Goal: Task Accomplishment & Management: Use online tool/utility

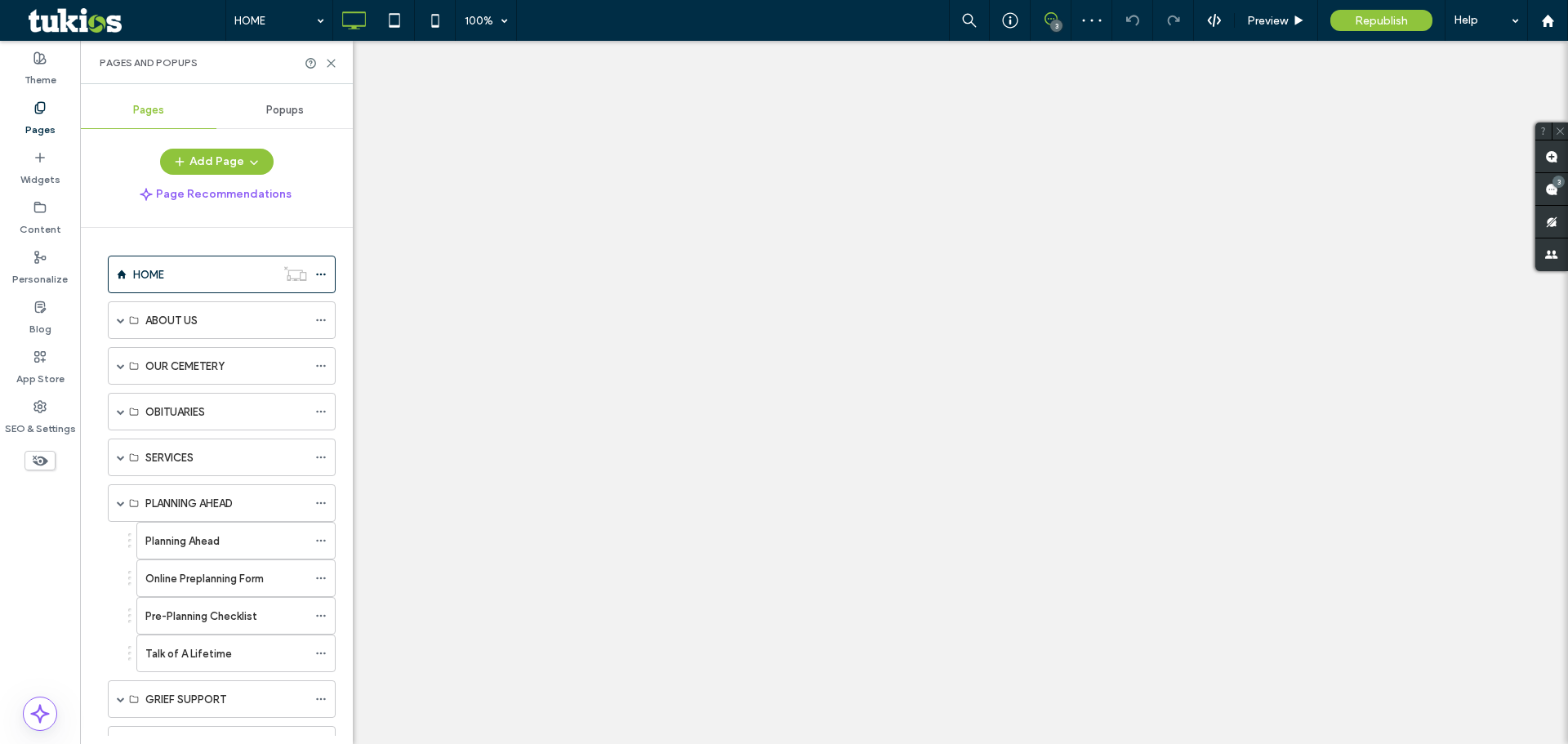
click at [183, 524] on div "Planning Ahead" at bounding box center [226, 541] width 162 height 36
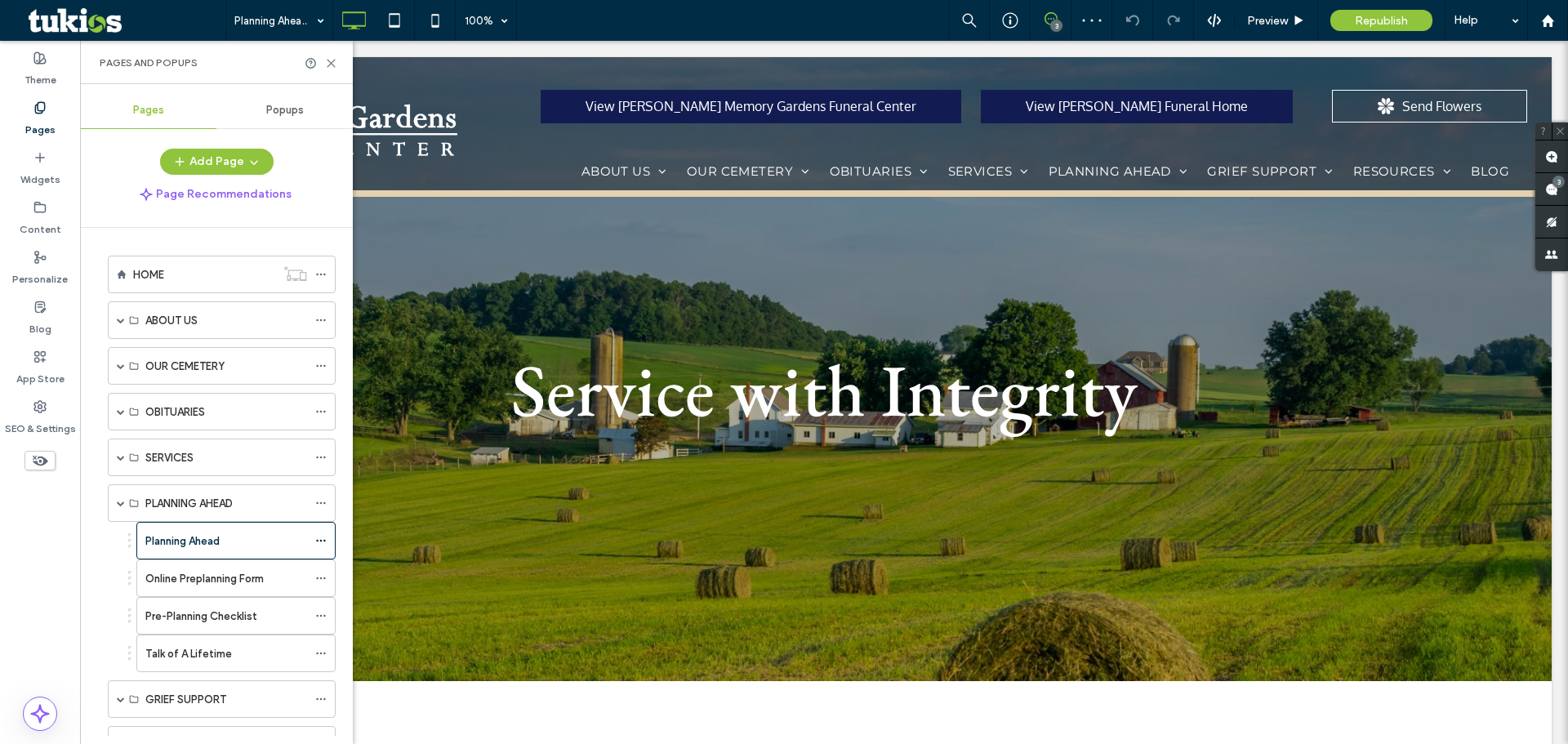
click at [181, 531] on div at bounding box center [784, 372] width 1568 height 744
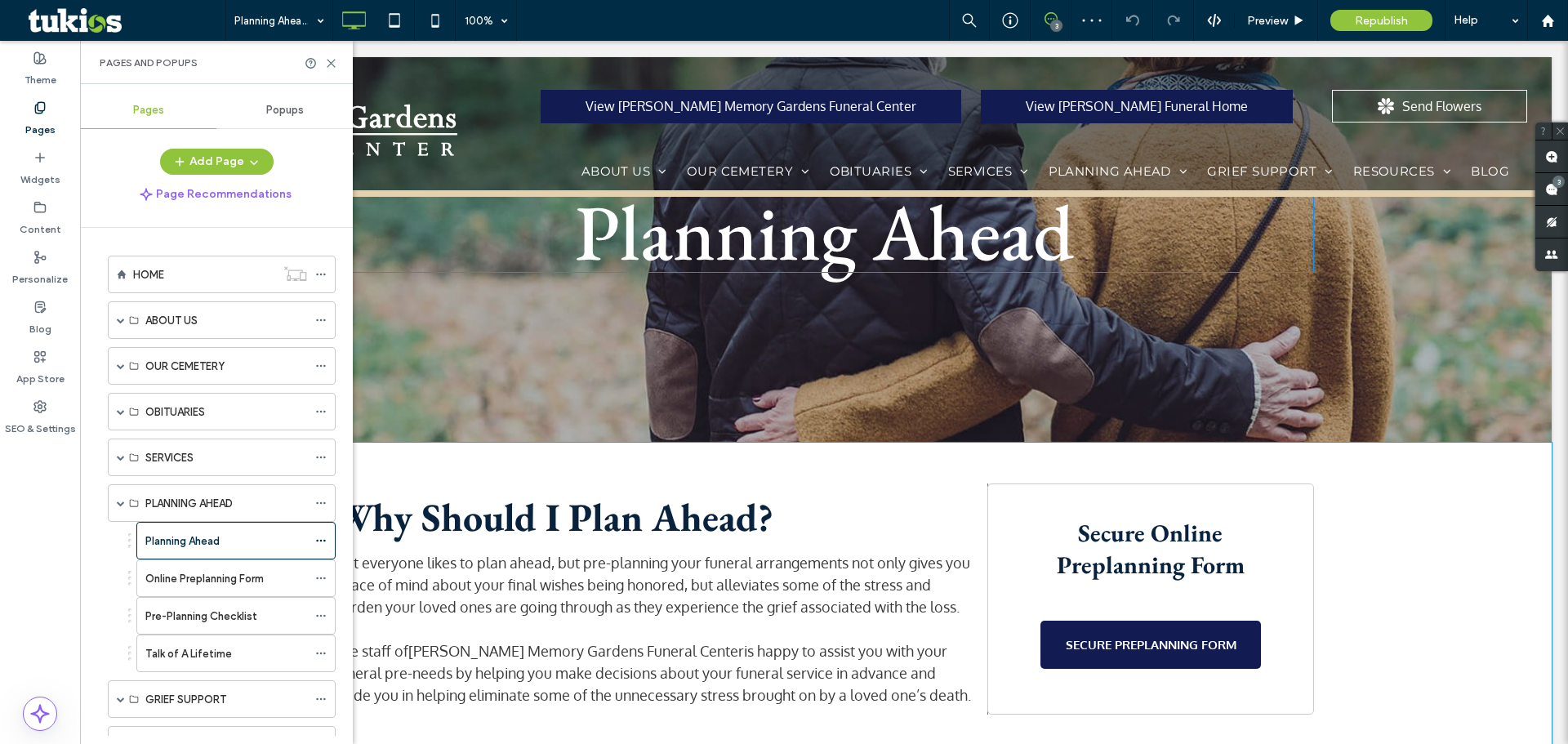
scroll to position [245, 0]
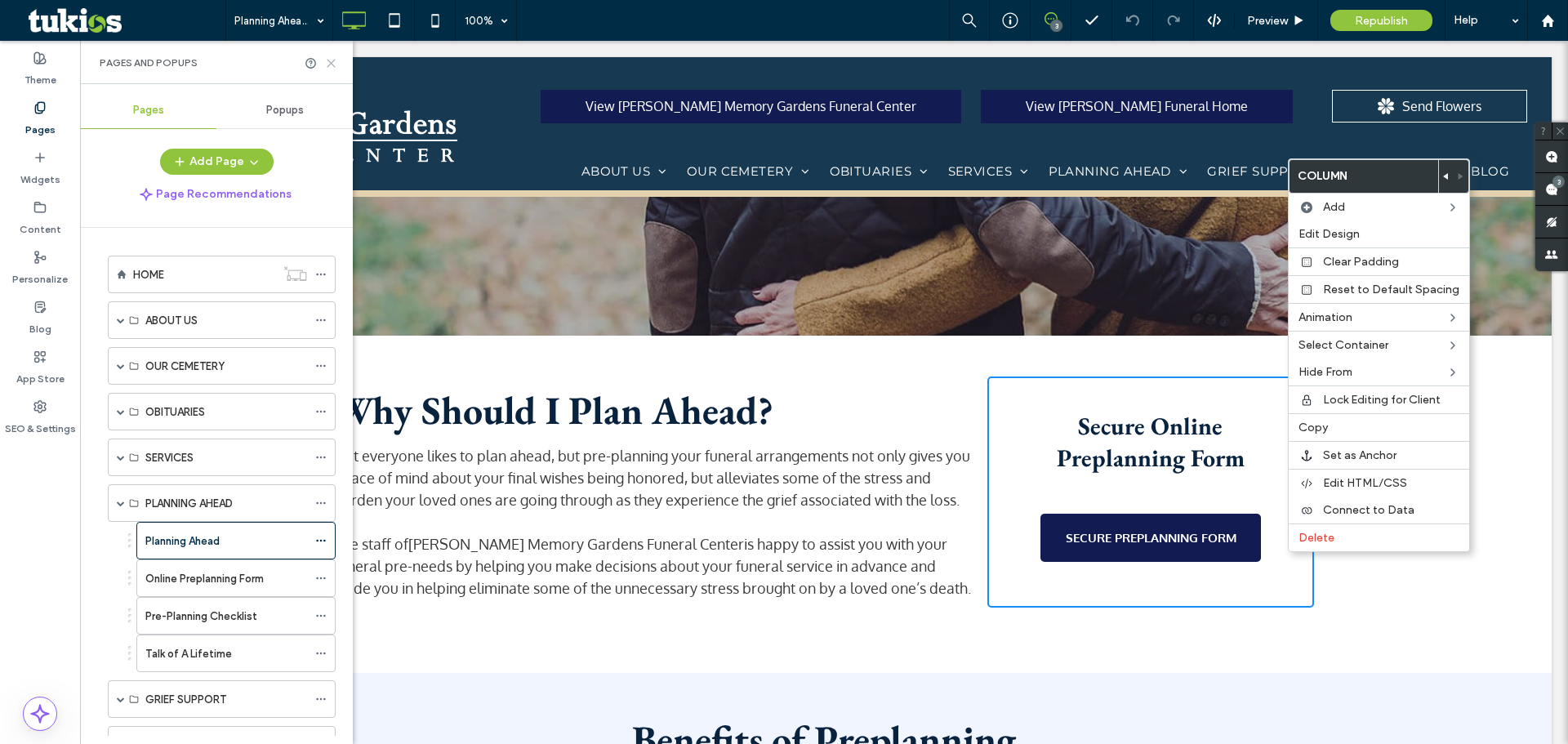
click at [330, 65] on icon at bounding box center [331, 63] width 12 height 12
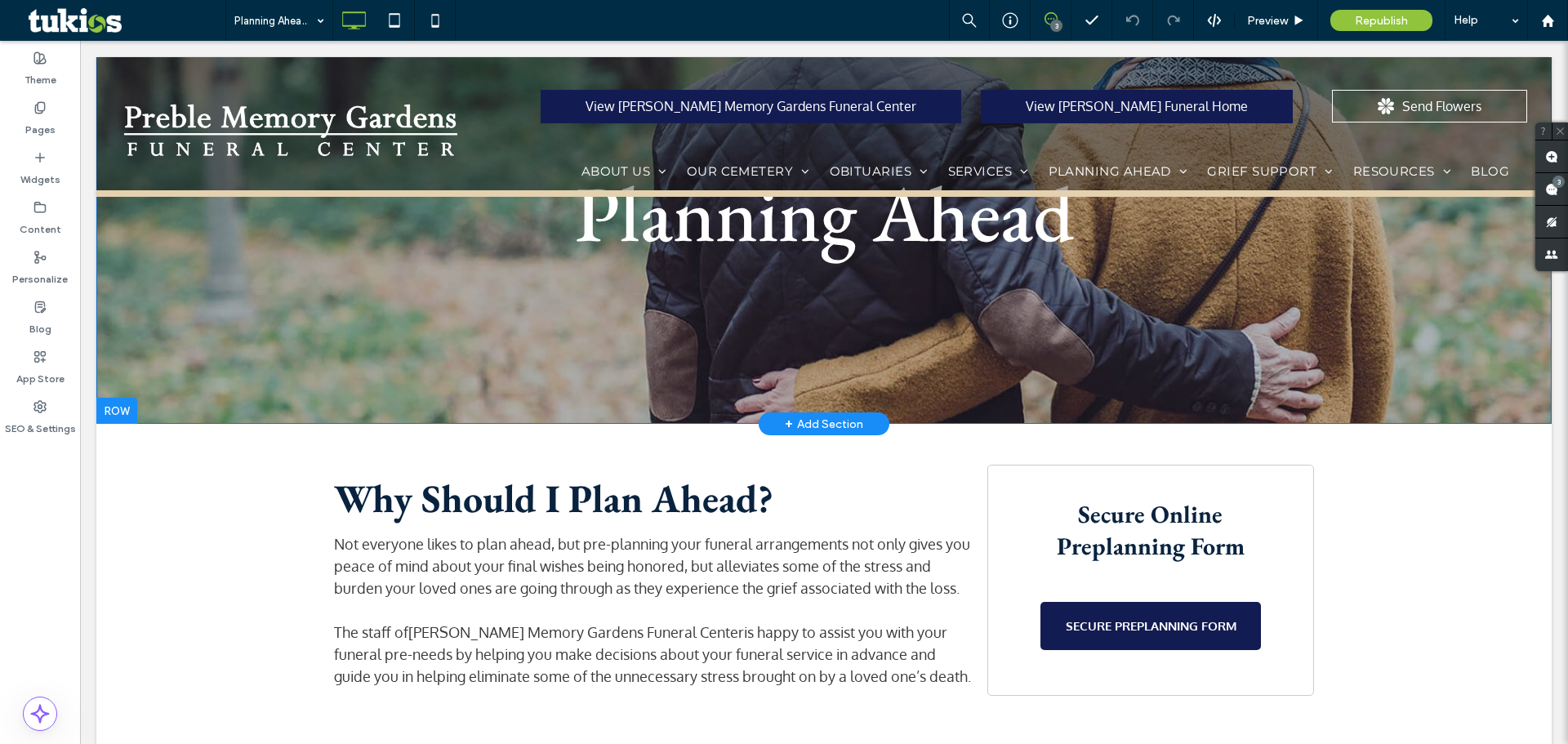
scroll to position [164, 0]
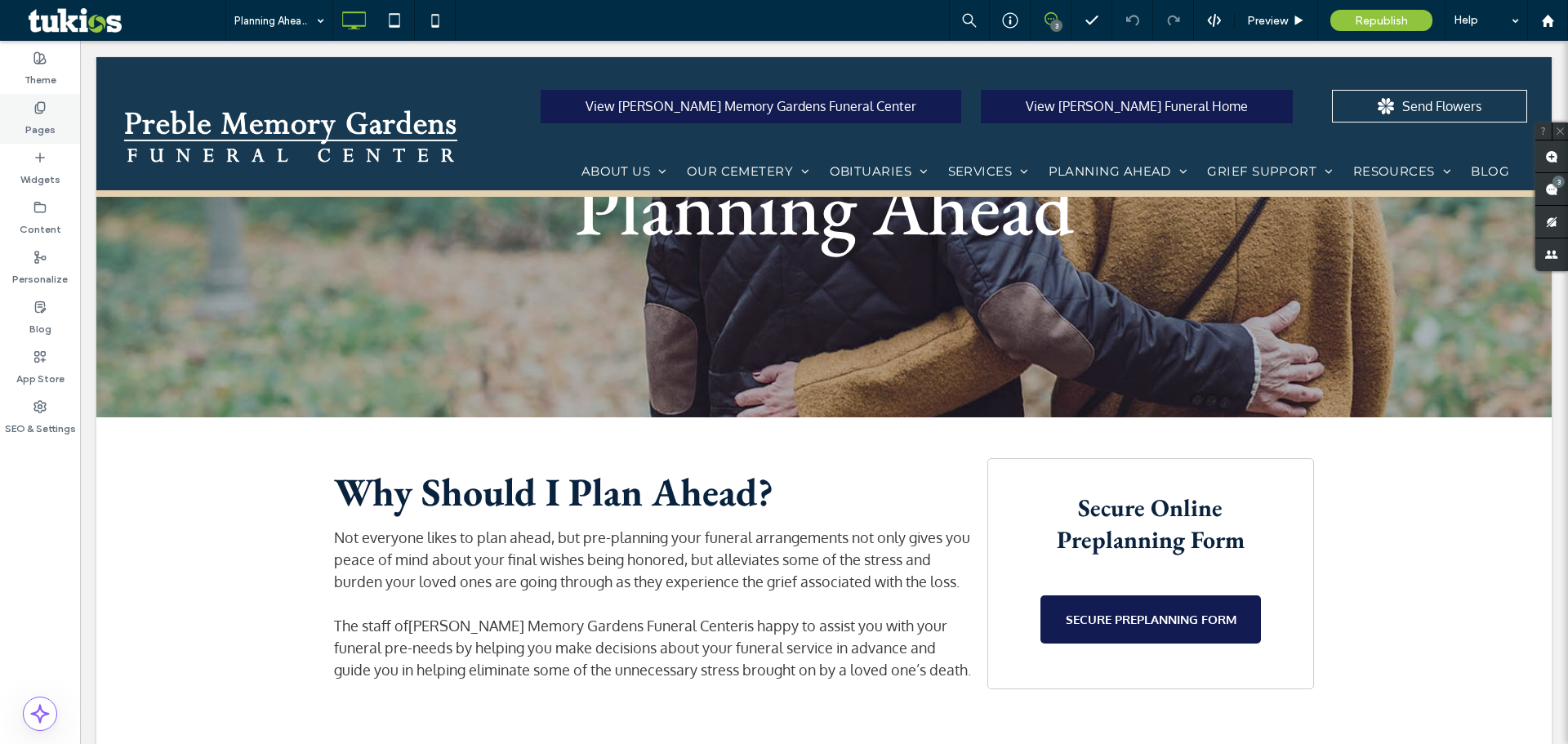
click at [61, 123] on div "Pages" at bounding box center [39, 118] width 80 height 50
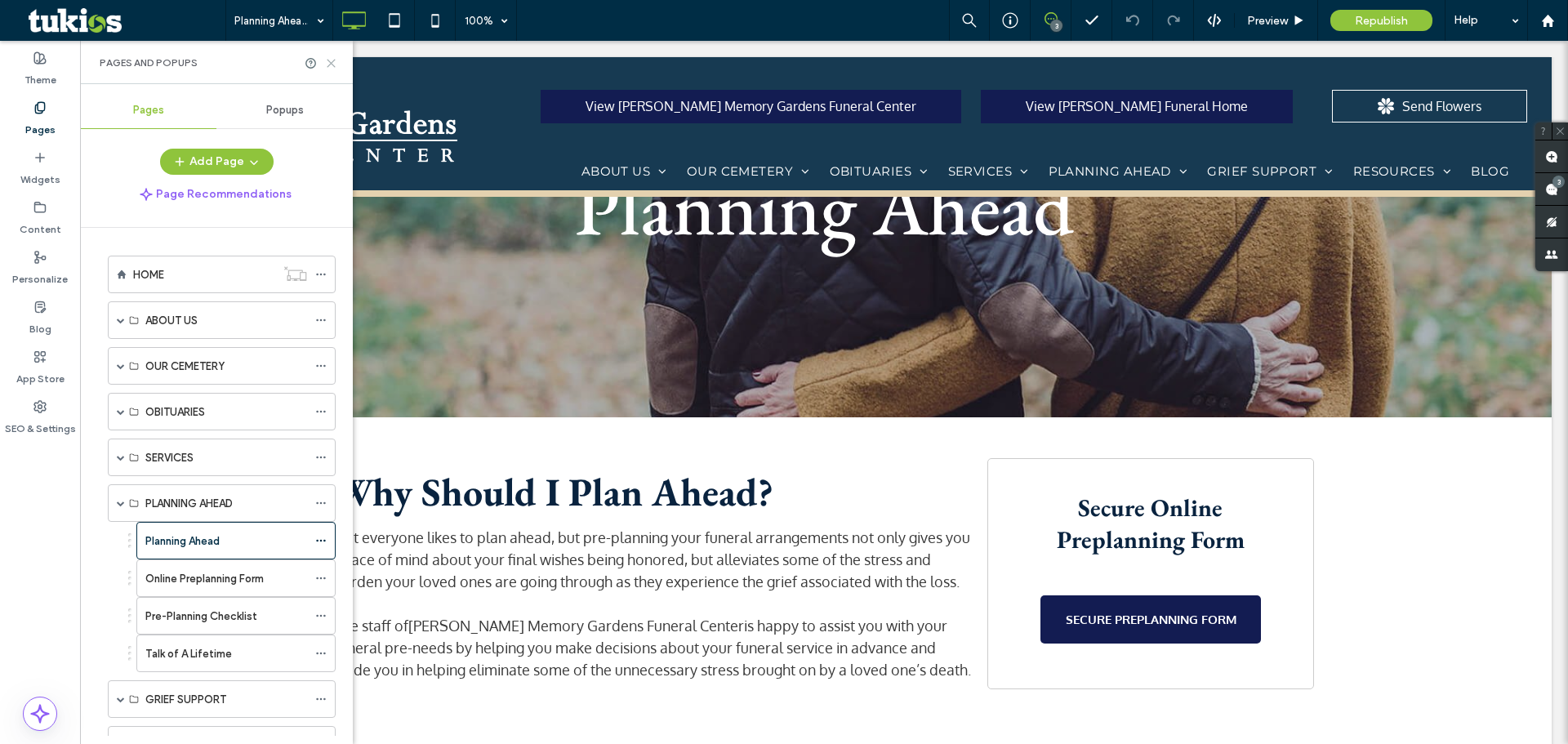
drag, startPoint x: 252, startPoint y: 21, endPoint x: 331, endPoint y: 62, distance: 89.0
click at [331, 62] on icon at bounding box center [331, 63] width 12 height 12
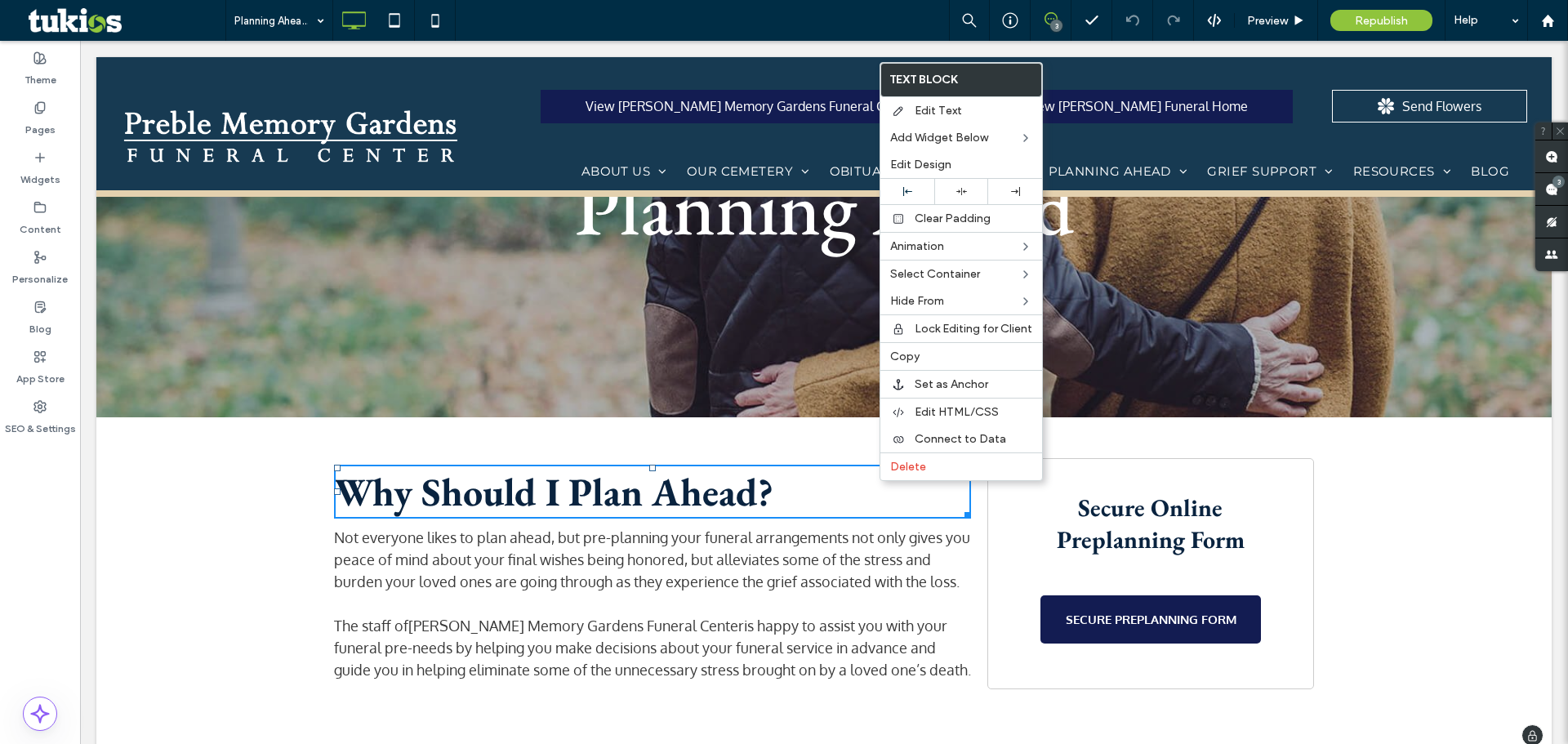
click at [769, 435] on div "Why Should I Plan Ahead? Not everyone likes to plan ahead, but pre-planning you…" at bounding box center [824, 586] width 1455 height 337
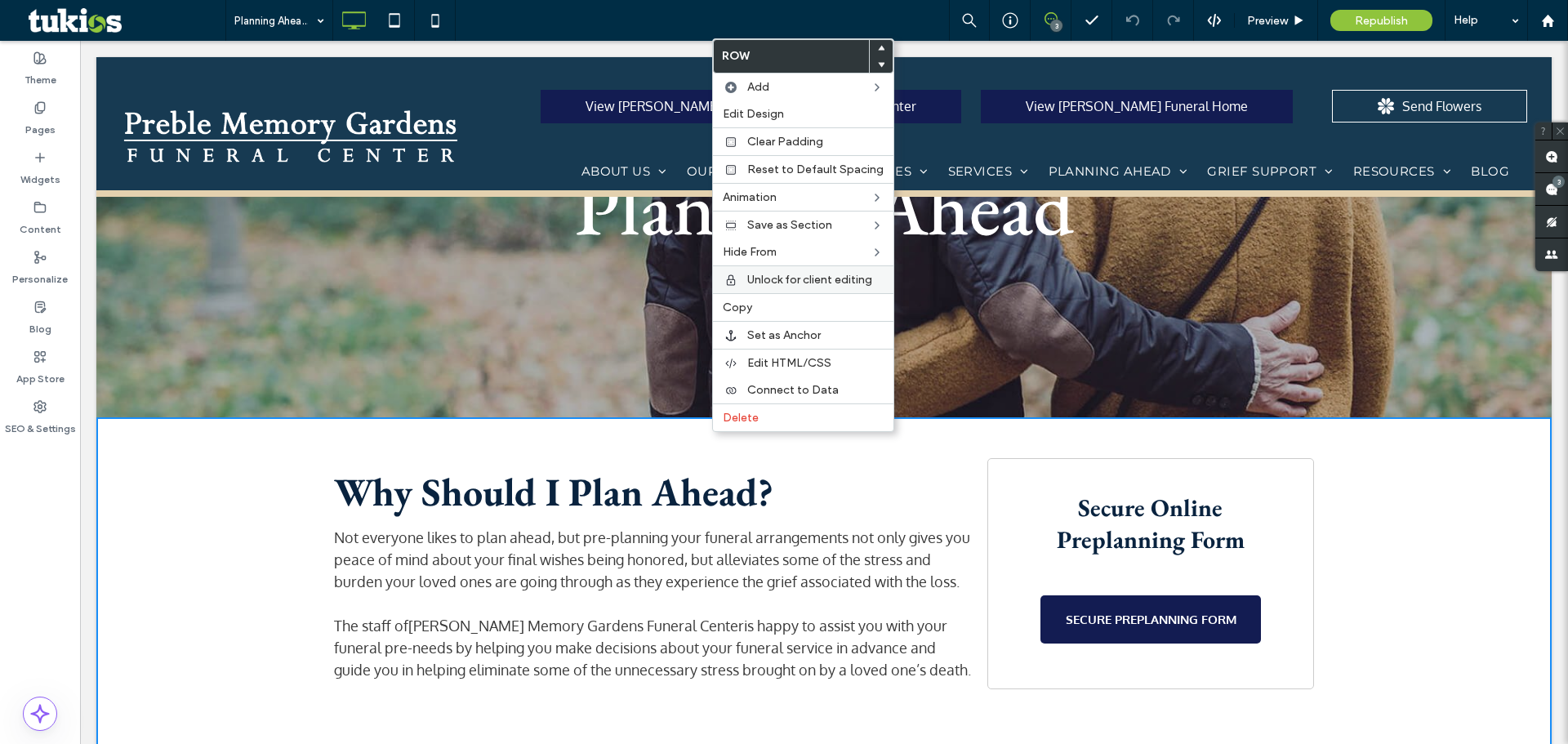
click at [801, 286] on span "Unlock for client editing" at bounding box center [810, 280] width 125 height 14
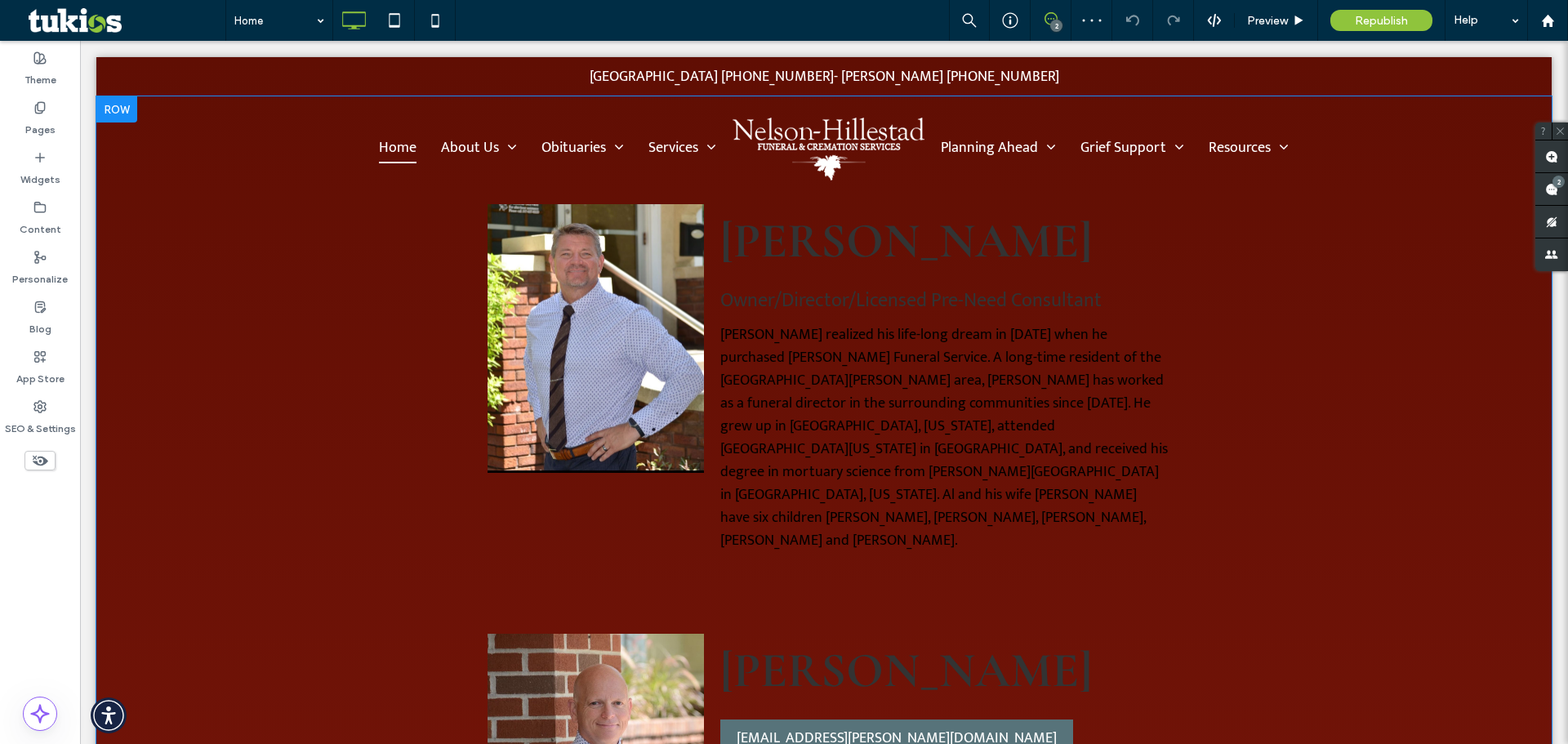
scroll to position [1634, 0]
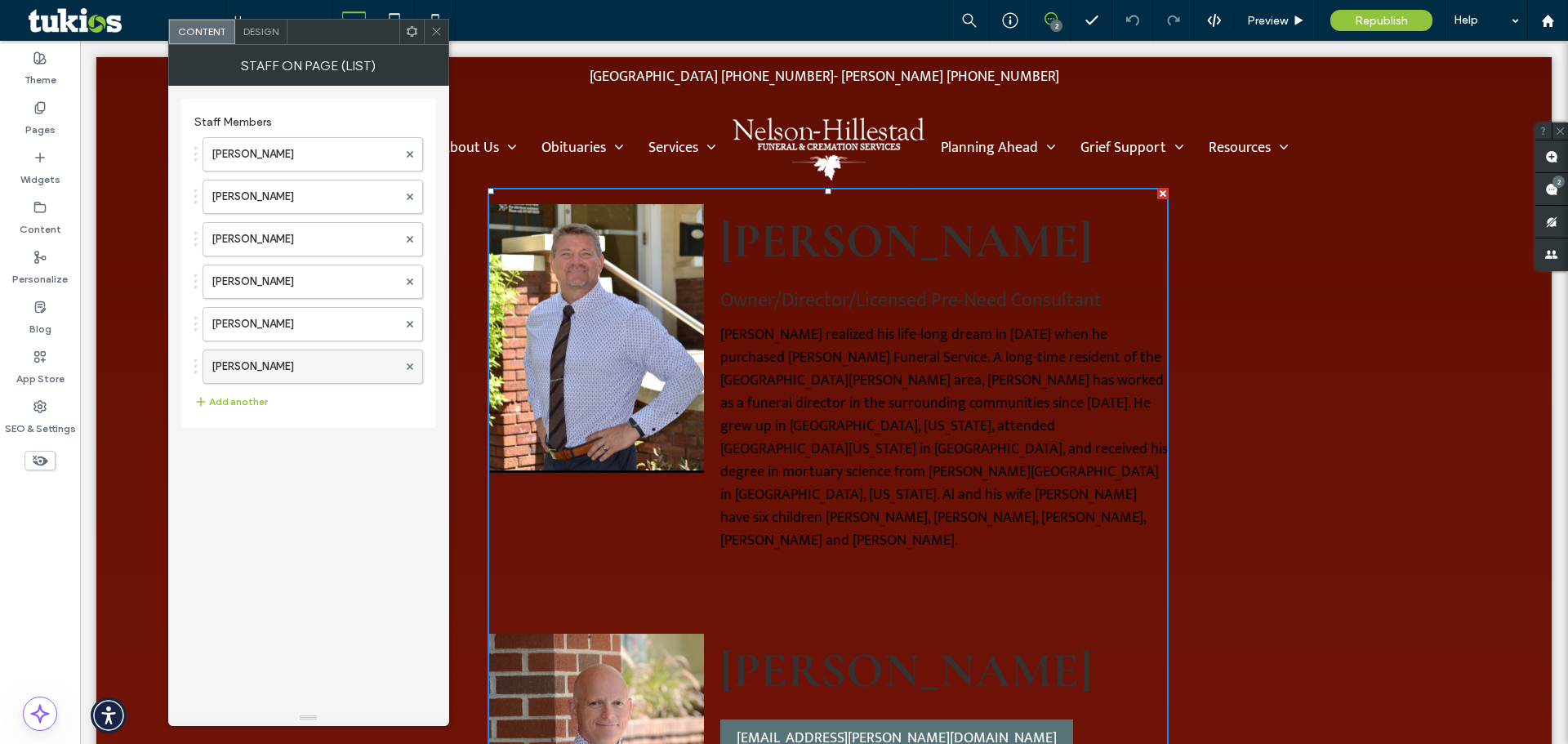
click at [267, 377] on label "Julie Mensen" at bounding box center [304, 367] width 187 height 33
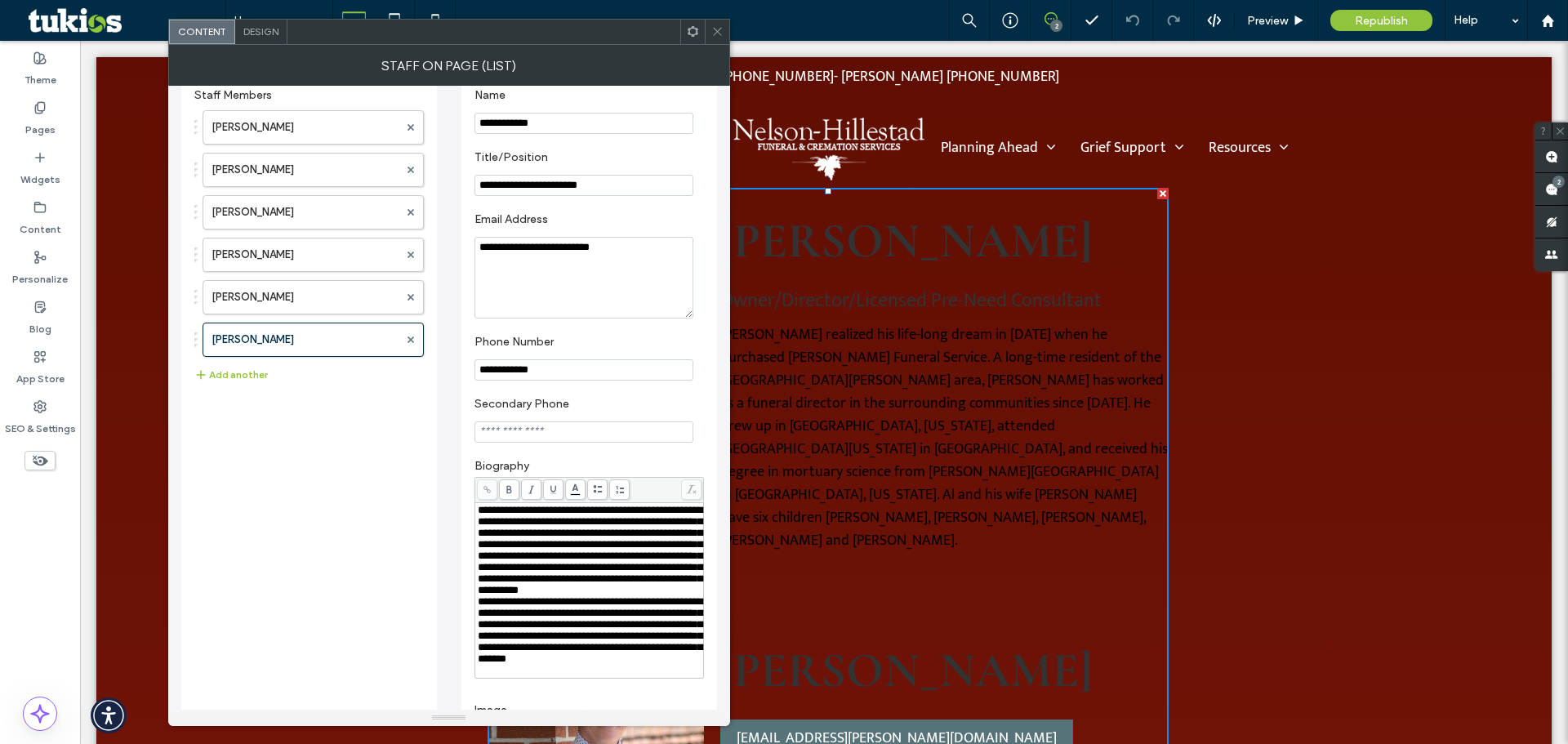
scroll to position [0, 0]
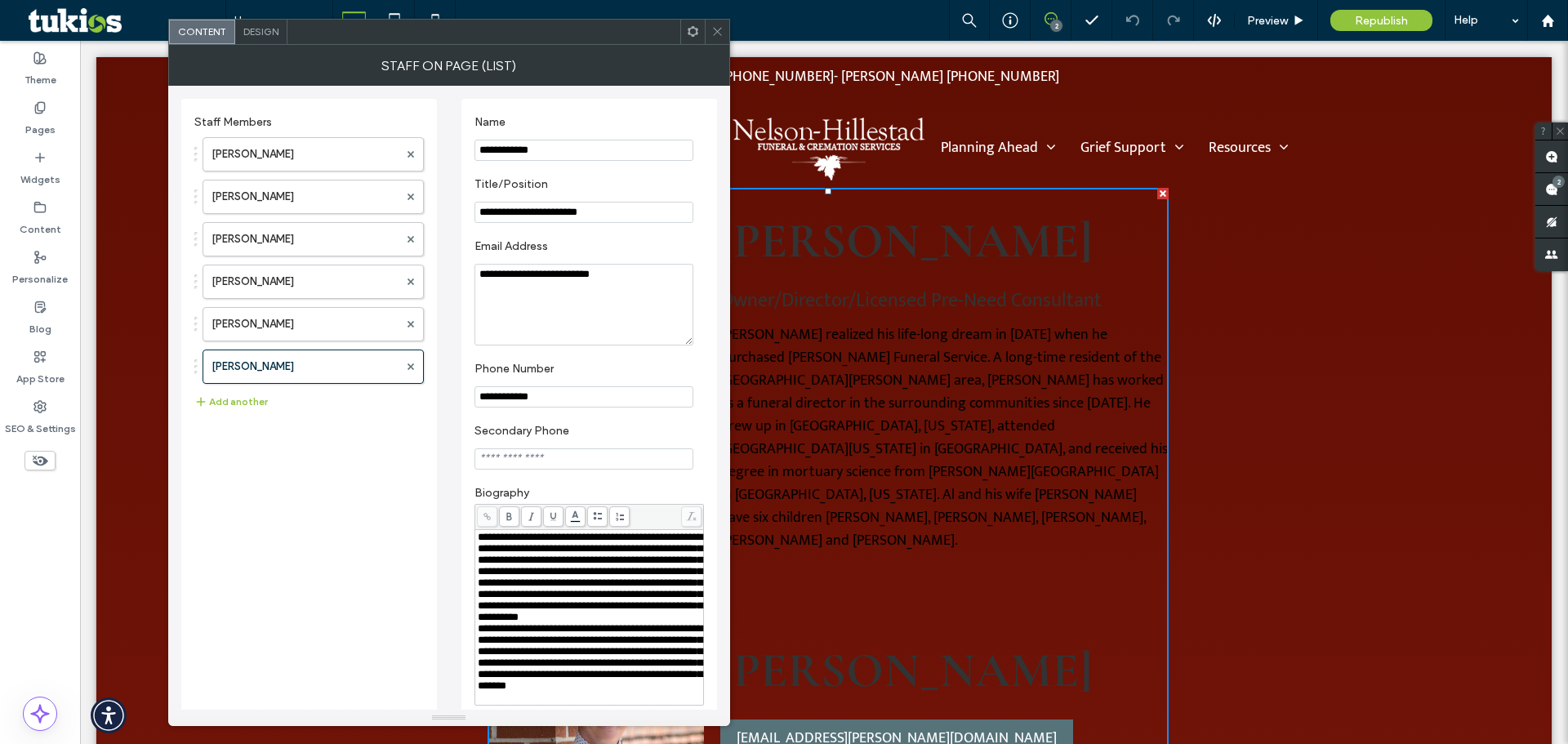
drag, startPoint x: 714, startPoint y: 25, endPoint x: 784, endPoint y: 187, distance: 176.5
click at [714, 25] on span at bounding box center [717, 32] width 12 height 25
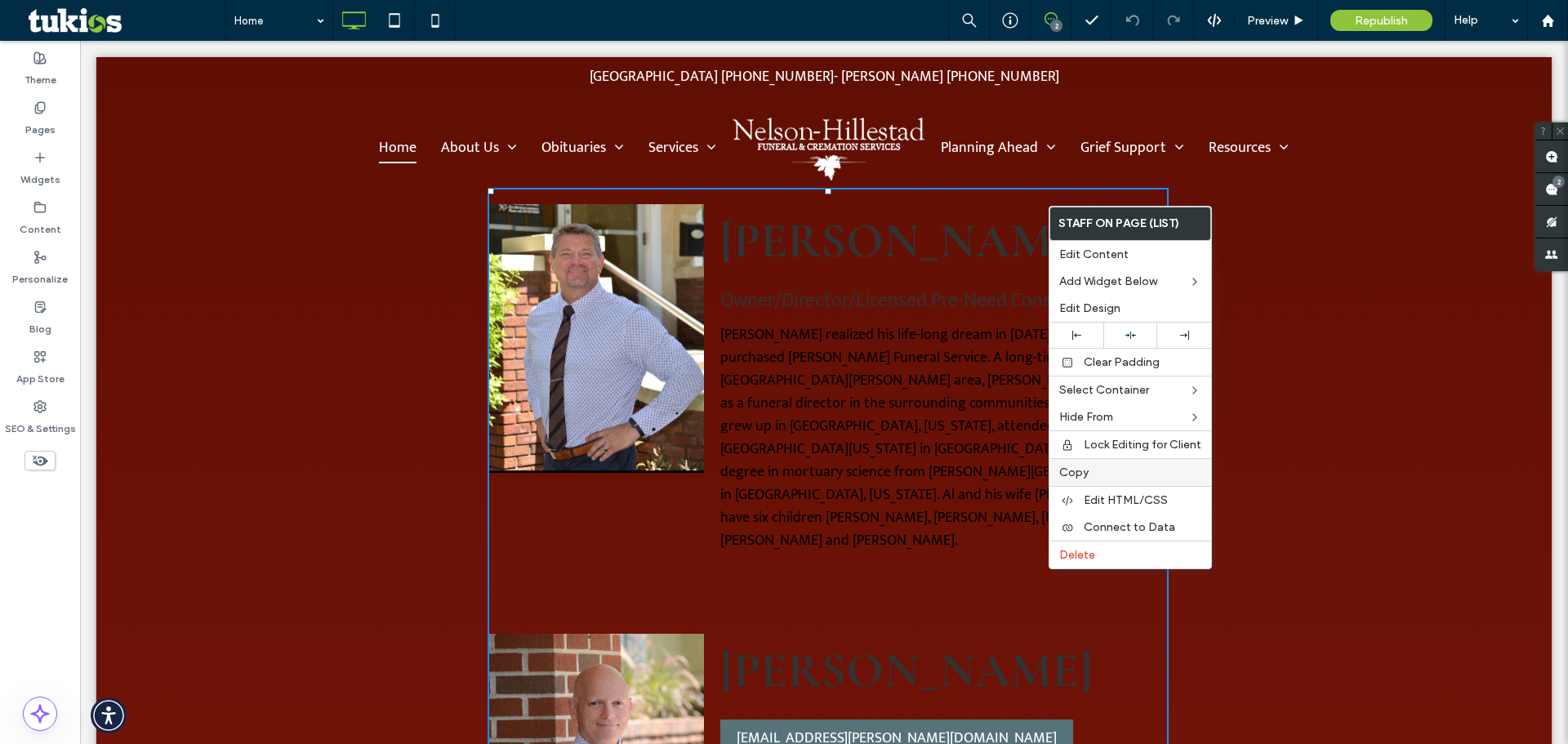
click at [1099, 468] on label "Copy" at bounding box center [1130, 472] width 142 height 14
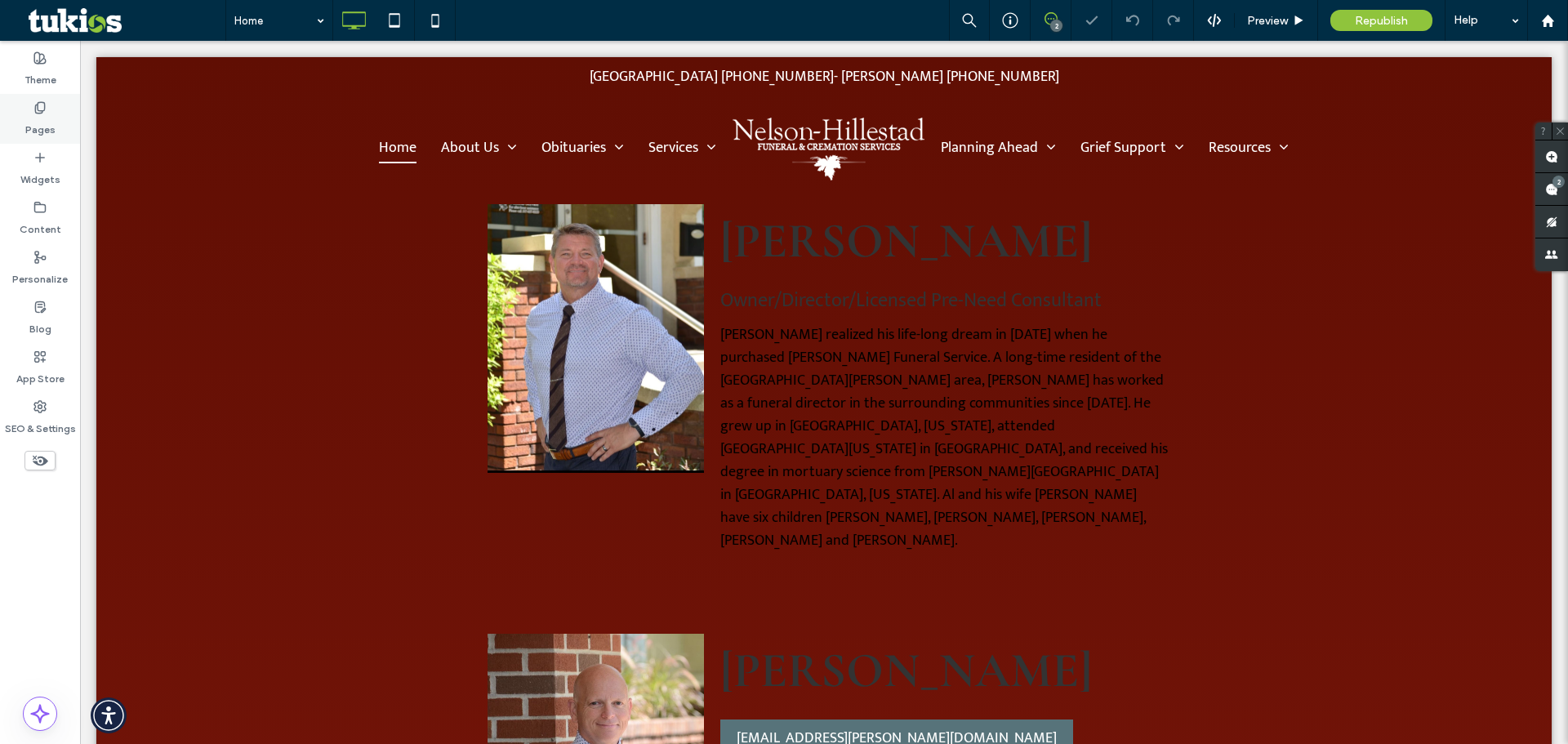
click at [49, 105] on div "Pages" at bounding box center [39, 118] width 80 height 50
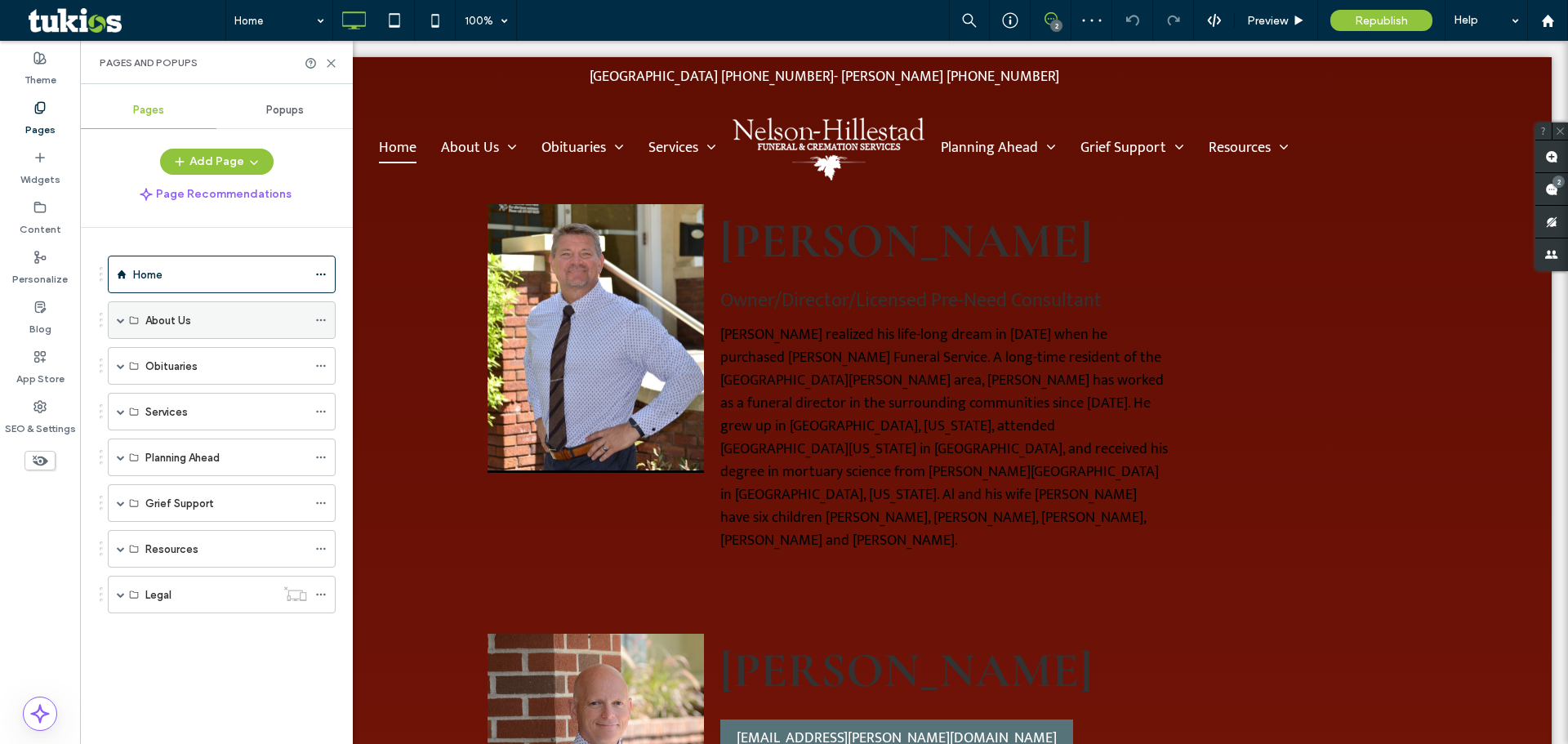
click at [118, 324] on span at bounding box center [121, 321] width 8 height 36
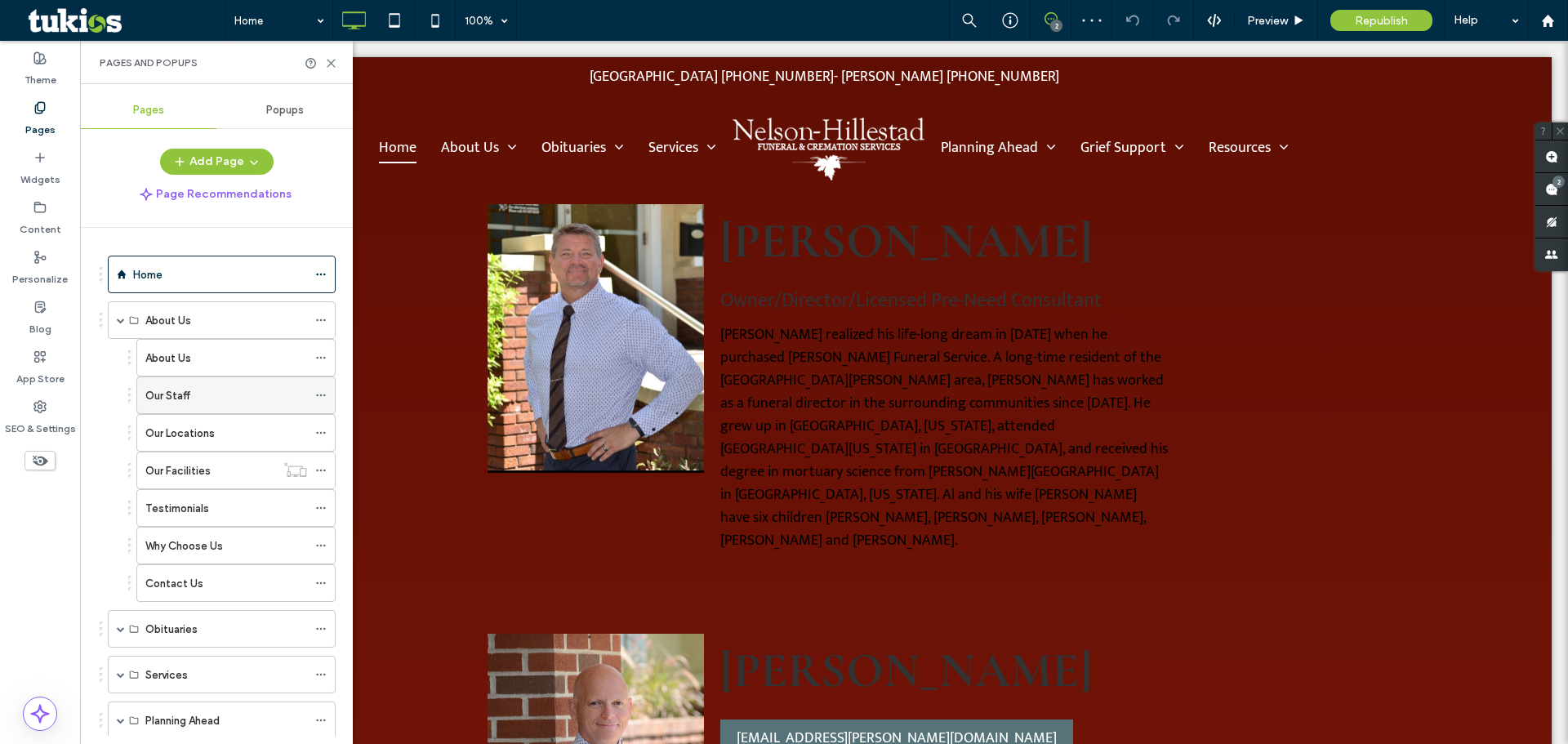
click at [181, 387] on label "Our Staff" at bounding box center [168, 395] width 45 height 29
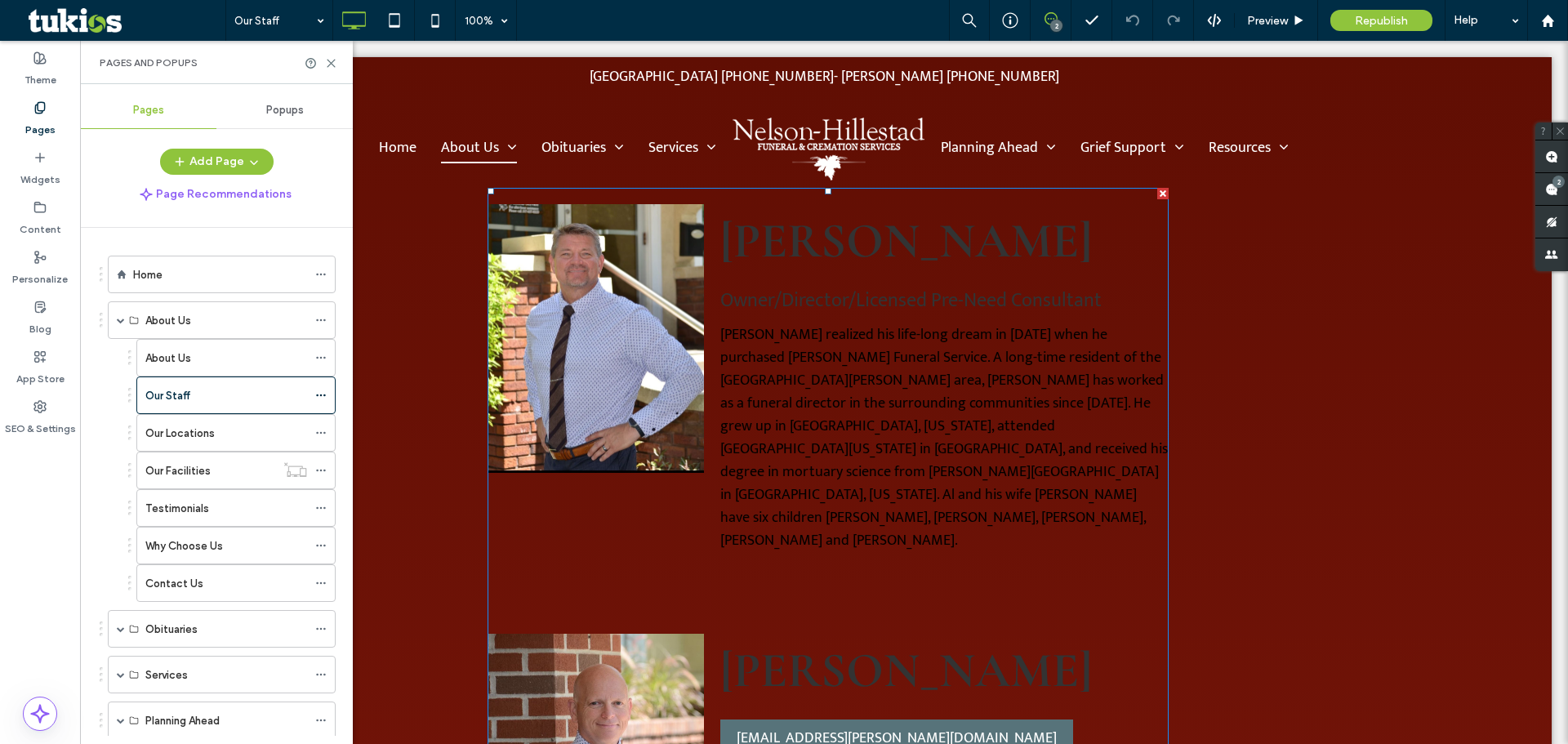
scroll to position [1703, 0]
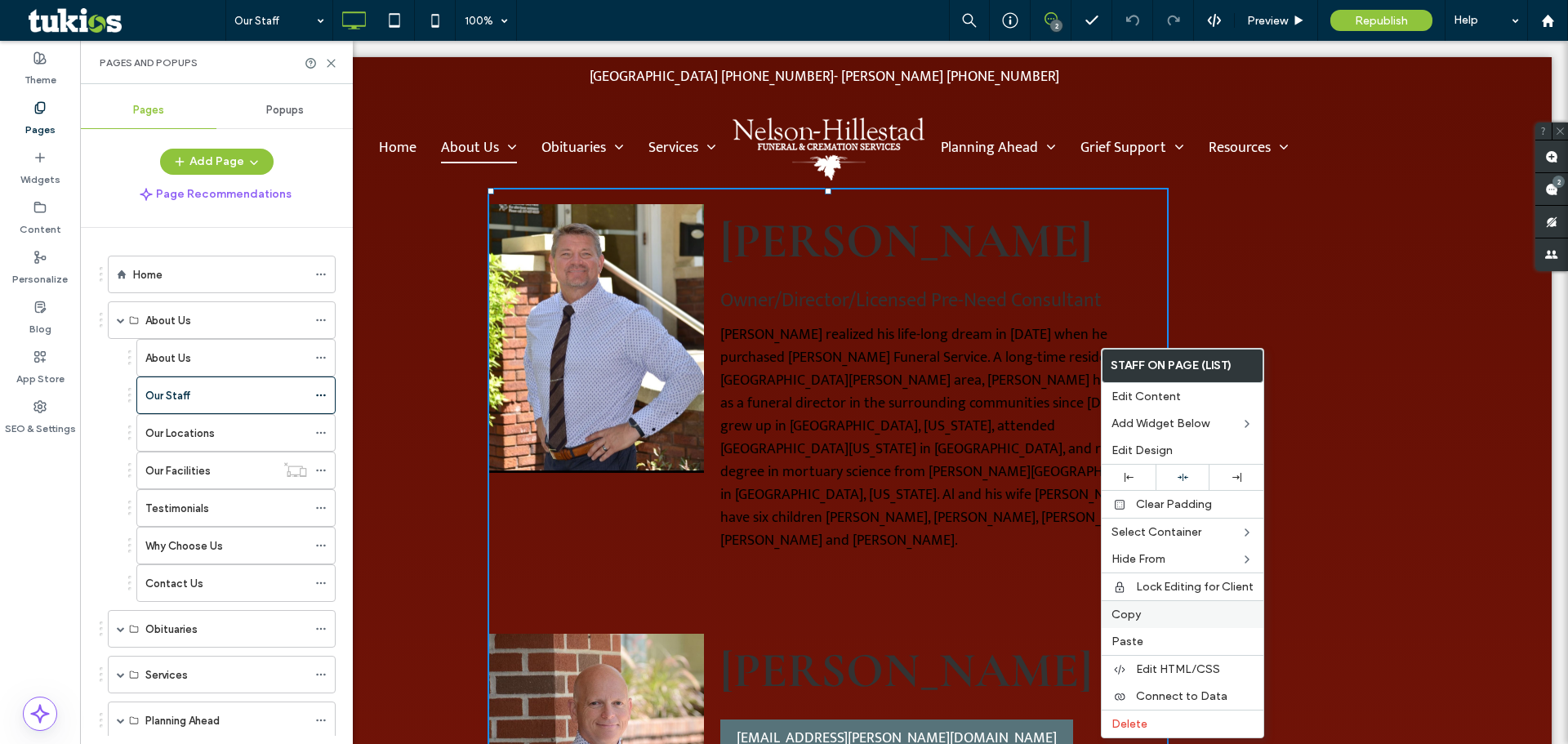
click at [1158, 614] on label "Copy" at bounding box center [1182, 614] width 142 height 14
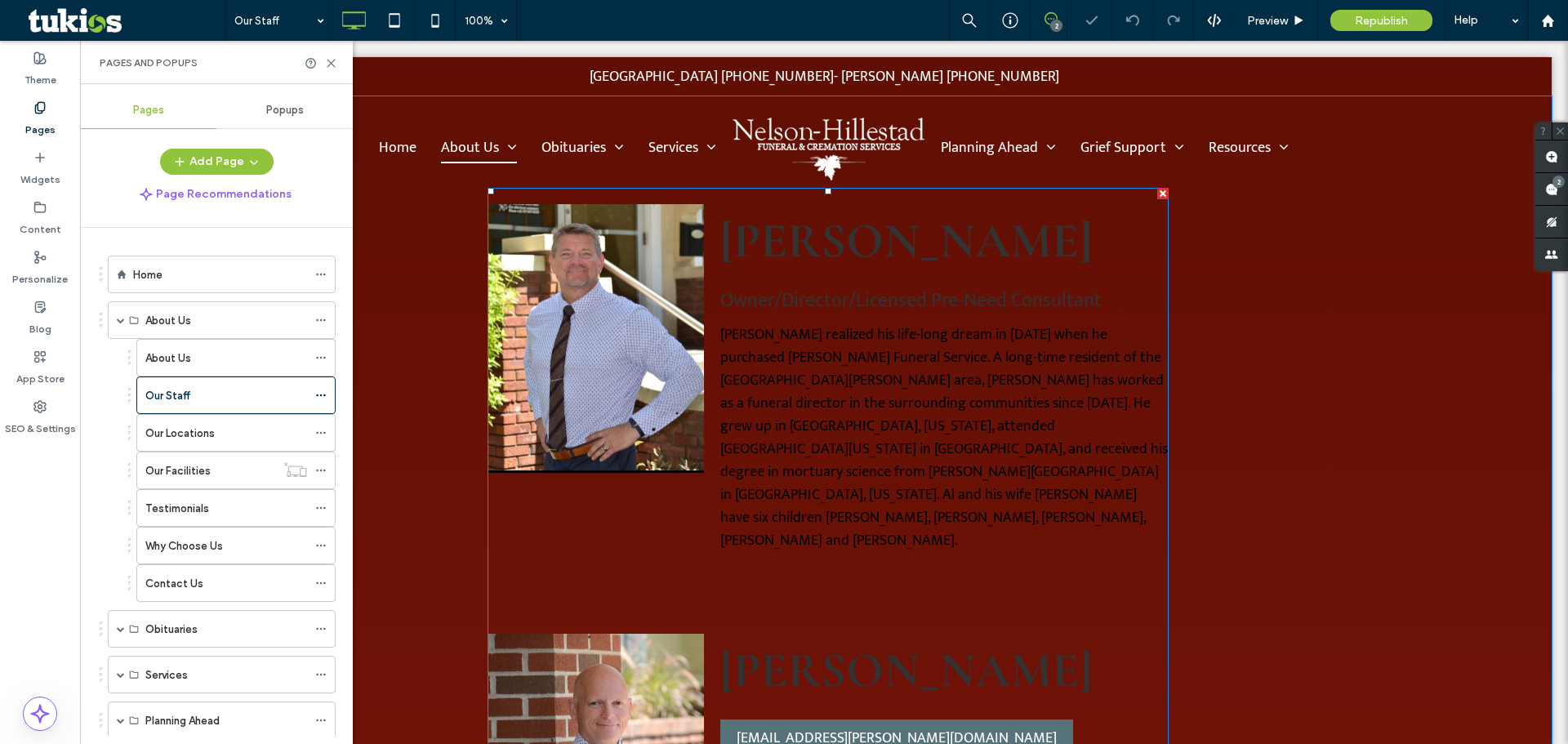
click at [1158, 196] on div at bounding box center [1163, 193] width 12 height 12
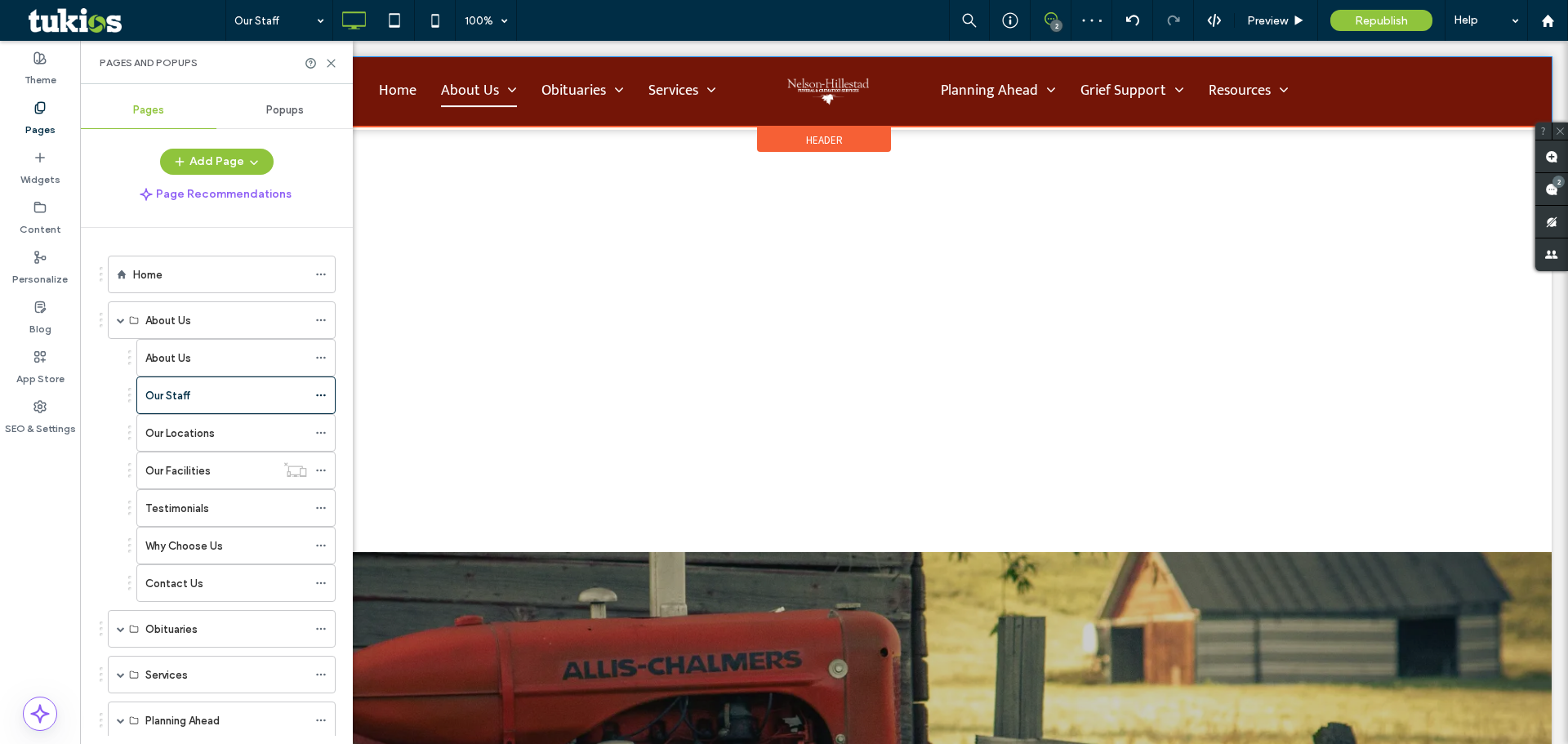
scroll to position [2031, 0]
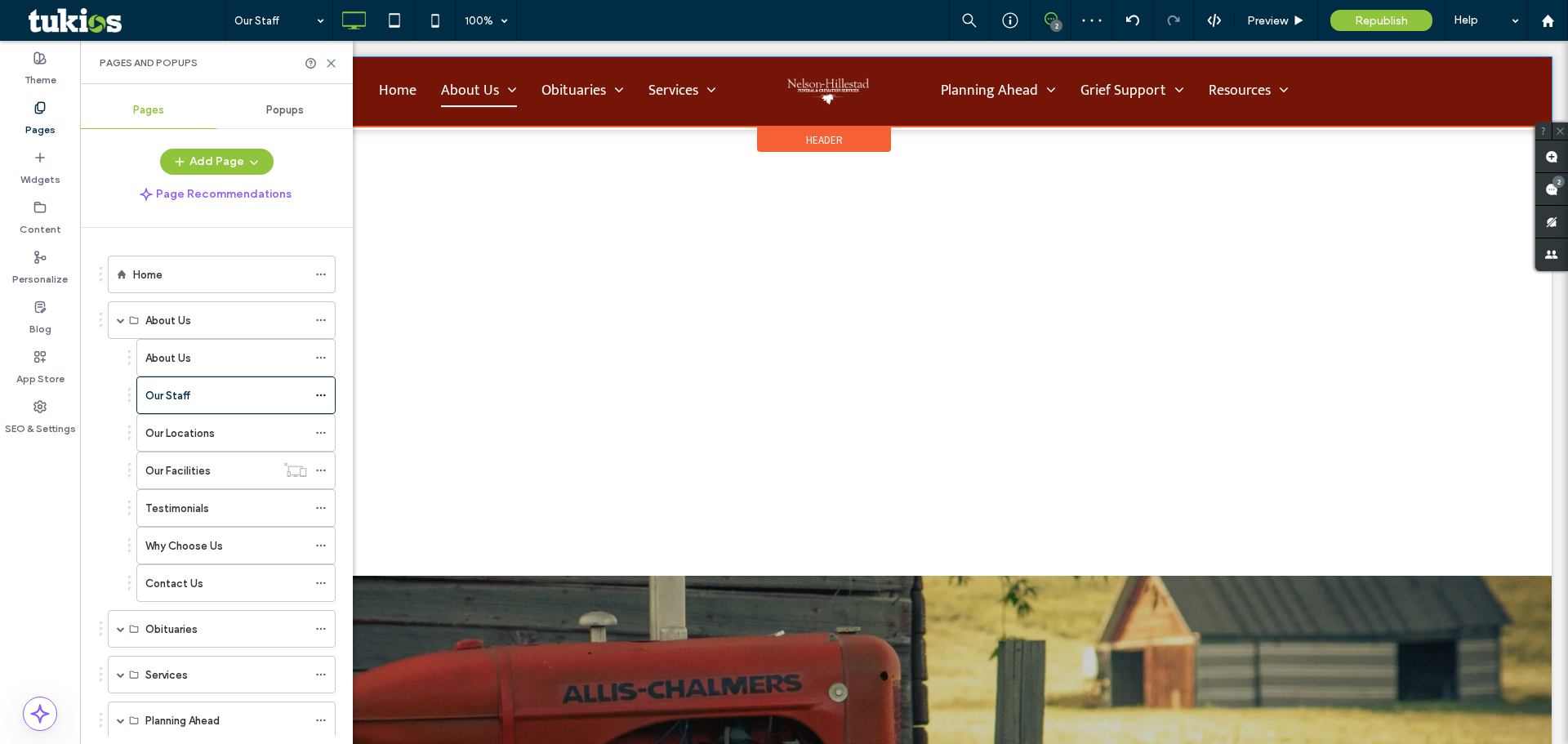
drag, startPoint x: 1077, startPoint y: 389, endPoint x: 987, endPoint y: 345, distance: 100.2
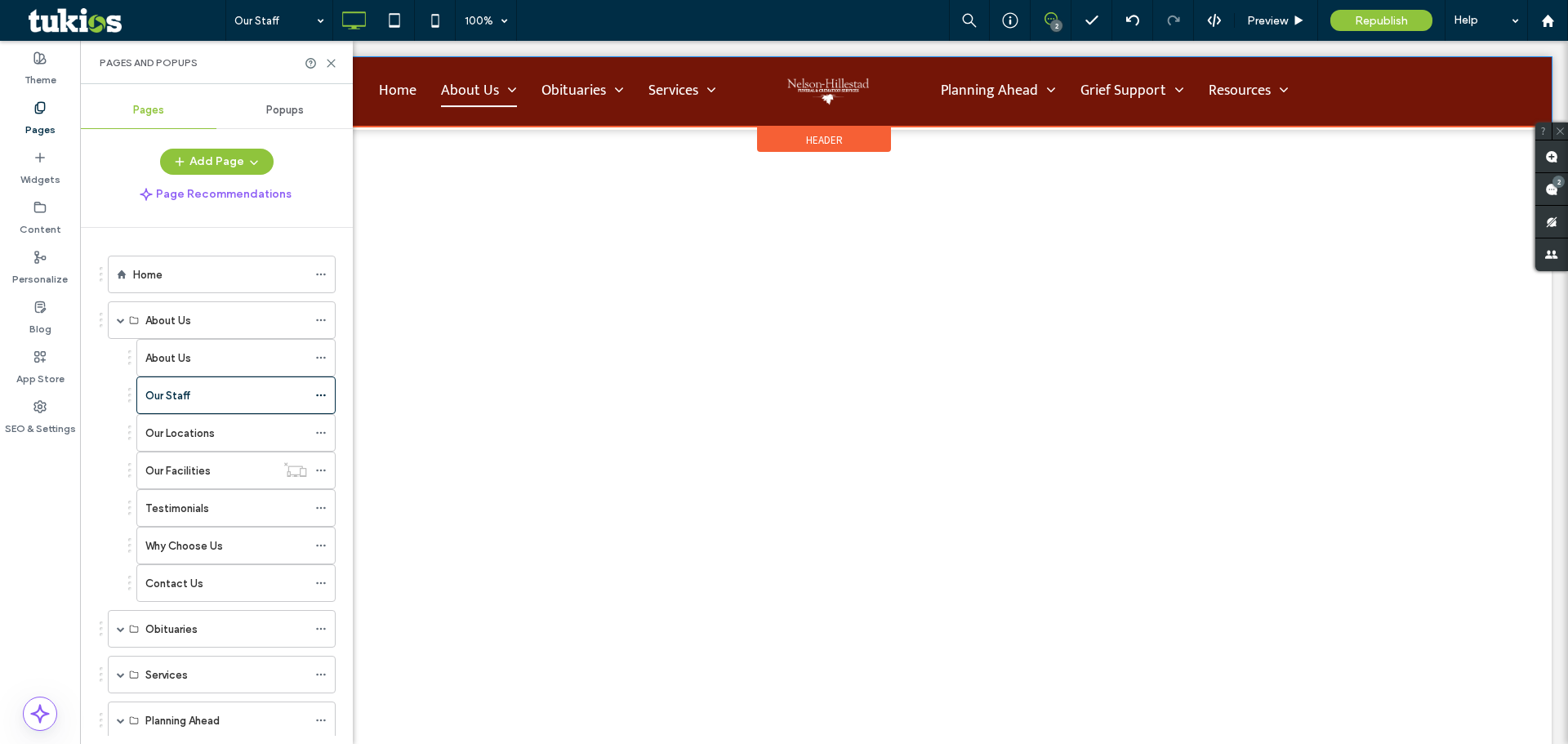
scroll to position [1458, 0]
click at [335, 63] on icon at bounding box center [331, 63] width 12 height 12
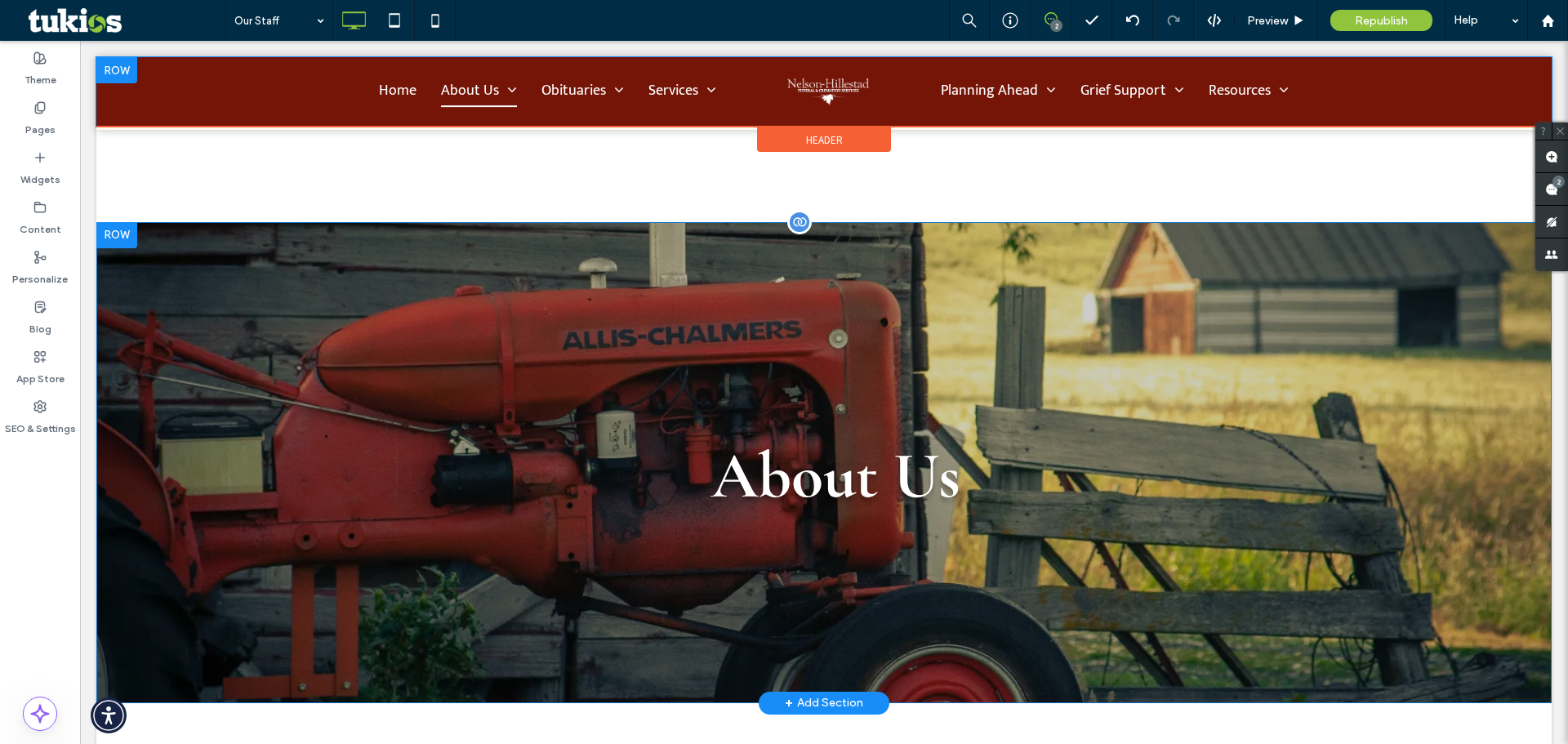
scroll to position [2193, 0]
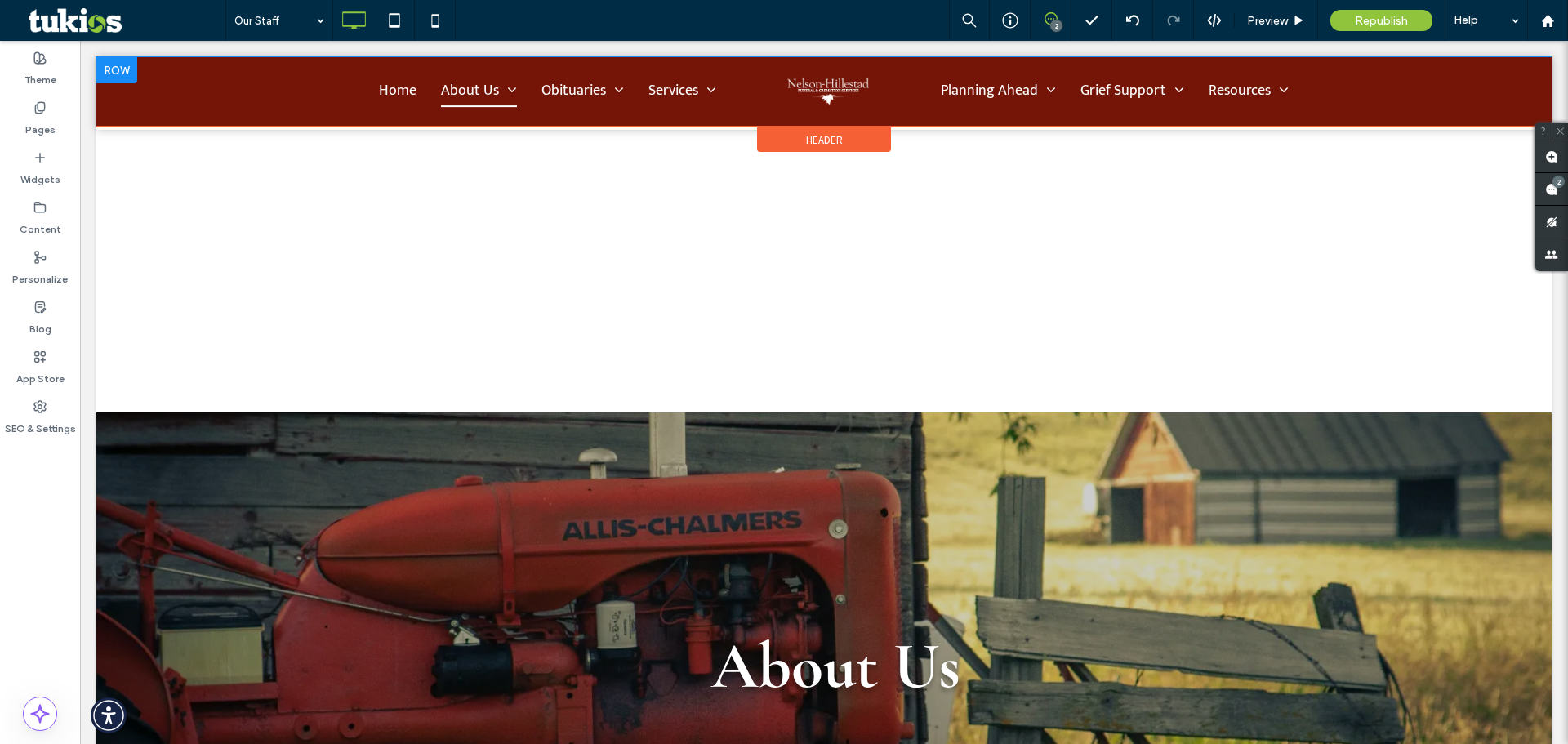
drag, startPoint x: 621, startPoint y: 332, endPoint x: 502, endPoint y: 238, distance: 151.6
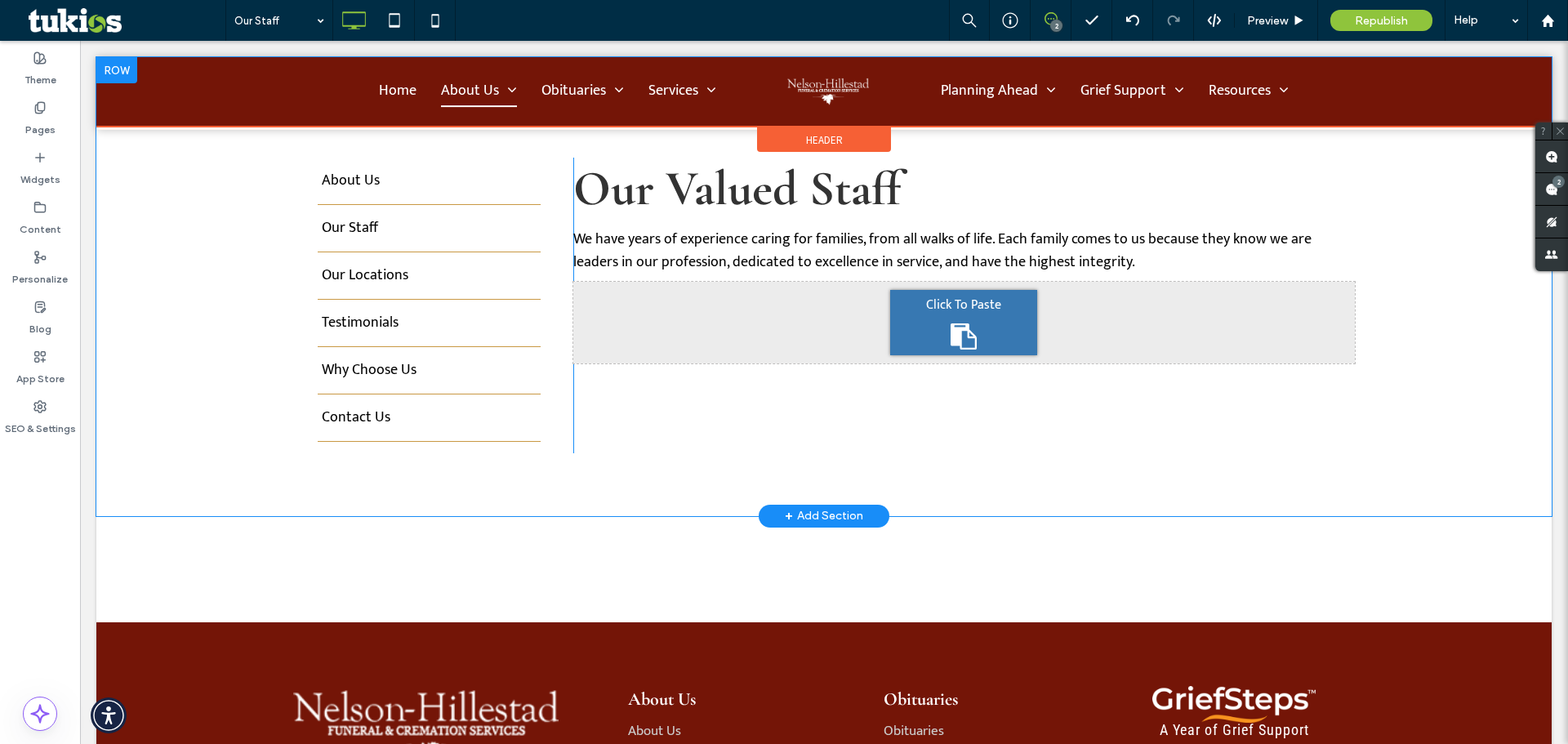
scroll to position [3173, 0]
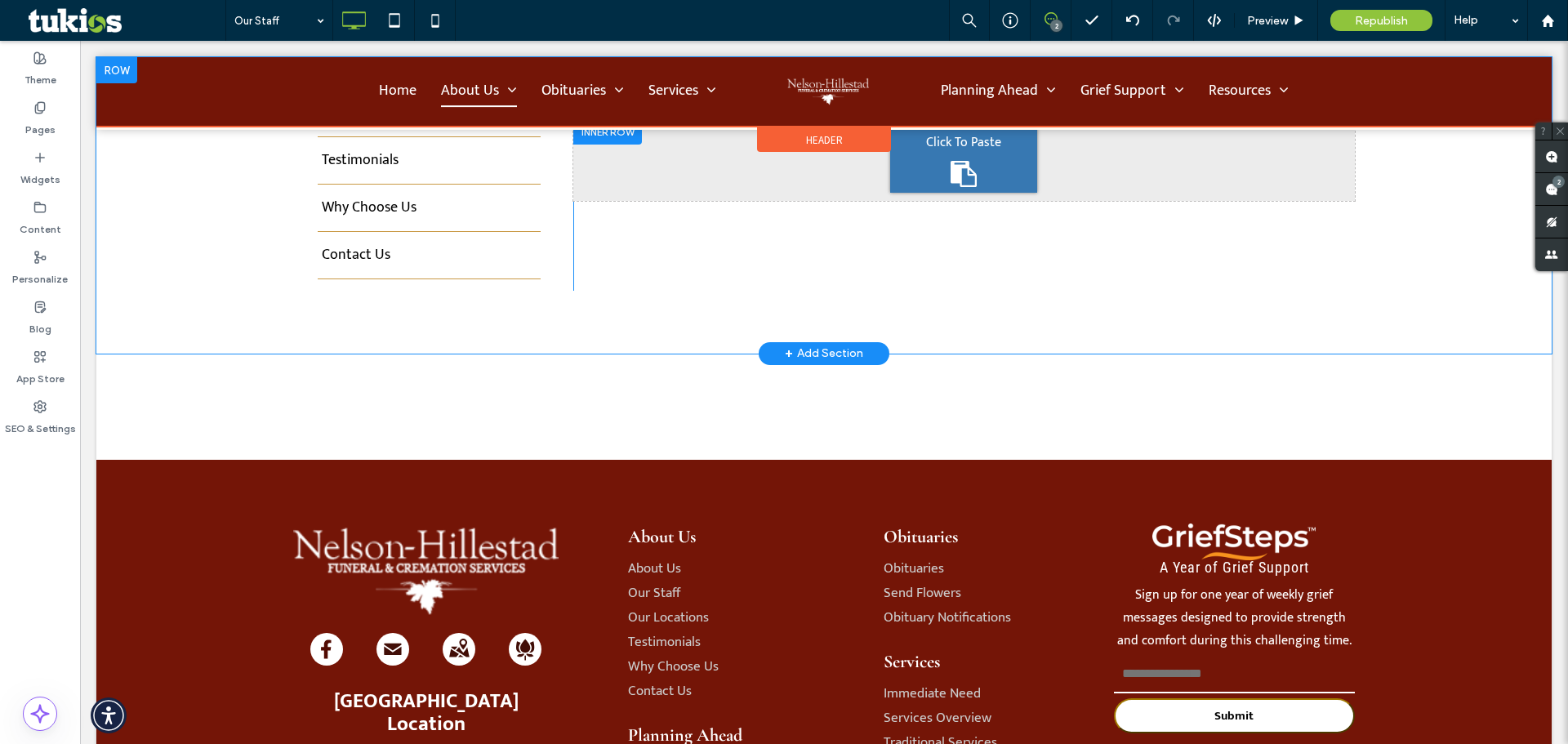
click at [968, 178] on icon at bounding box center [964, 174] width 26 height 26
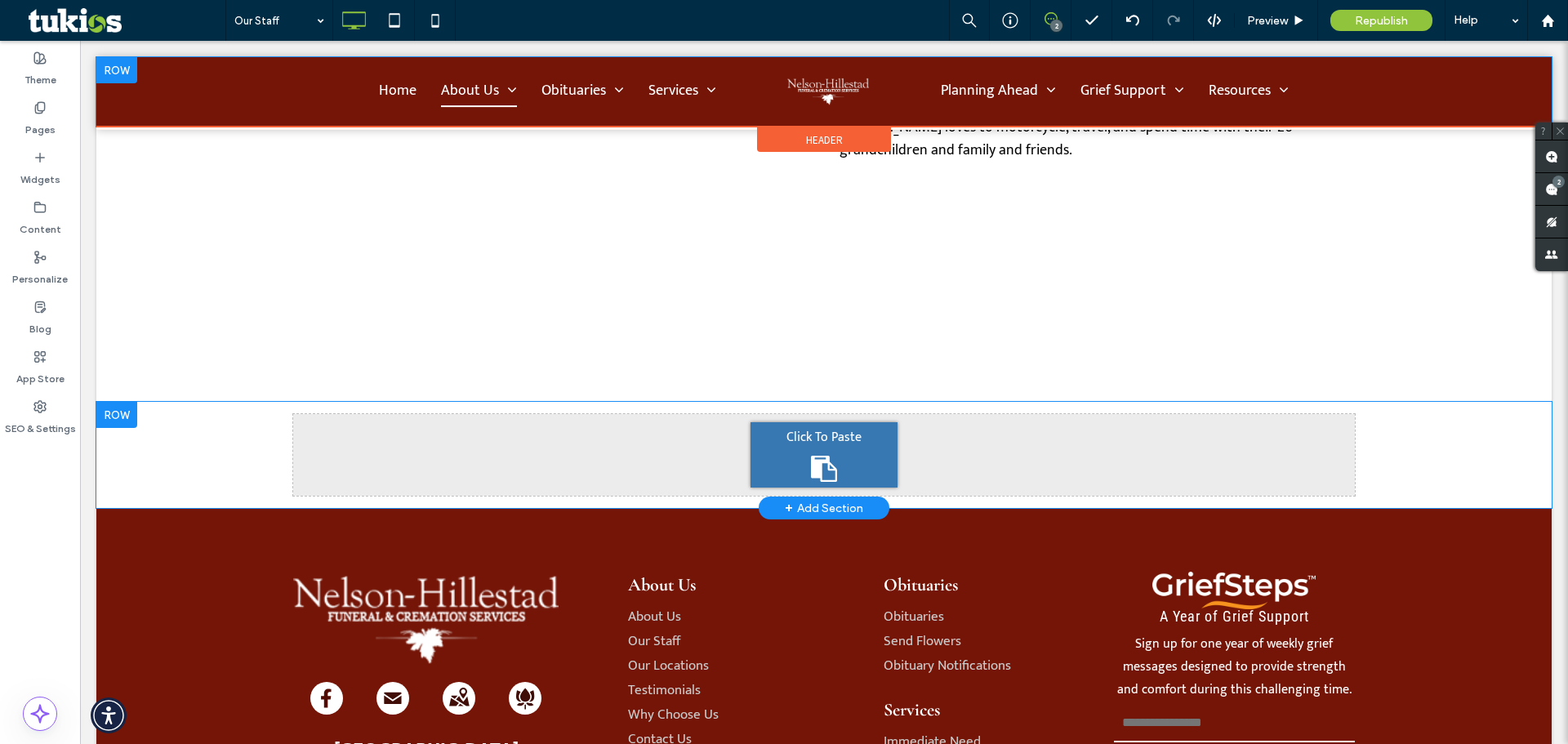
scroll to position [5553, 0]
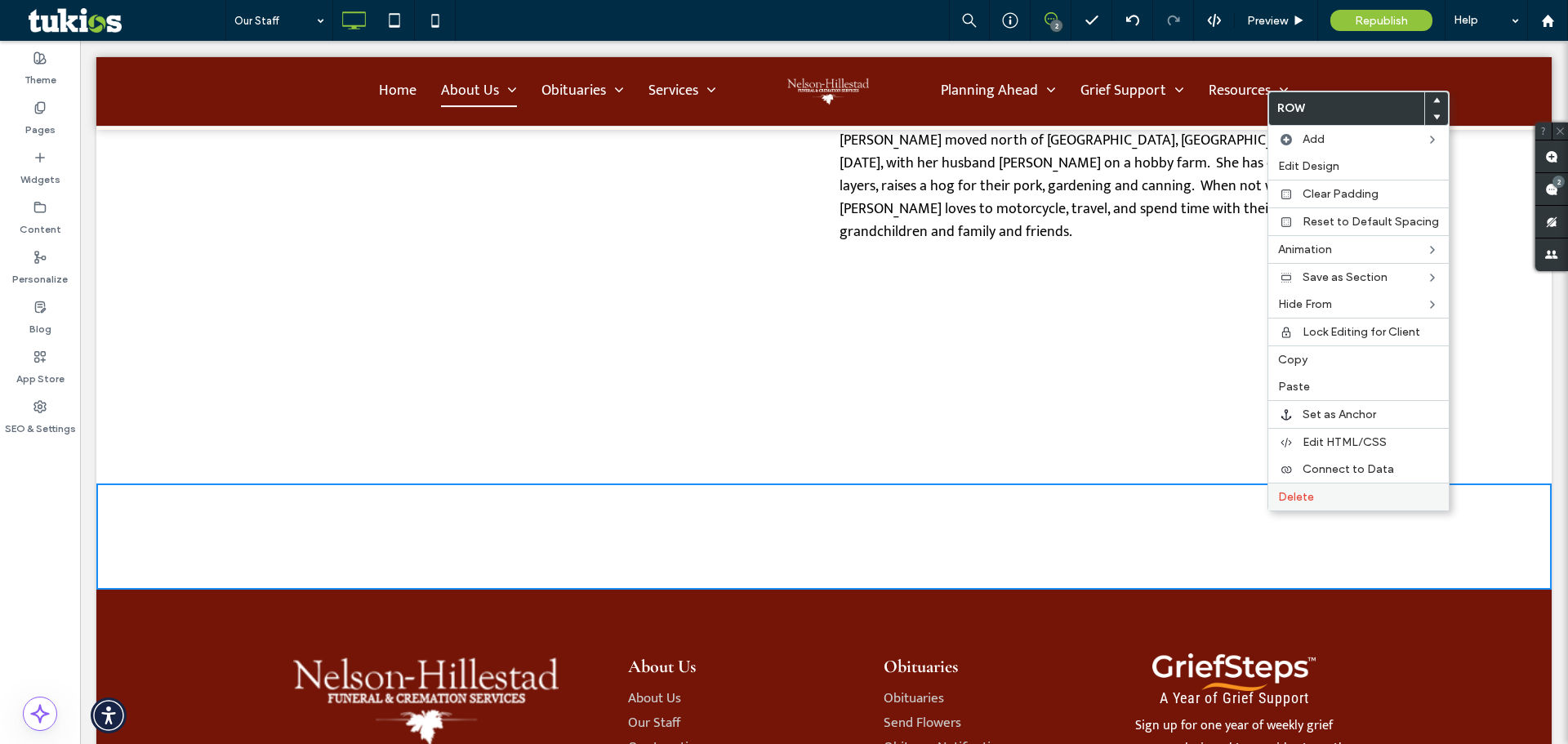
click at [1357, 496] on label "Delete" at bounding box center [1359, 497] width 161 height 14
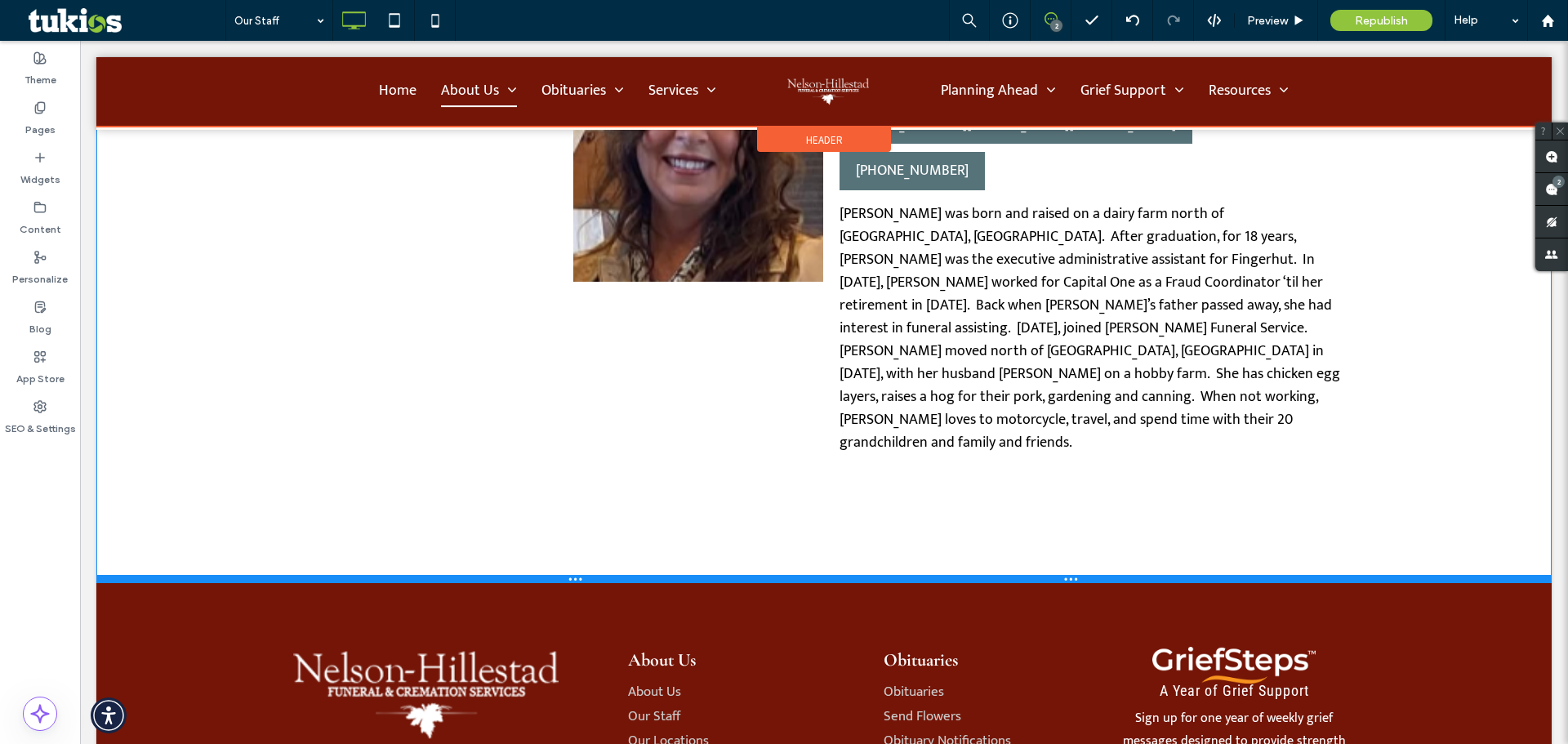
scroll to position [5227, 0]
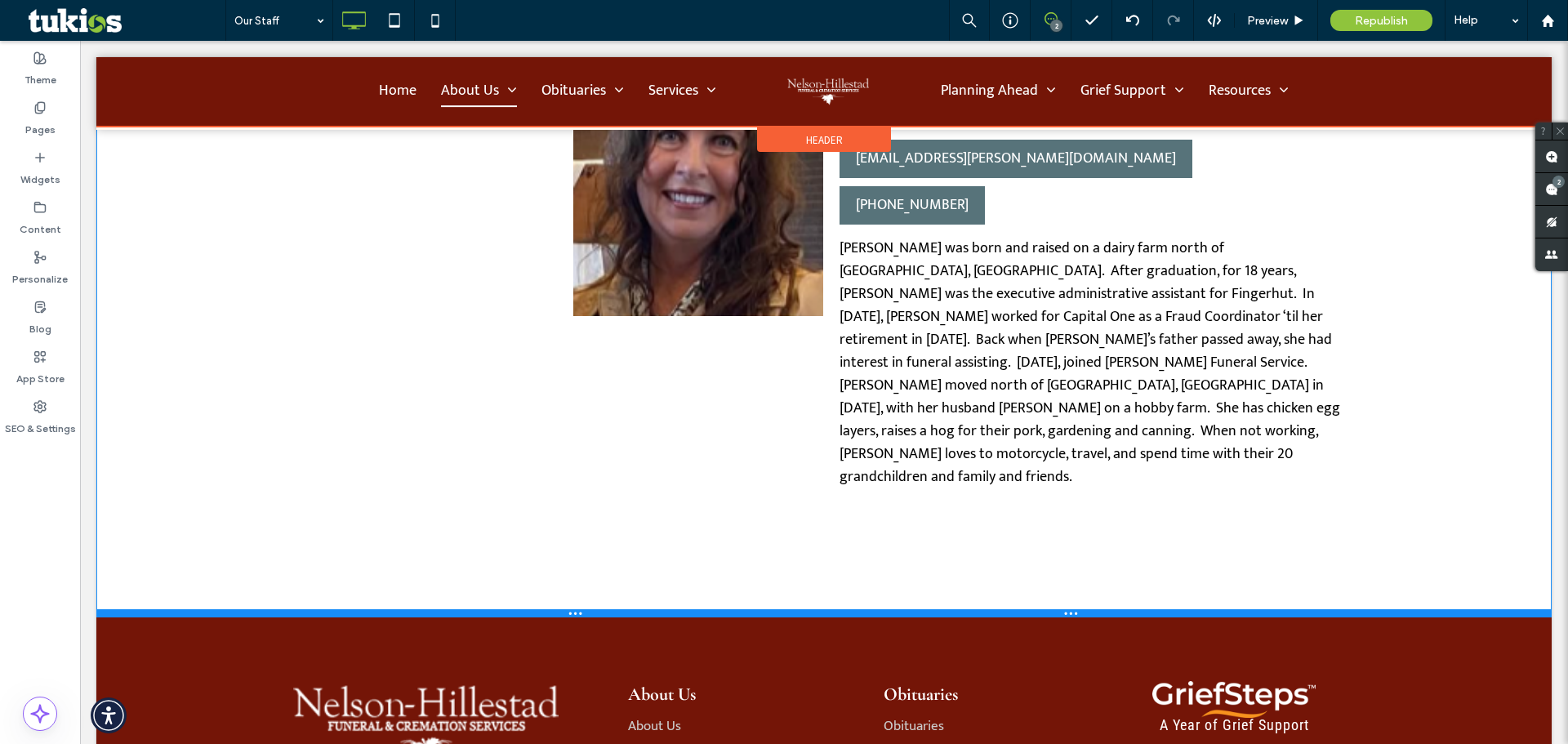
drag, startPoint x: 1330, startPoint y: 433, endPoint x: 1105, endPoint y: 263, distance: 282.0
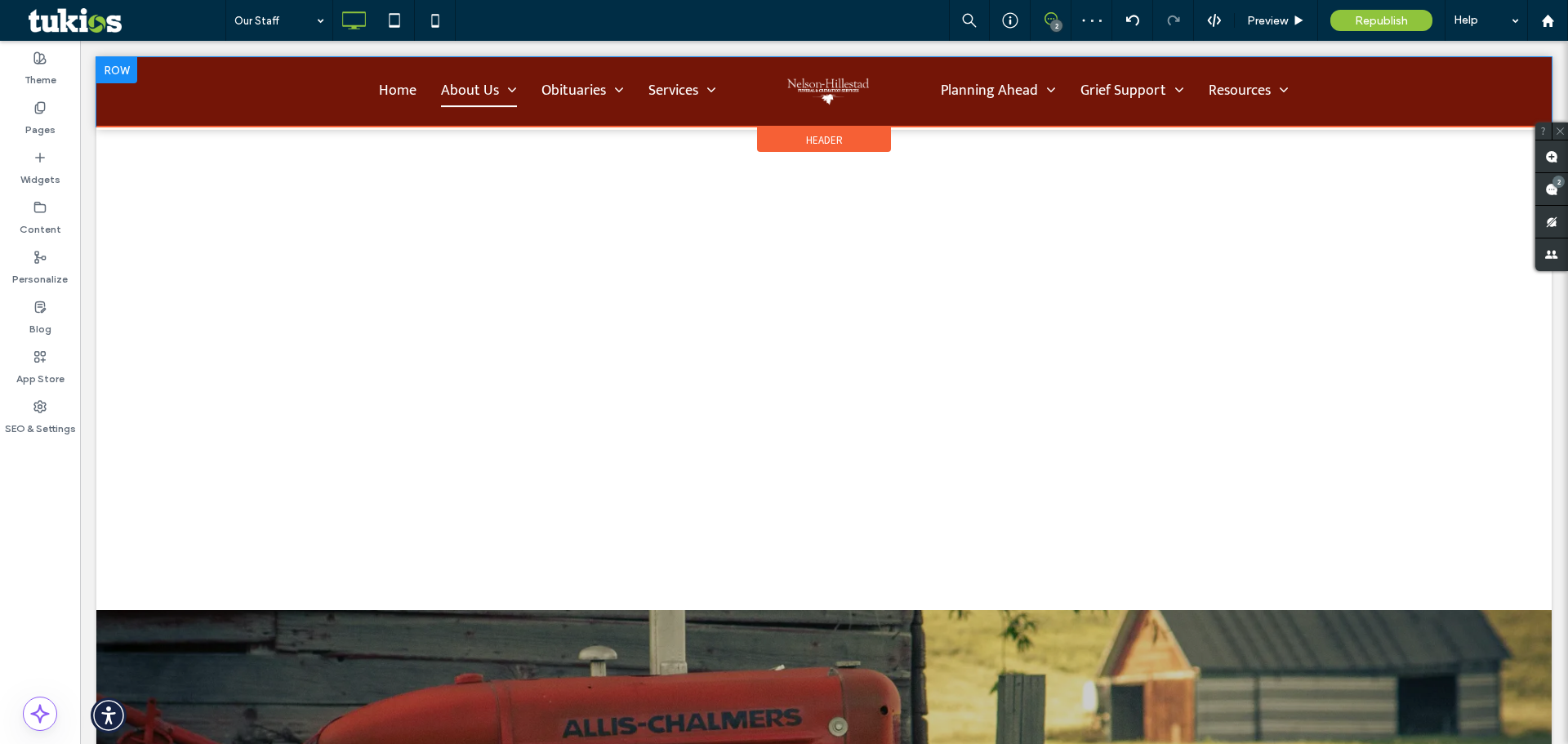
scroll to position [2123, 0]
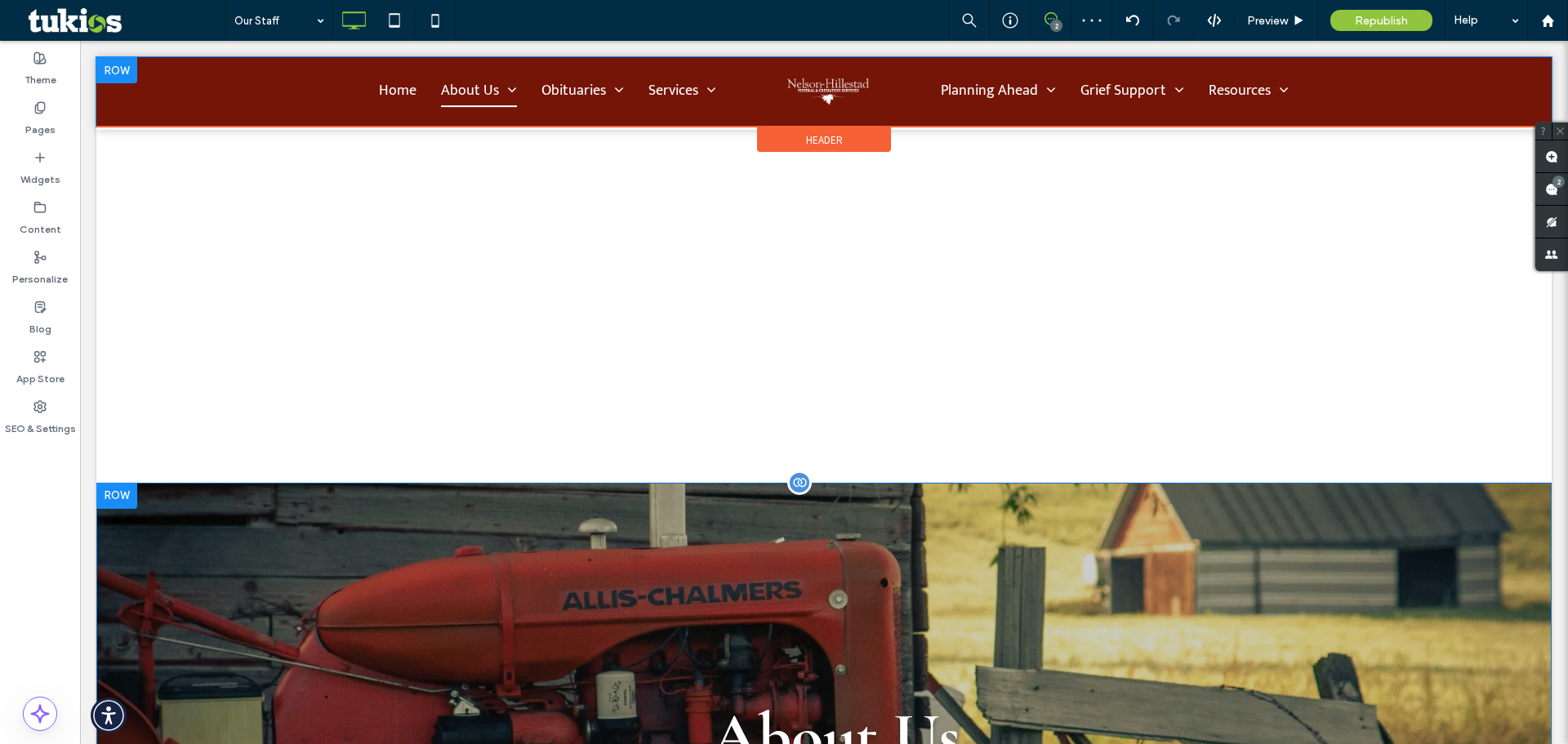
drag, startPoint x: 946, startPoint y: 404, endPoint x: 913, endPoint y: 483, distance: 85.6
click at [913, 483] on div "About Us Click To Paste Row + Add Section" at bounding box center [824, 723] width 1455 height 481
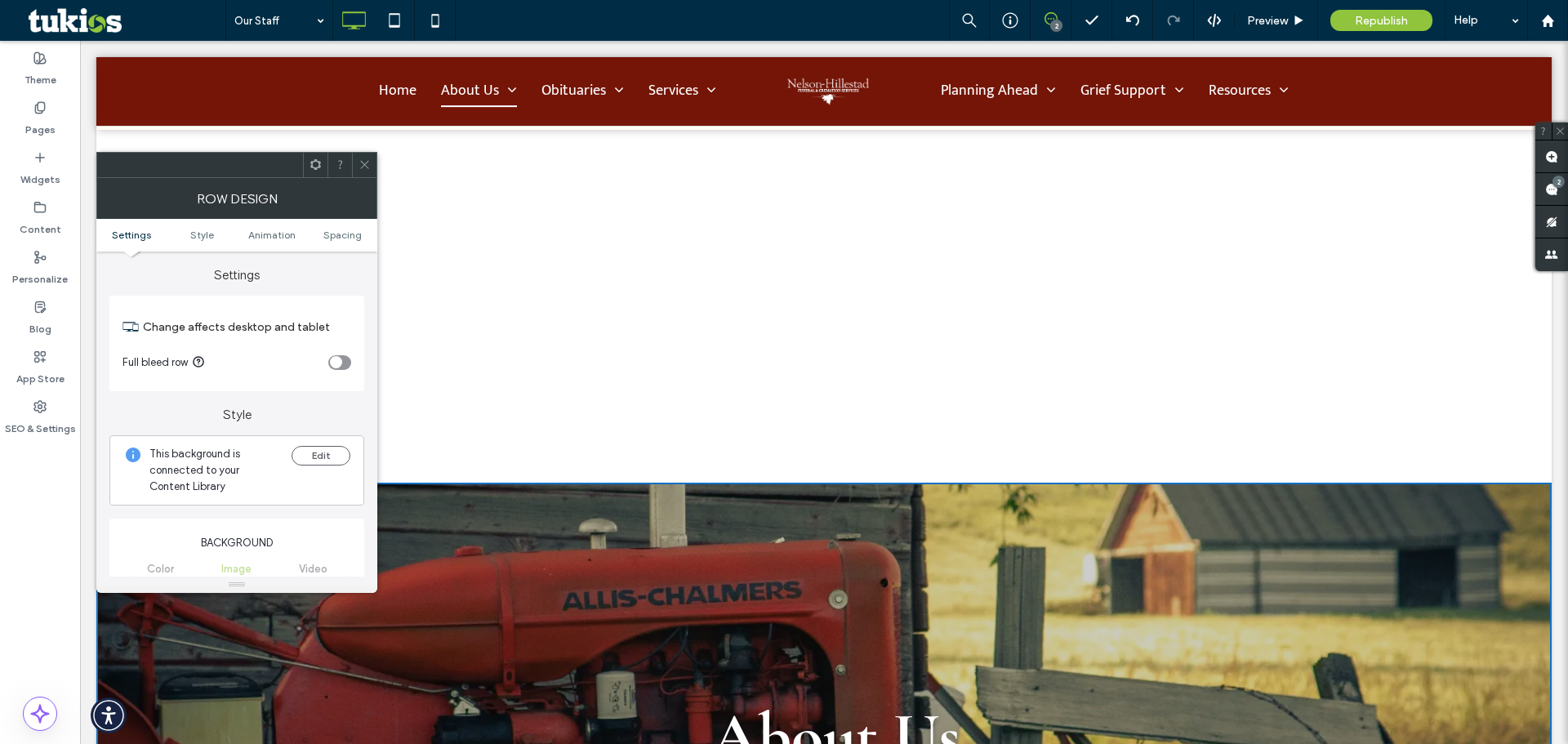
click at [362, 164] on icon at bounding box center [364, 164] width 12 height 12
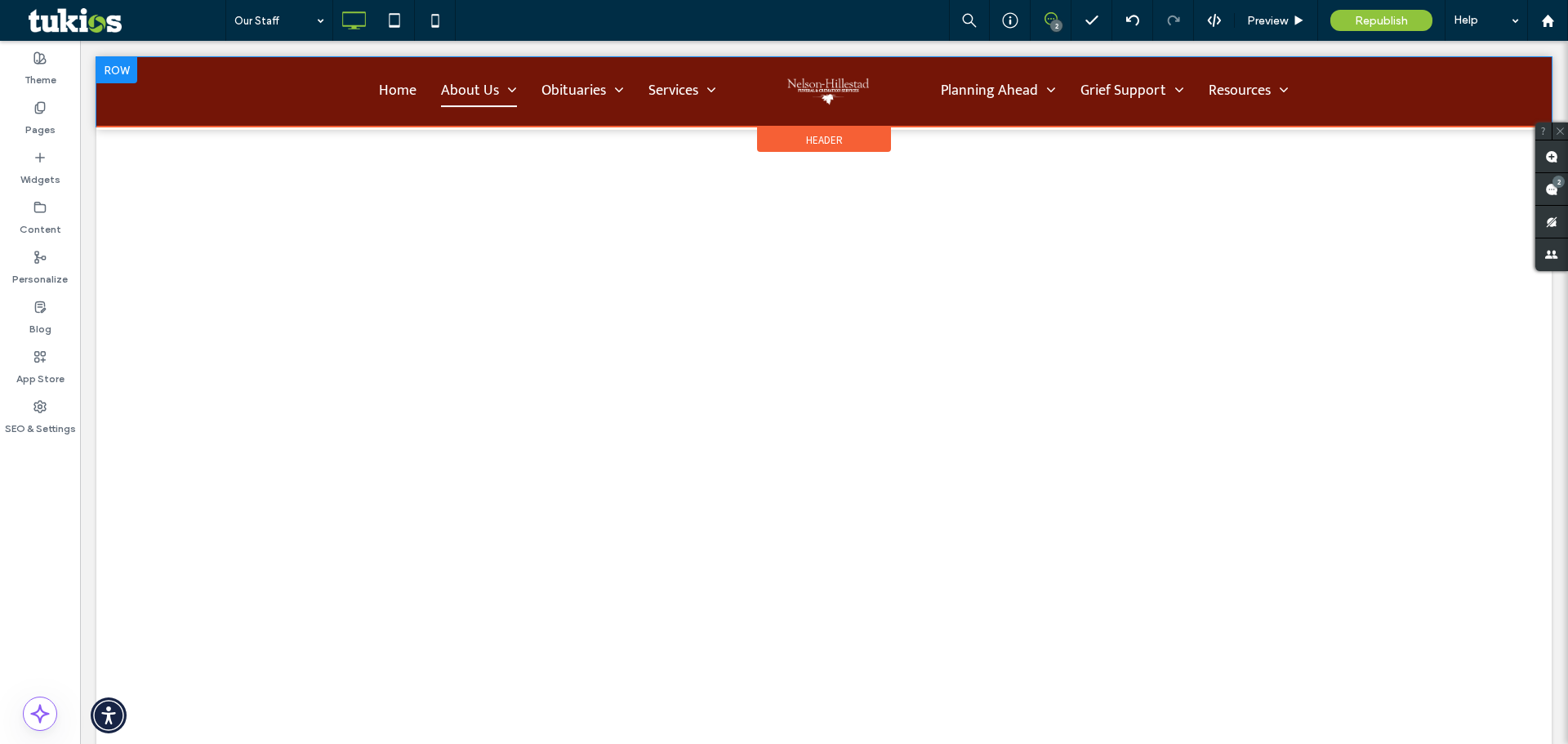
scroll to position [0, 0]
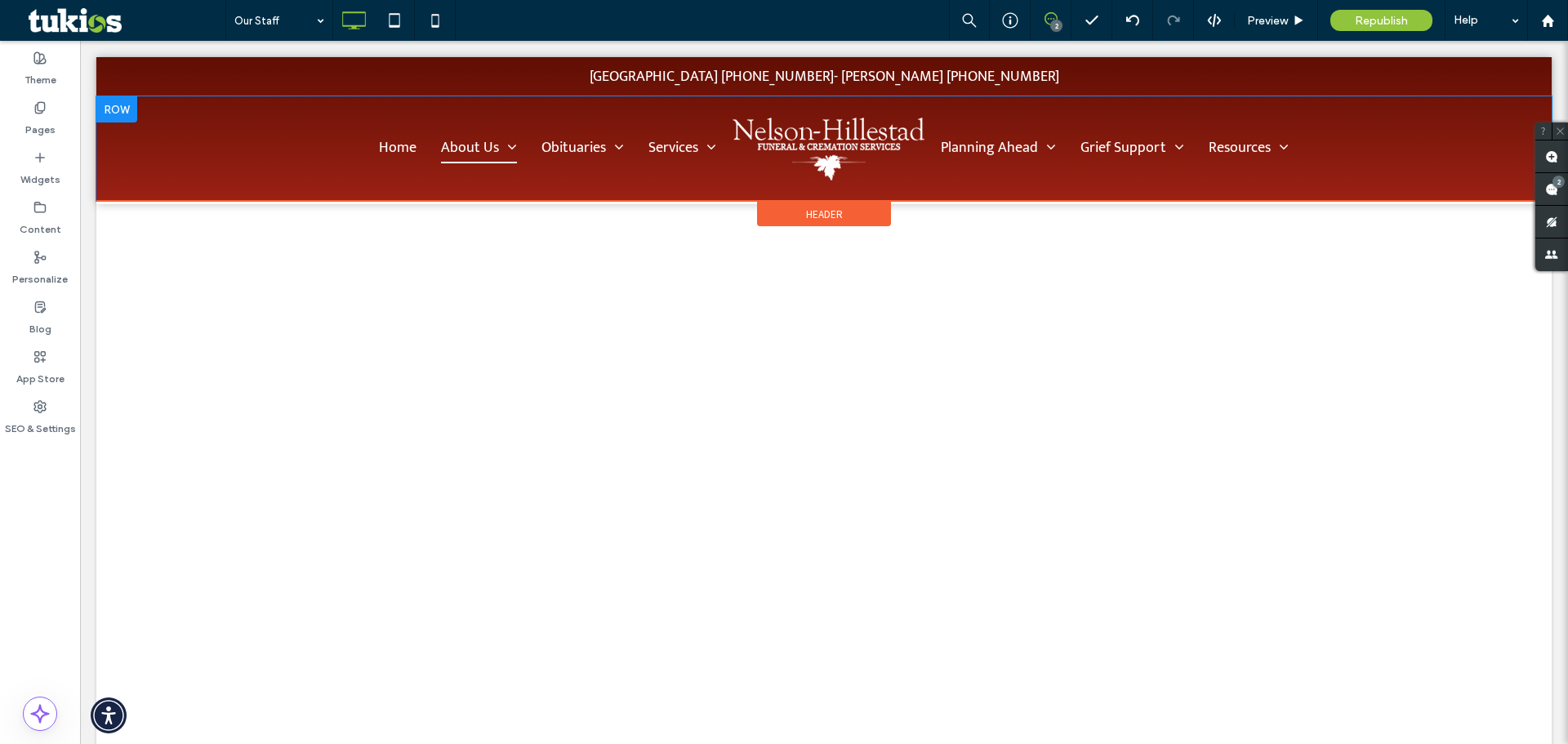
click at [62, 120] on div "Pages" at bounding box center [39, 118] width 80 height 50
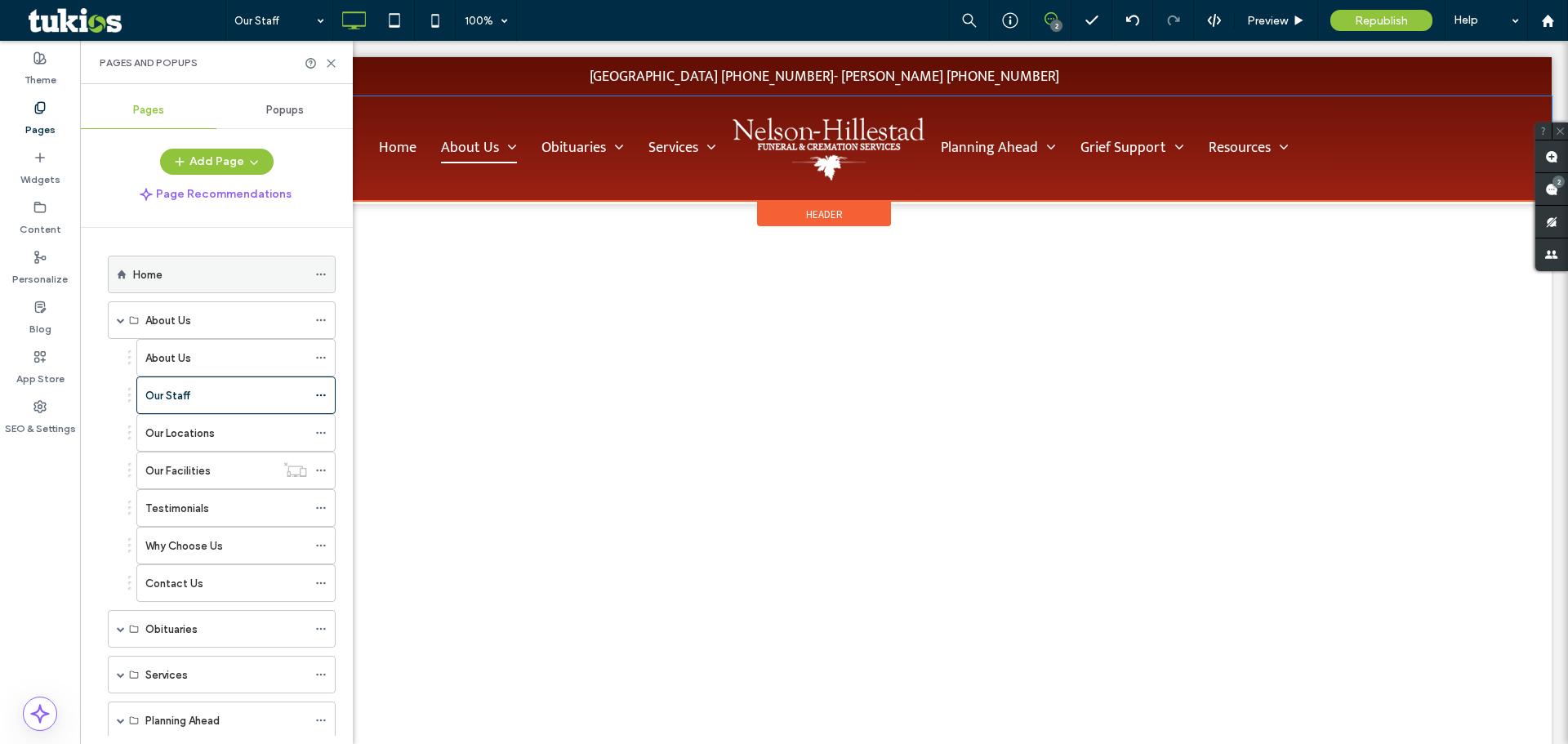
click at [174, 266] on div "Home" at bounding box center [220, 275] width 174 height 17
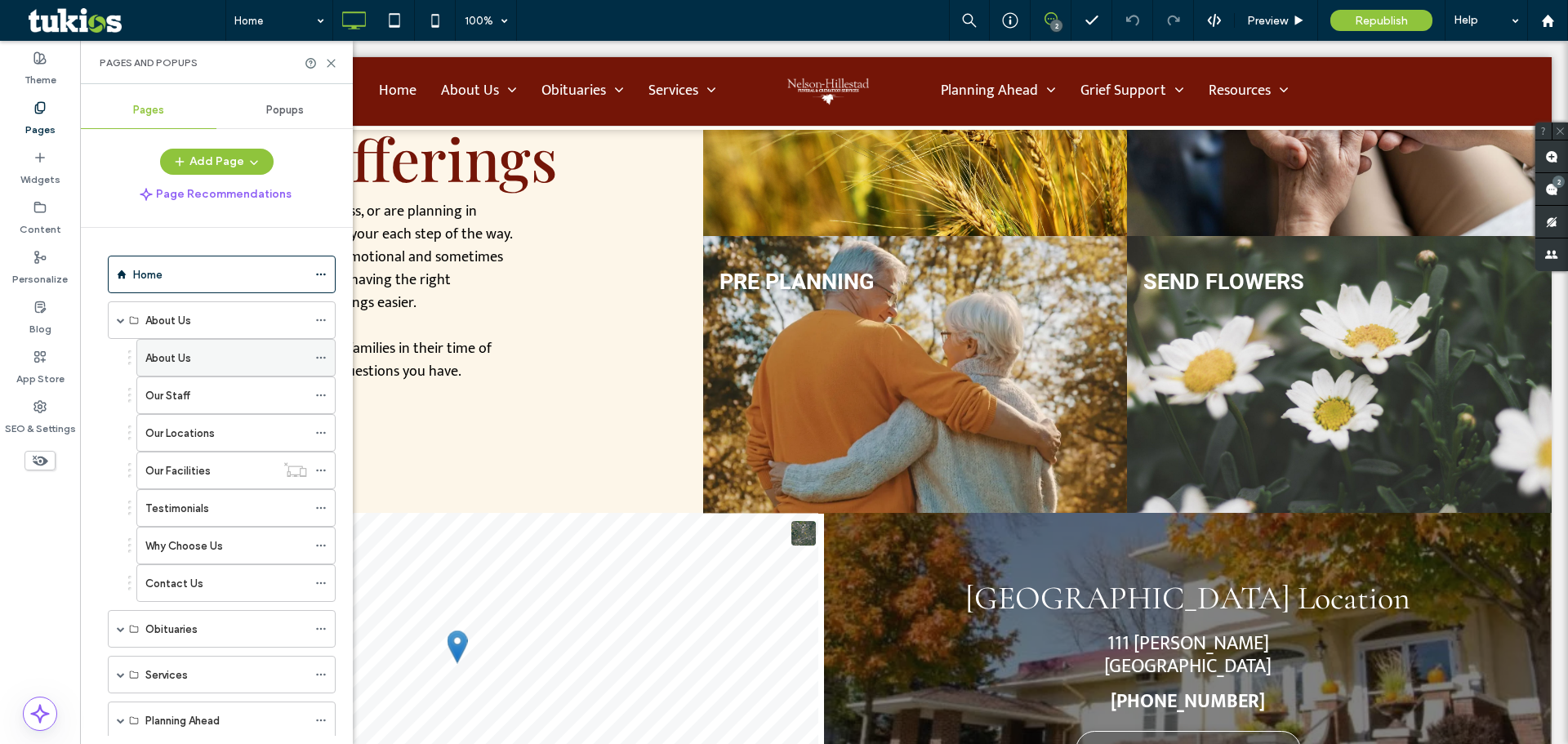
click at [199, 357] on div "About Us" at bounding box center [226, 358] width 162 height 17
click at [191, 400] on div "Our Staff" at bounding box center [226, 395] width 162 height 17
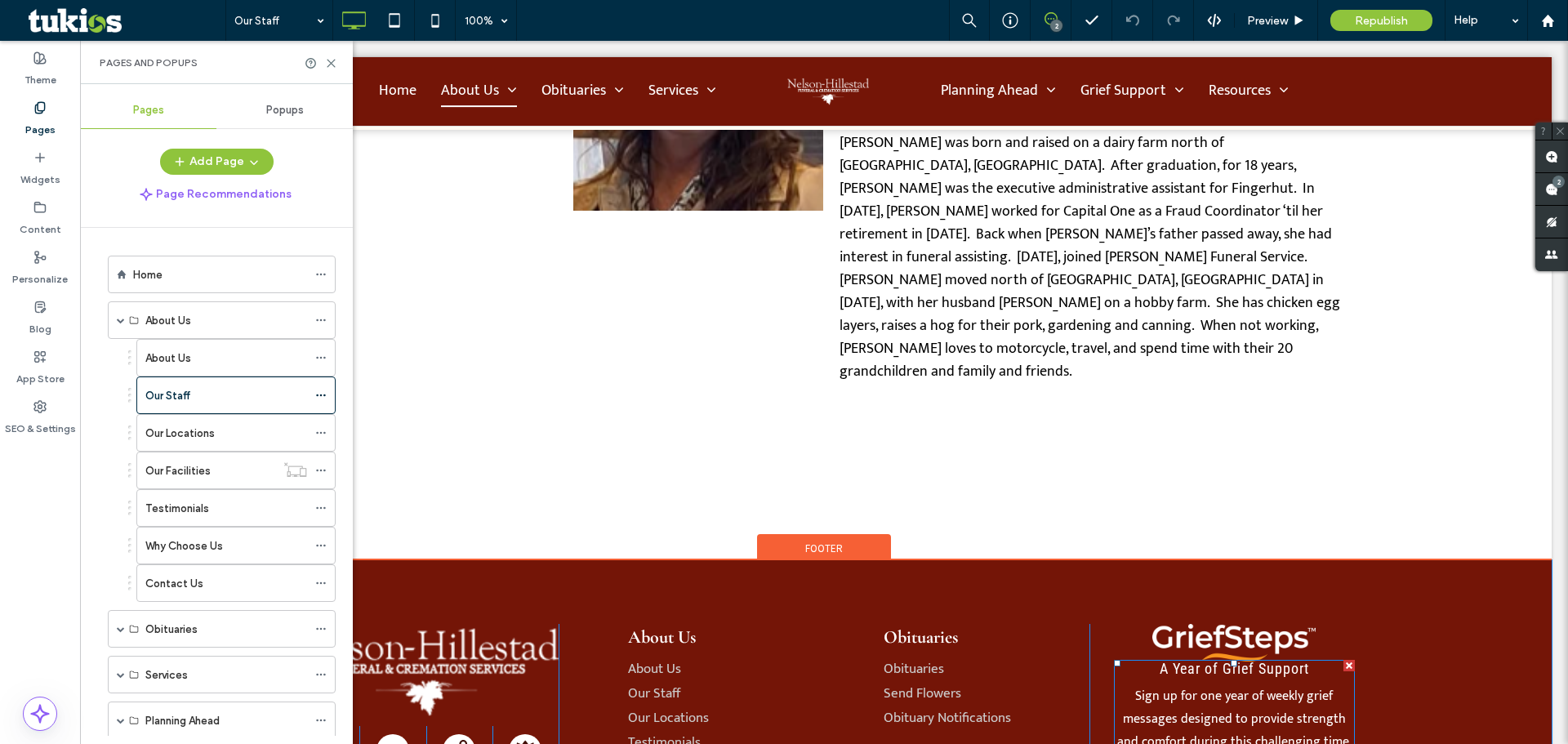
scroll to position [2777, 0]
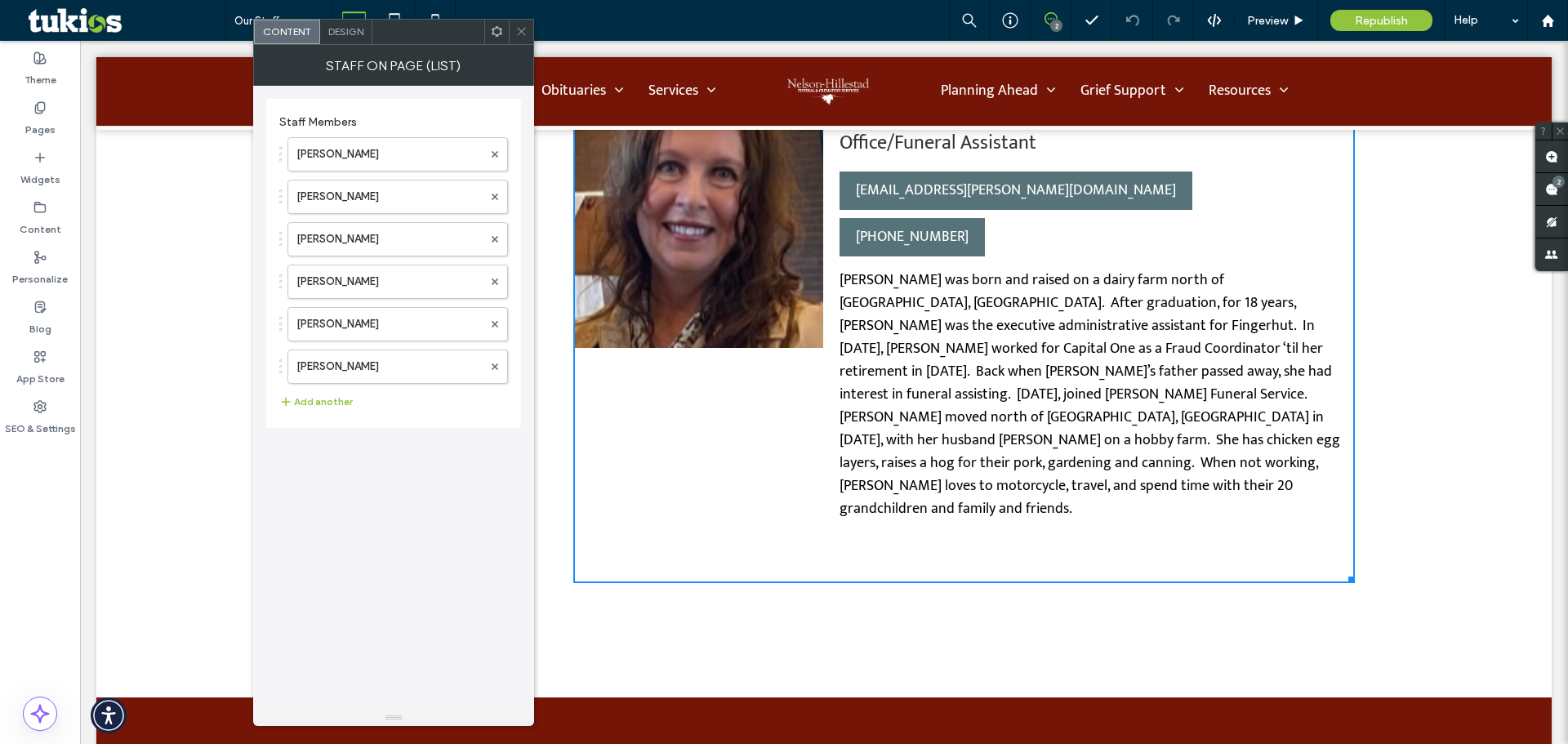
click at [515, 40] on div at bounding box center [521, 32] width 25 height 25
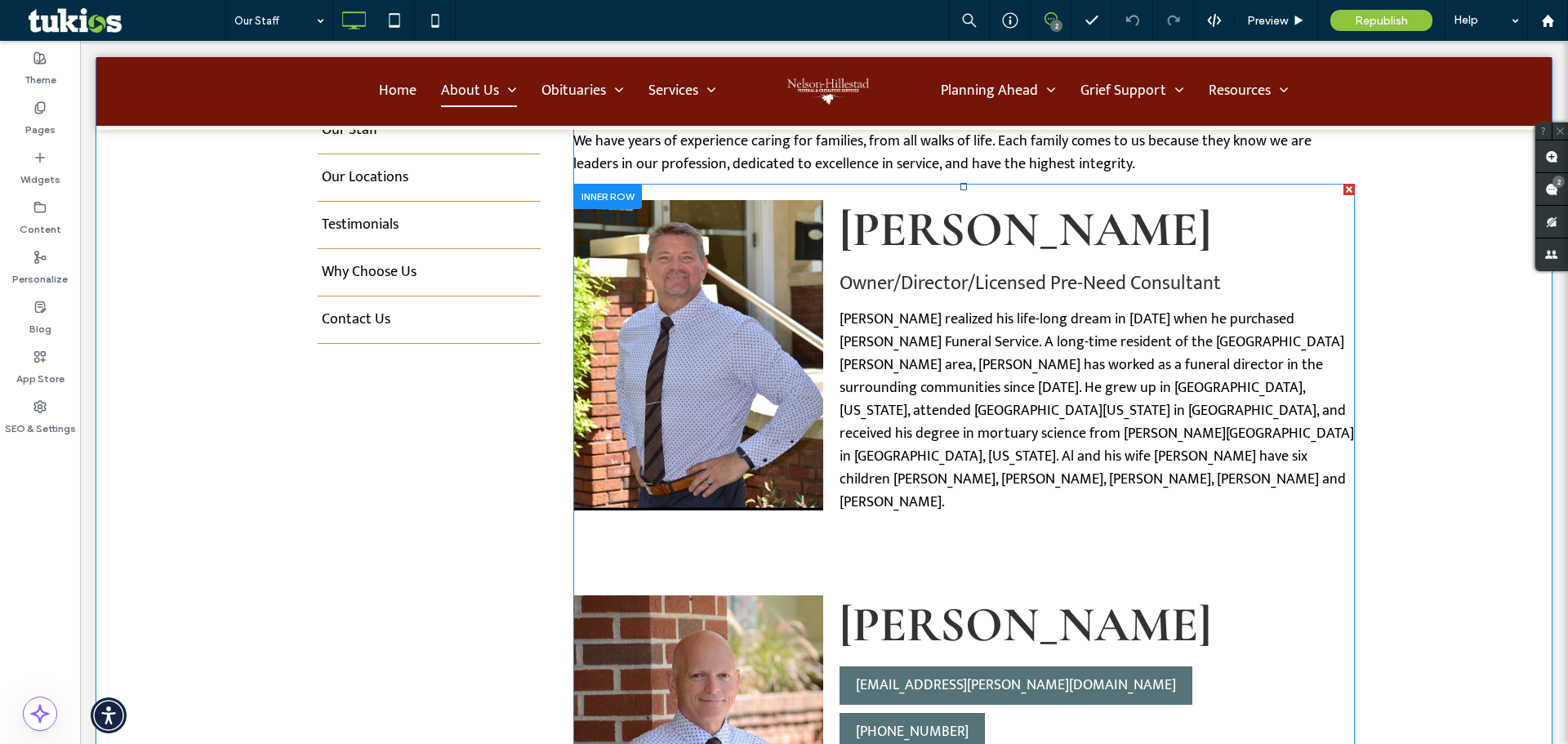
scroll to position [164, 0]
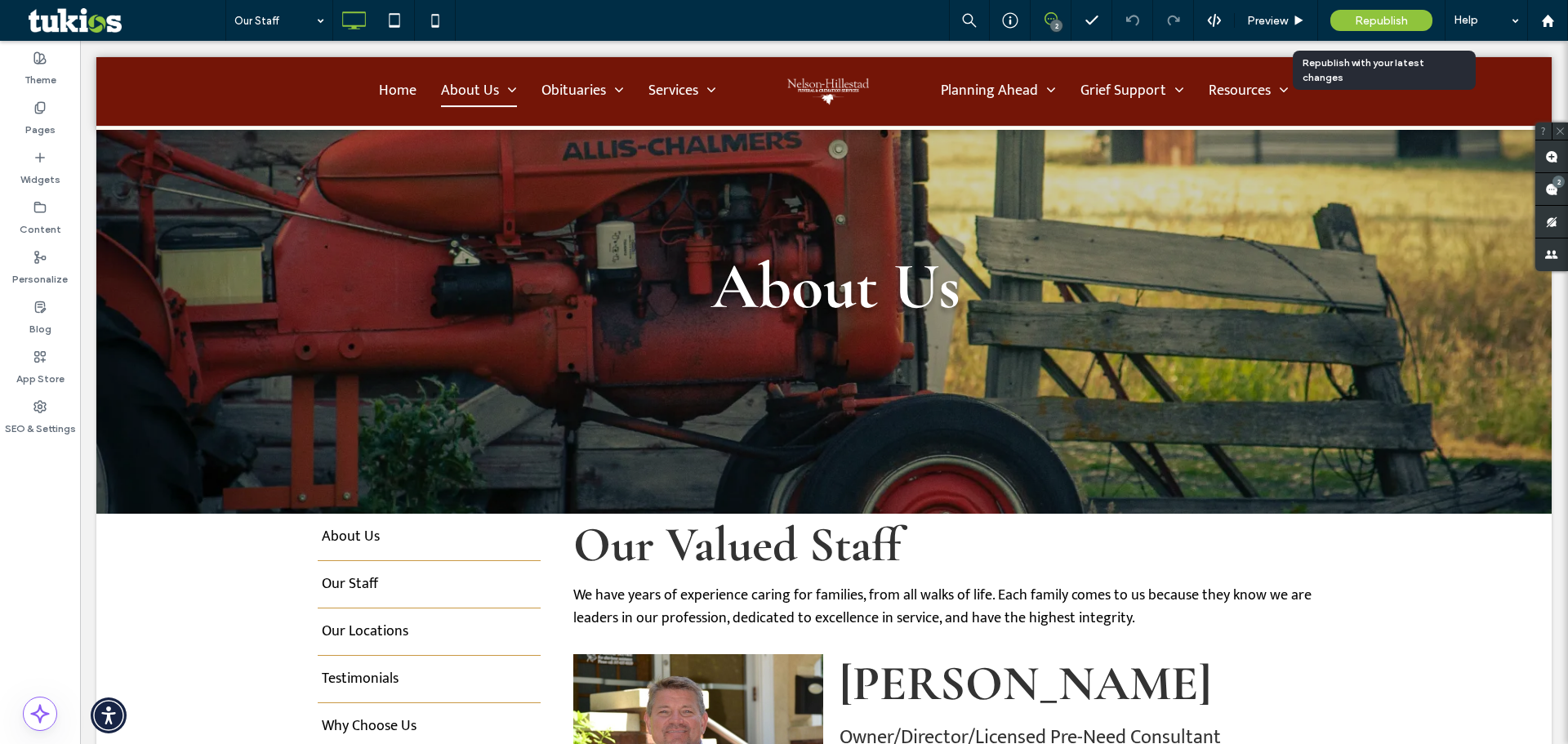
click at [1390, 29] on div "Republish" at bounding box center [1381, 21] width 102 height 21
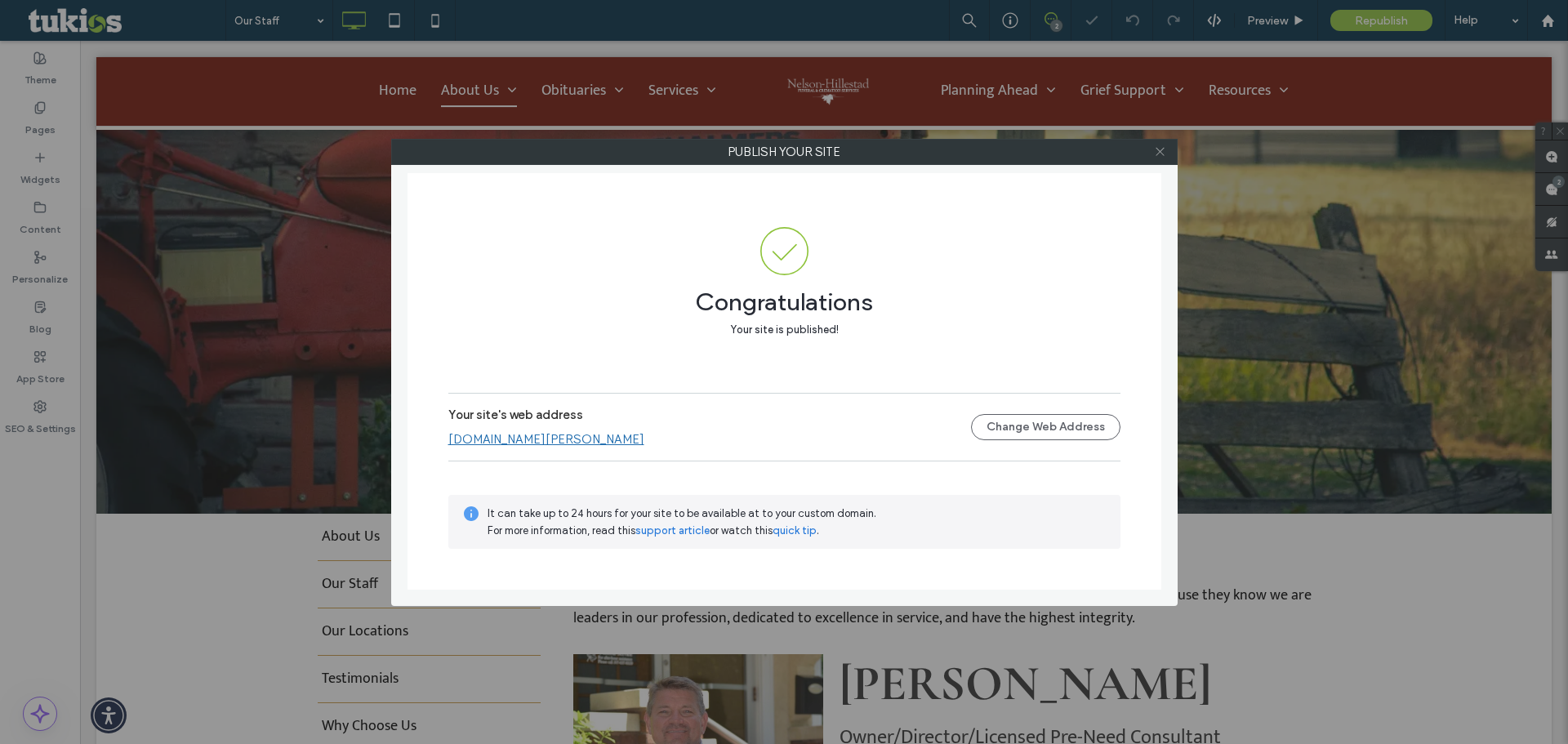
click at [1161, 147] on icon at bounding box center [1160, 151] width 12 height 12
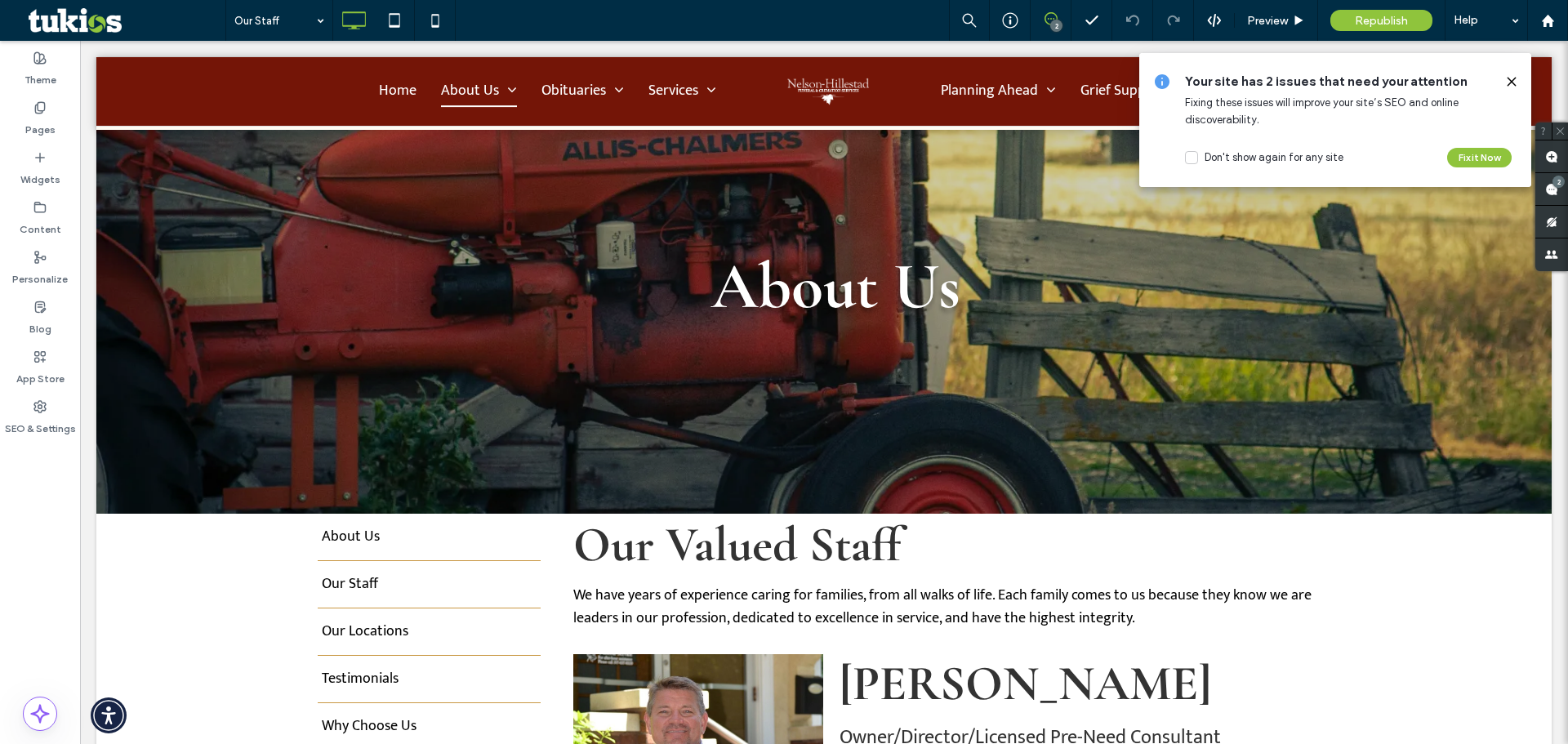
click at [1517, 83] on icon at bounding box center [1512, 81] width 13 height 13
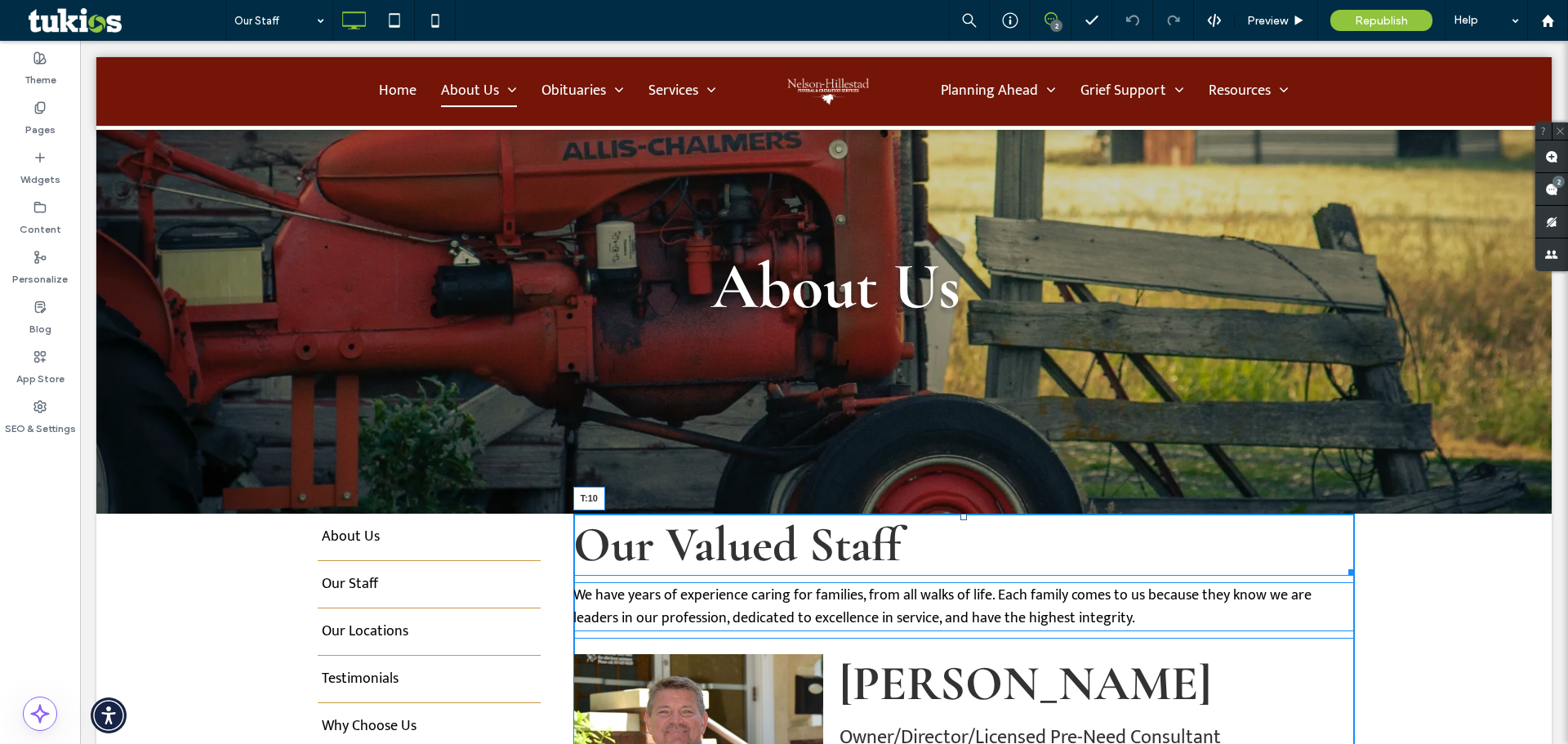
drag, startPoint x: 955, startPoint y: 517, endPoint x: 957, endPoint y: 525, distance: 8.2
click at [960, 520] on div at bounding box center [964, 517] width 7 height 7
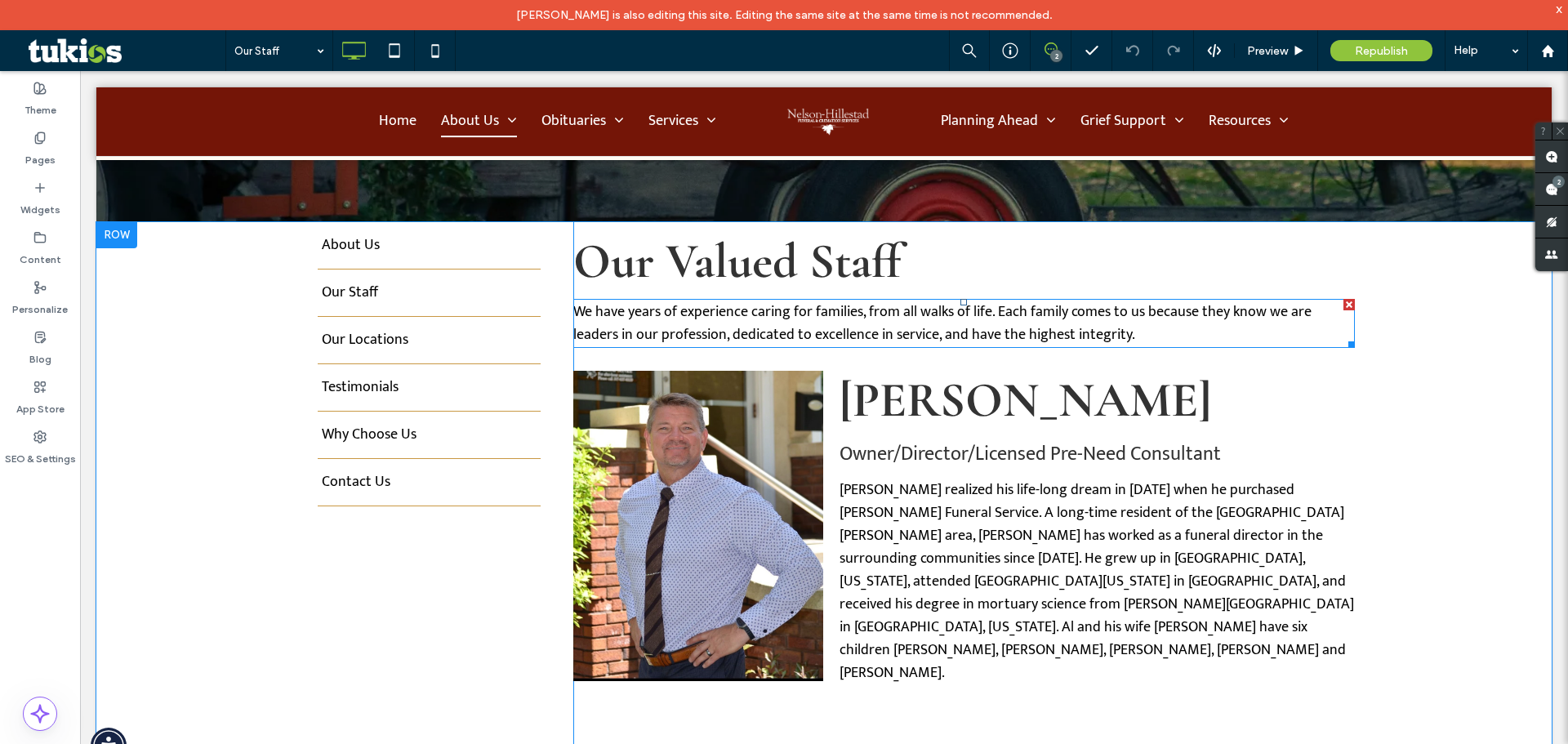
scroll to position [490, 0]
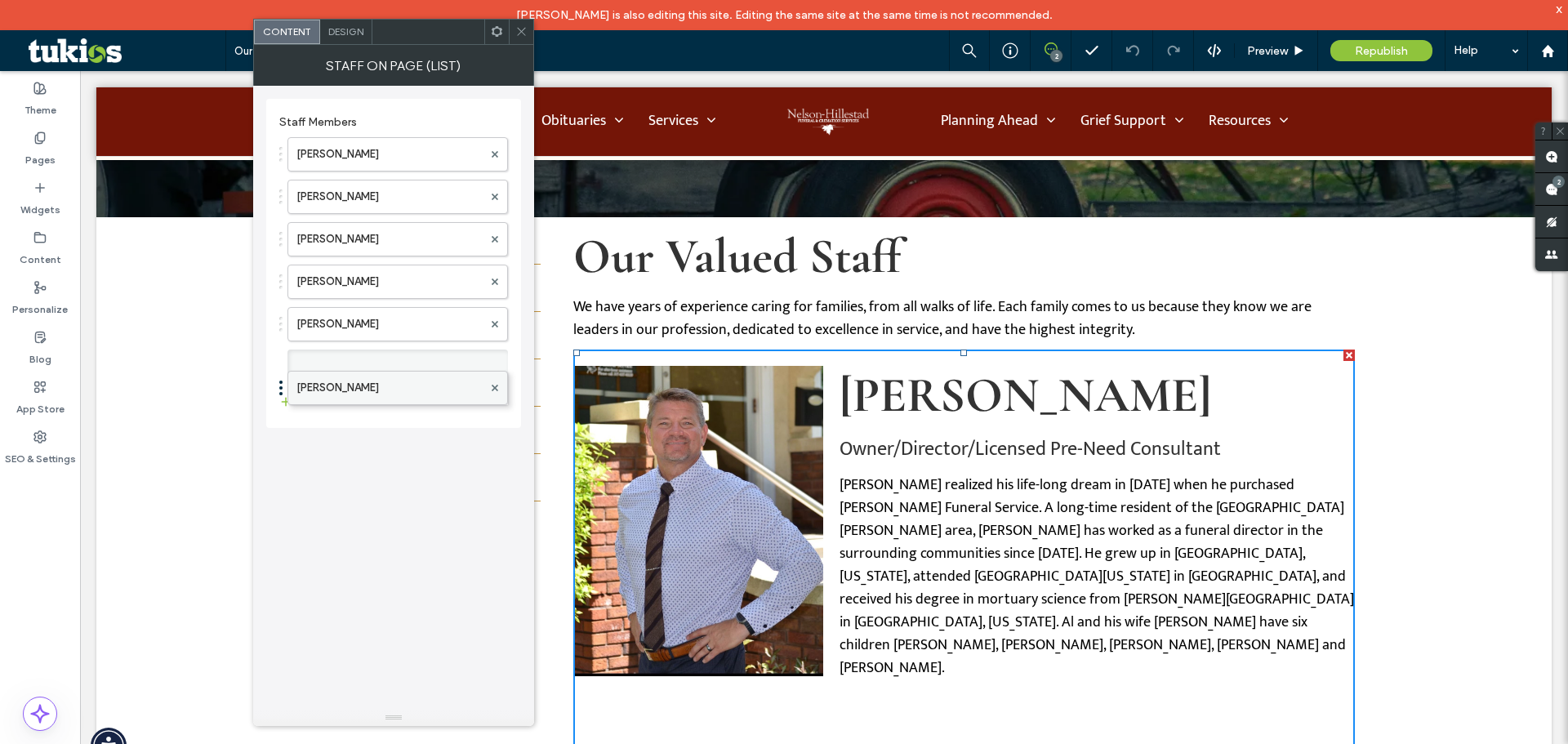
drag, startPoint x: 353, startPoint y: 359, endPoint x: 379, endPoint y: 370, distance: 28.2
click at [522, 32] on use at bounding box center [521, 32] width 8 height 8
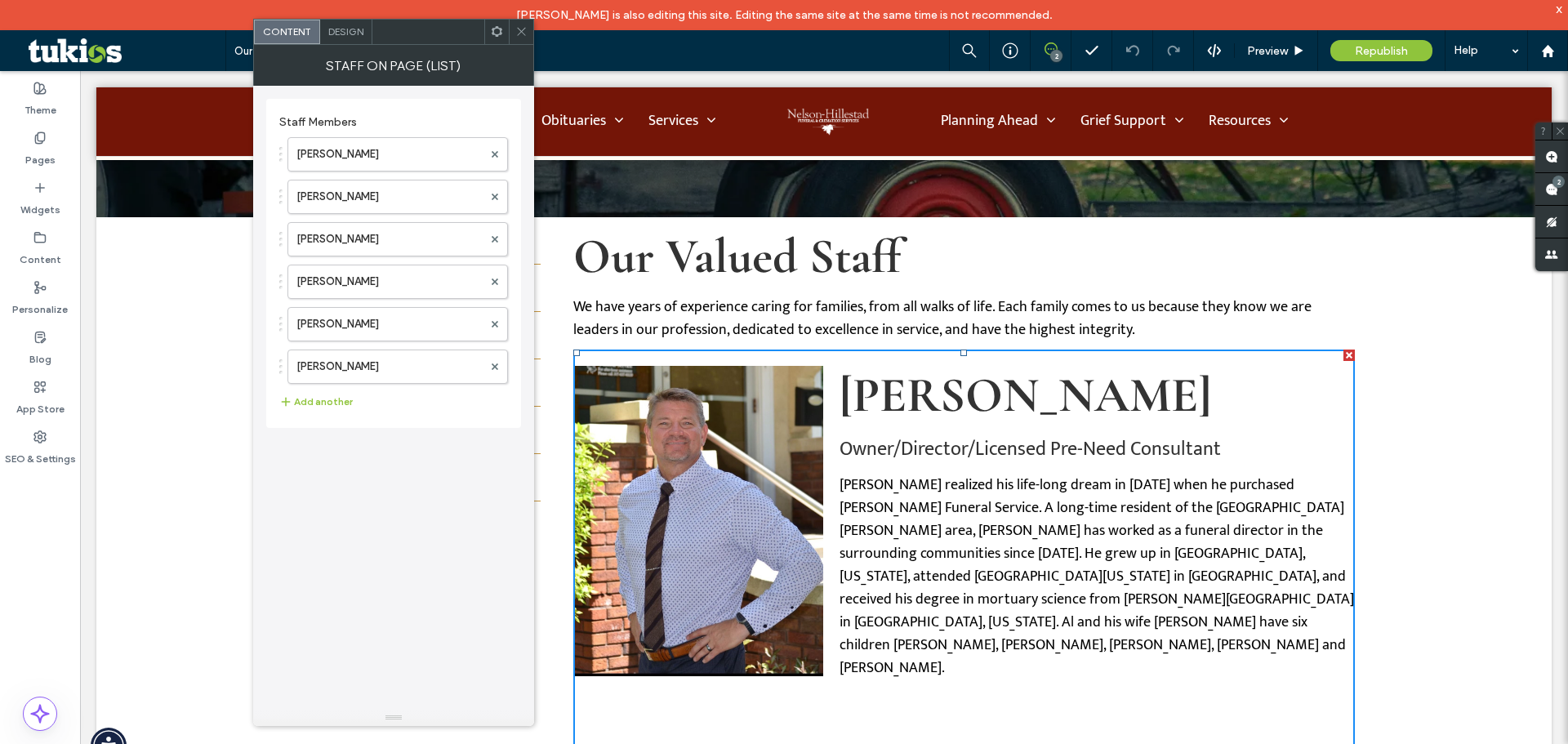
click at [512, 39] on div at bounding box center [521, 32] width 25 height 25
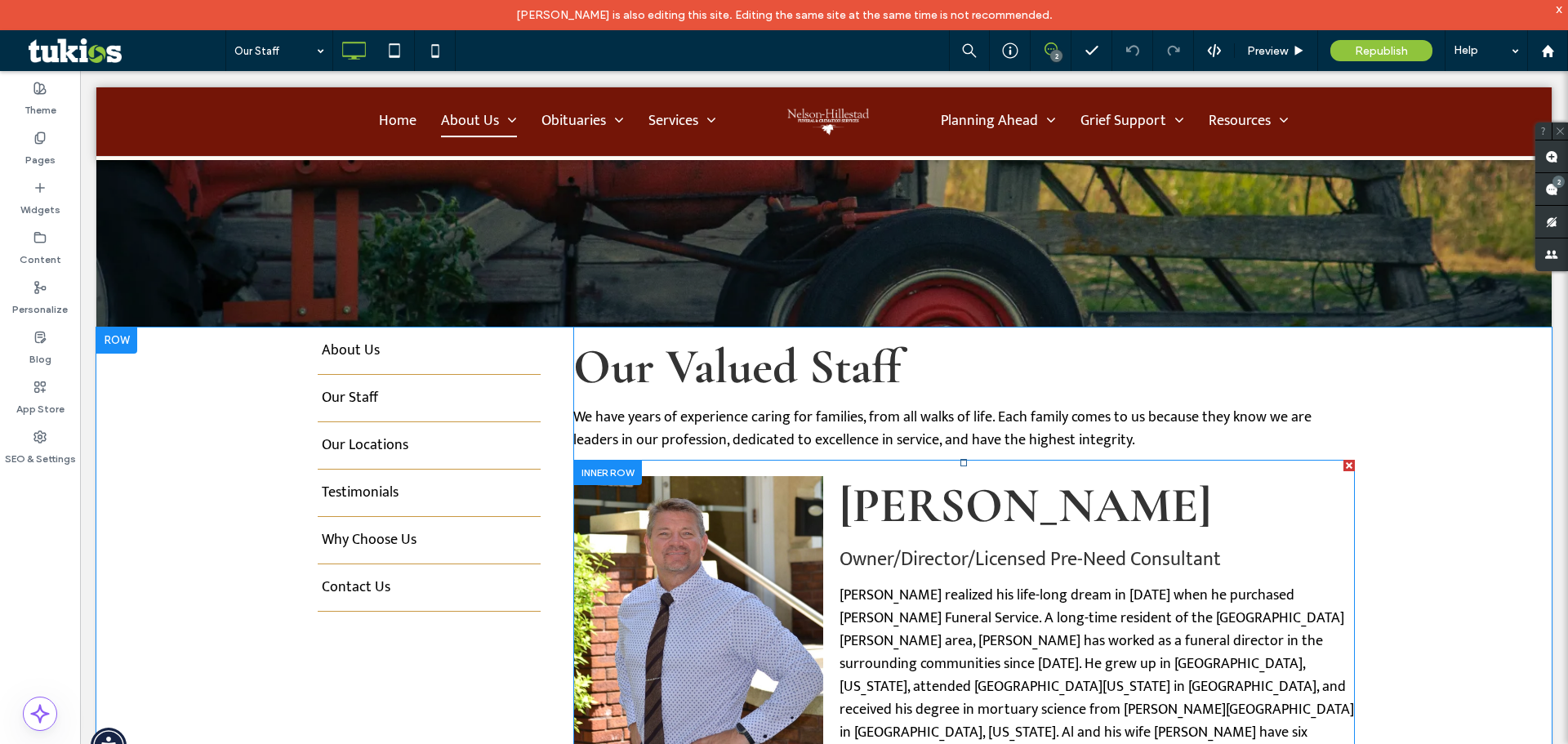
scroll to position [326, 0]
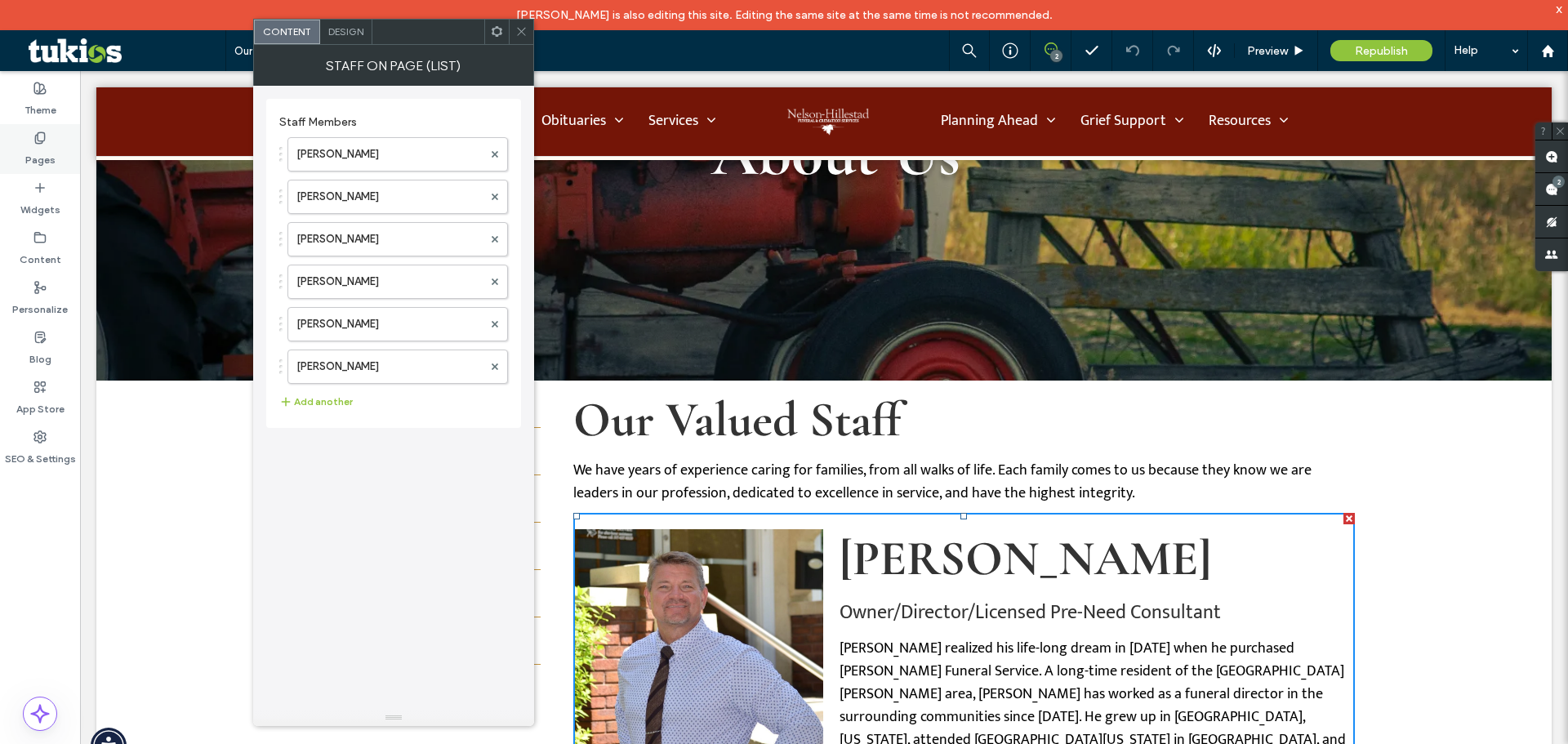
click at [21, 144] on div "Pages" at bounding box center [39, 149] width 80 height 50
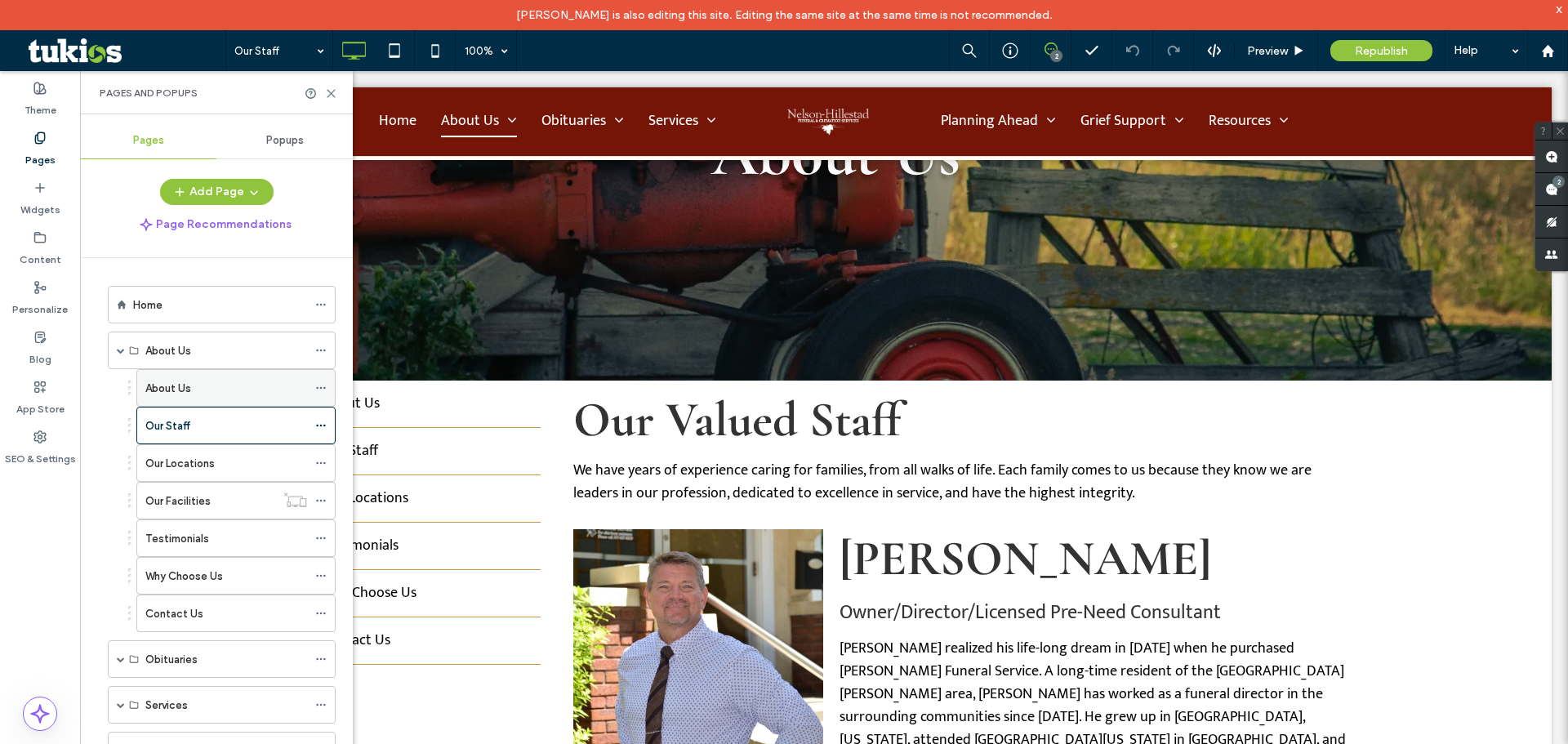
click at [192, 394] on div "About Us" at bounding box center [226, 388] width 162 height 17
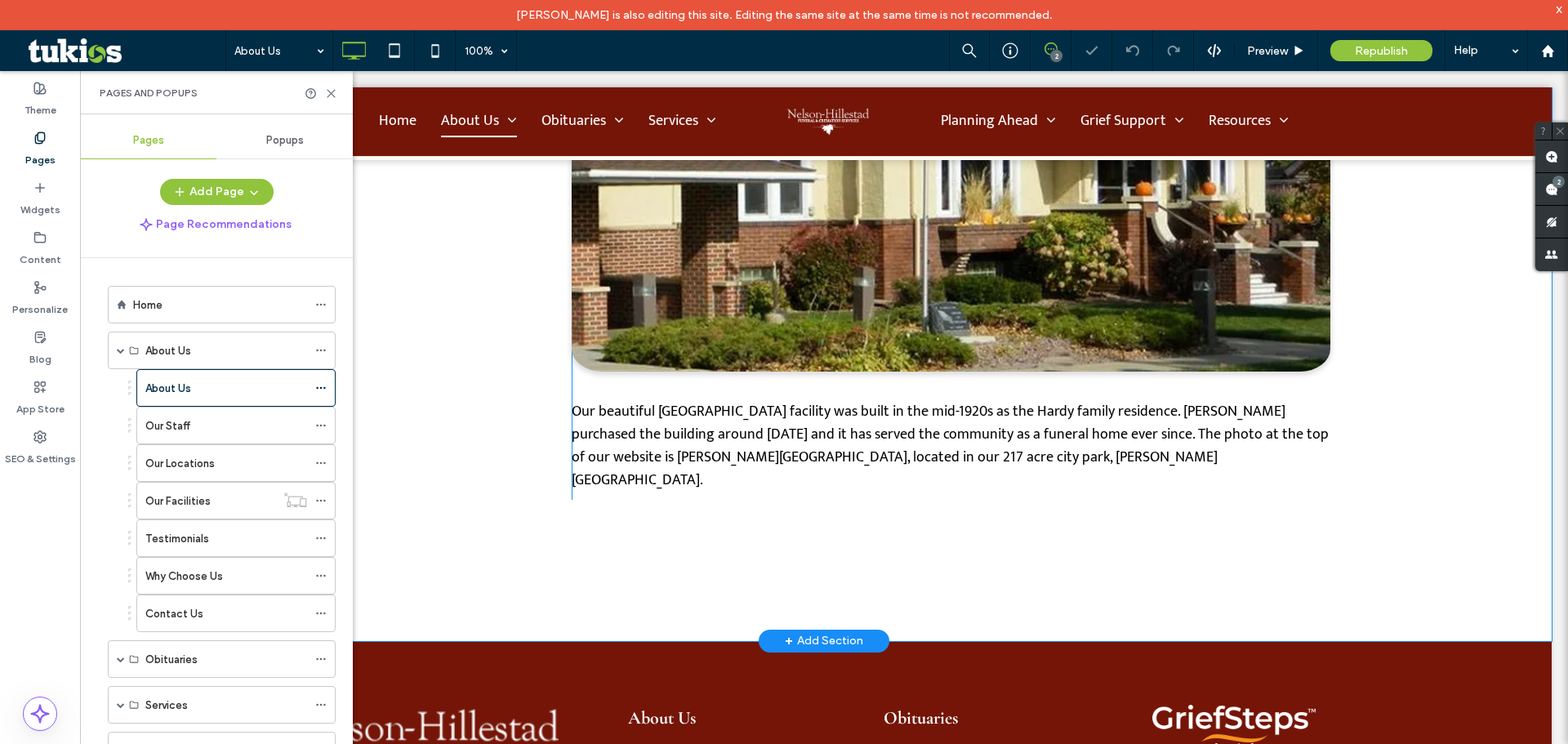
scroll to position [1306, 0]
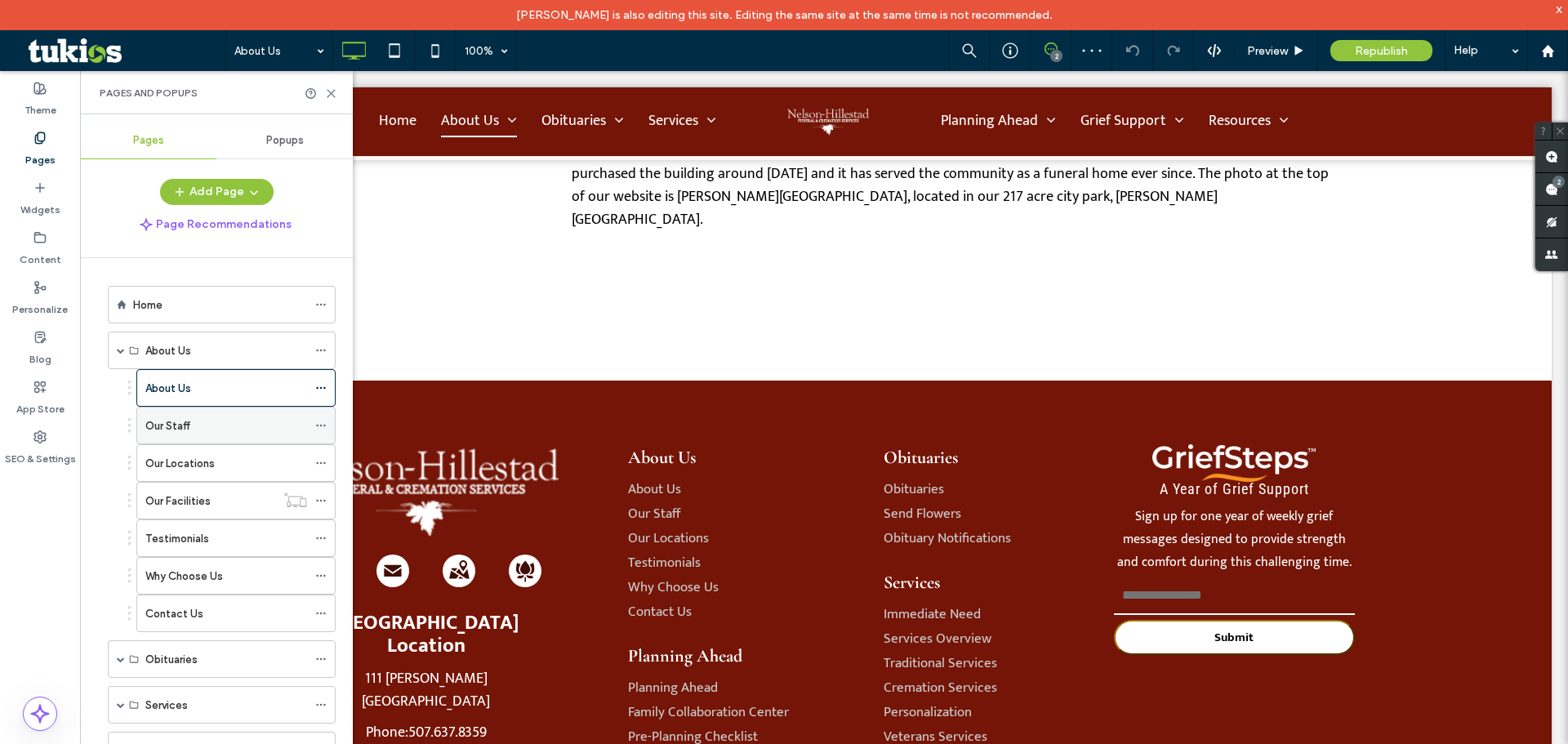
click at [268, 432] on div "Our Staff" at bounding box center [226, 426] width 162 height 17
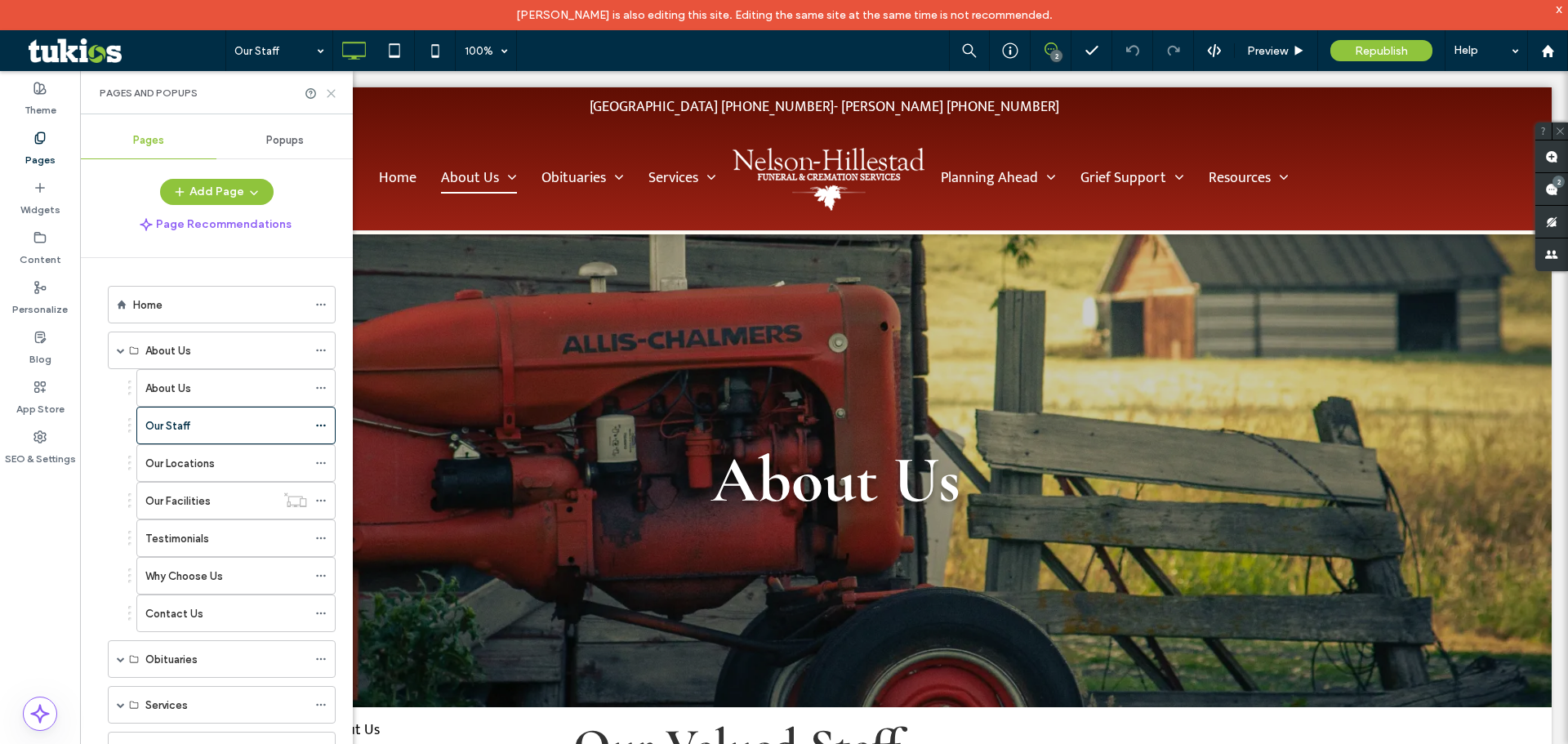
click at [330, 94] on use at bounding box center [331, 93] width 7 height 7
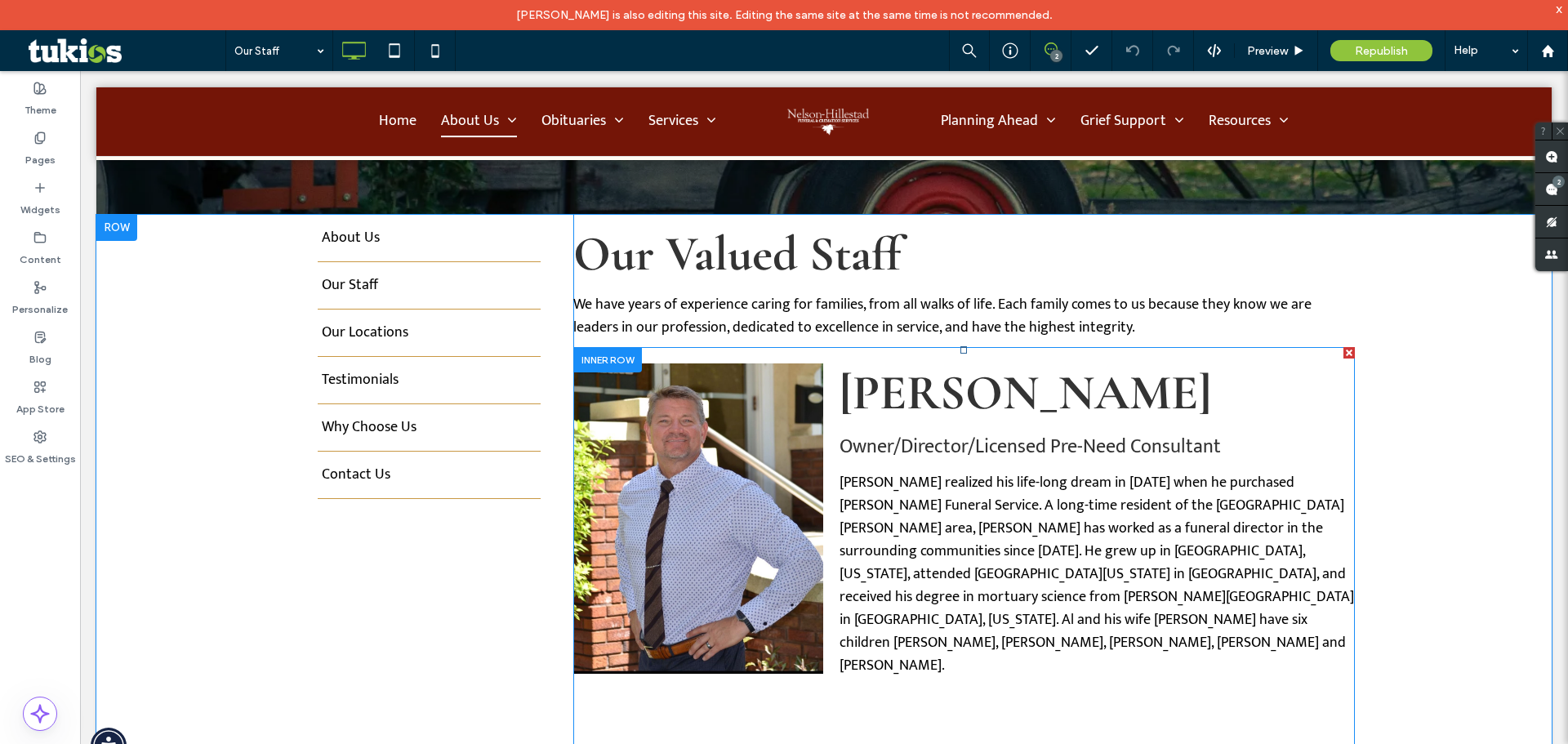
scroll to position [490, 0]
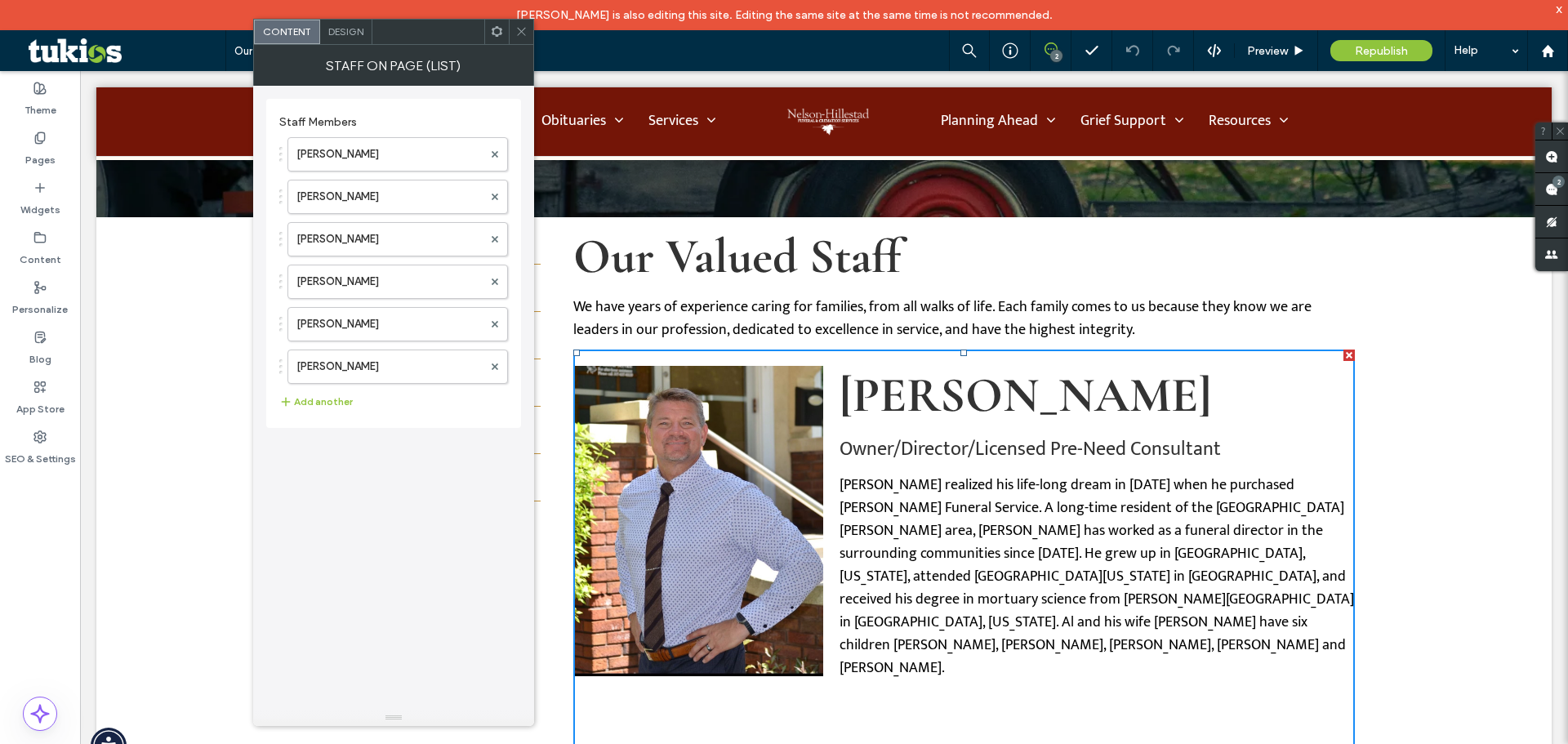
click at [1157, 396] on h2 "Alan Hillestad" at bounding box center [1097, 395] width 516 height 59
drag, startPoint x: 287, startPoint y: 119, endPoint x: 363, endPoint y: 118, distance: 76.0
click at [363, 118] on label "Staff Members" at bounding box center [394, 118] width 229 height 22
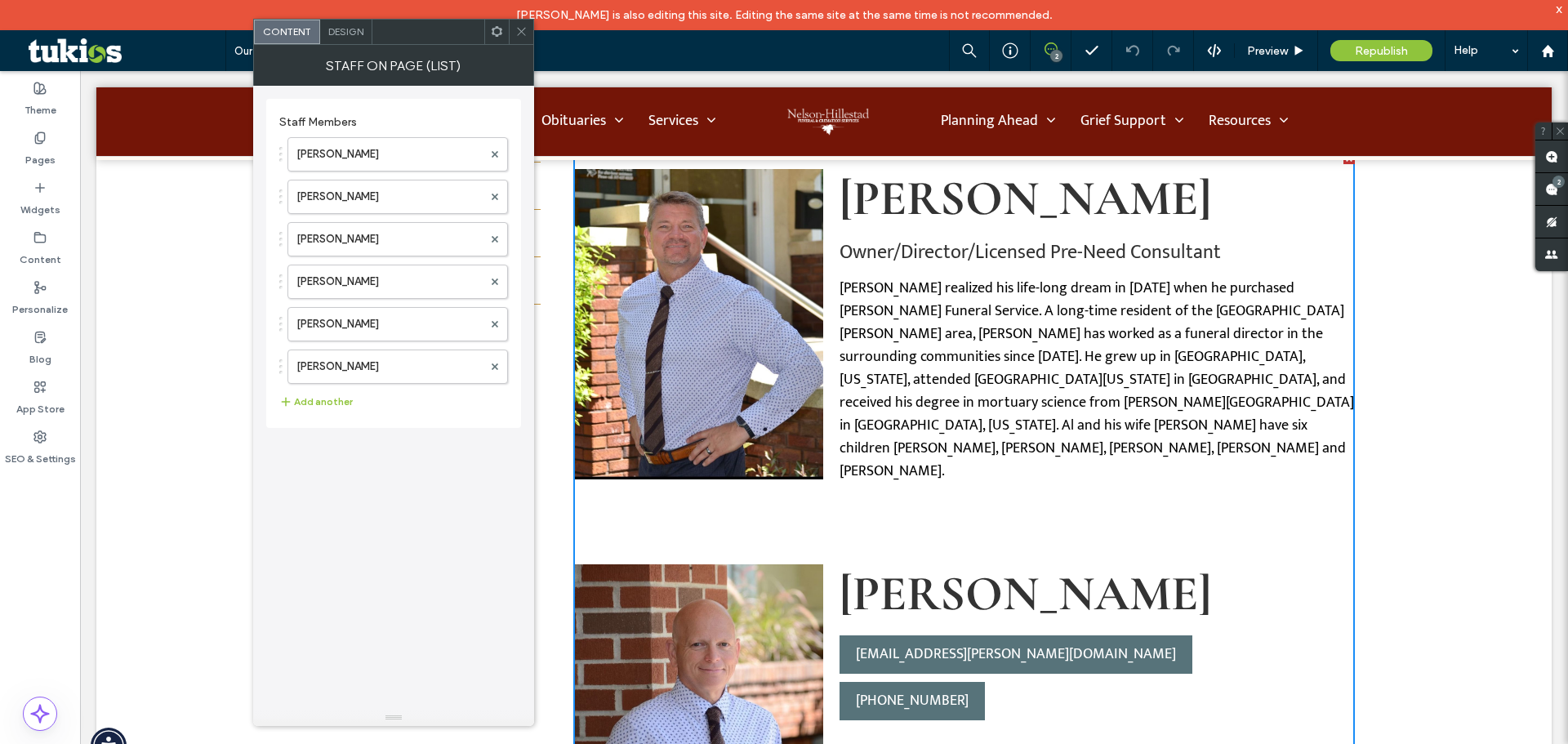
scroll to position [735, 0]
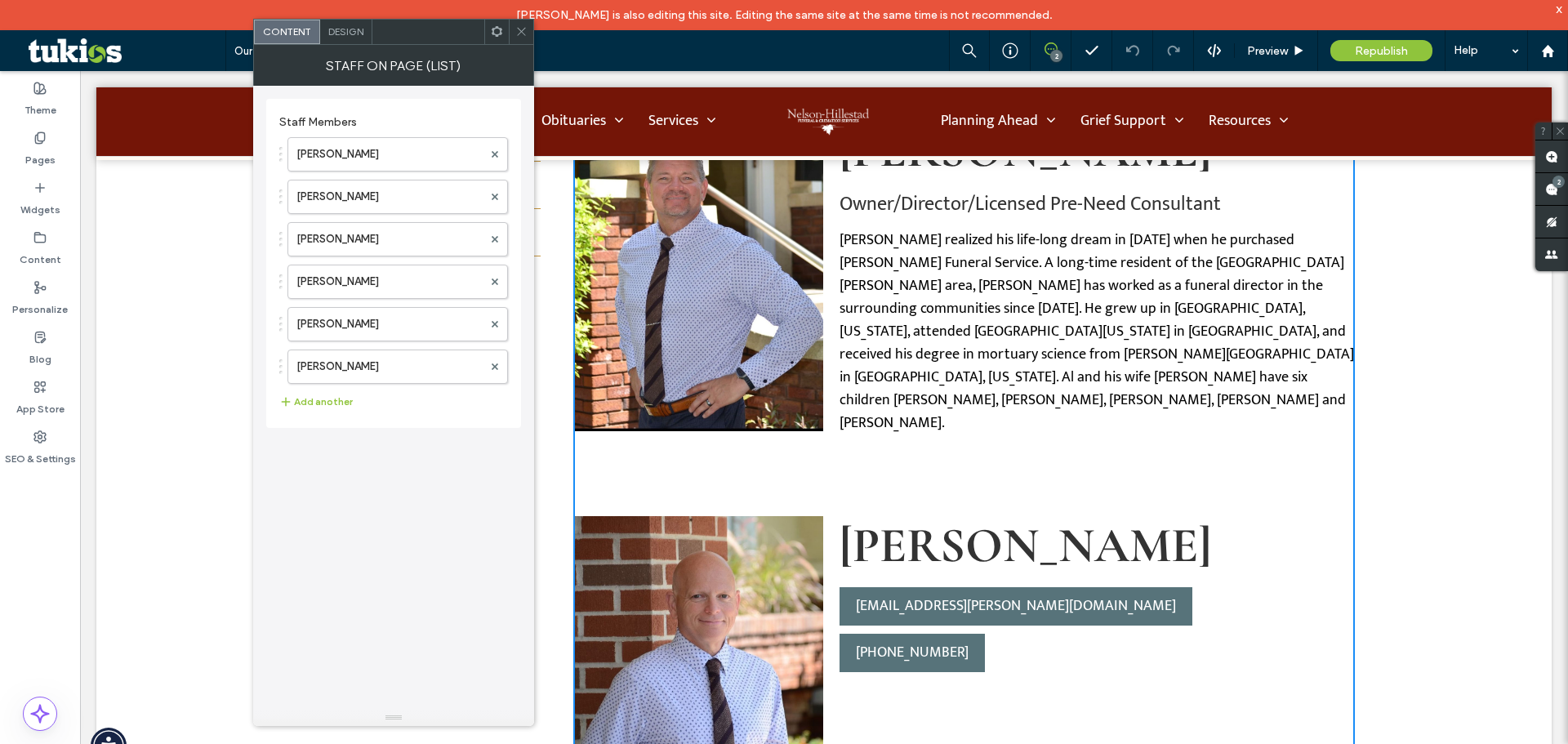
click at [342, 45] on div "Staff on Page (List)" at bounding box center [394, 66] width 281 height 41
click at [352, 35] on span "Design" at bounding box center [345, 31] width 35 height 12
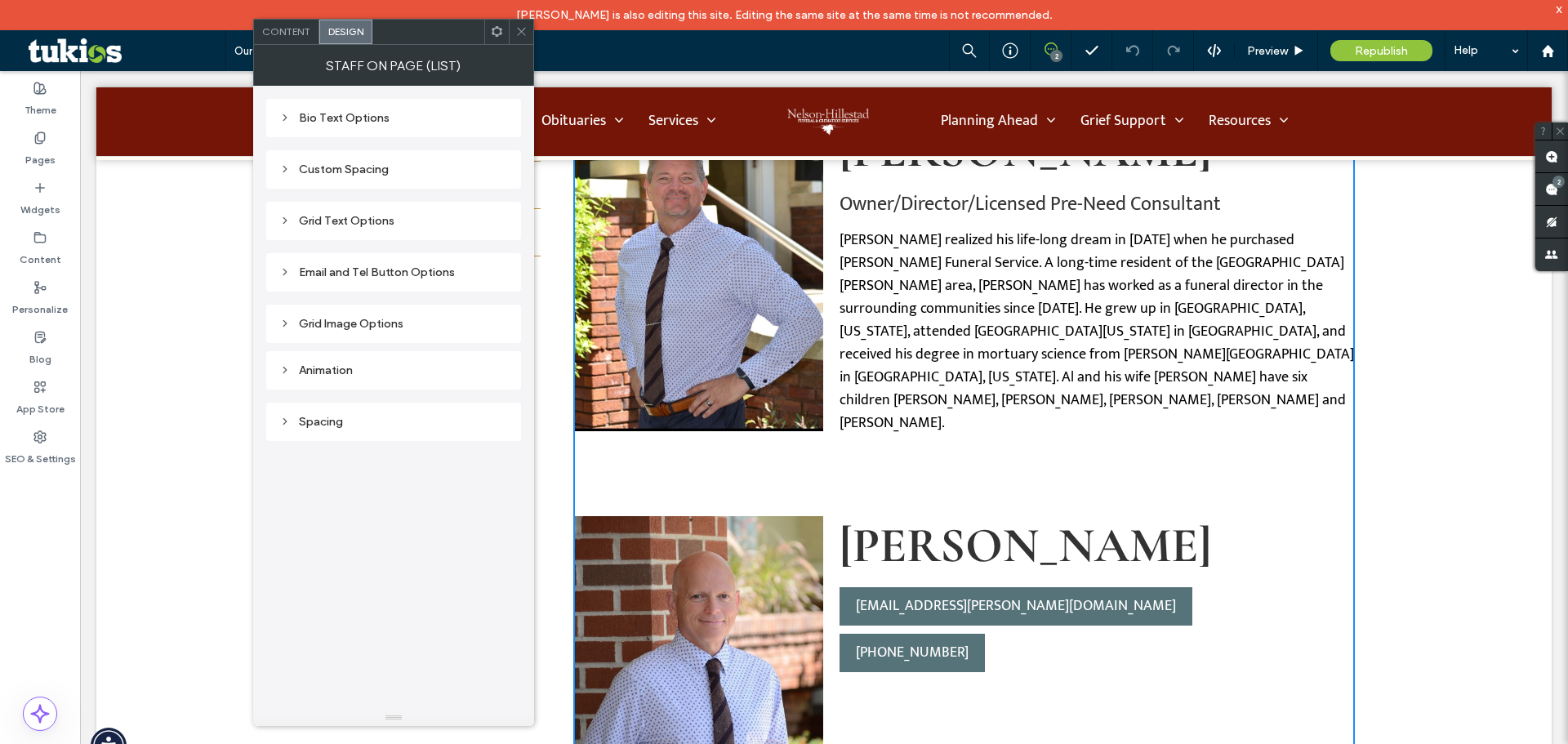
click at [337, 423] on div "Spacing" at bounding box center [394, 422] width 229 height 14
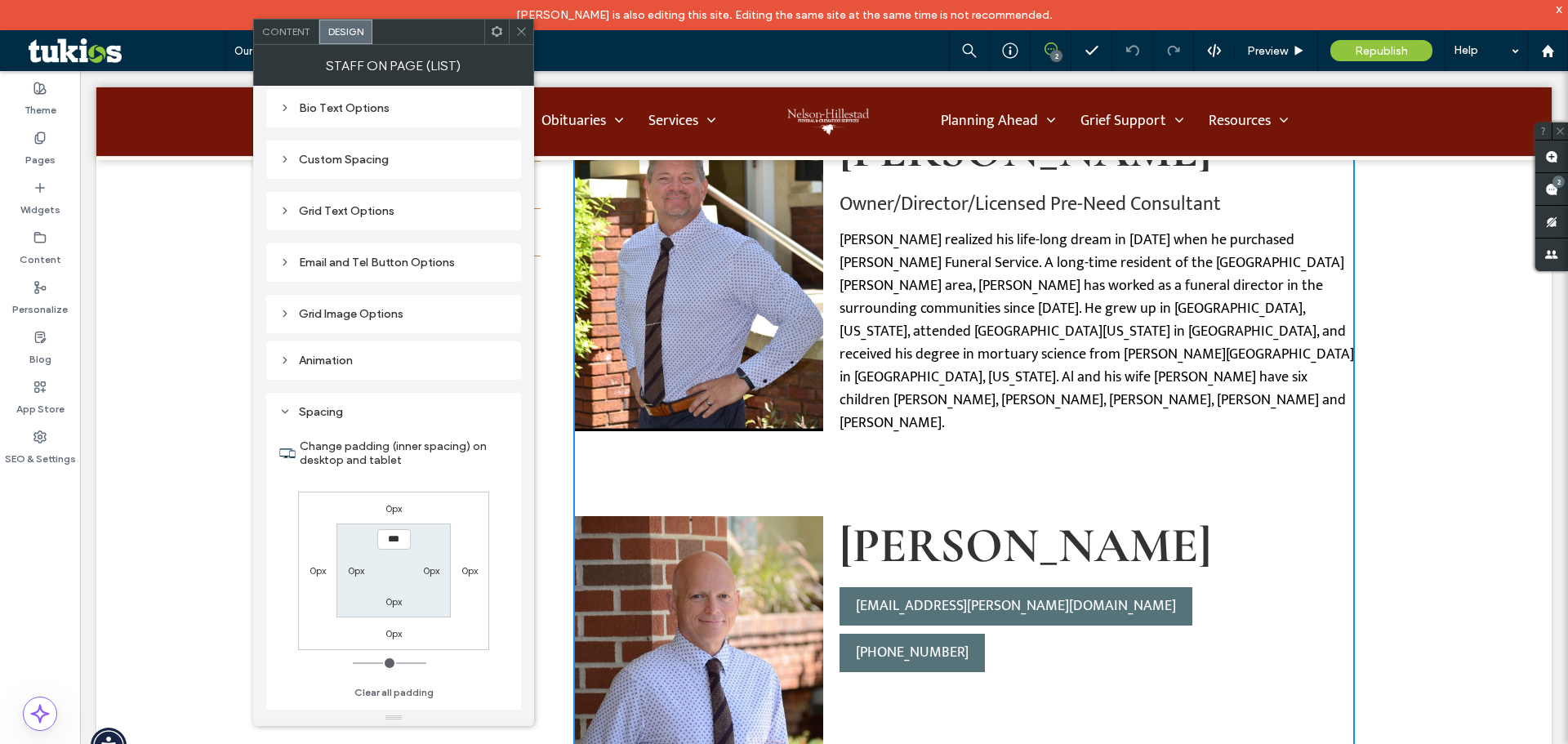
scroll to position [17, 0]
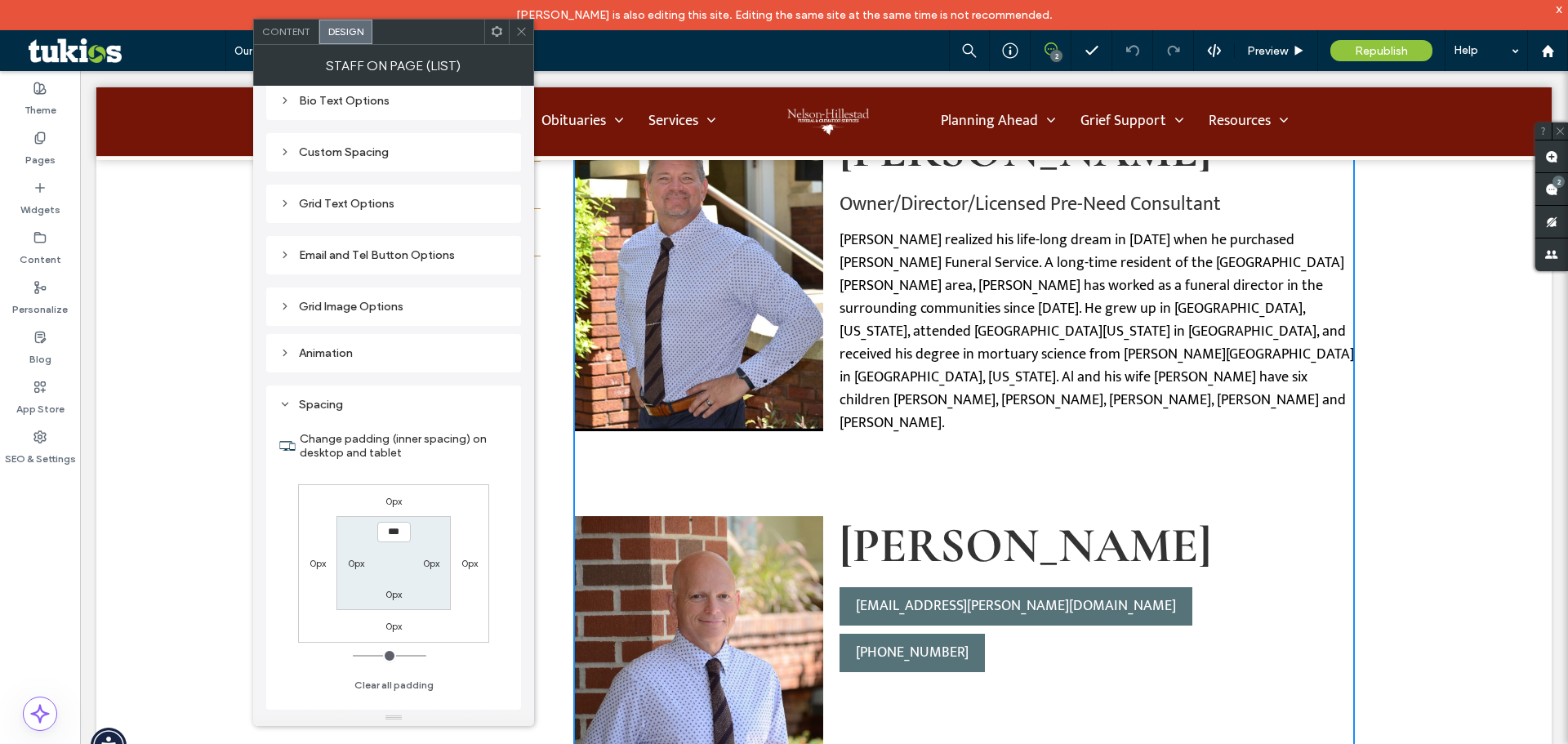
click at [423, 288] on div "Grid Image Options" at bounding box center [394, 307] width 255 height 39
click at [410, 305] on div "Grid Image Options" at bounding box center [394, 307] width 229 height 14
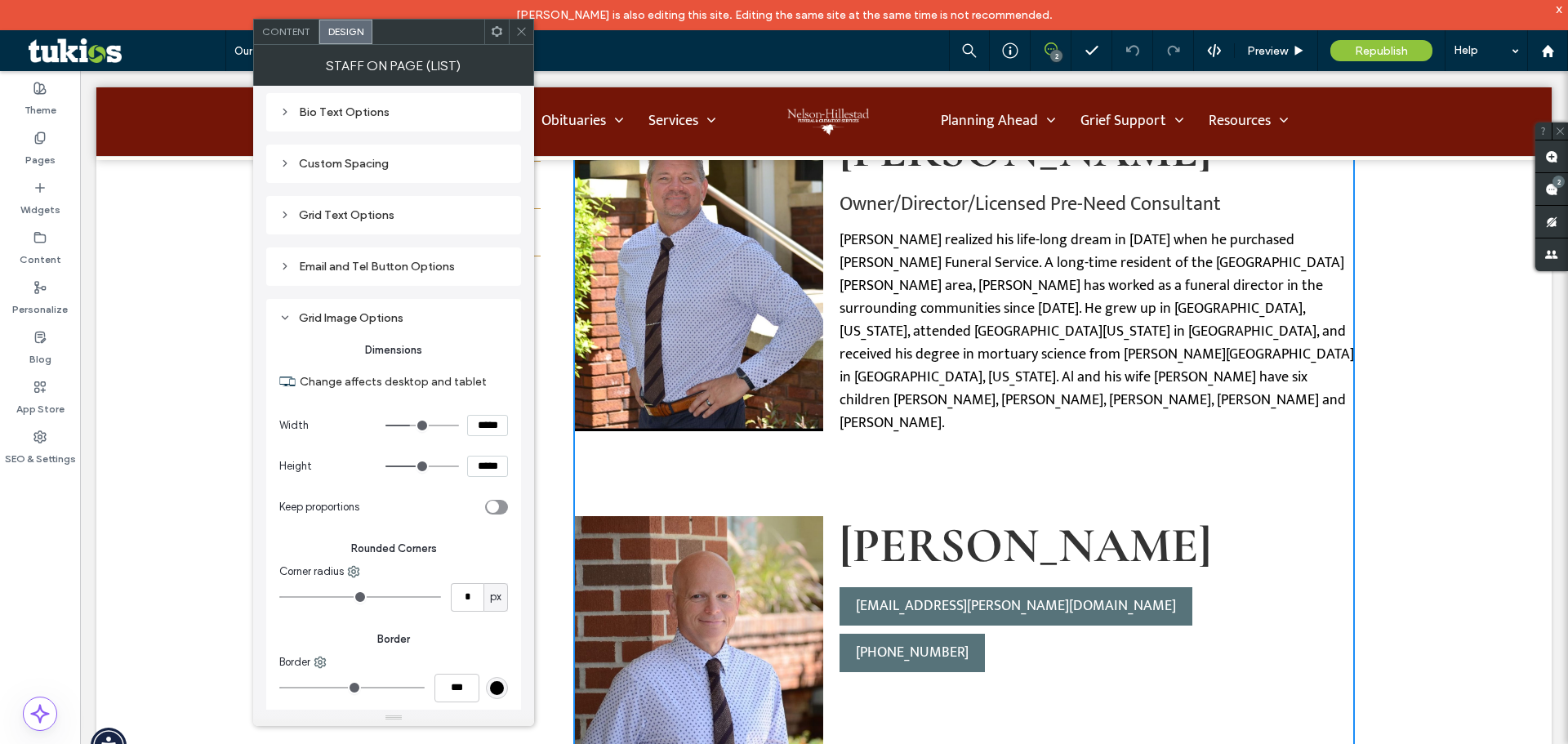
scroll to position [0, 0]
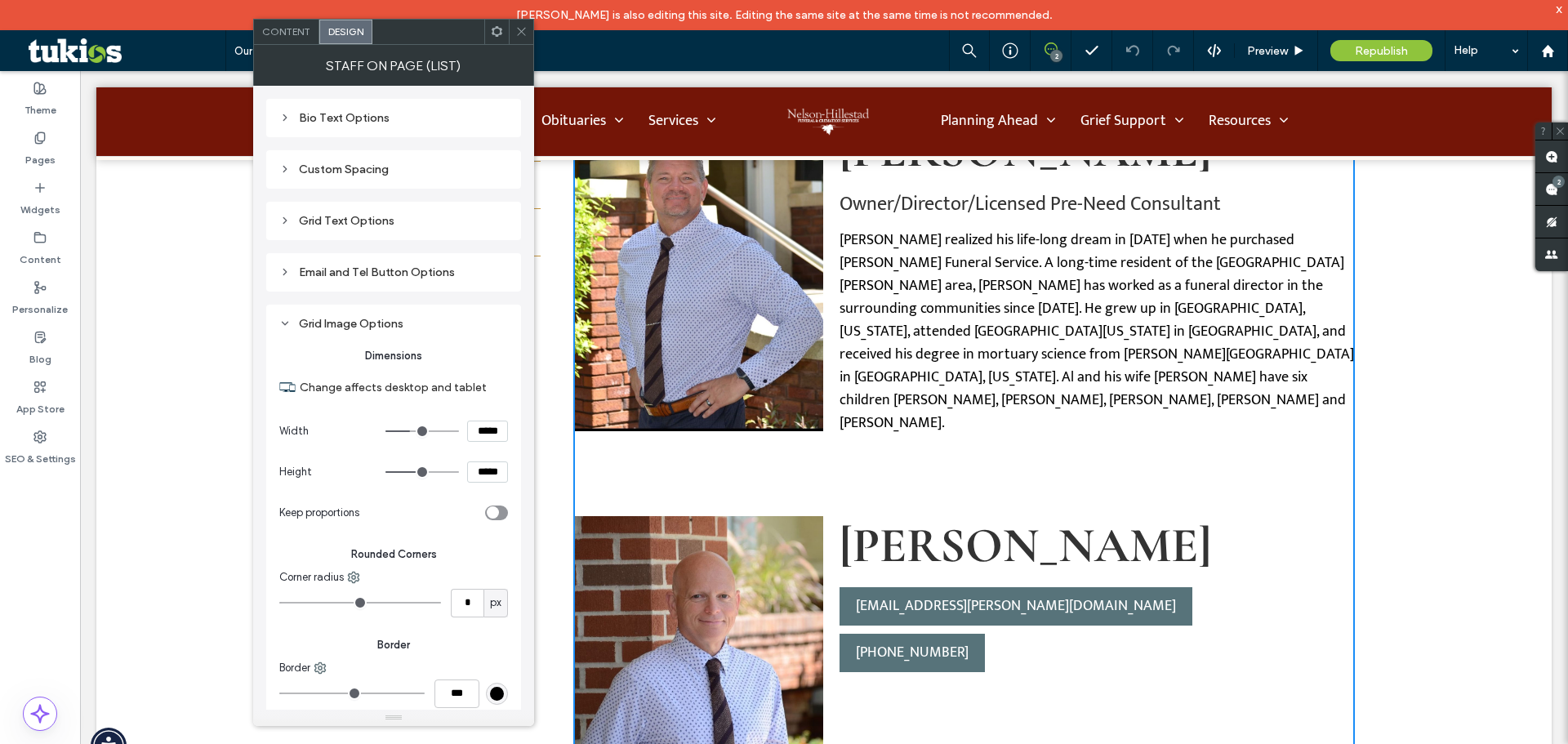
click at [339, 215] on div "Grid Text Options" at bounding box center [394, 220] width 229 height 14
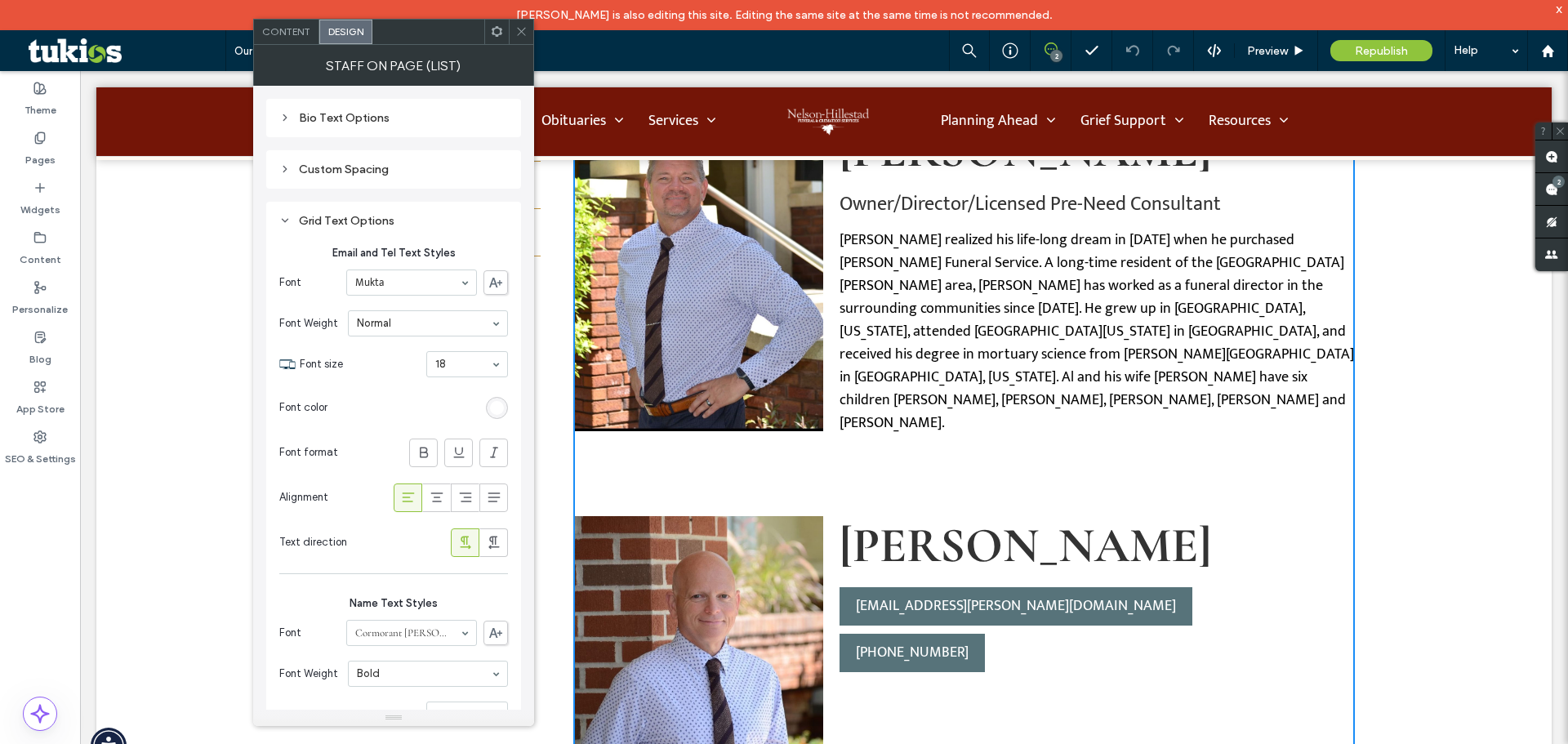
click at [335, 219] on div "Grid Text Options" at bounding box center [394, 220] width 229 height 14
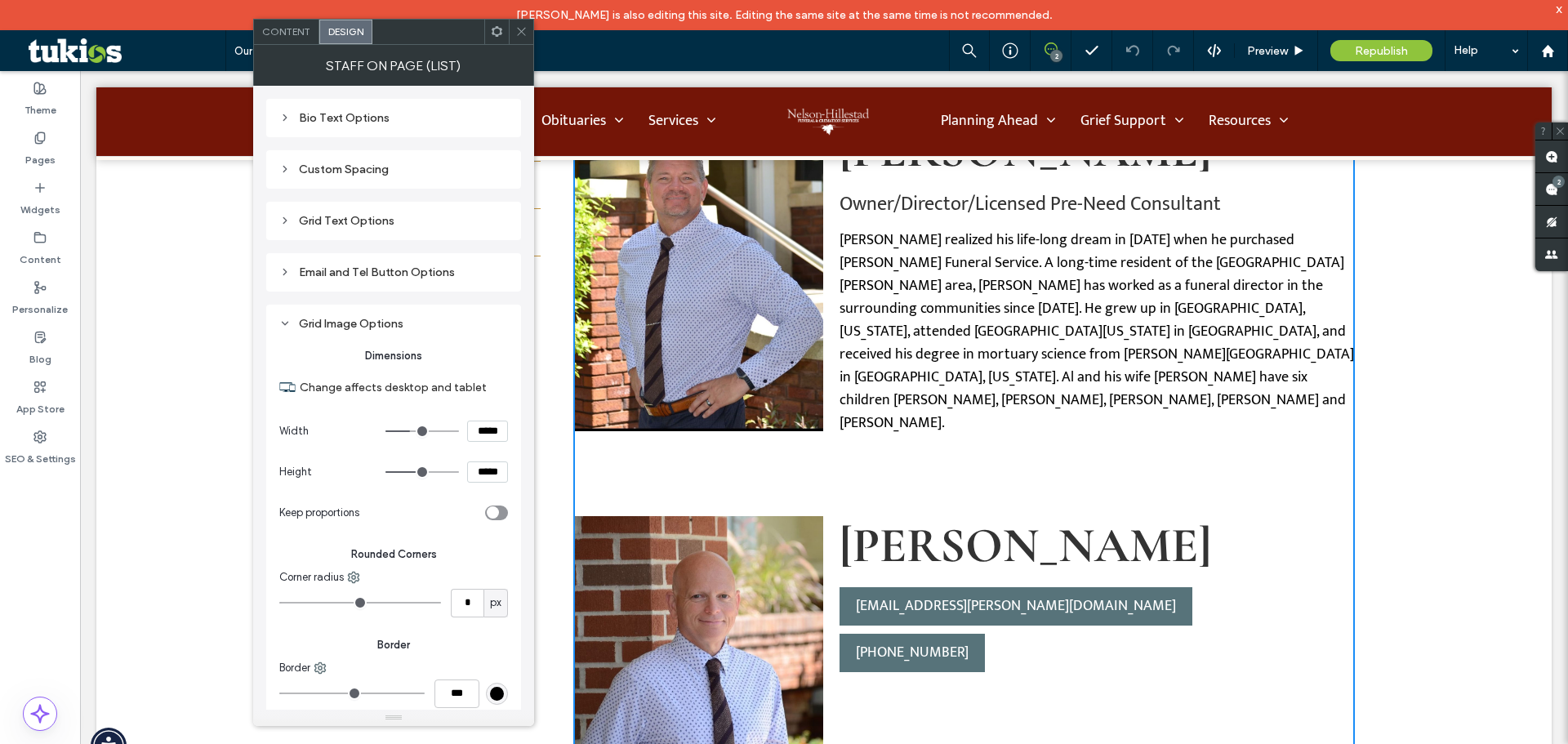
click at [361, 109] on div "Bio Text Options" at bounding box center [394, 118] width 229 height 22
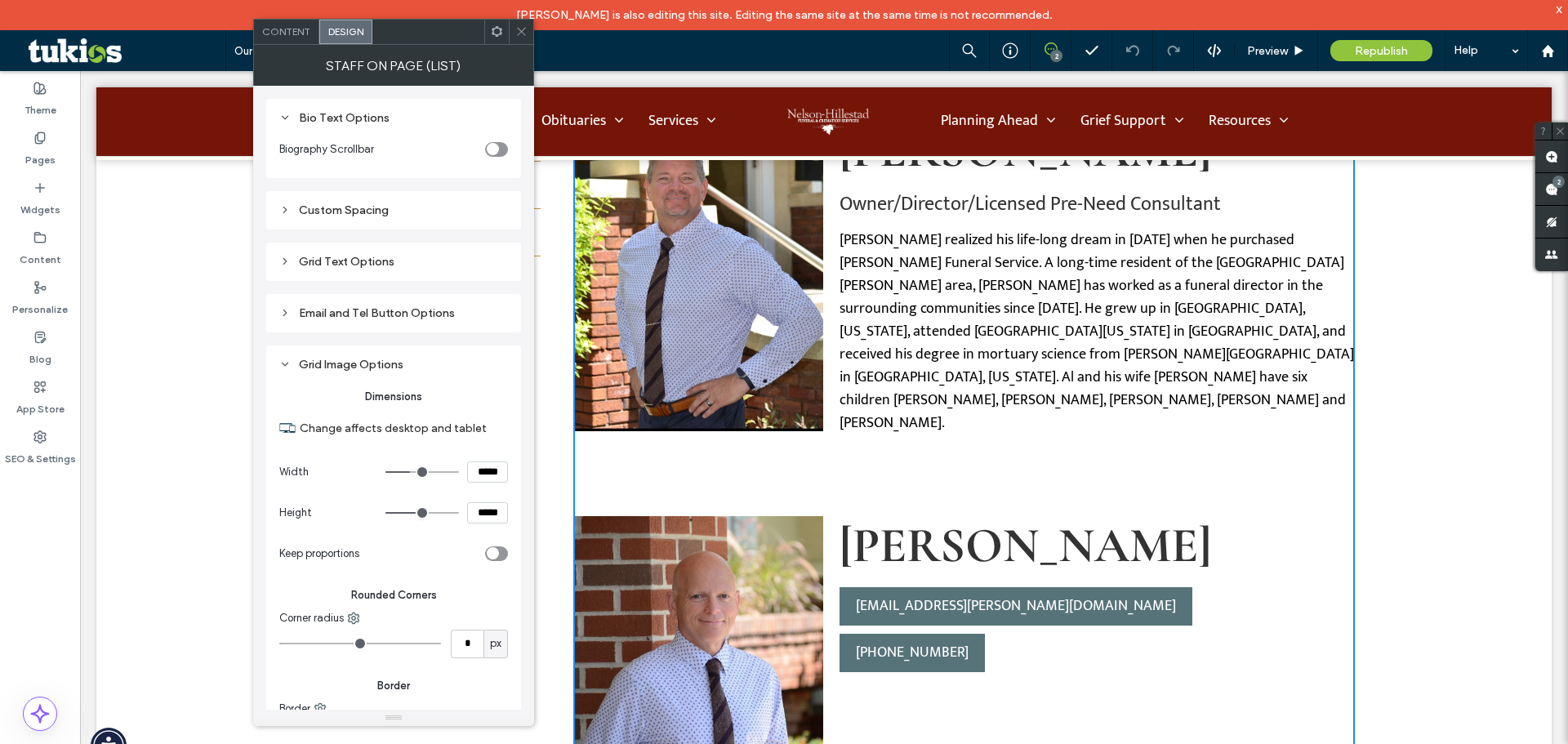
click at [361, 109] on div "Bio Text Options" at bounding box center [394, 118] width 229 height 22
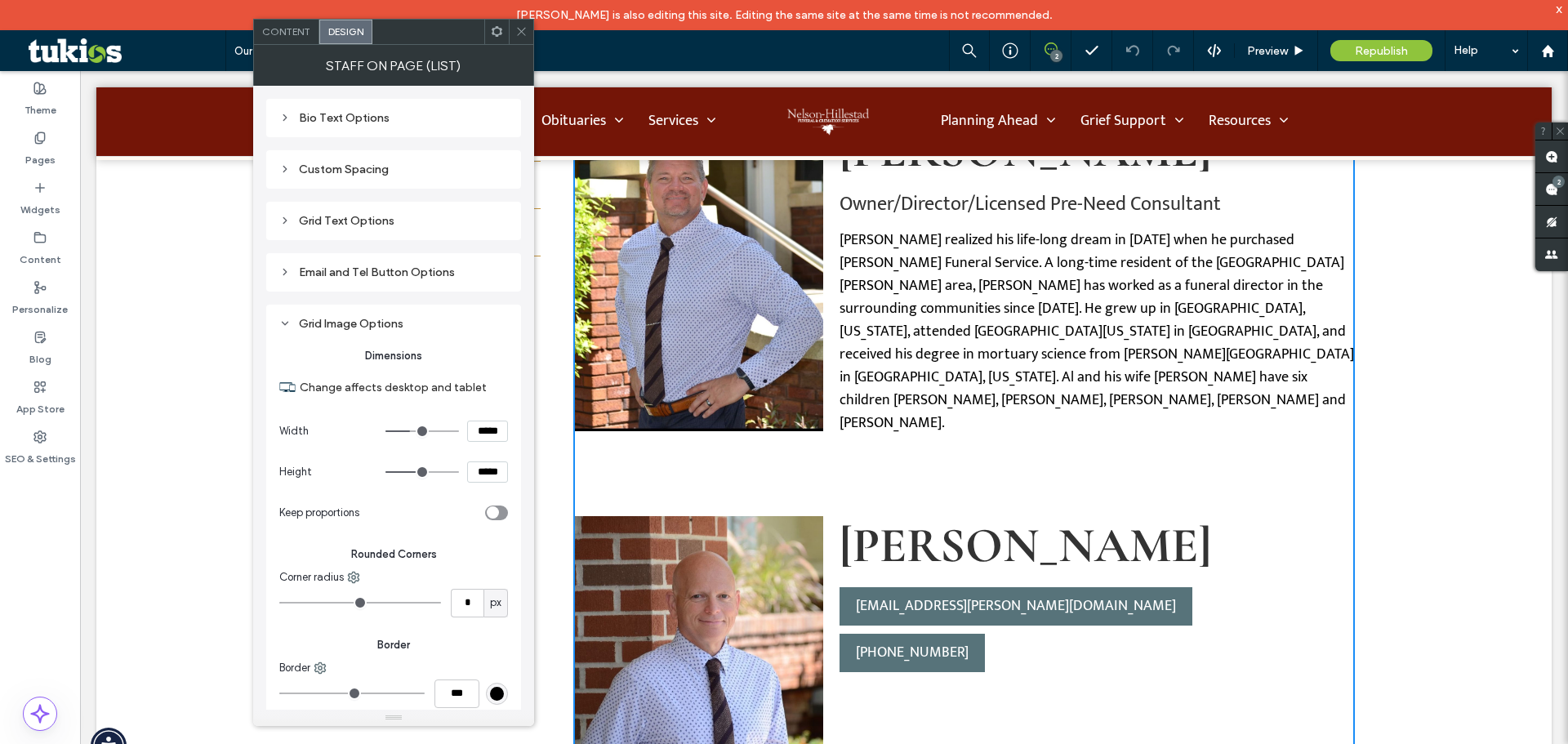
click at [353, 168] on div "Custom Spacing" at bounding box center [394, 169] width 229 height 14
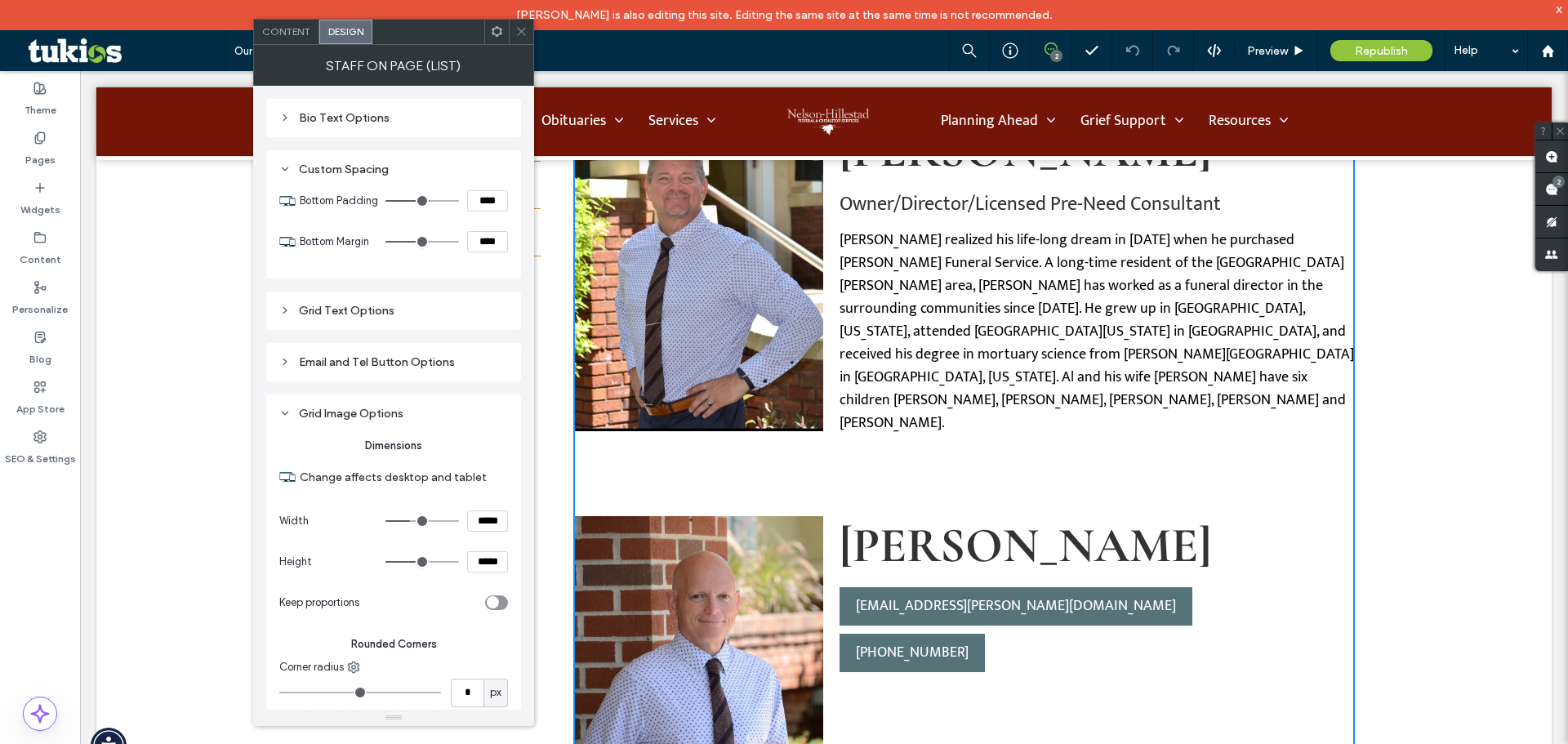
click at [423, 166] on div "Custom Spacing" at bounding box center [394, 169] width 229 height 14
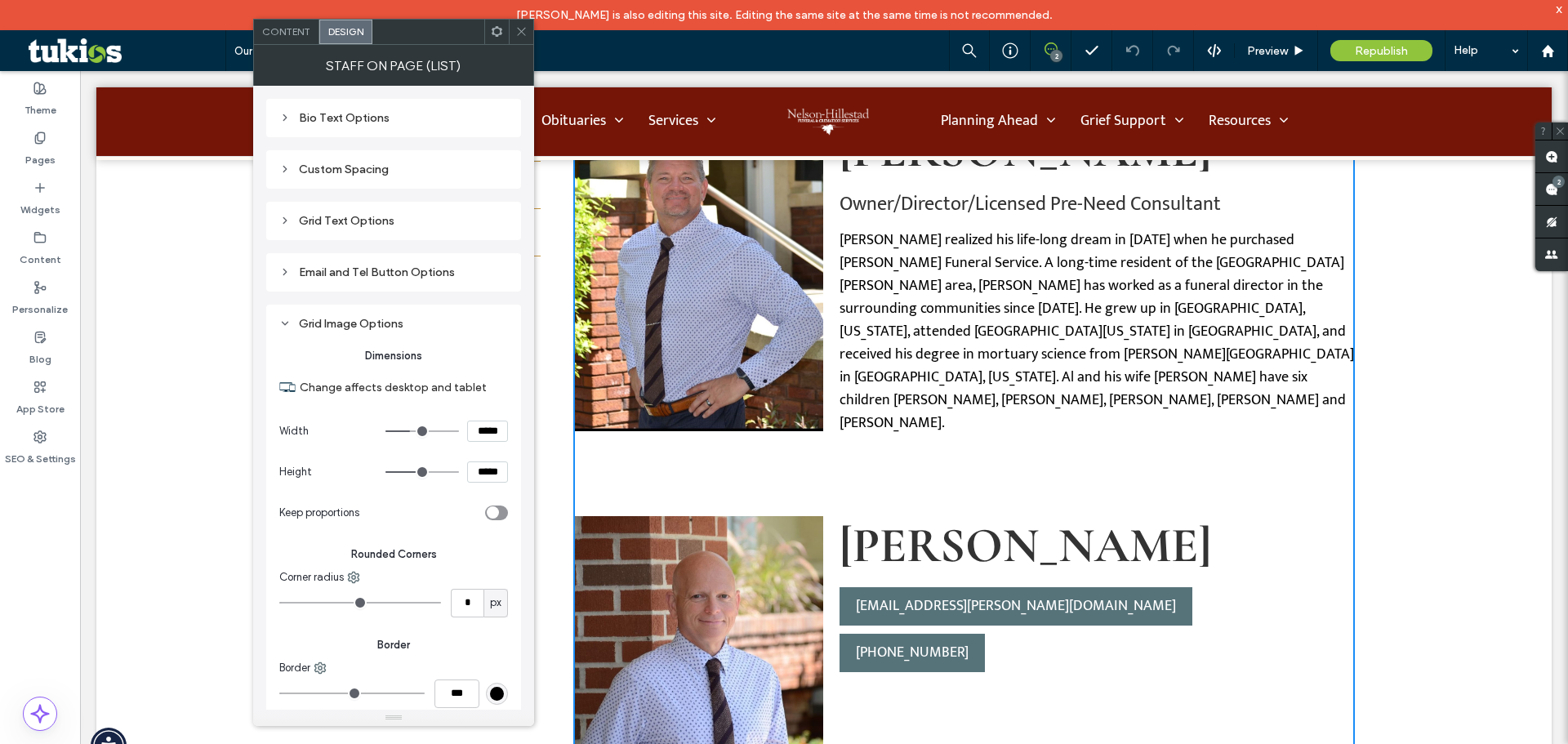
click at [289, 40] on div "Content" at bounding box center [286, 32] width 65 height 25
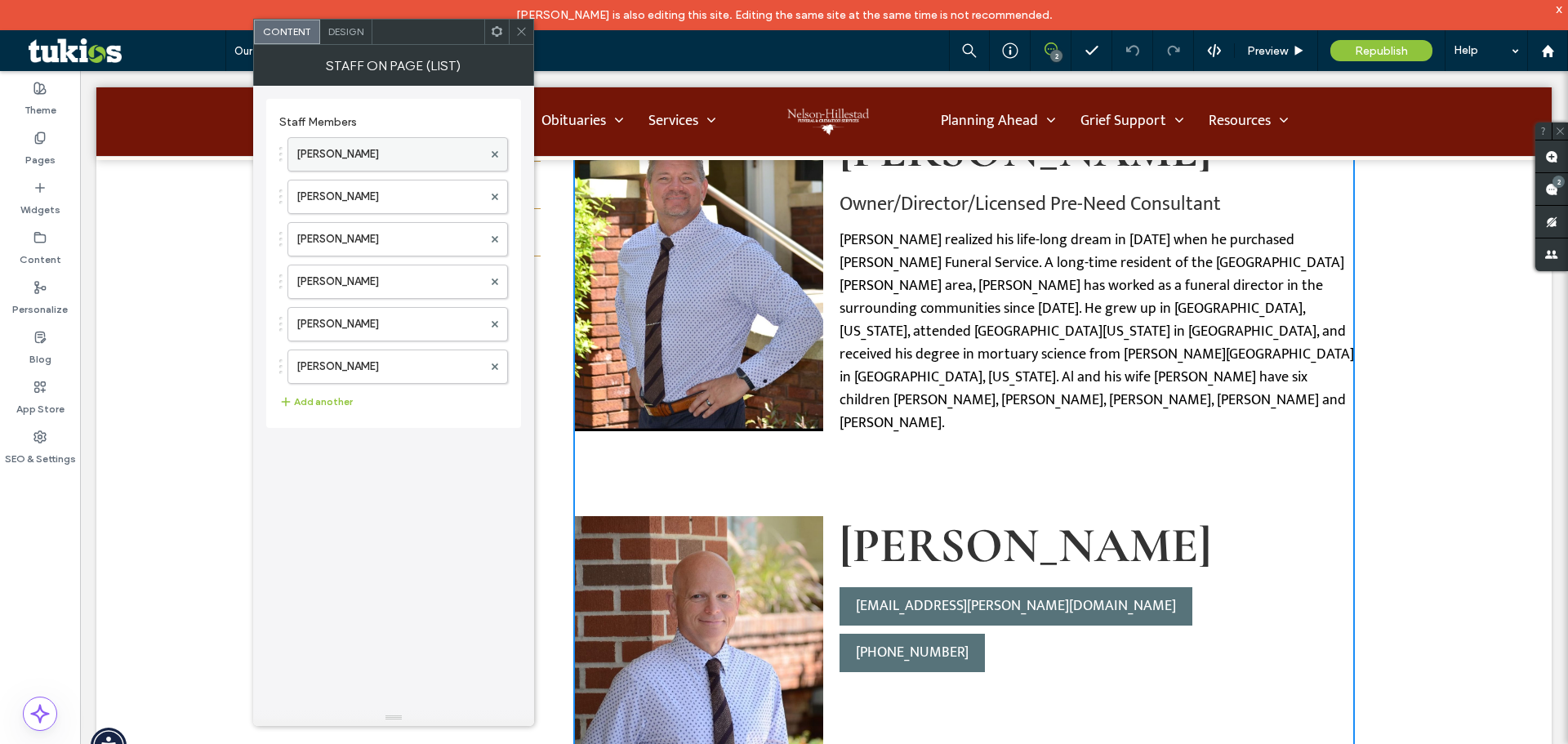
click at [349, 158] on label "Alan Hillestad" at bounding box center [390, 155] width 187 height 33
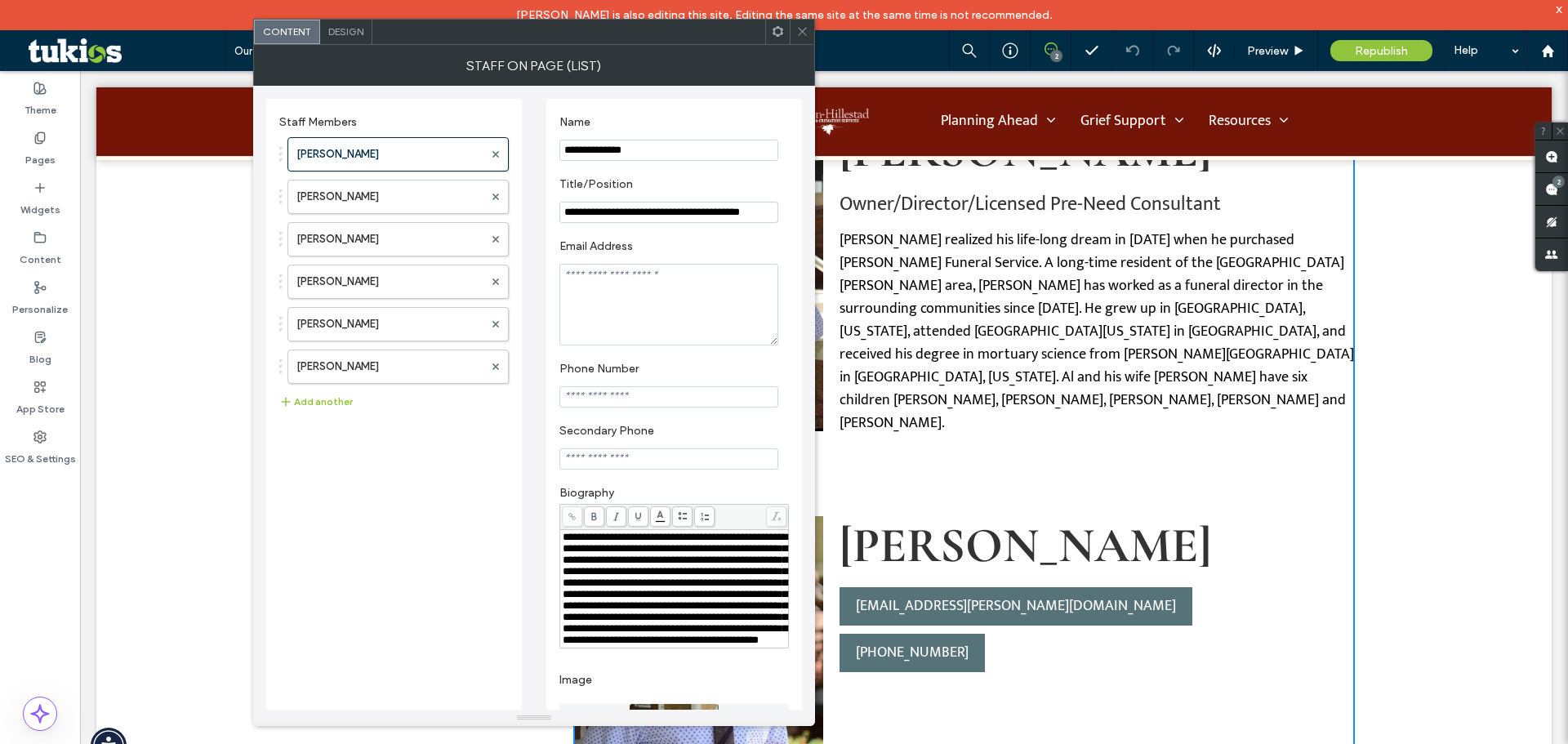
click at [344, 37] on span "Design" at bounding box center [345, 31] width 35 height 12
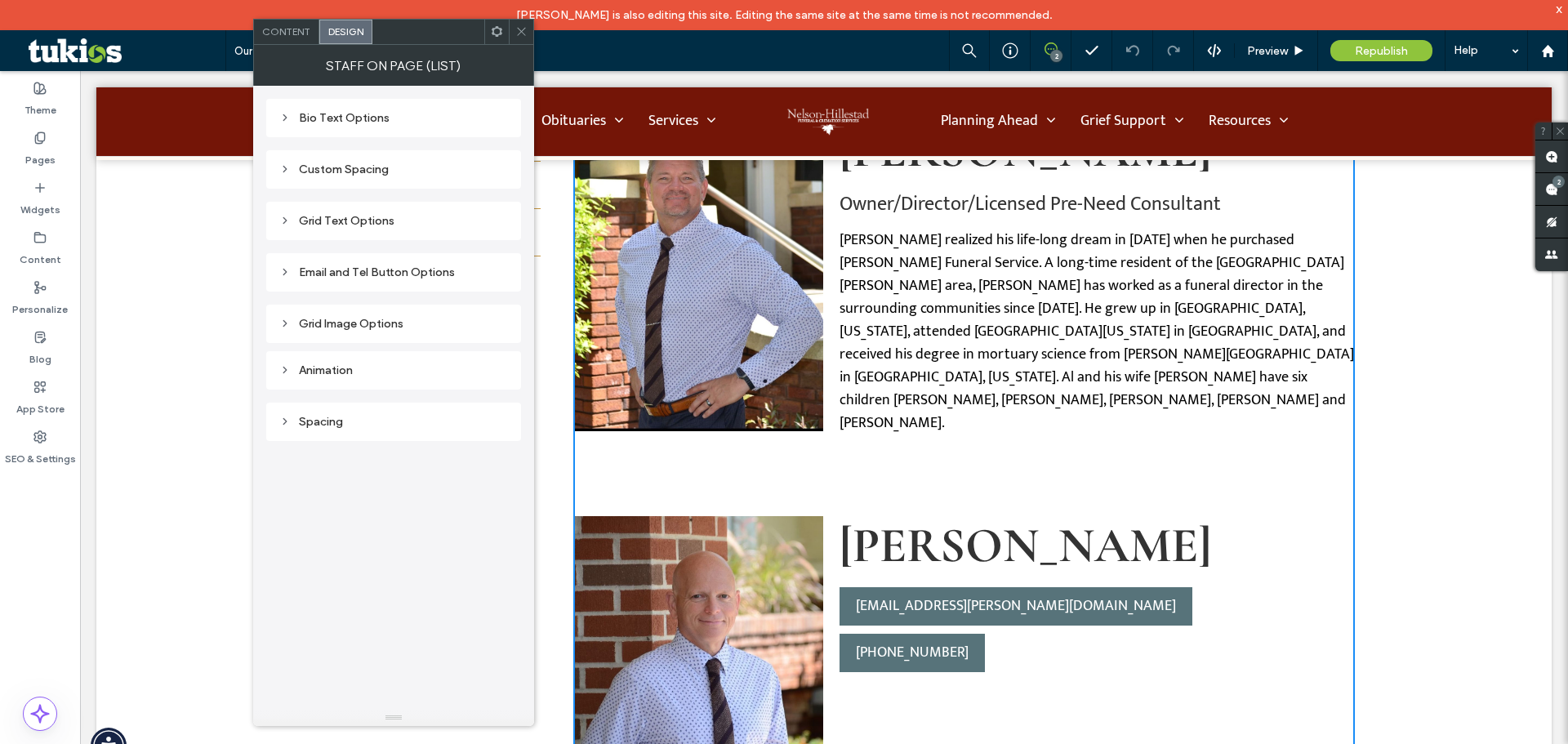
click at [301, 39] on div "Content" at bounding box center [286, 32] width 65 height 25
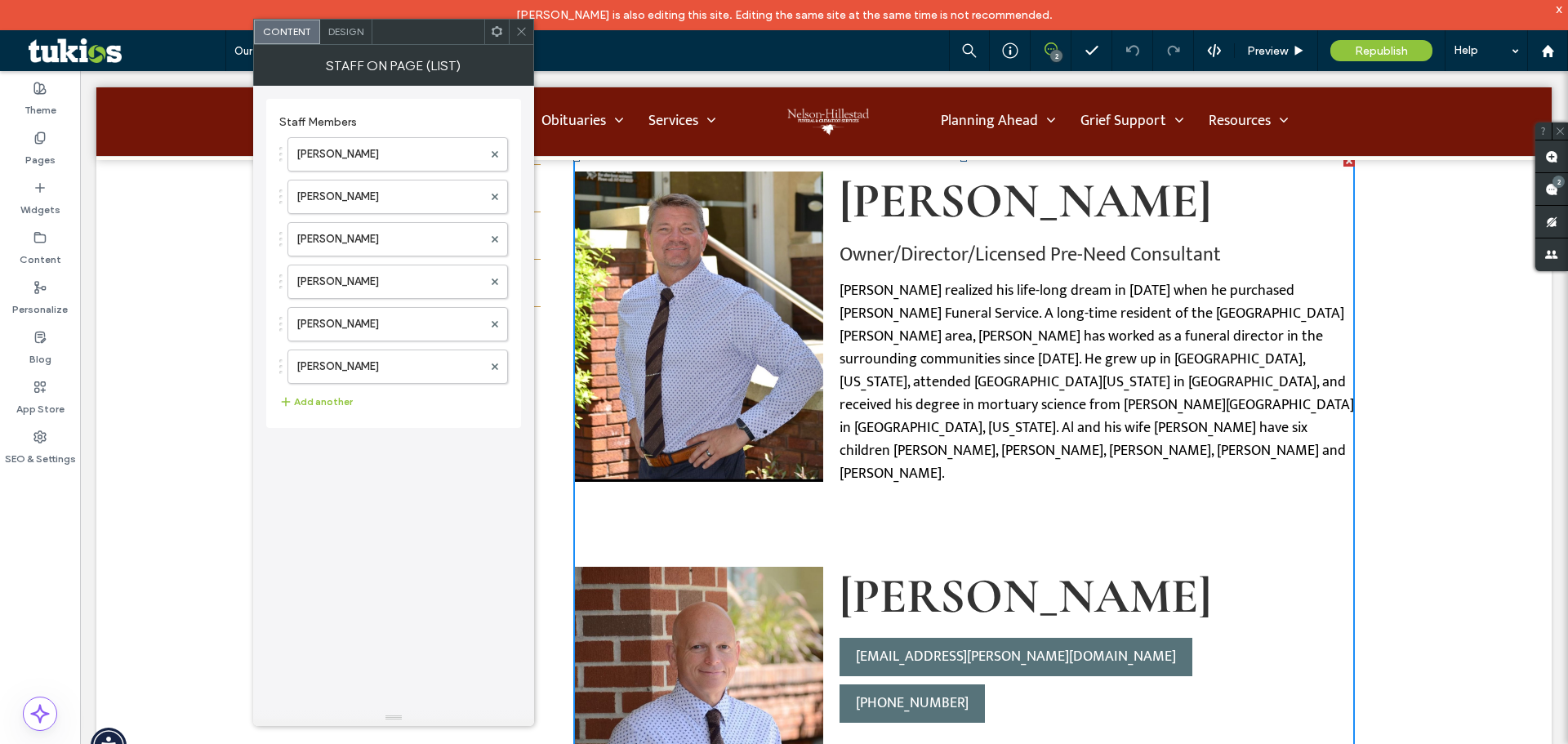
scroll to position [490, 0]
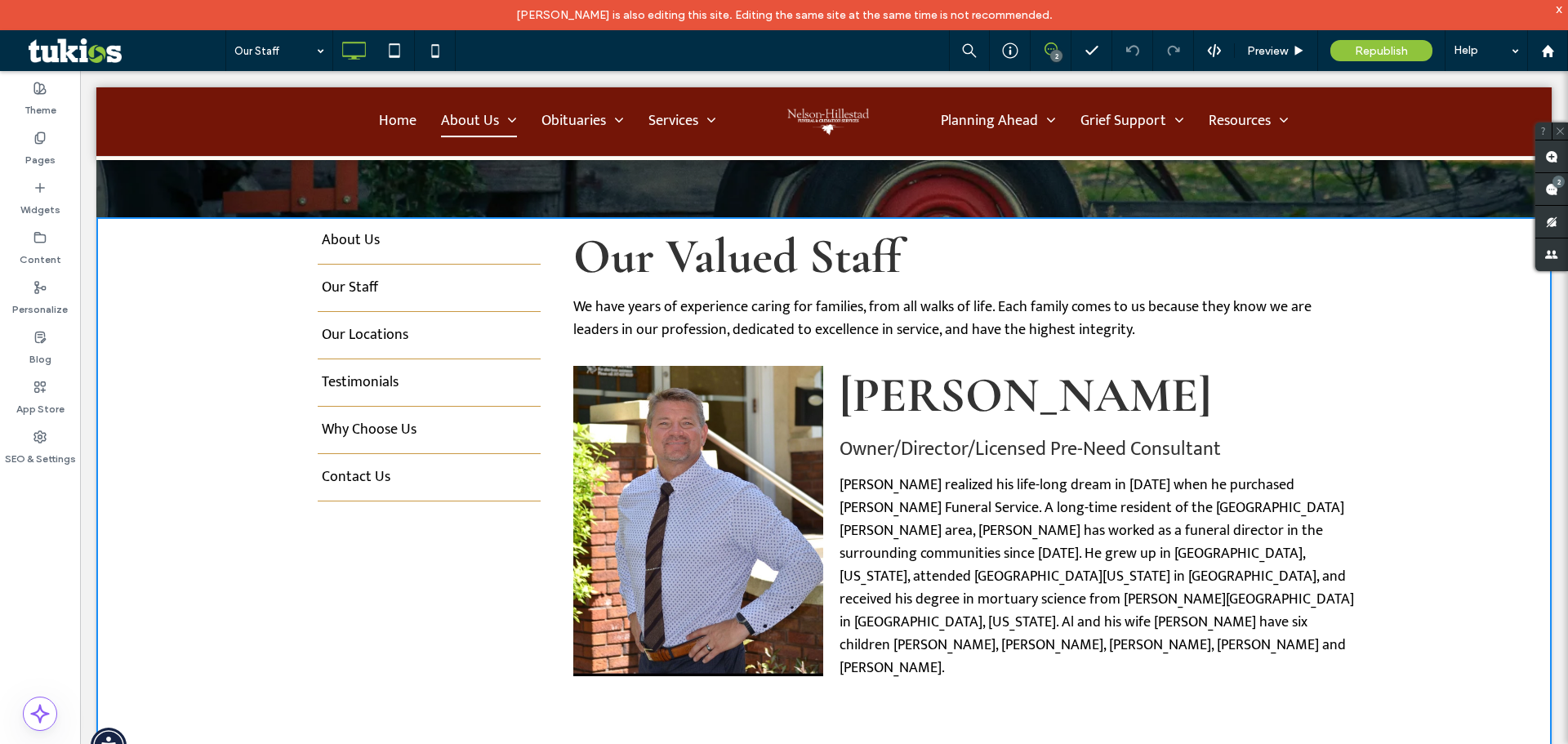
click at [1018, 548] on p "Alan Hillestad realized his life-long dream in February 2011 when he purchased …" at bounding box center [1097, 576] width 516 height 206
click at [1023, 549] on p "Alan Hillestad realized his life-long dream in February 2011 when he purchased …" at bounding box center [1097, 576] width 516 height 206
click at [1022, 549] on p "Alan Hillestad realized his life-long dream in February 2011 when he purchased …" at bounding box center [1097, 576] width 516 height 206
click at [1274, 55] on span "Preview" at bounding box center [1268, 51] width 41 height 14
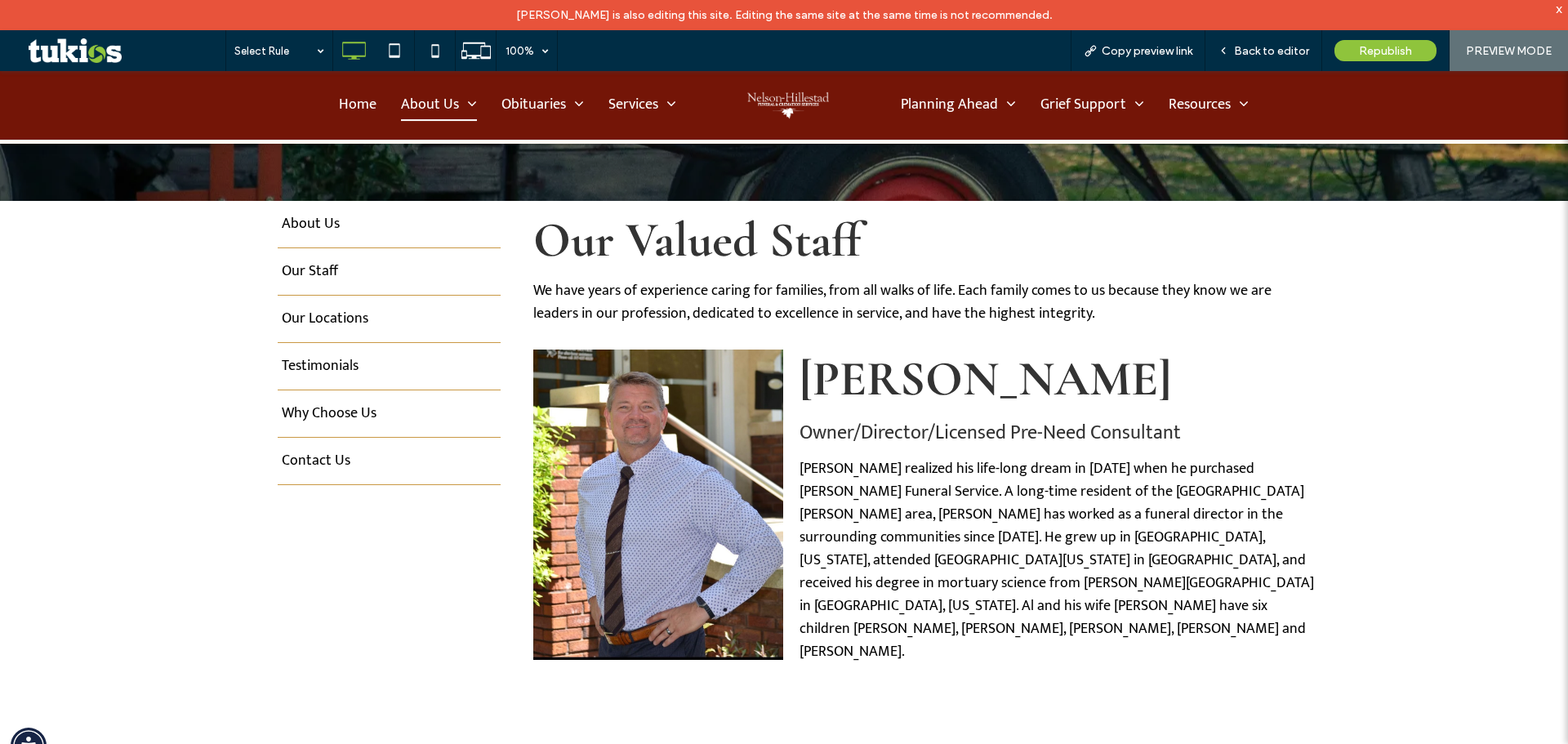
click at [1274, 55] on span "Back to editor" at bounding box center [1271, 51] width 75 height 14
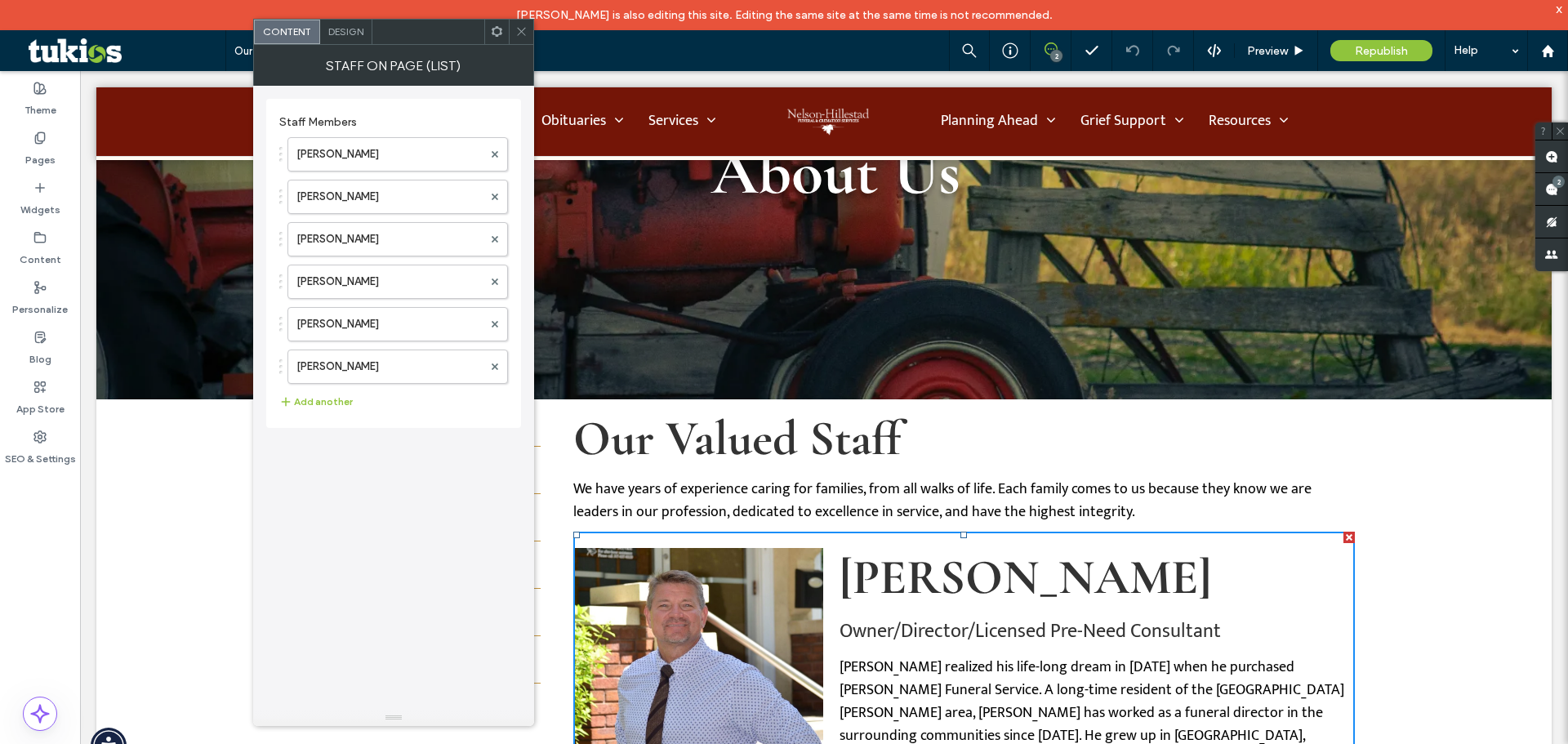
scroll to position [326, 0]
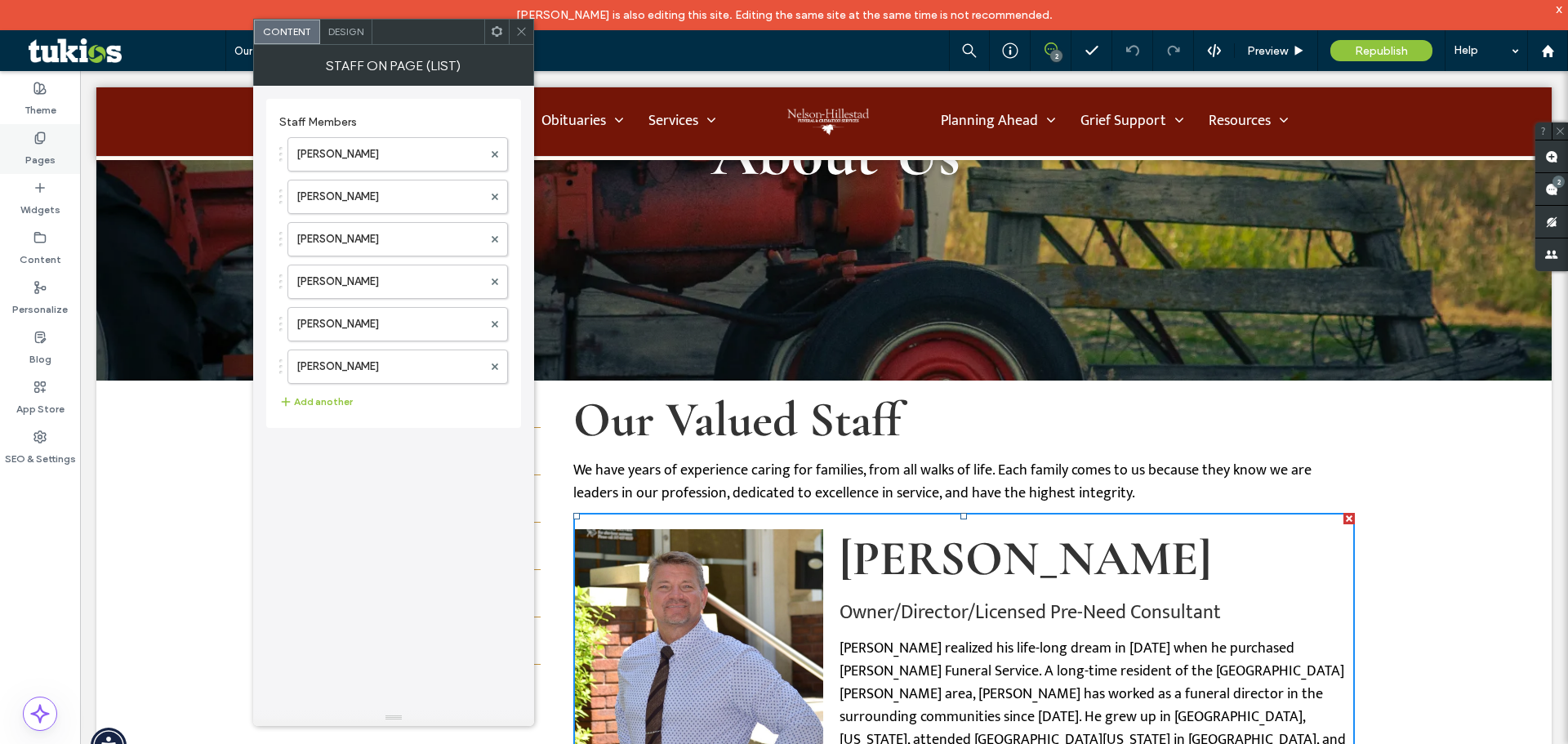
click at [12, 147] on div "Pages" at bounding box center [39, 149] width 80 height 50
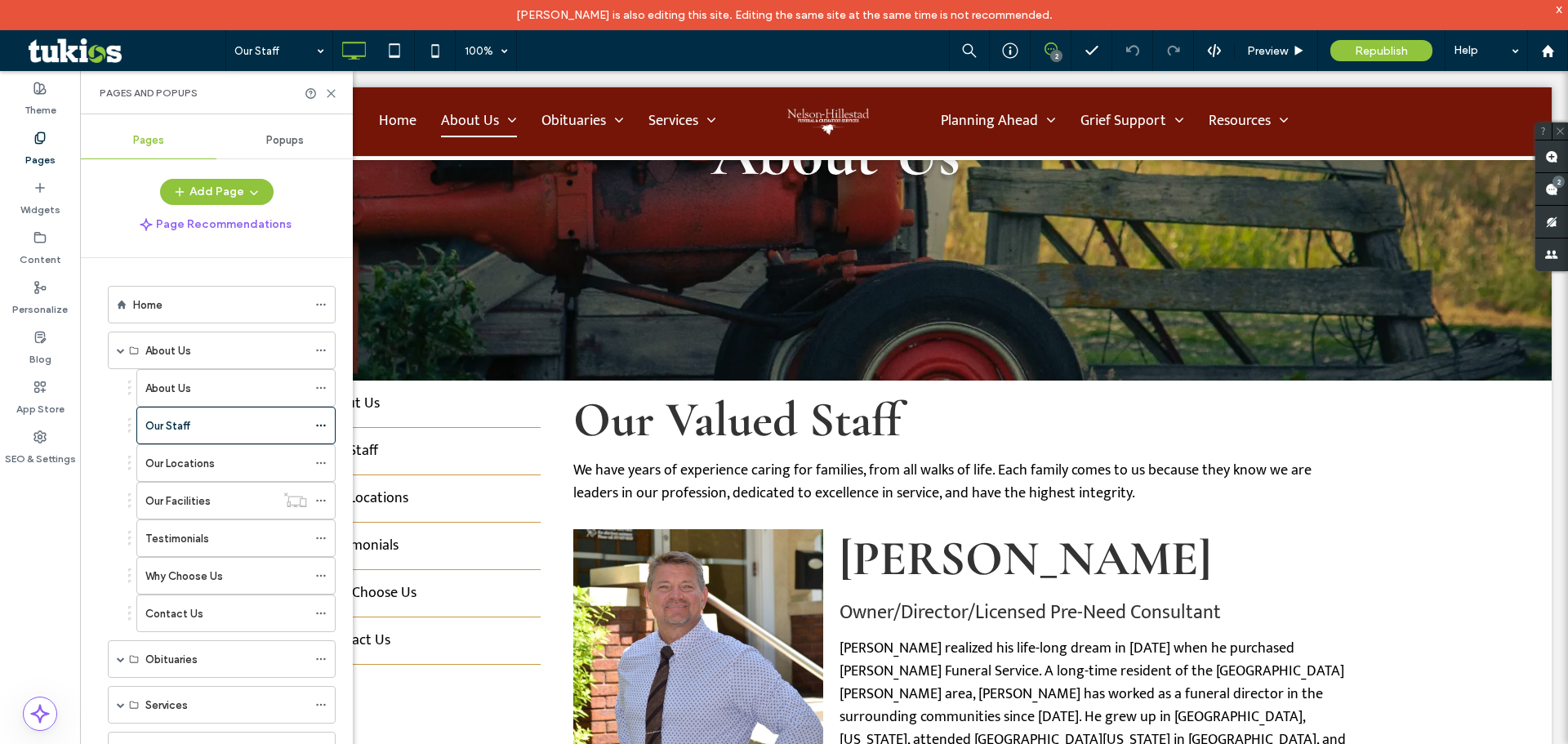
click at [51, 132] on div "Pages" at bounding box center [39, 149] width 80 height 50
click at [34, 150] on label "Pages" at bounding box center [40, 156] width 30 height 23
click at [121, 354] on span at bounding box center [121, 350] width 8 height 8
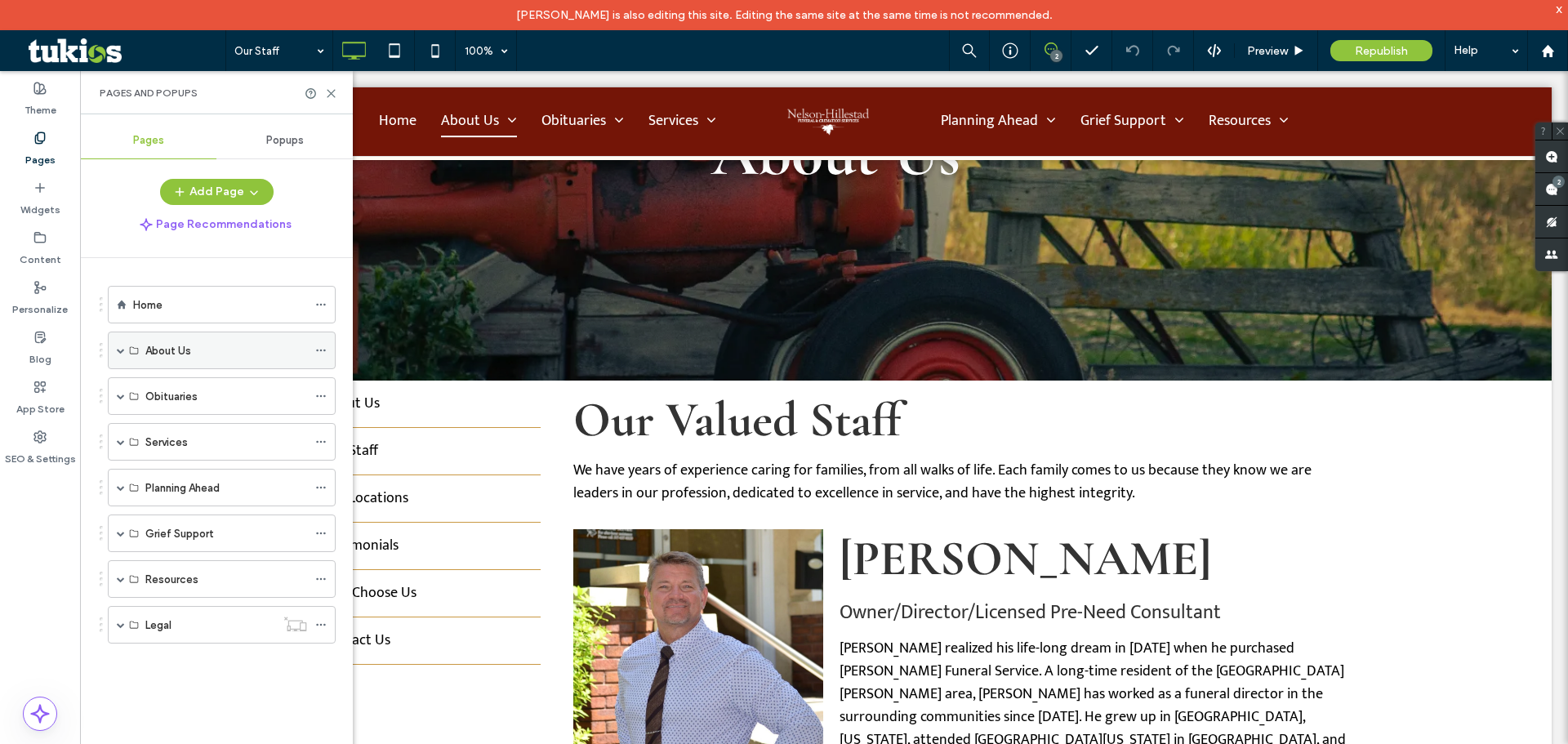
click at [122, 351] on span at bounding box center [121, 350] width 8 height 8
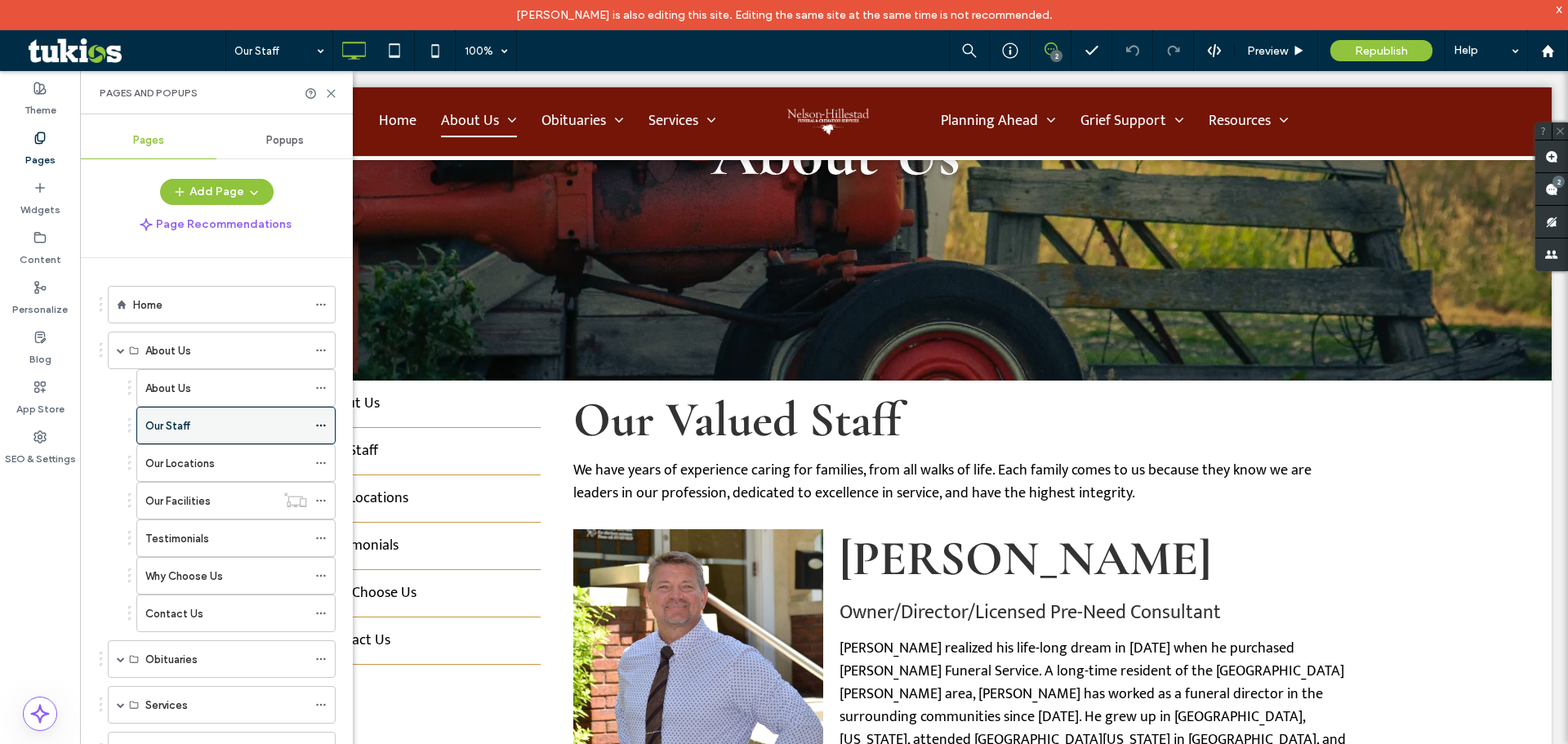
click at [171, 429] on label "Our Staff" at bounding box center [168, 426] width 45 height 29
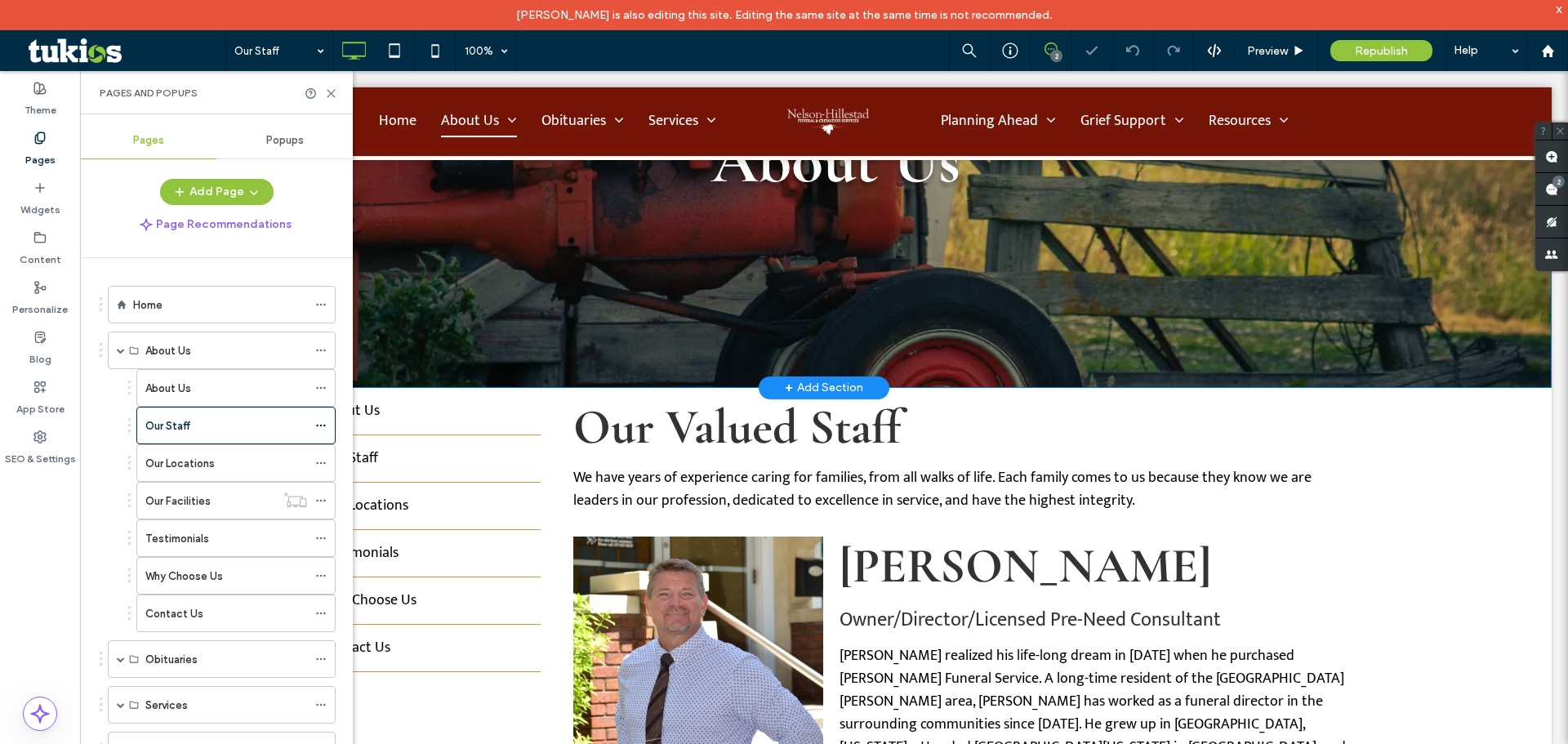
scroll to position [409, 0]
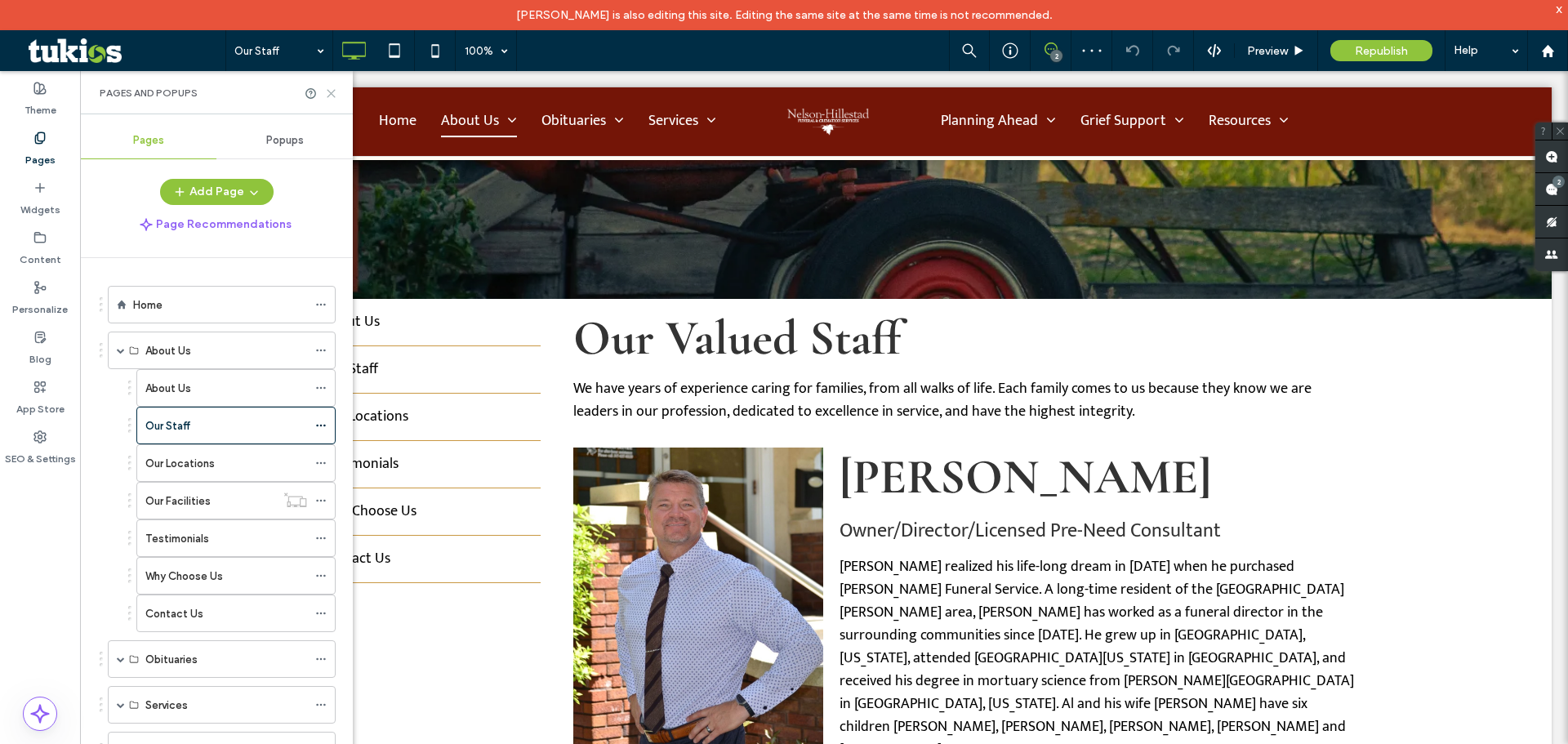
click at [333, 91] on use at bounding box center [331, 93] width 7 height 7
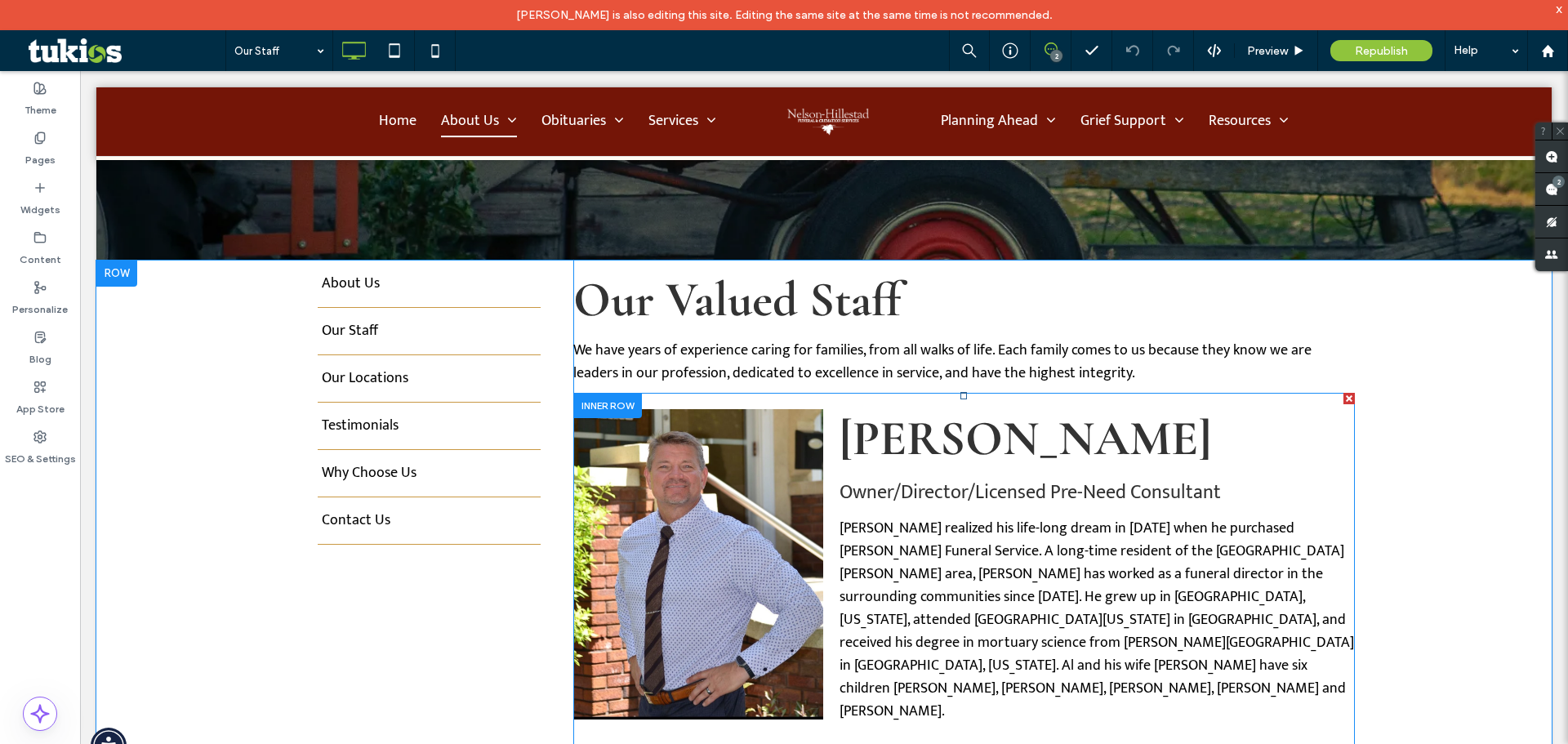
scroll to position [490, 0]
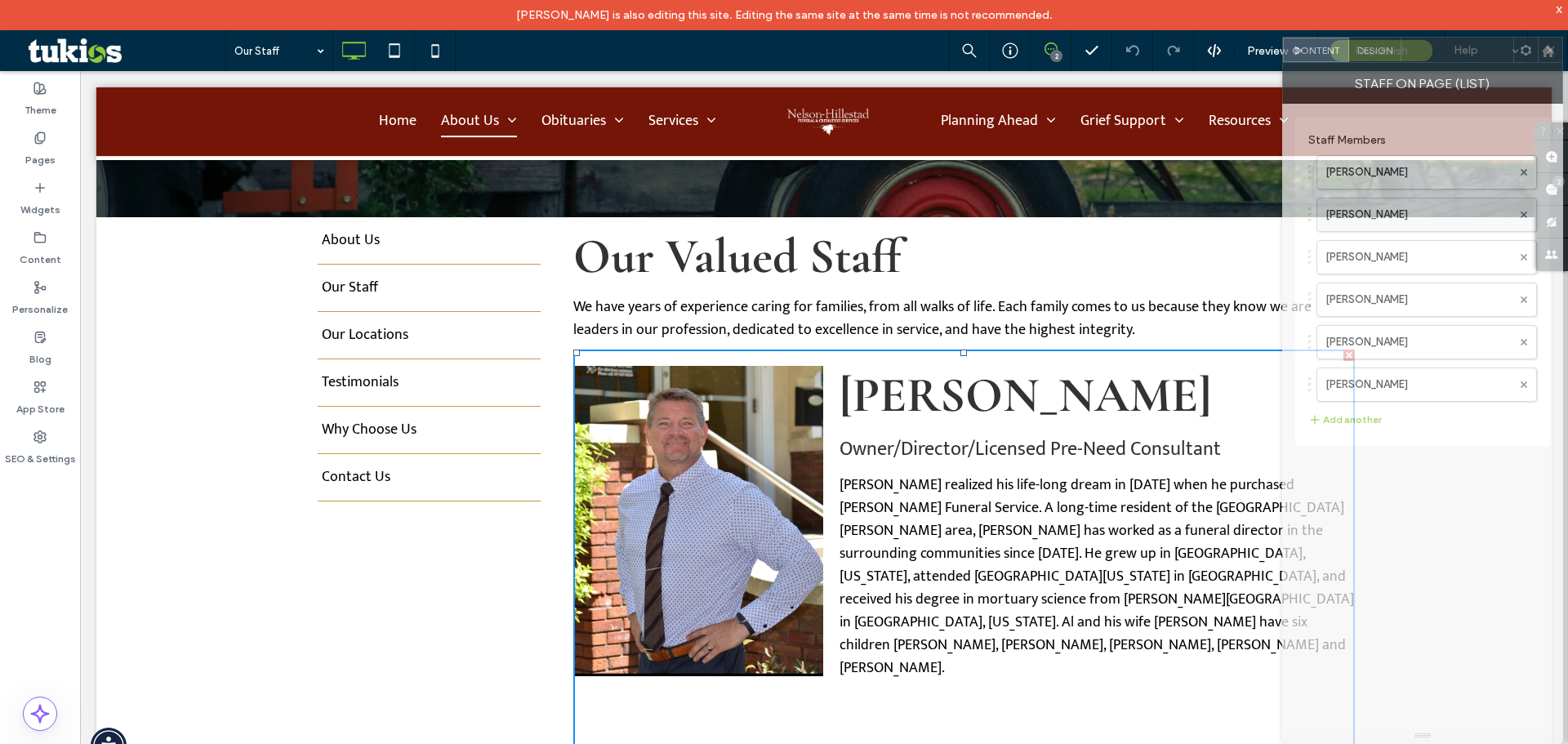
drag, startPoint x: 416, startPoint y: 44, endPoint x: 1377, endPoint y: 223, distance: 977.5
click at [1377, 223] on div "Staff on Page (List) Staff Members Alan Hillestad Jimmy Sands Diane Radel Carri…" at bounding box center [1423, 403] width 281 height 682
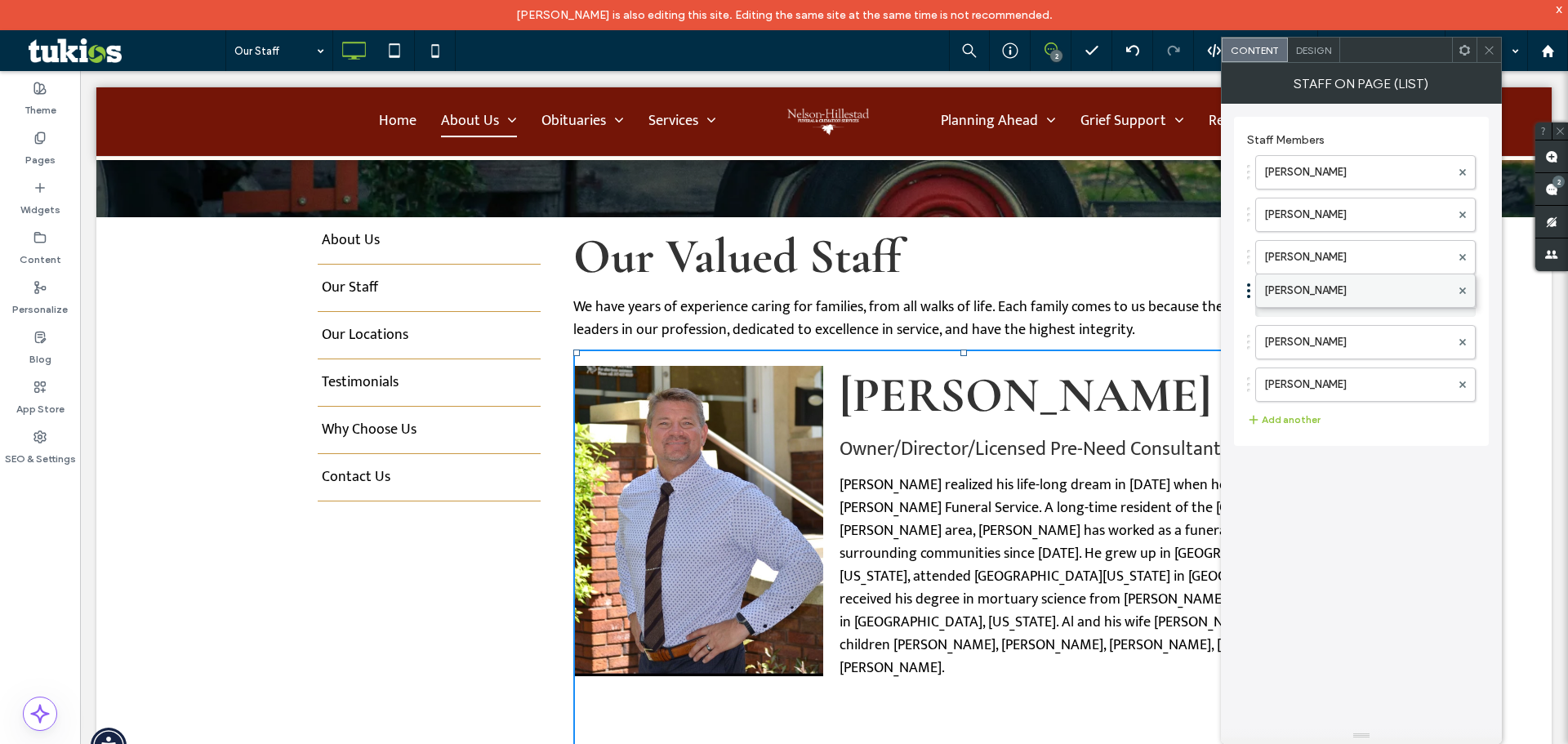
drag, startPoint x: 1303, startPoint y: 390, endPoint x: 1321, endPoint y: 289, distance: 102.6
click at [1493, 53] on use at bounding box center [1489, 50] width 8 height 8
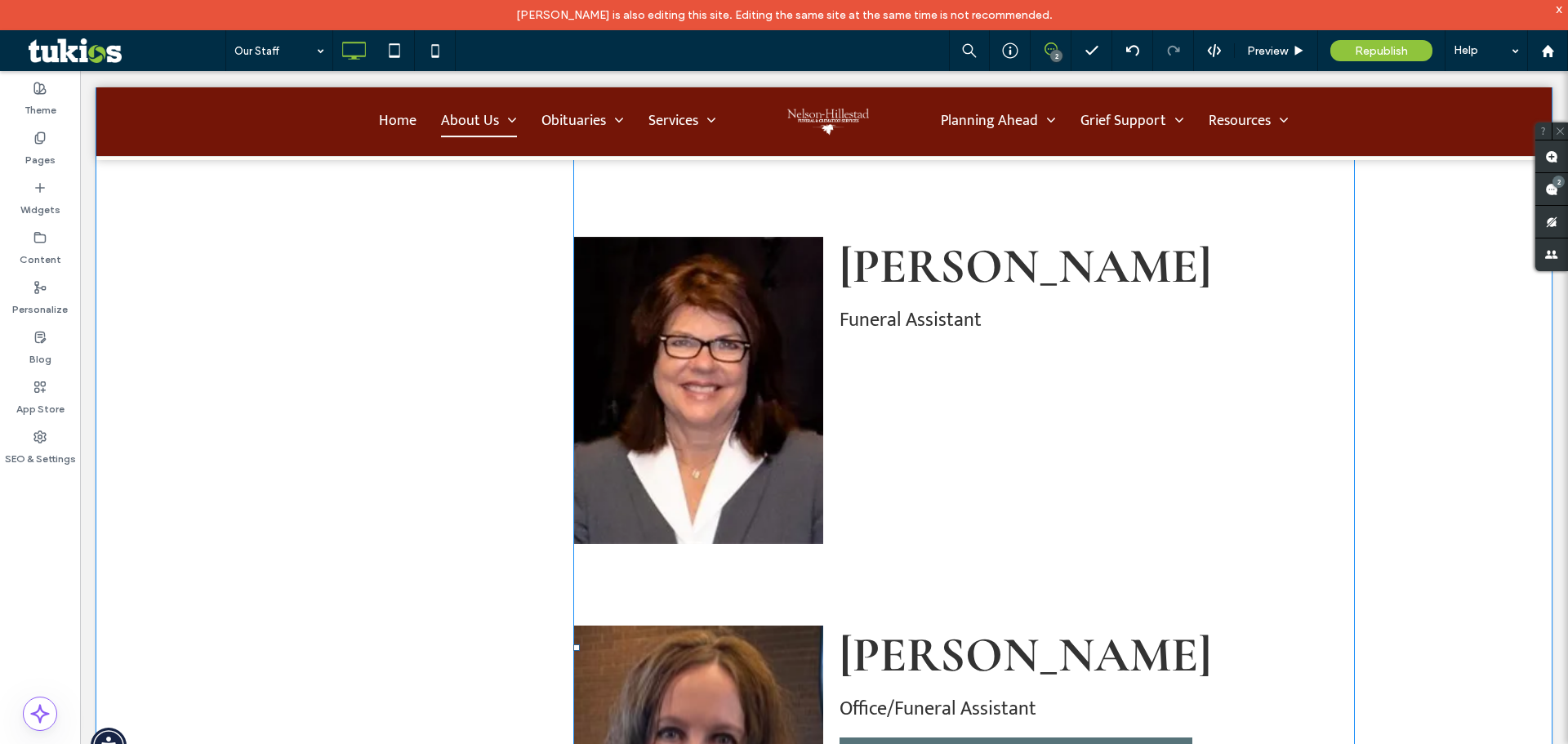
scroll to position [1470, 0]
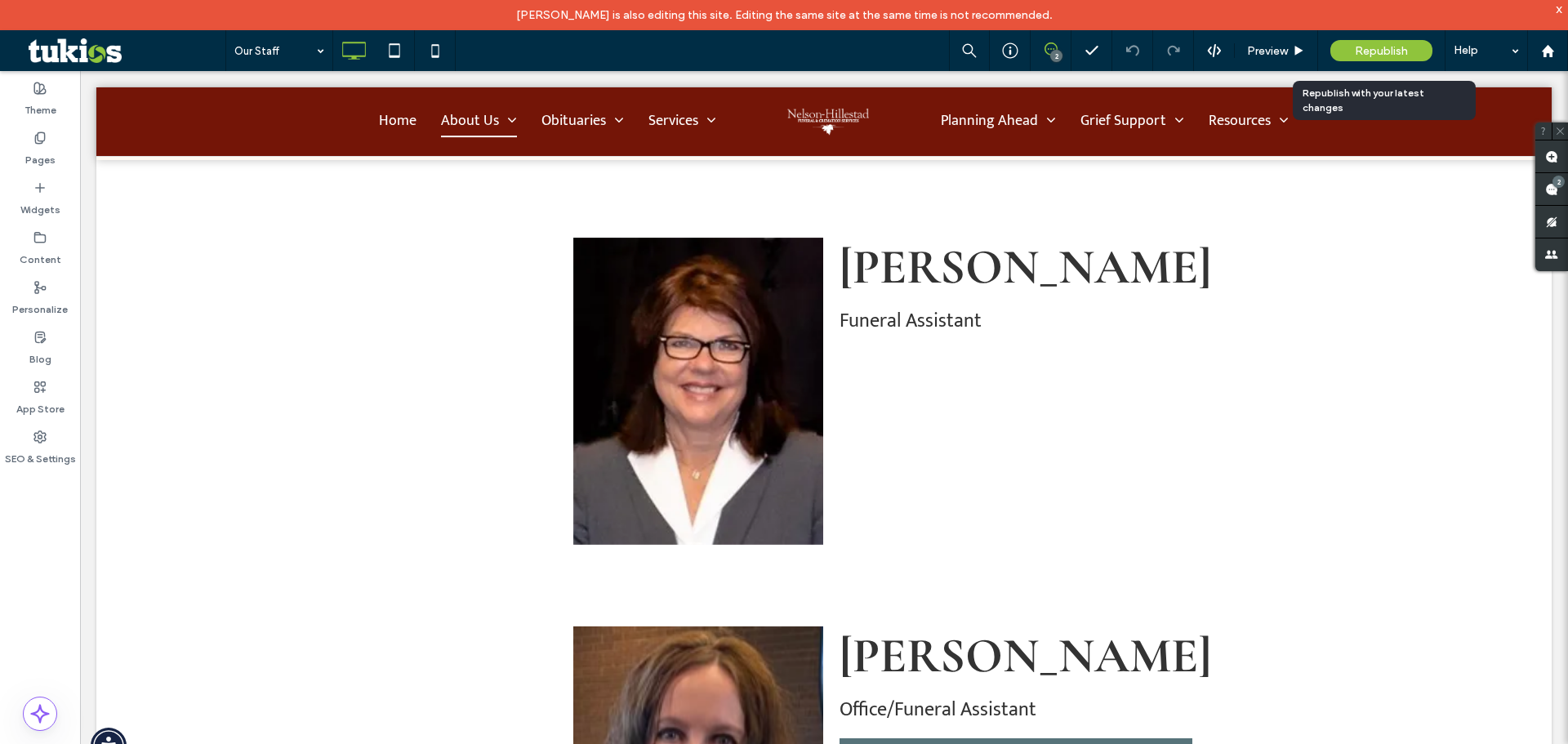
click at [1377, 56] on span "Republish" at bounding box center [1381, 51] width 53 height 14
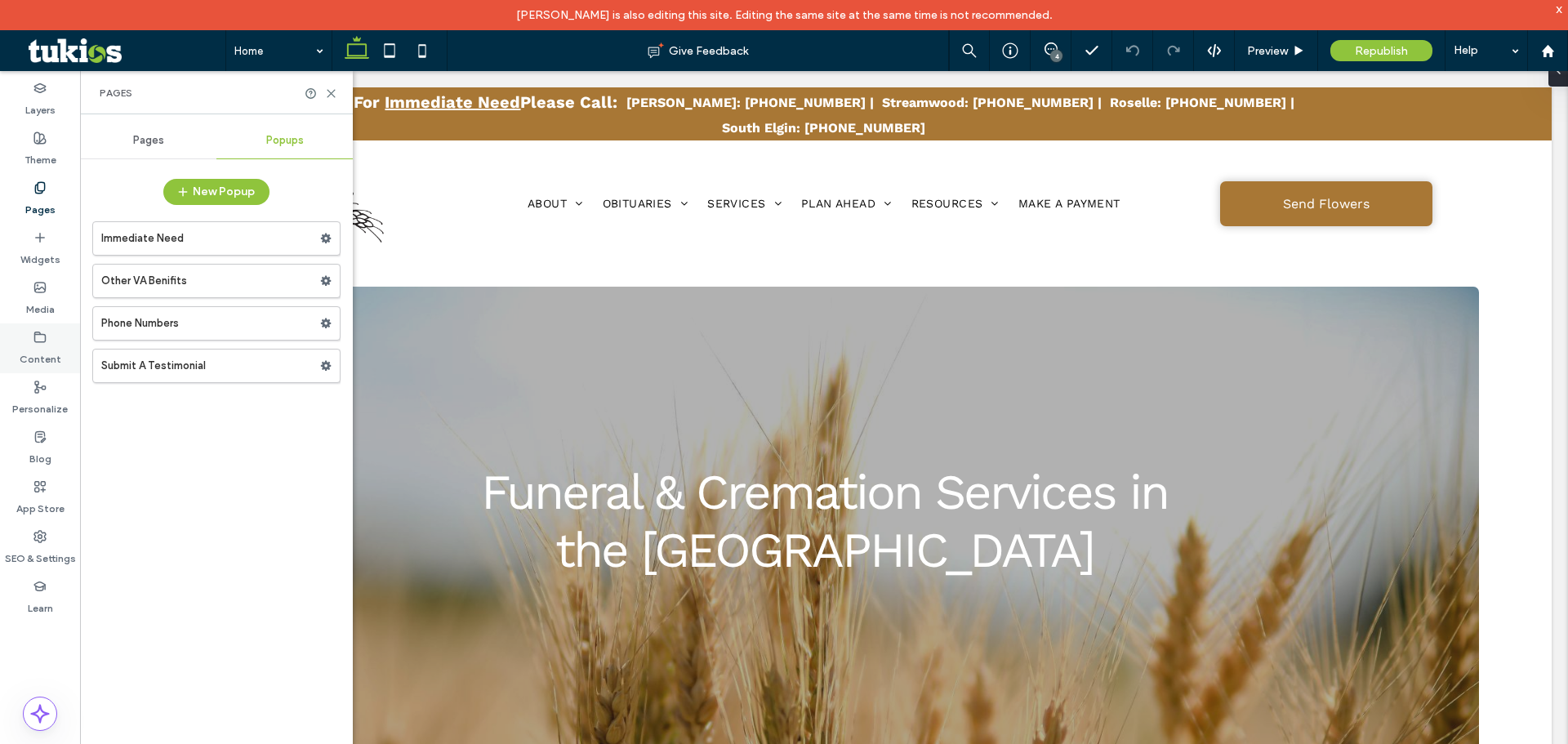
click at [46, 350] on label "Content" at bounding box center [40, 355] width 42 height 23
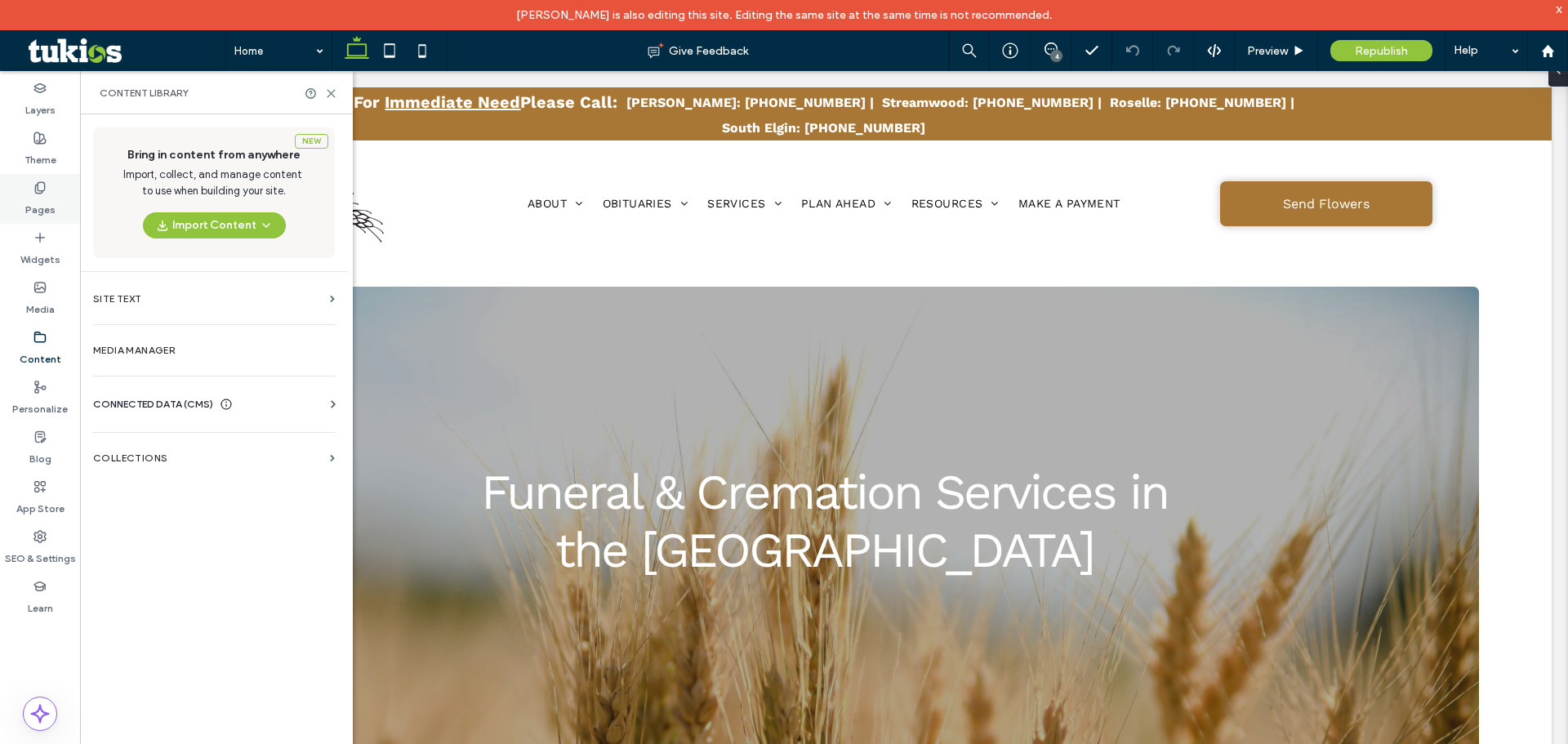
click at [42, 196] on label "Pages" at bounding box center [40, 206] width 30 height 23
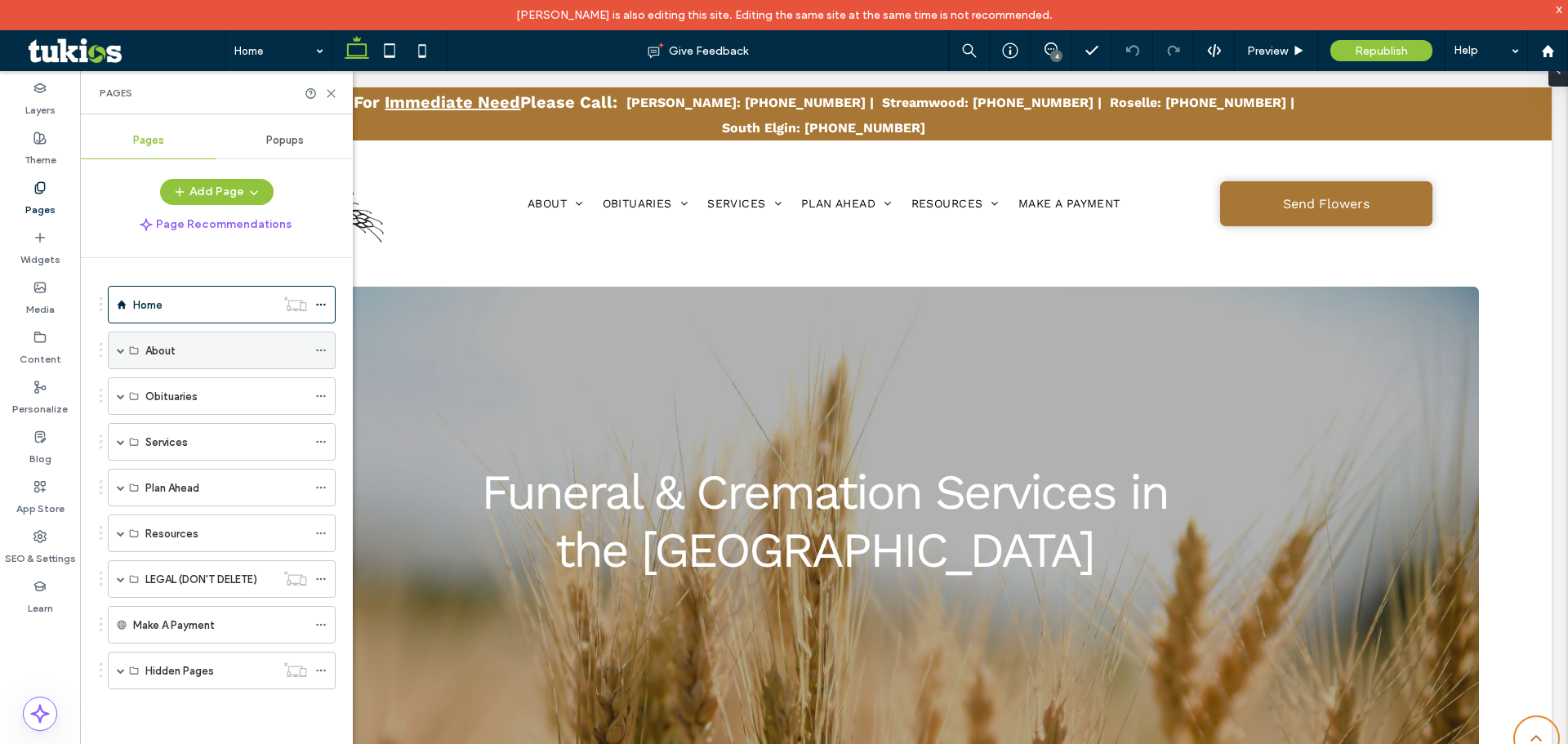
click at [119, 352] on span at bounding box center [121, 350] width 8 height 8
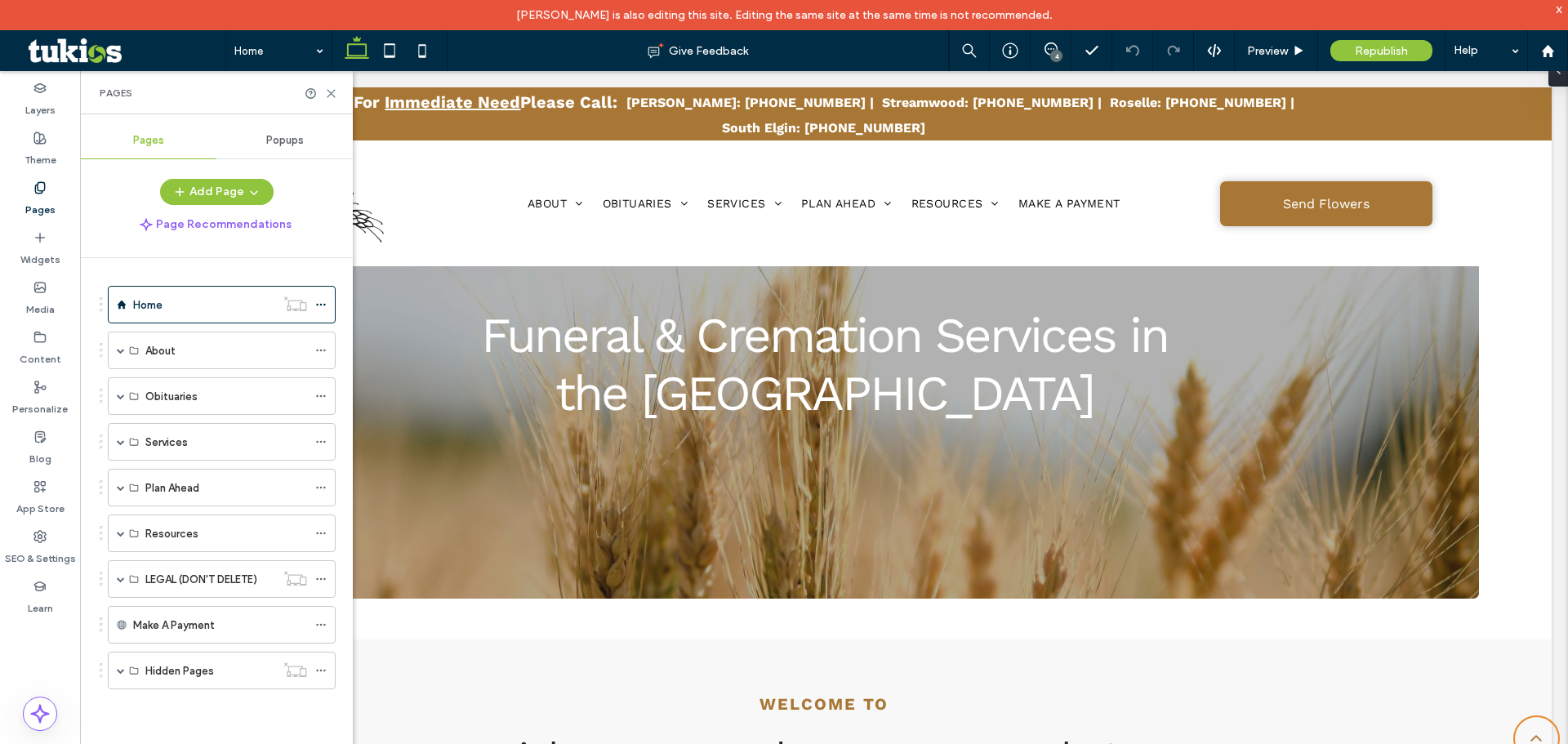
scroll to position [164, 0]
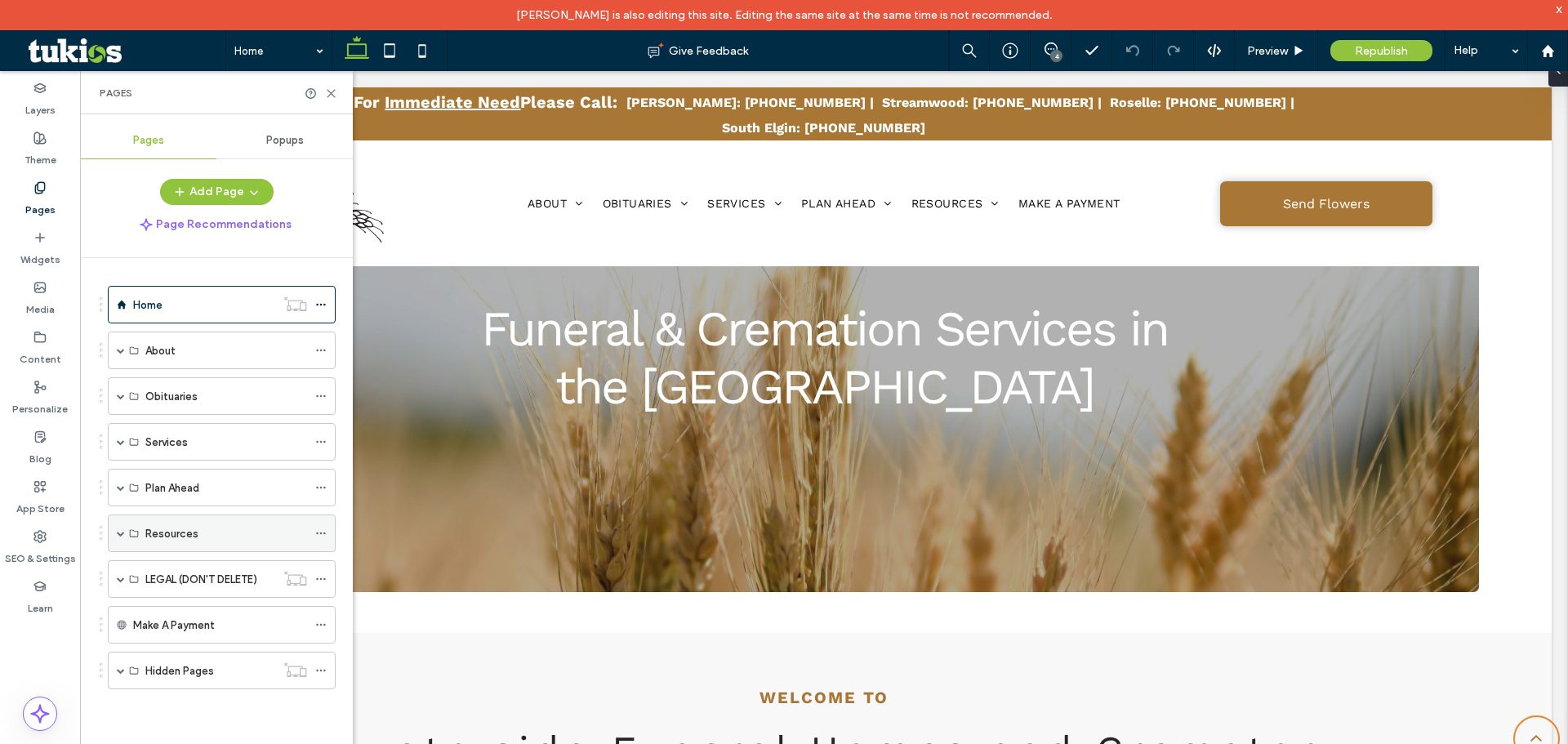
click at [122, 535] on span at bounding box center [121, 534] width 8 height 8
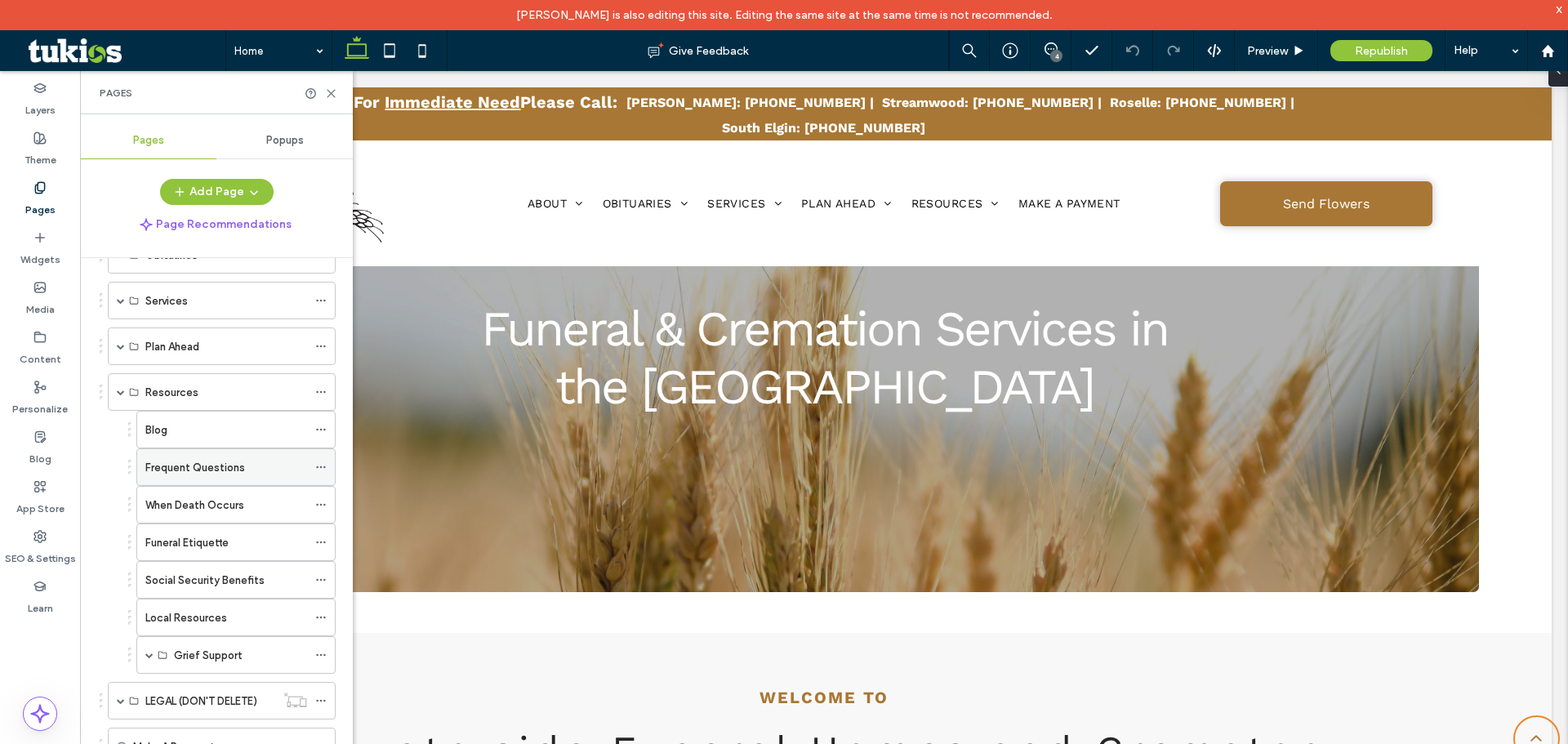
scroll to position [227, 0]
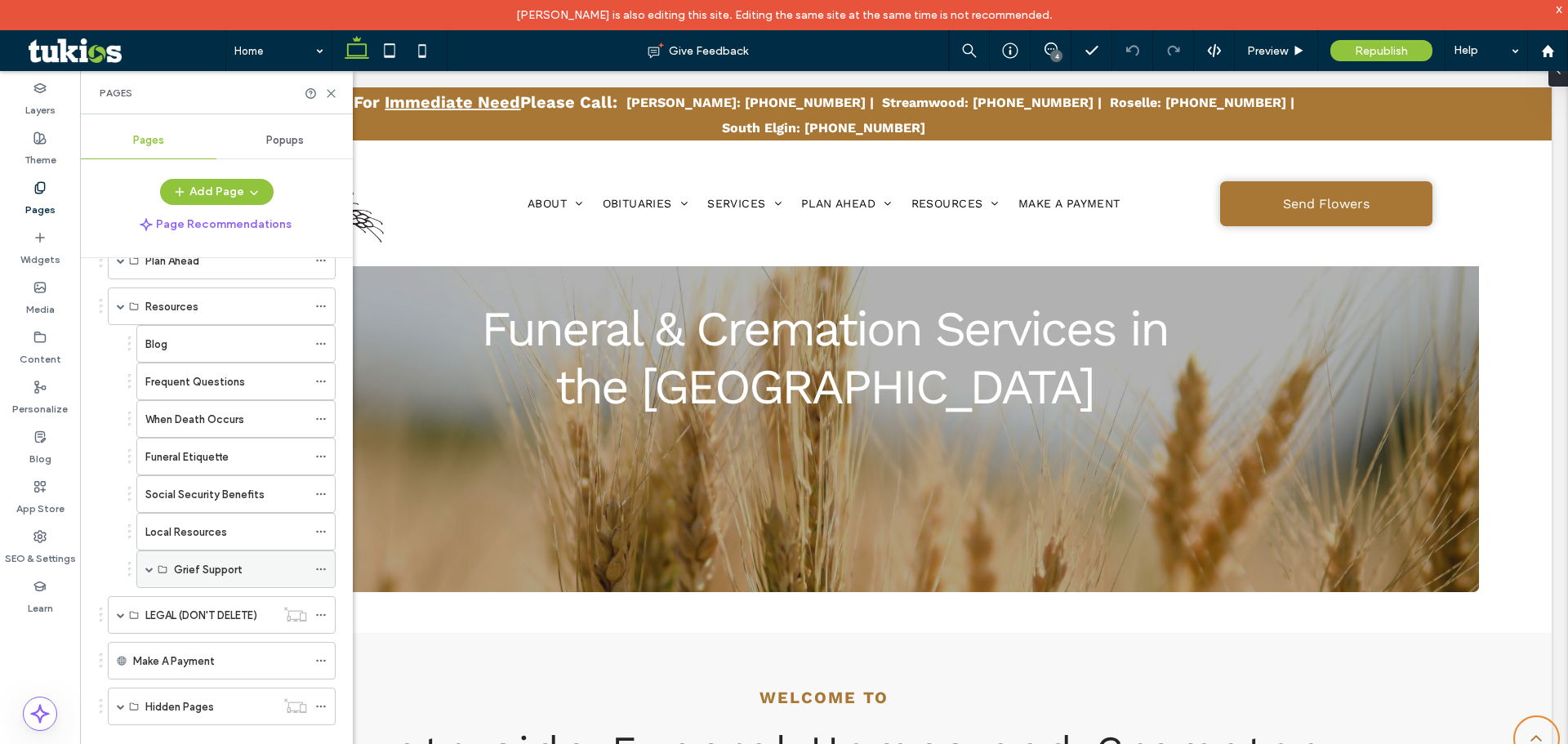
click at [149, 565] on span at bounding box center [150, 569] width 8 height 8
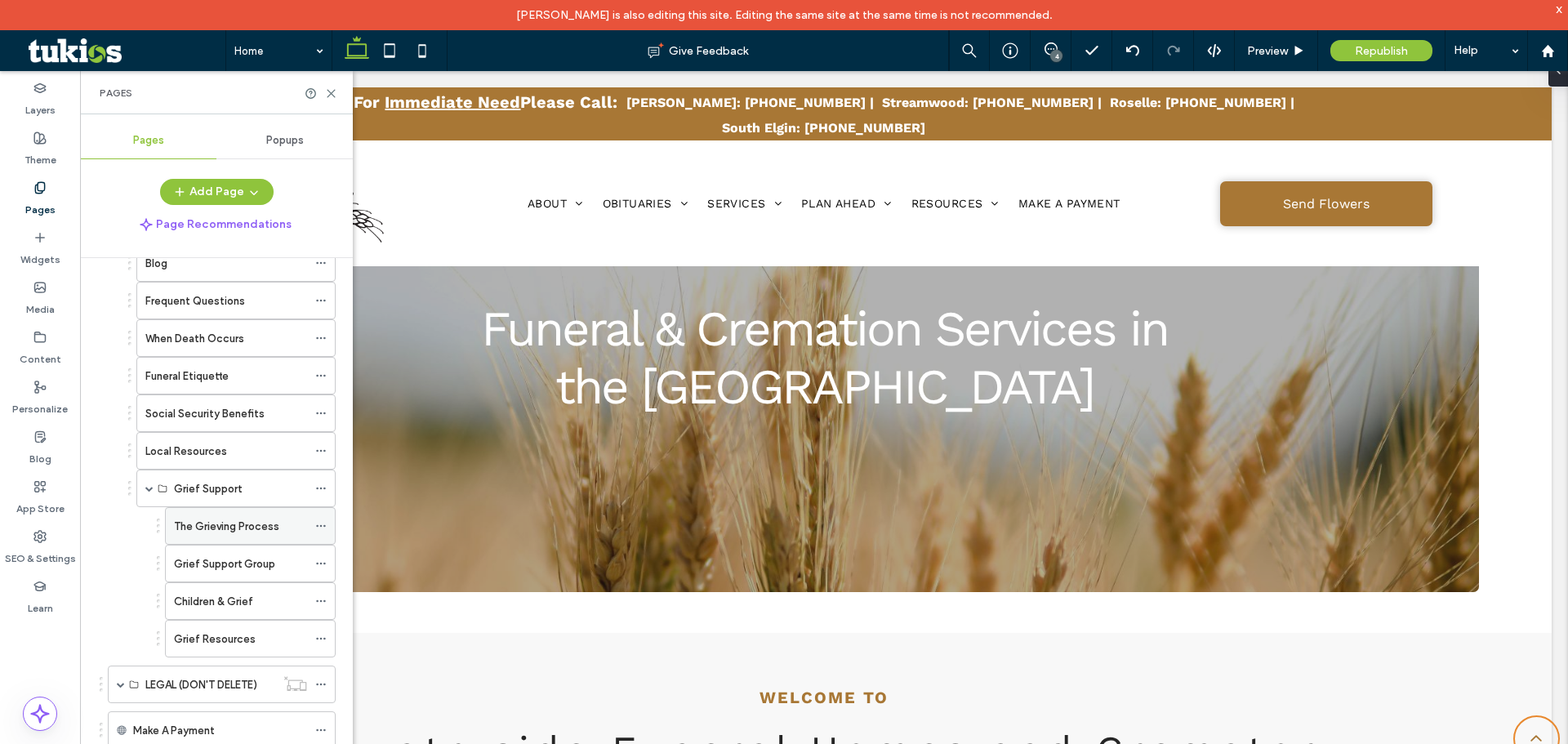
scroll to position [309, 0]
click at [268, 571] on label "Grief Support Group" at bounding box center [224, 563] width 101 height 29
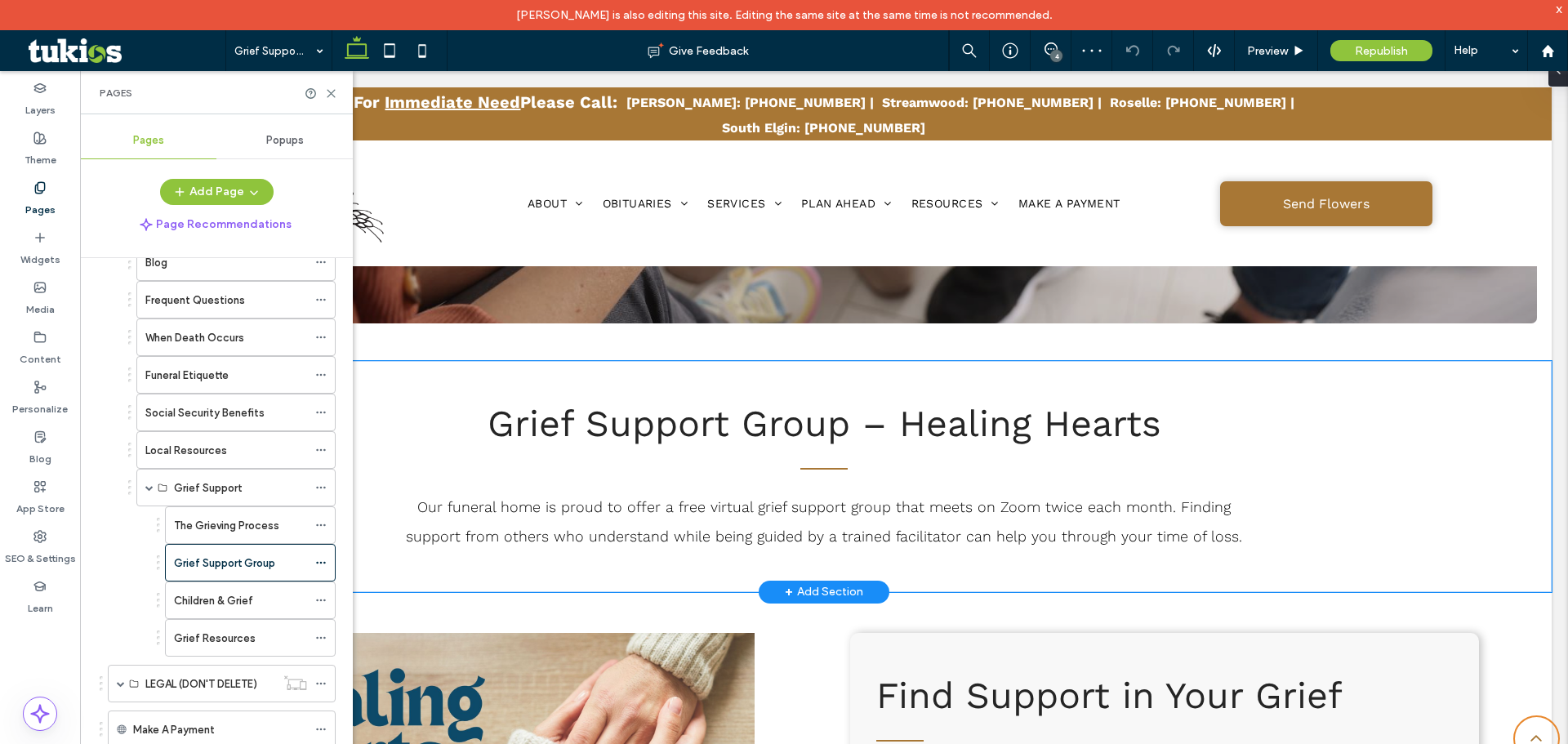
scroll to position [571, 0]
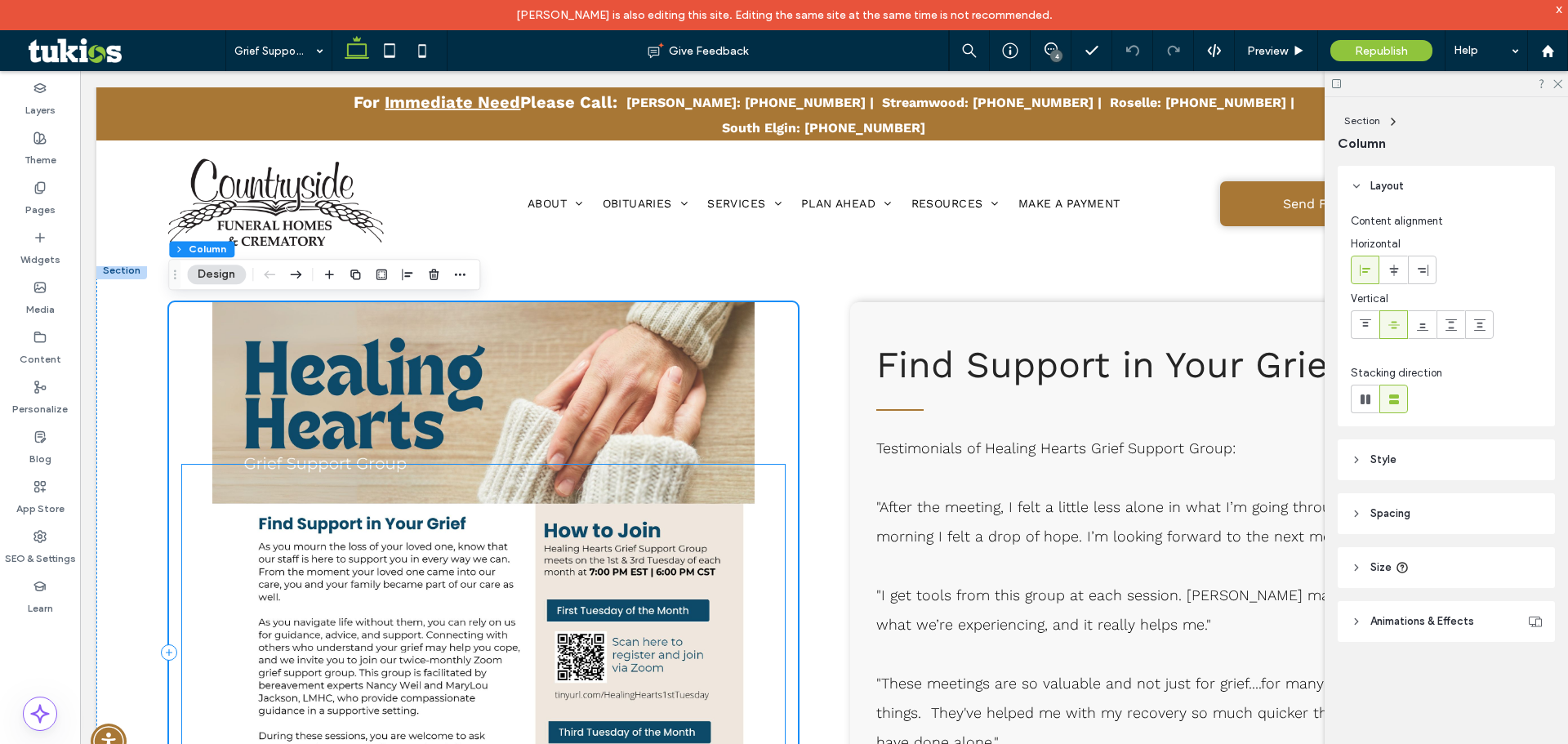
scroll to position [735, 0]
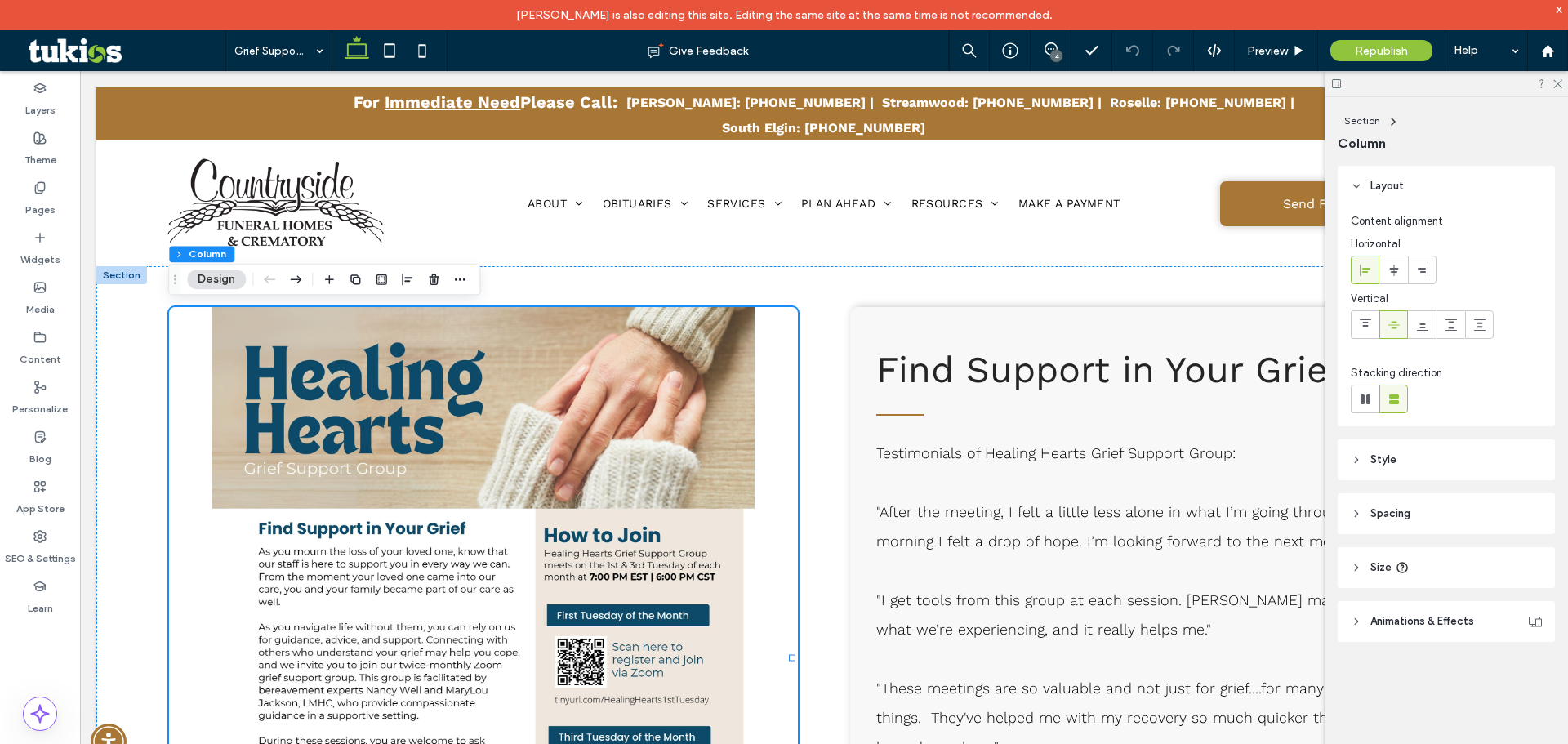
click at [205, 277] on button "Design" at bounding box center [216, 280] width 59 height 20
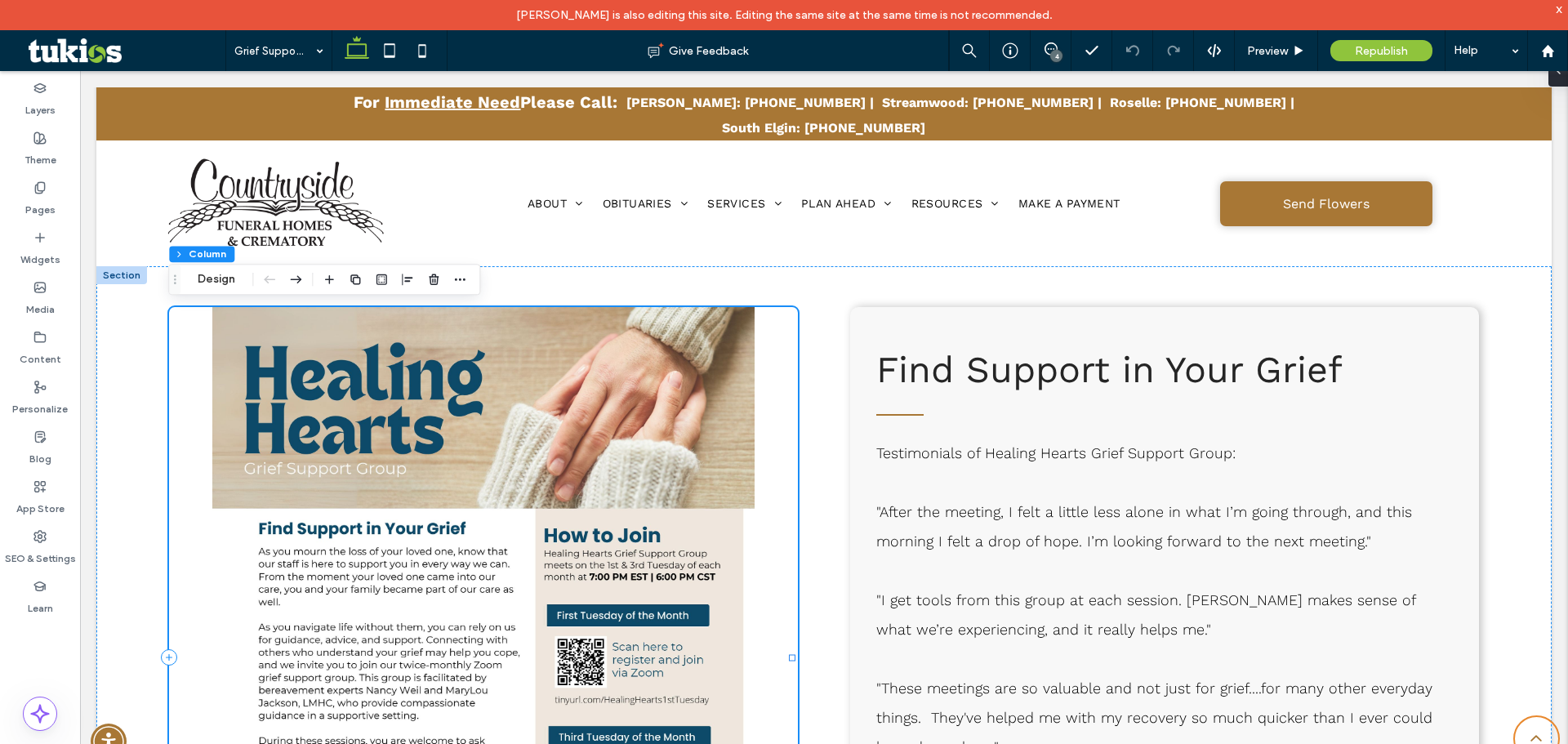
click at [586, 443] on div at bounding box center [483, 658] width 629 height 701
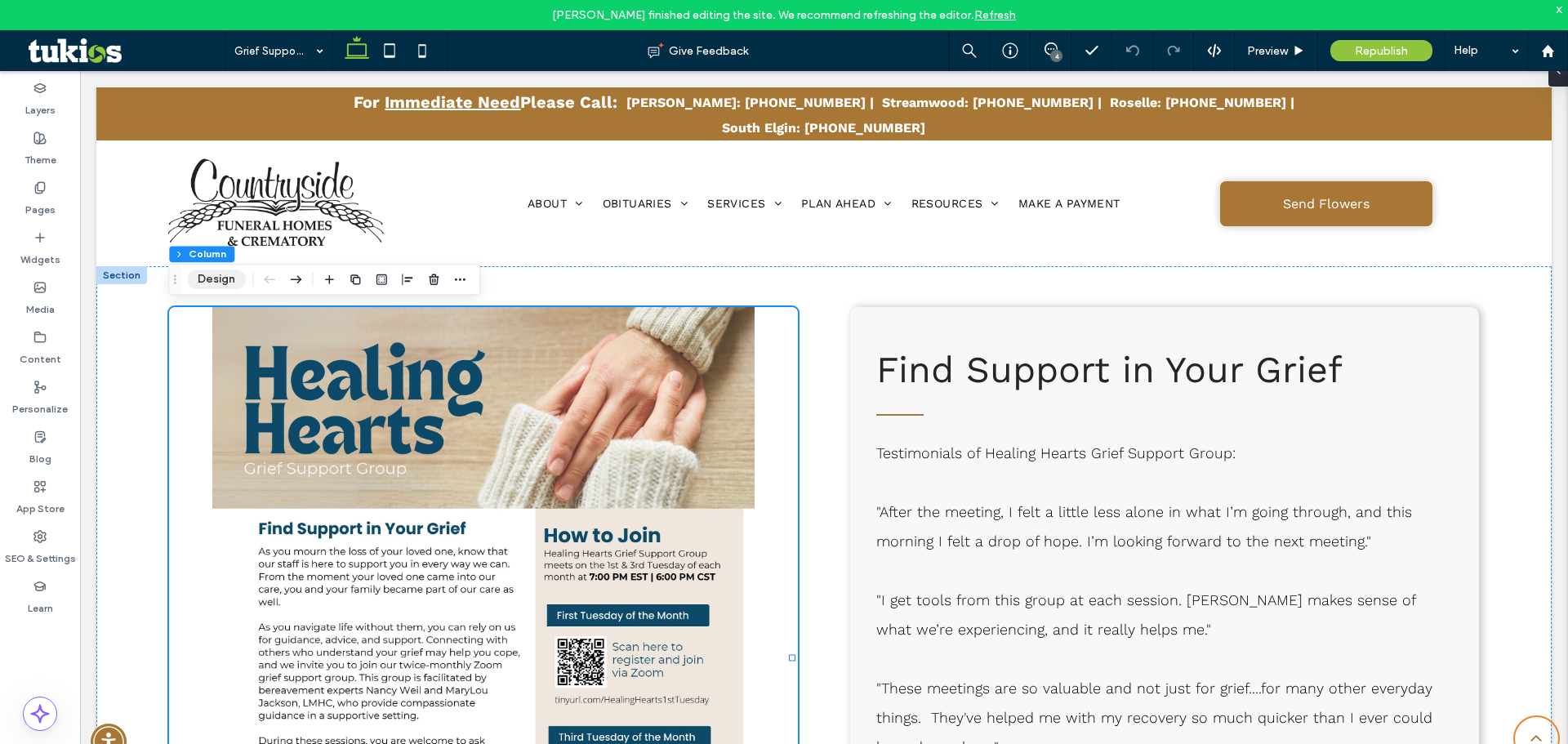
click at [217, 280] on button "Design" at bounding box center [216, 280] width 59 height 20
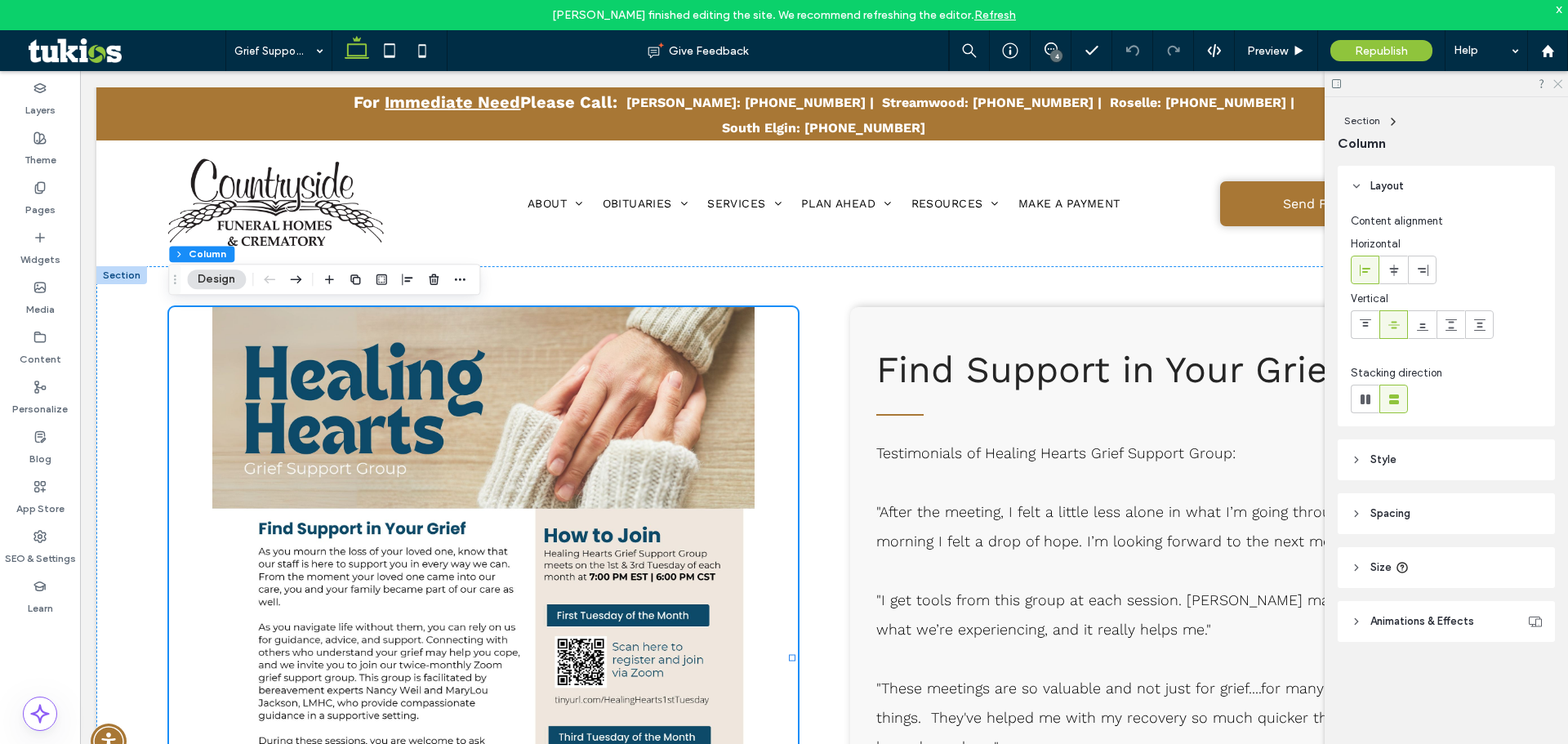
click at [1557, 85] on icon at bounding box center [1557, 82] width 11 height 11
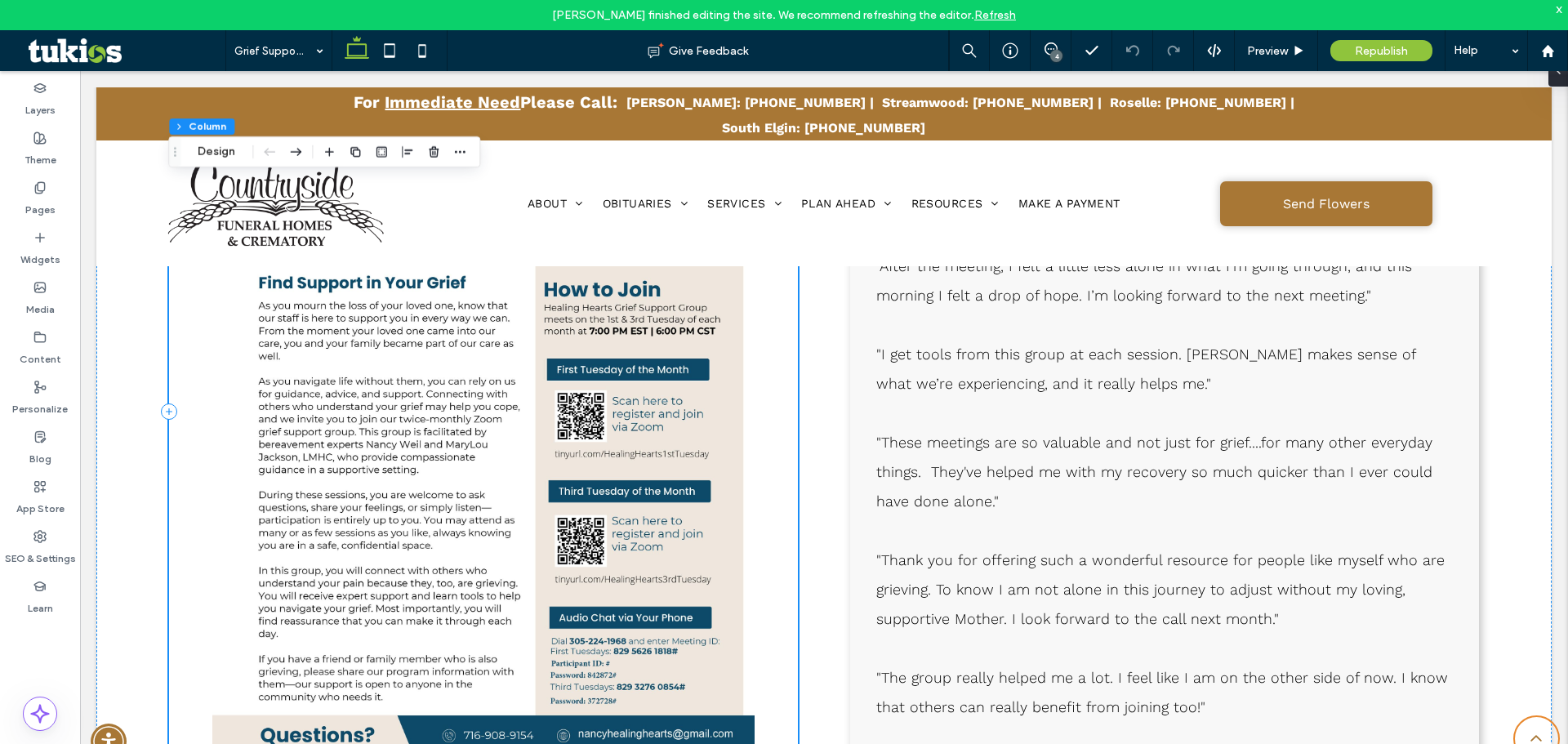
scroll to position [1144, 0]
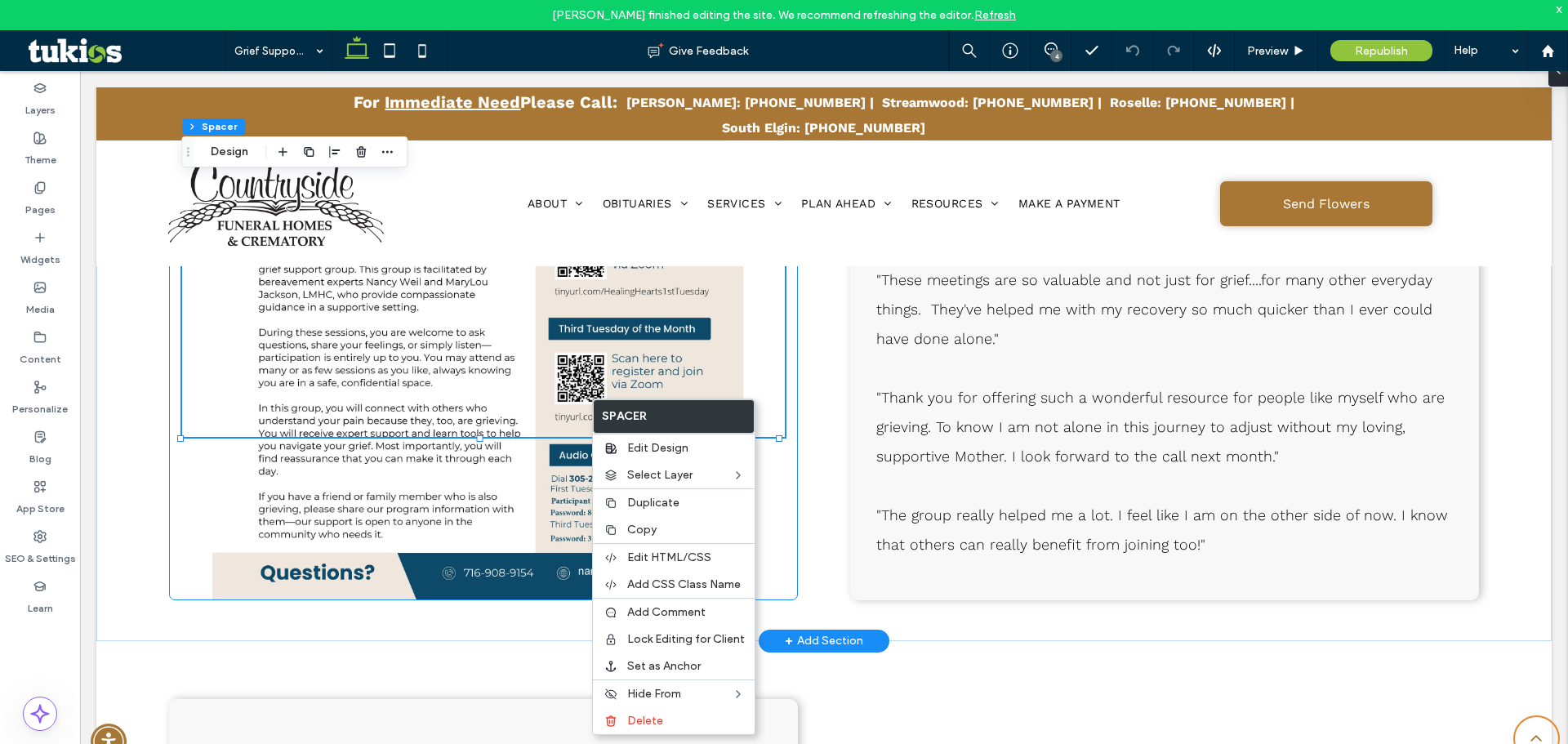
click at [502, 518] on div at bounding box center [483, 249] width 629 height 701
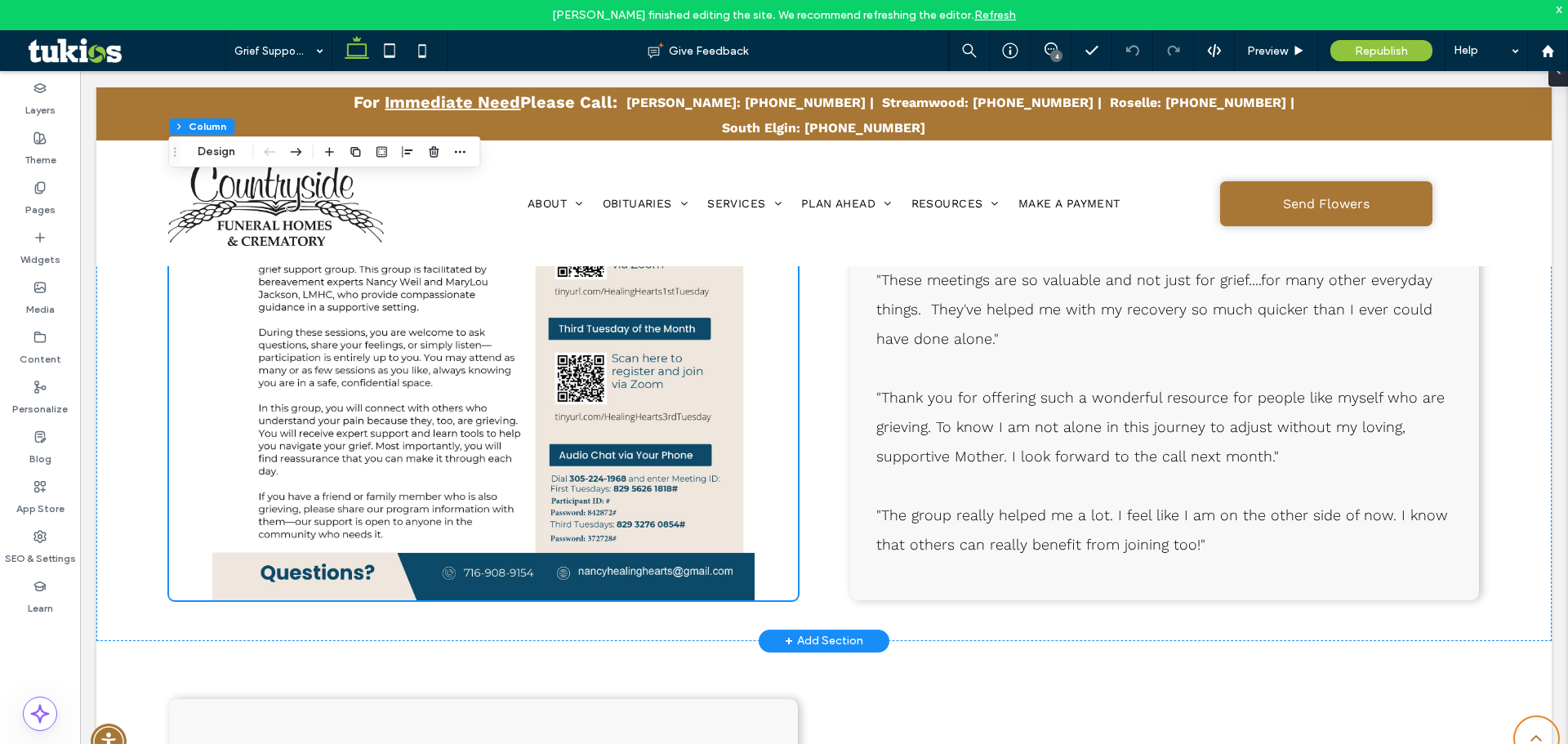
click at [502, 518] on div at bounding box center [483, 249] width 629 height 701
click at [211, 156] on button "Design" at bounding box center [216, 152] width 59 height 20
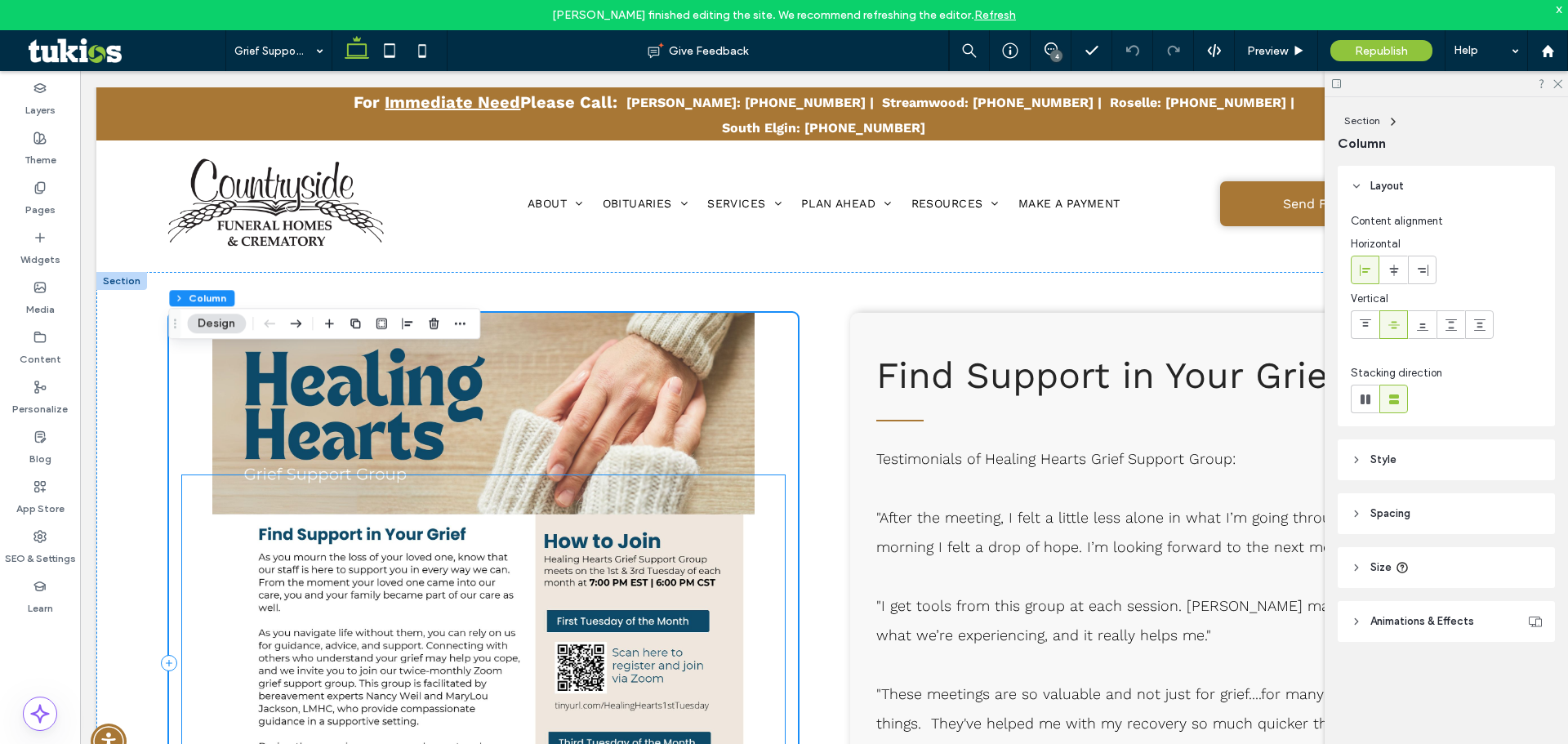
scroll to position [735, 0]
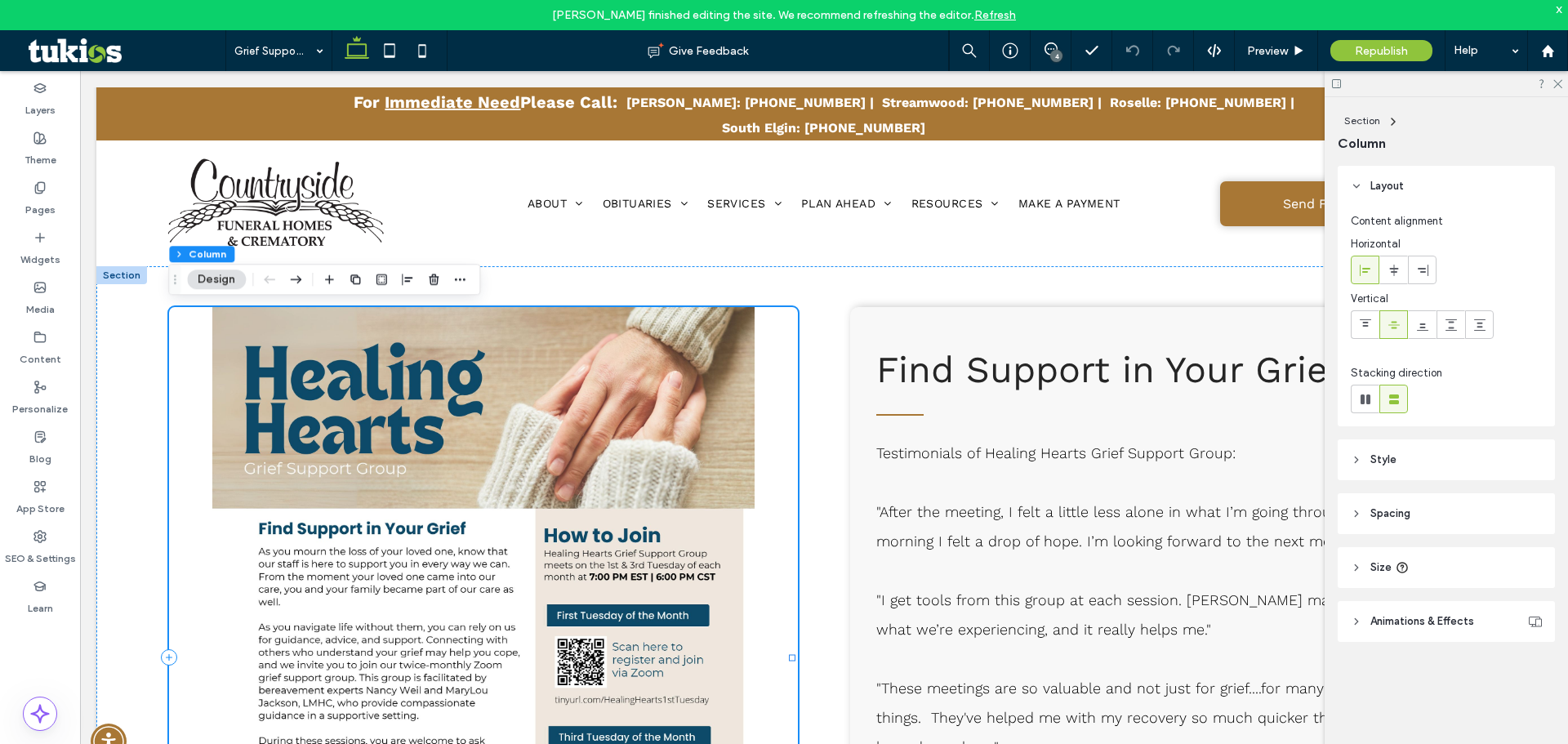
click at [650, 457] on div at bounding box center [483, 658] width 629 height 701
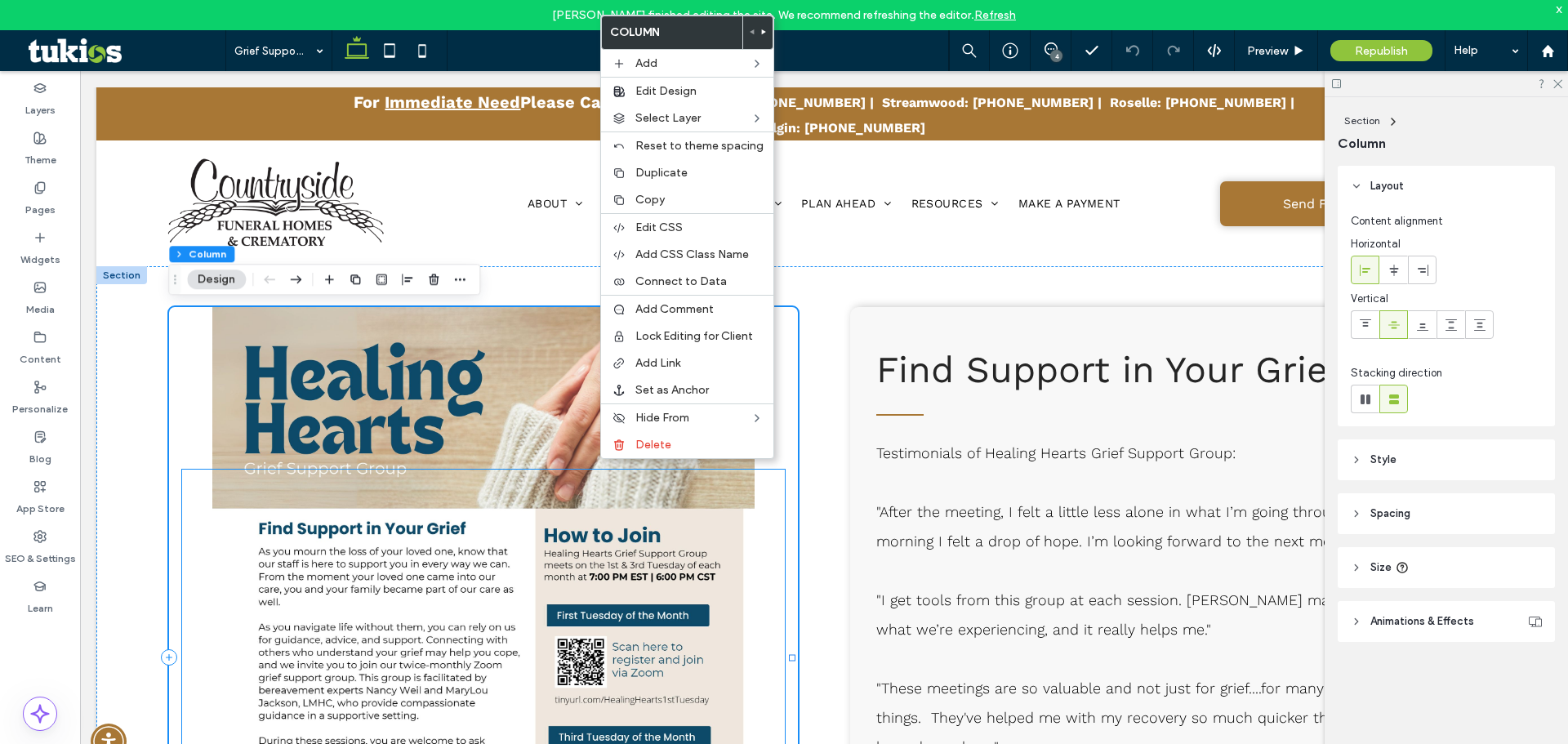
click at [567, 470] on div at bounding box center [483, 657] width 603 height 376
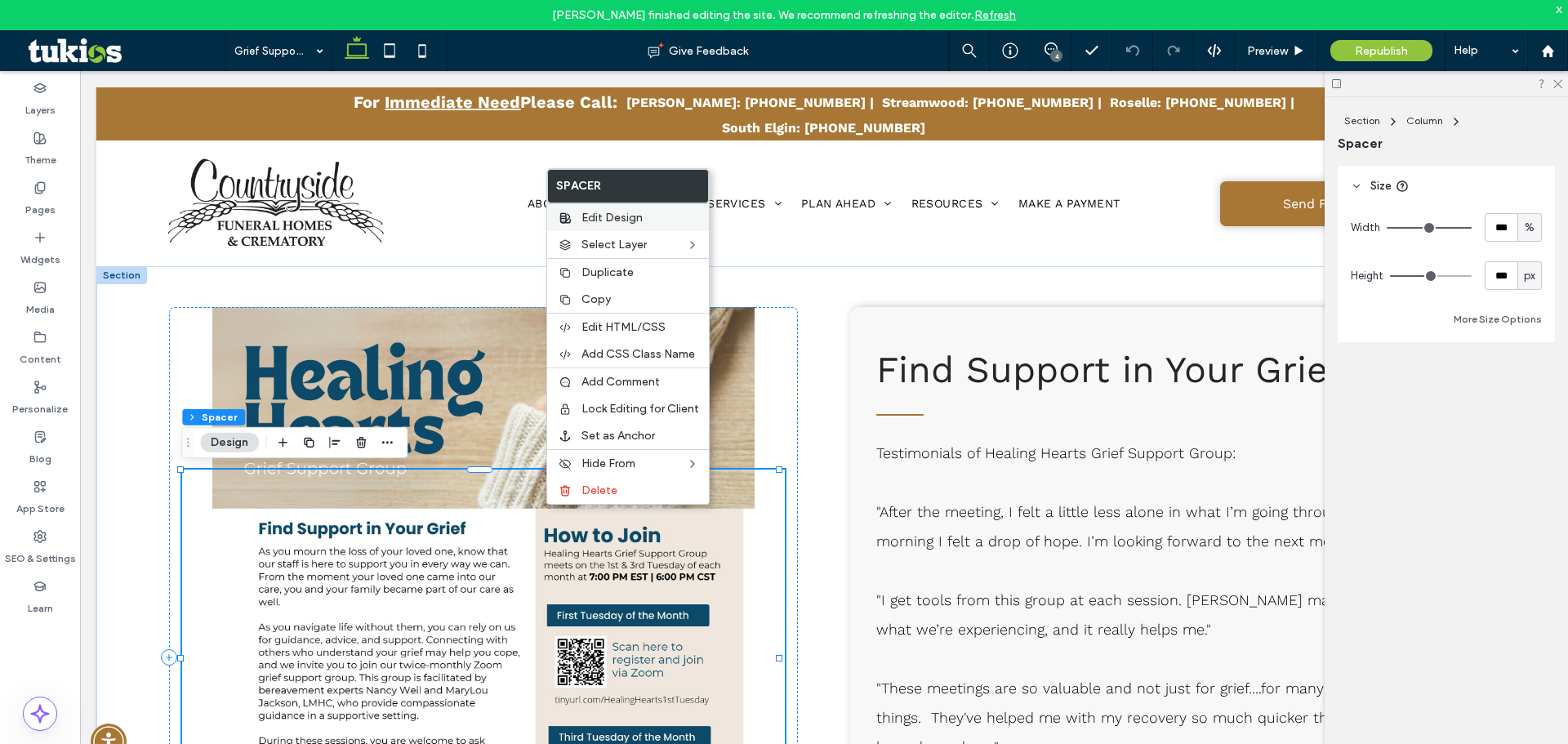
click at [614, 221] on span "Edit Design" at bounding box center [612, 217] width 62 height 14
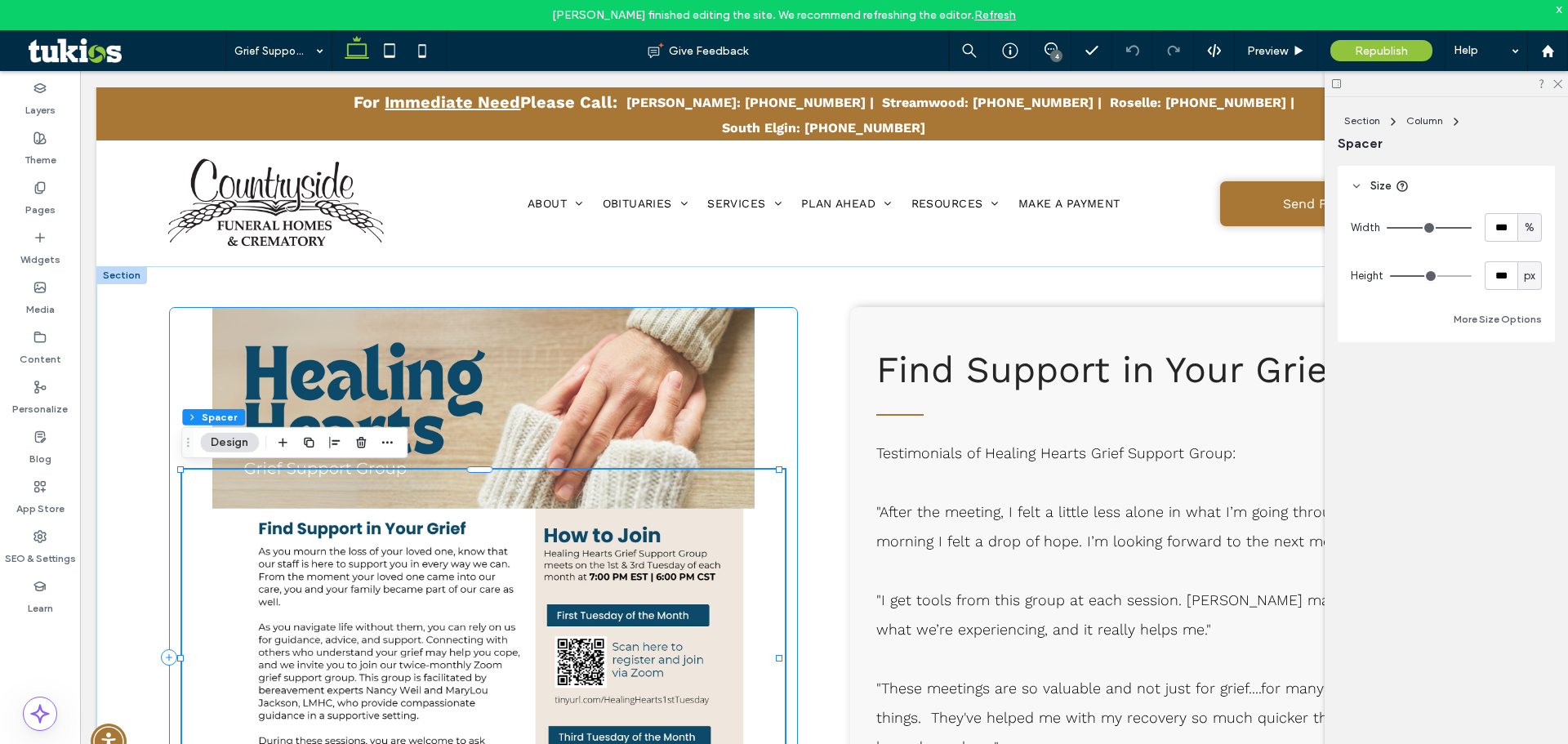
click at [737, 425] on div at bounding box center [483, 658] width 629 height 701
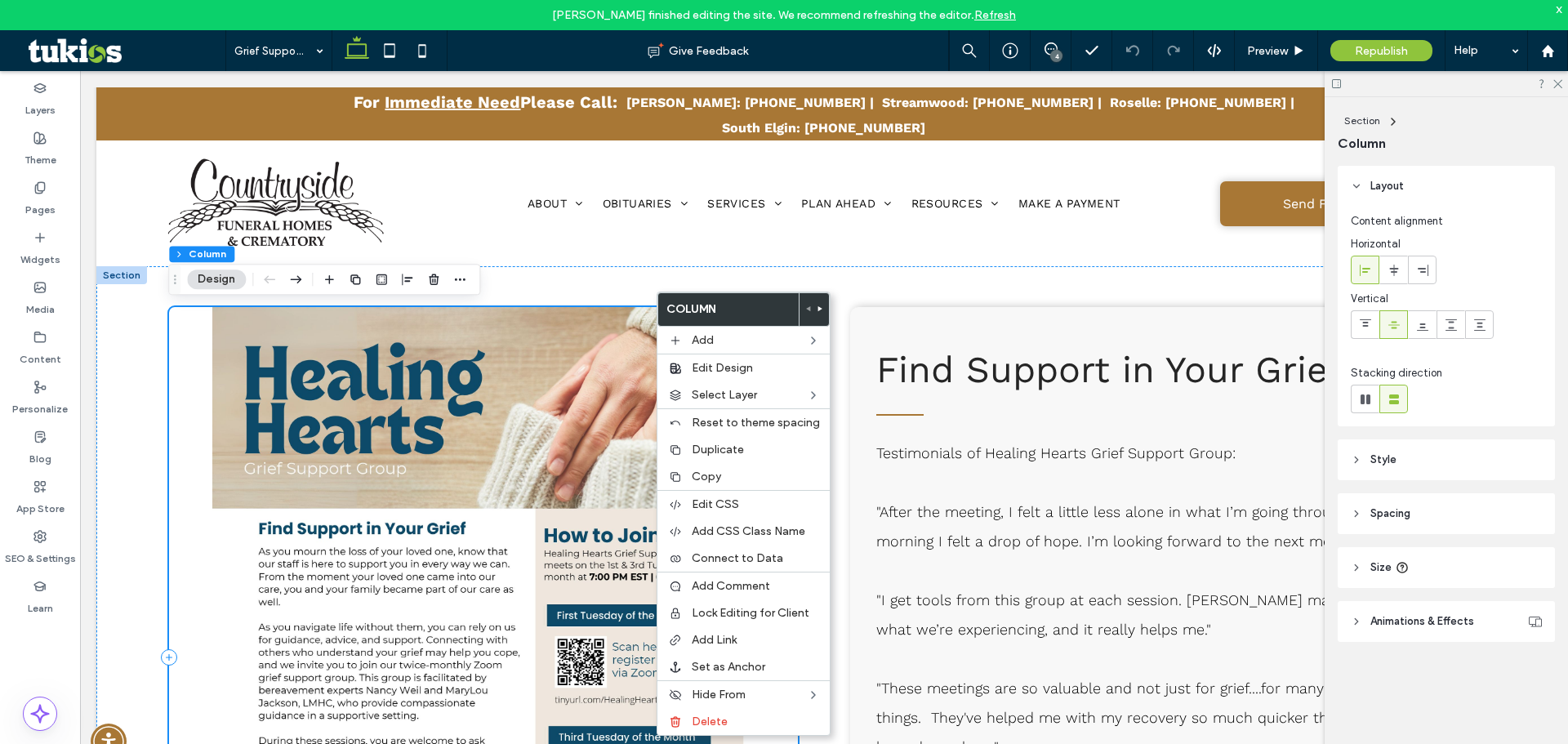
click at [627, 430] on div at bounding box center [483, 658] width 629 height 701
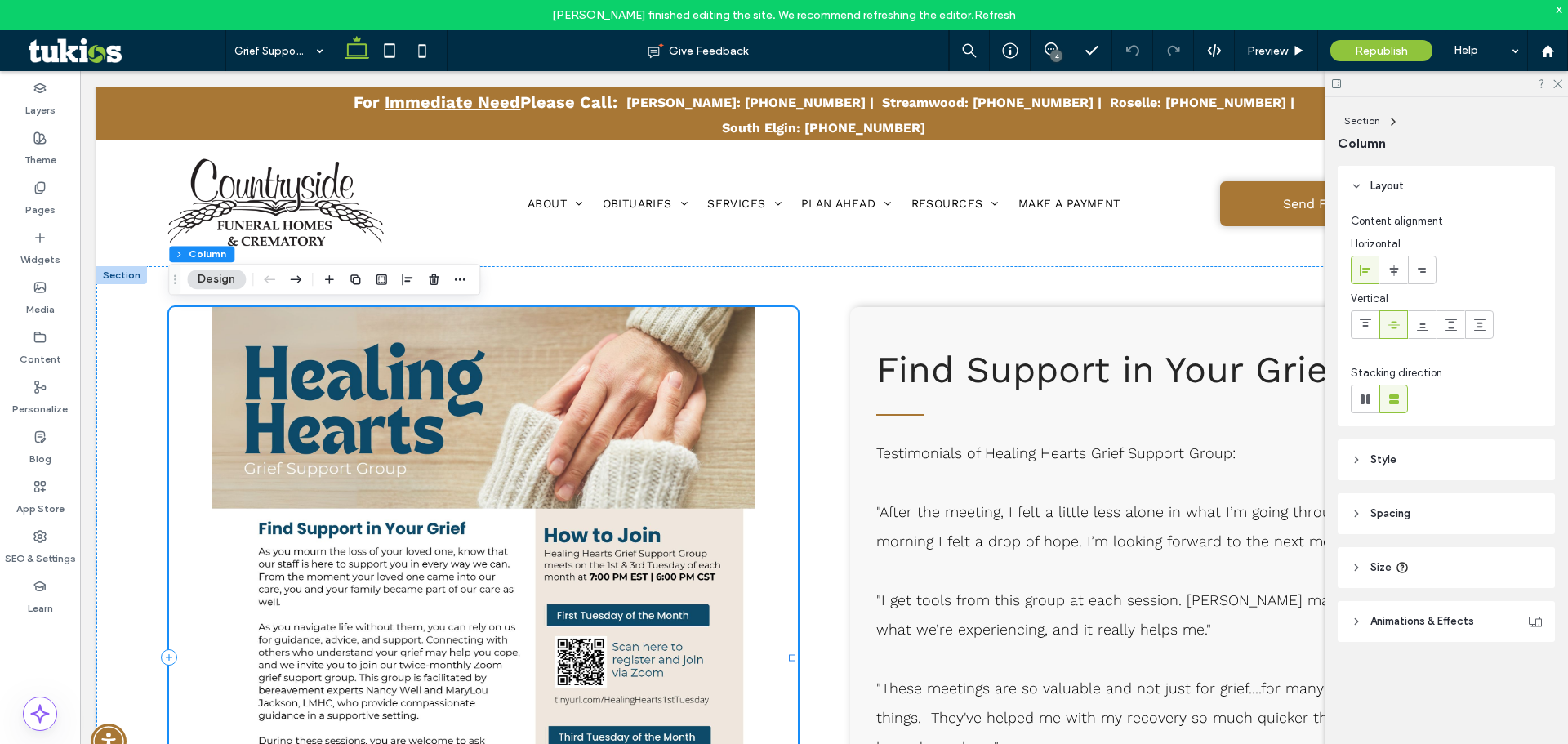
click at [603, 430] on div at bounding box center [483, 658] width 629 height 701
drag, startPoint x: 598, startPoint y: 437, endPoint x: 627, endPoint y: 477, distance: 49.4
click at [596, 437] on div at bounding box center [483, 658] width 629 height 701
click at [738, 497] on div at bounding box center [483, 657] width 603 height 376
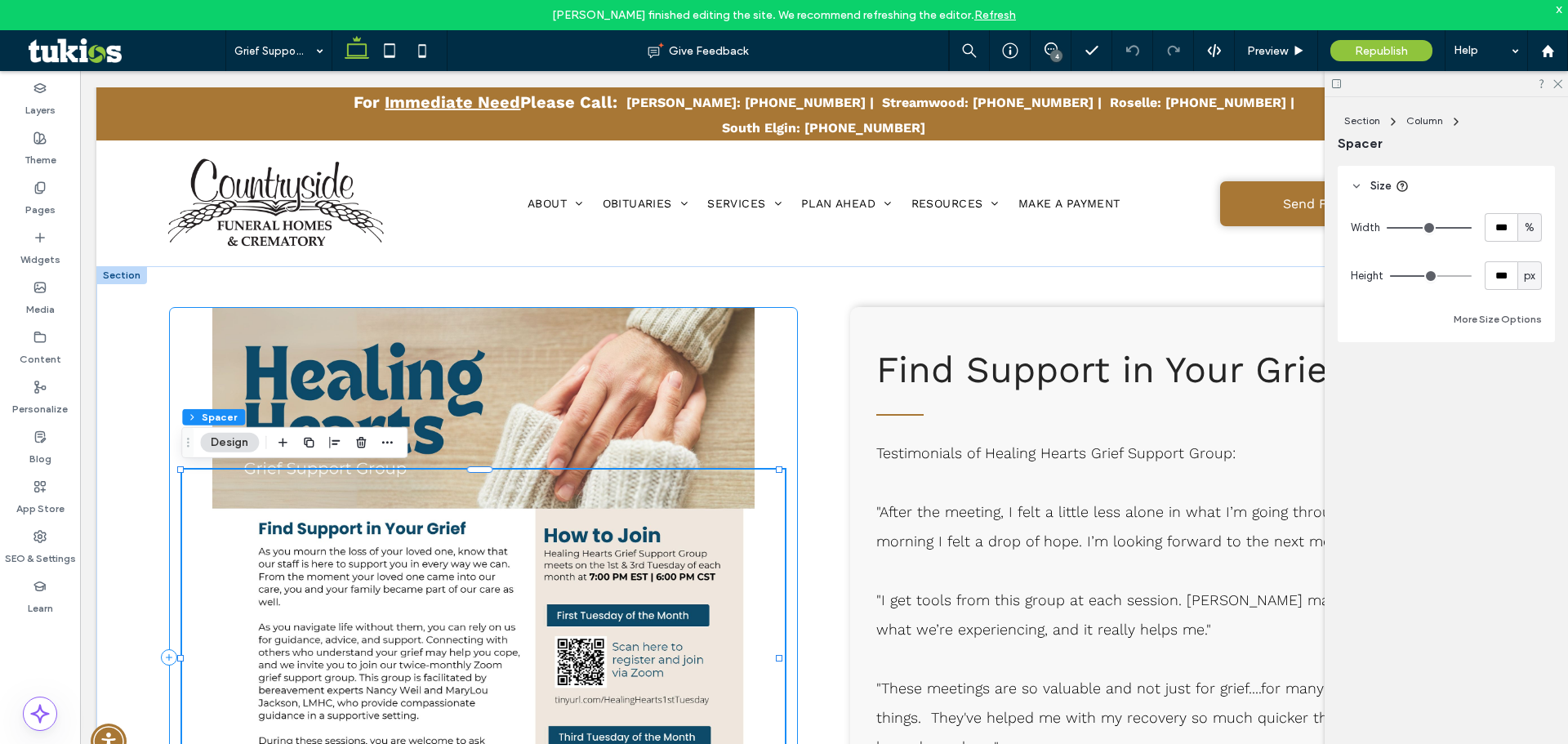
click at [732, 453] on div at bounding box center [483, 658] width 629 height 701
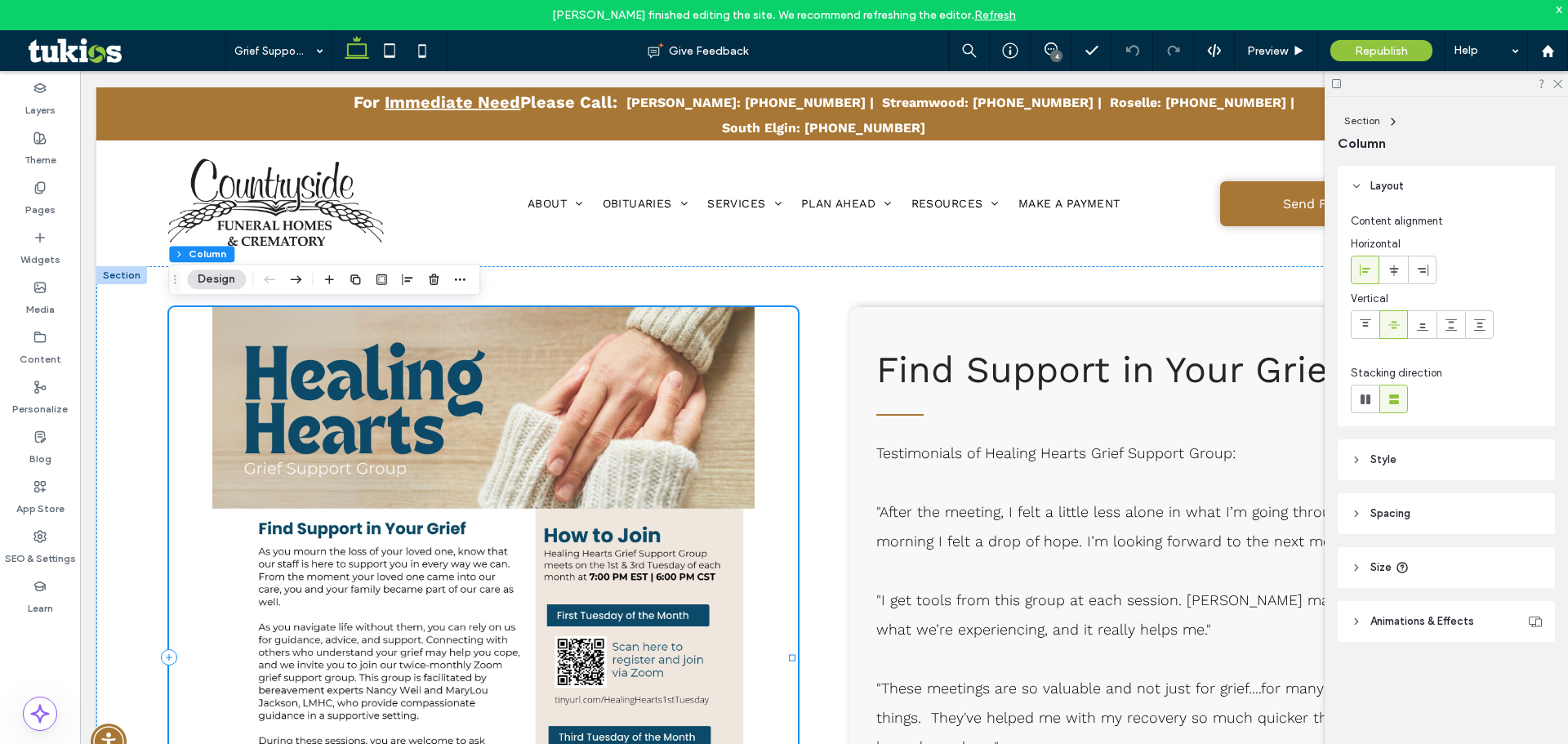
click at [756, 451] on div at bounding box center [483, 658] width 629 height 701
click at [755, 451] on div at bounding box center [483, 658] width 629 height 701
click at [1407, 608] on header "Animations & Effects" at bounding box center [1446, 622] width 217 height 41
click at [1418, 552] on header "Size" at bounding box center [1446, 561] width 217 height 41
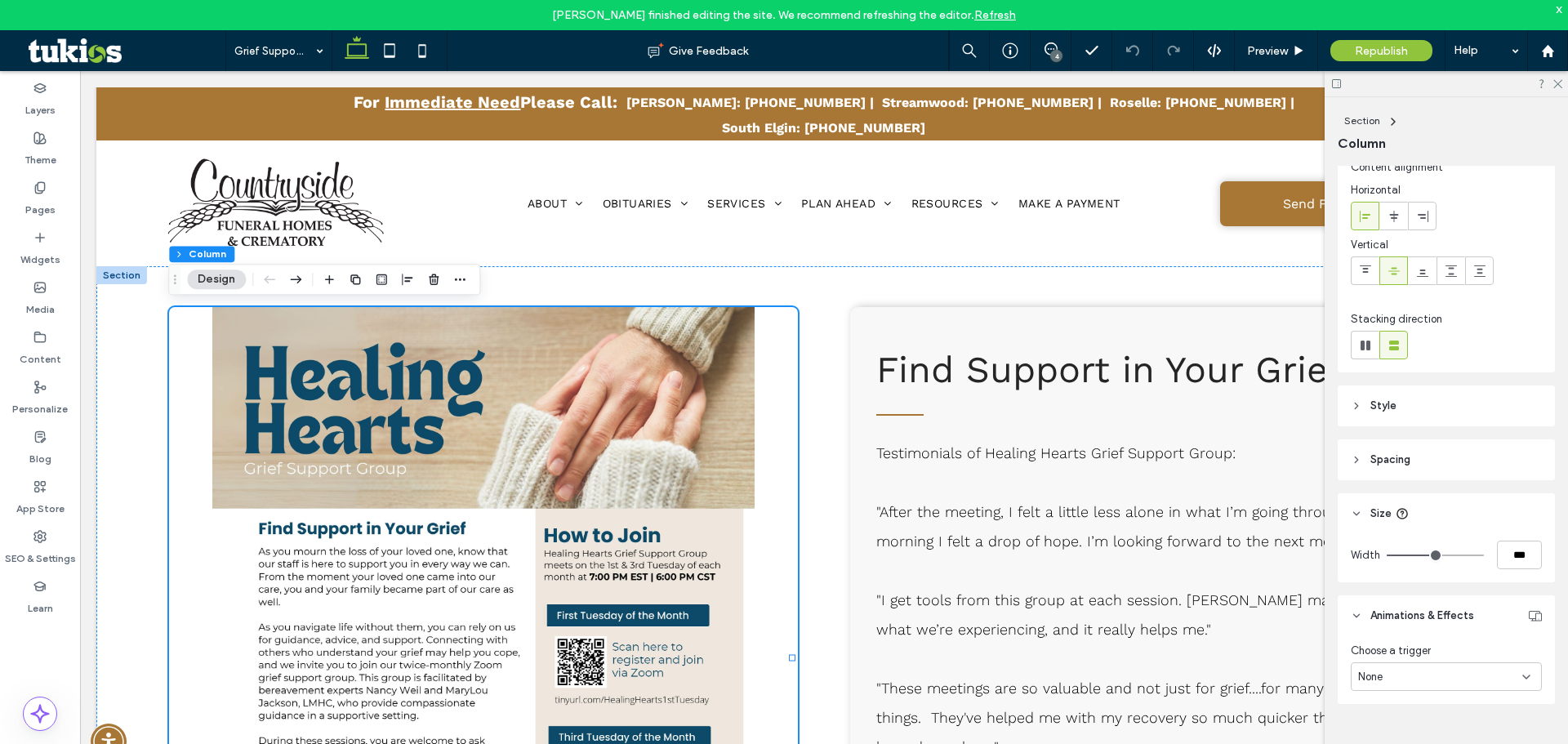
scroll to position [56, 0]
click at [1443, 463] on header "Spacing" at bounding box center [1446, 458] width 217 height 41
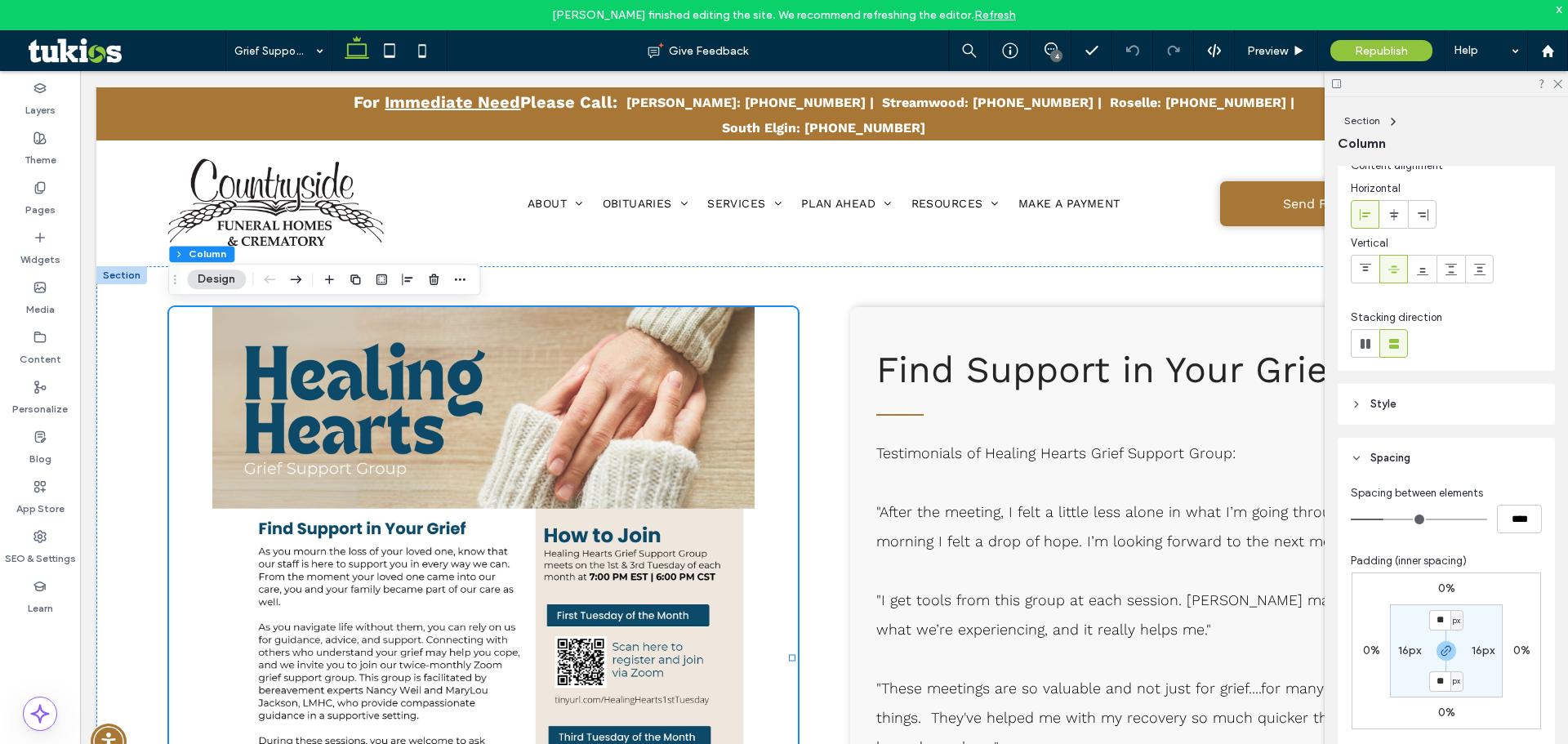
click at [1445, 407] on header "Style" at bounding box center [1446, 404] width 217 height 41
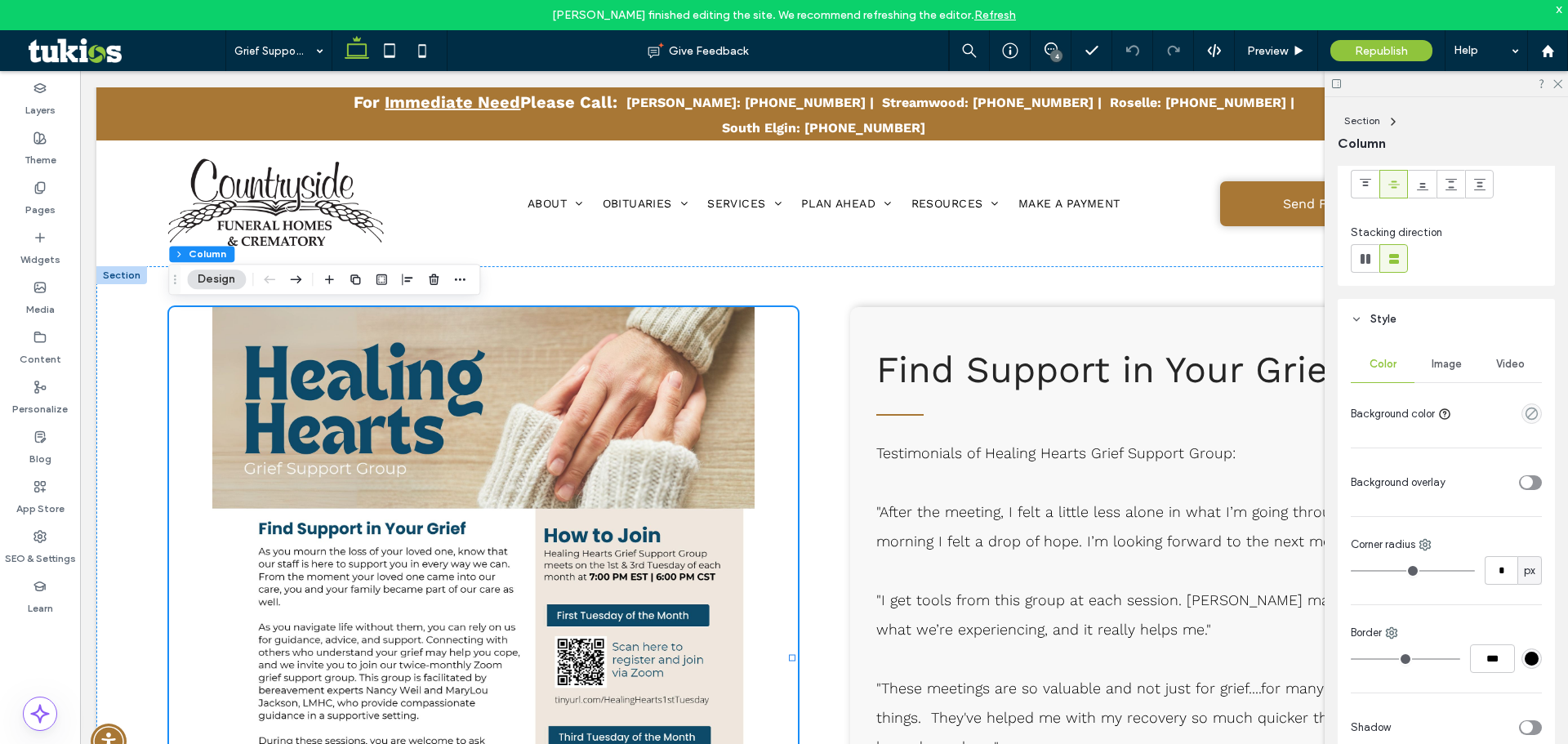
scroll to position [137, 0]
click at [1448, 373] on span "Image" at bounding box center [1446, 367] width 30 height 13
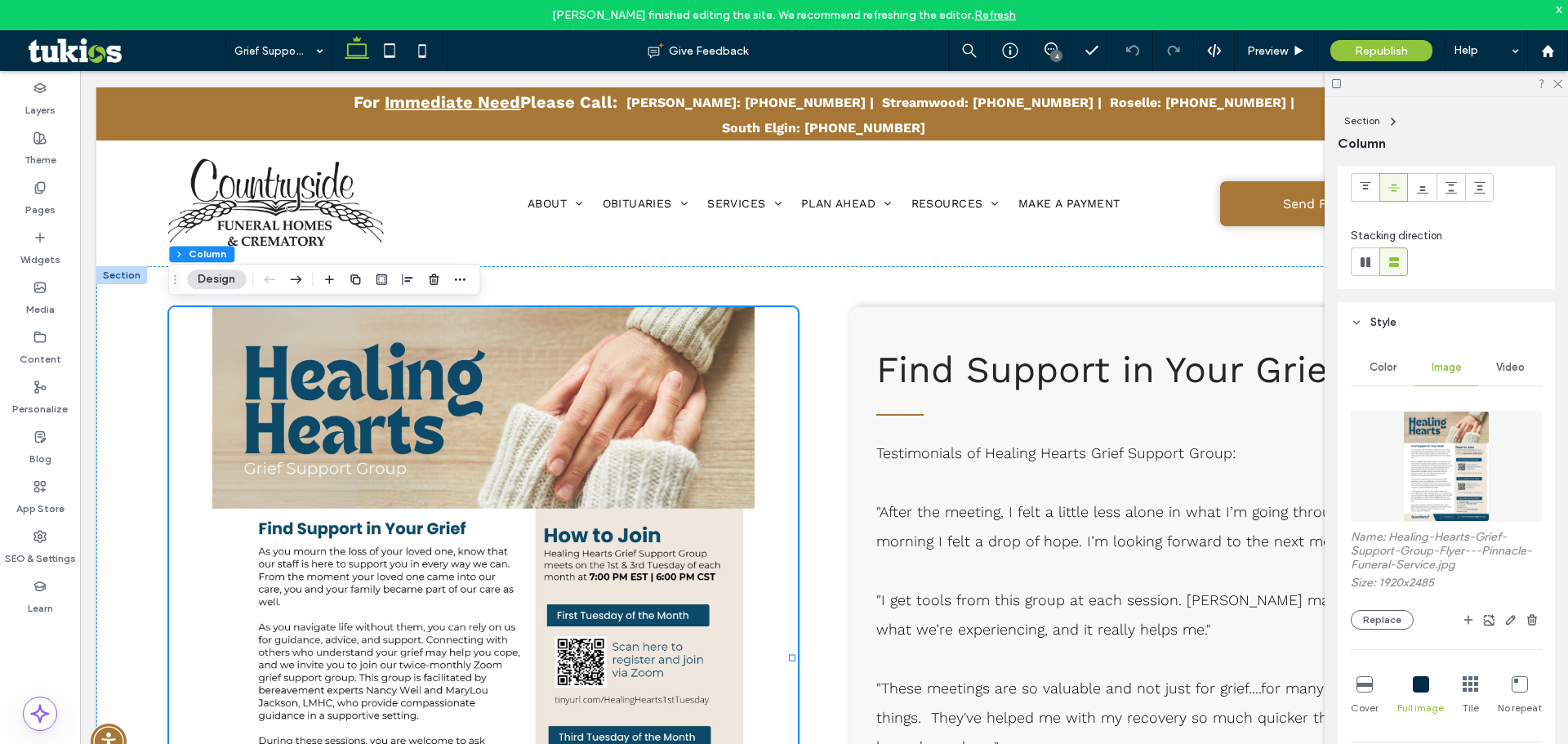
scroll to position [219, 0]
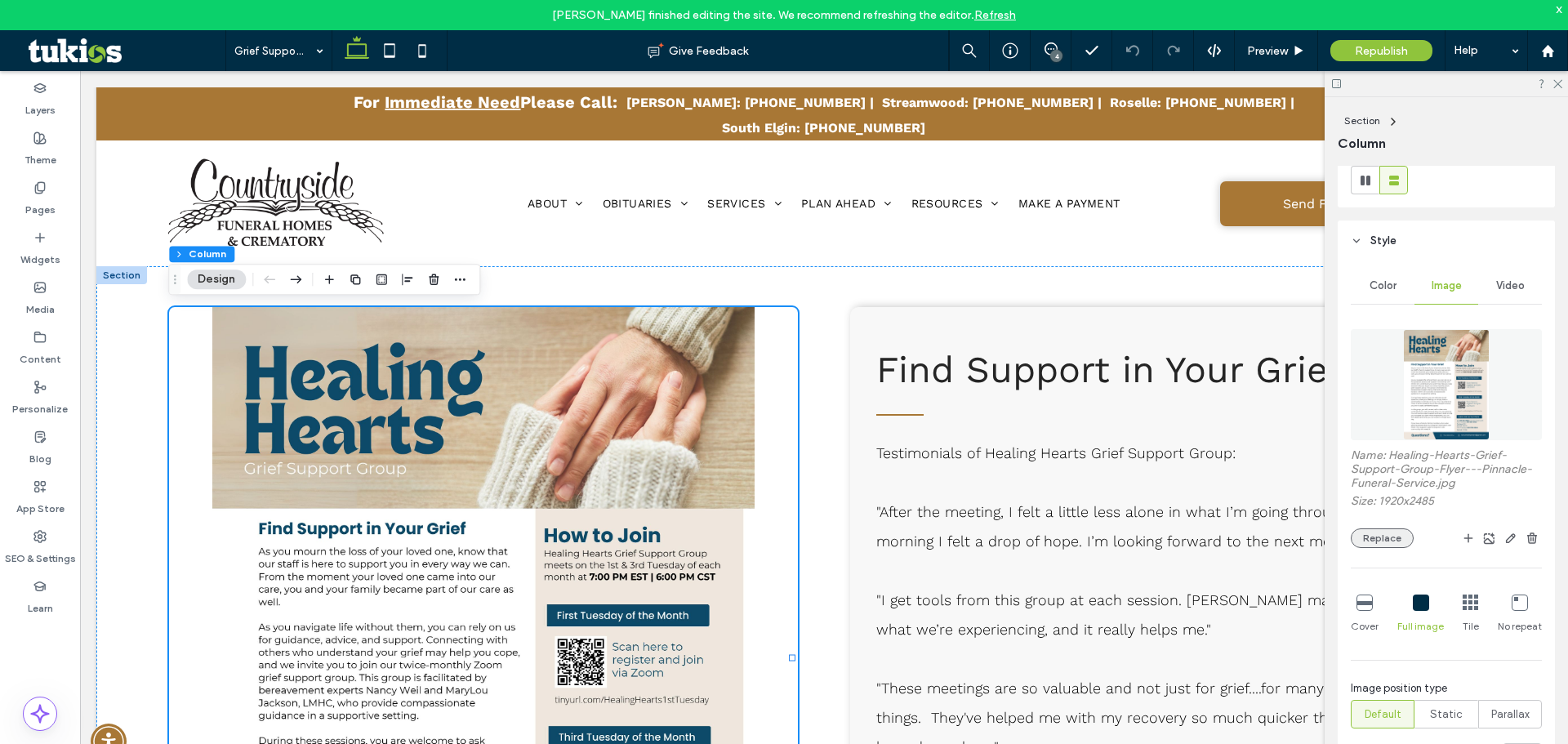
click at [1385, 539] on button "Replace" at bounding box center [1382, 538] width 62 height 20
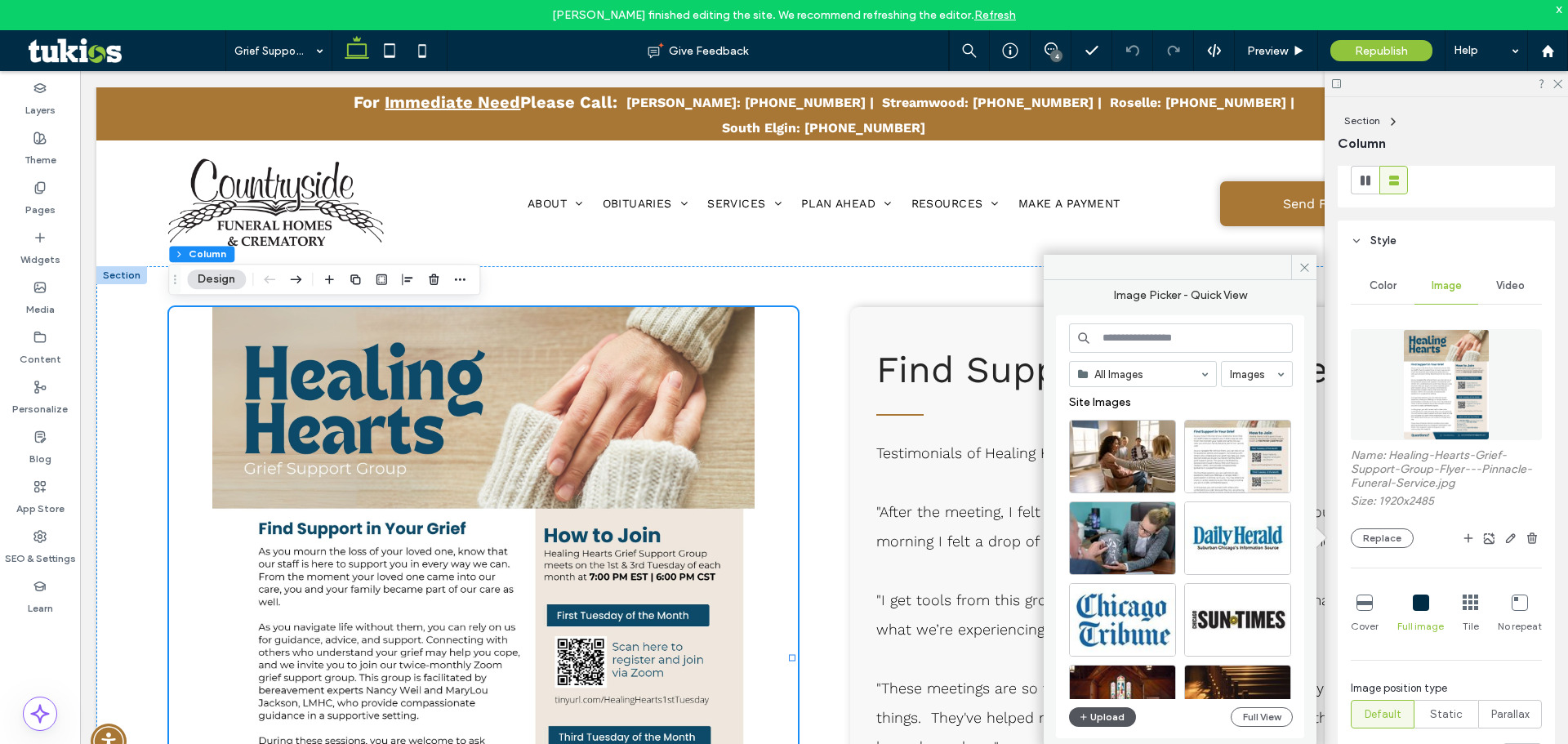
click at [1106, 720] on button "Upload" at bounding box center [1102, 717] width 67 height 20
click at [1383, 533] on button "Replace" at bounding box center [1382, 538] width 62 height 20
click at [1117, 710] on button "Upload" at bounding box center [1102, 717] width 67 height 20
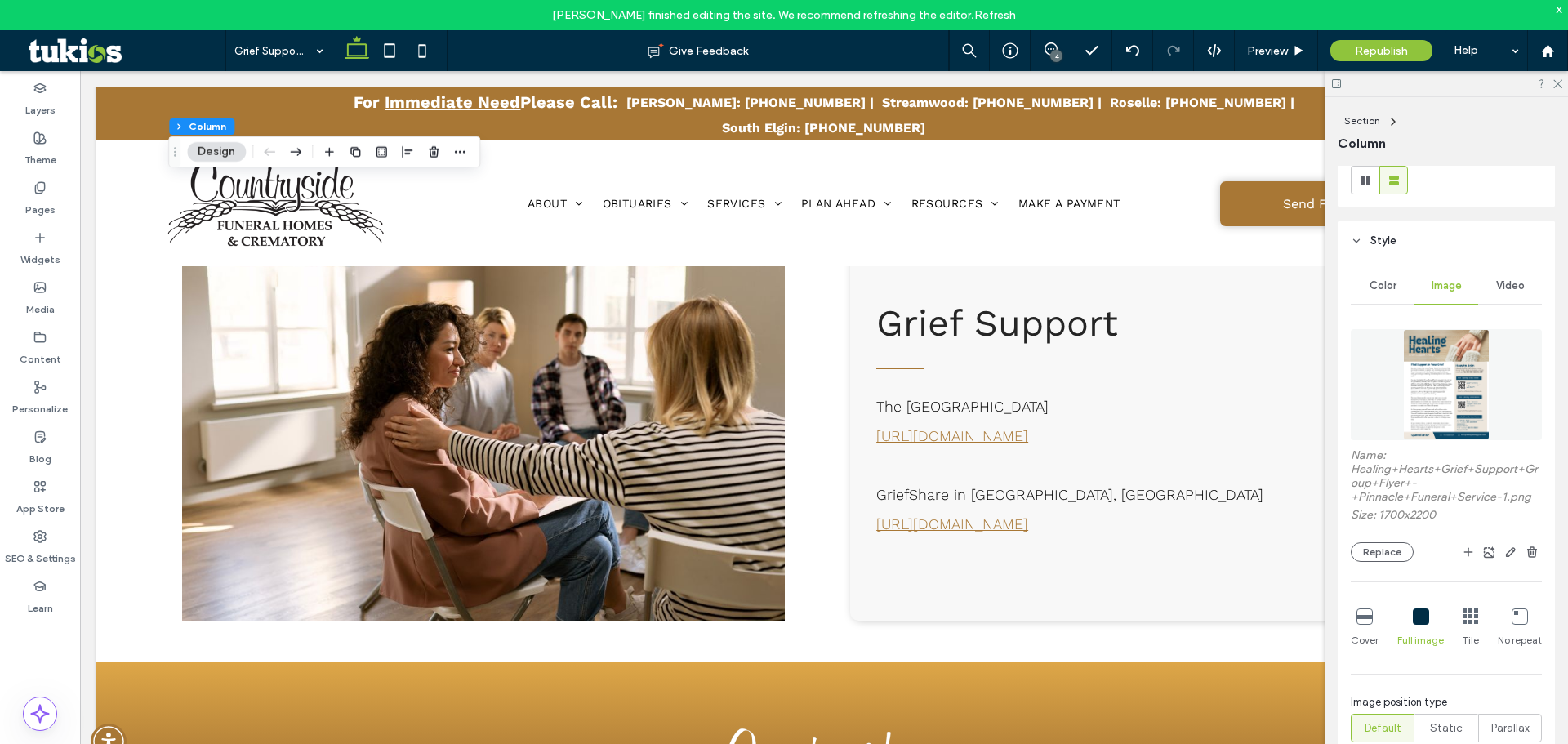
scroll to position [2450, 0]
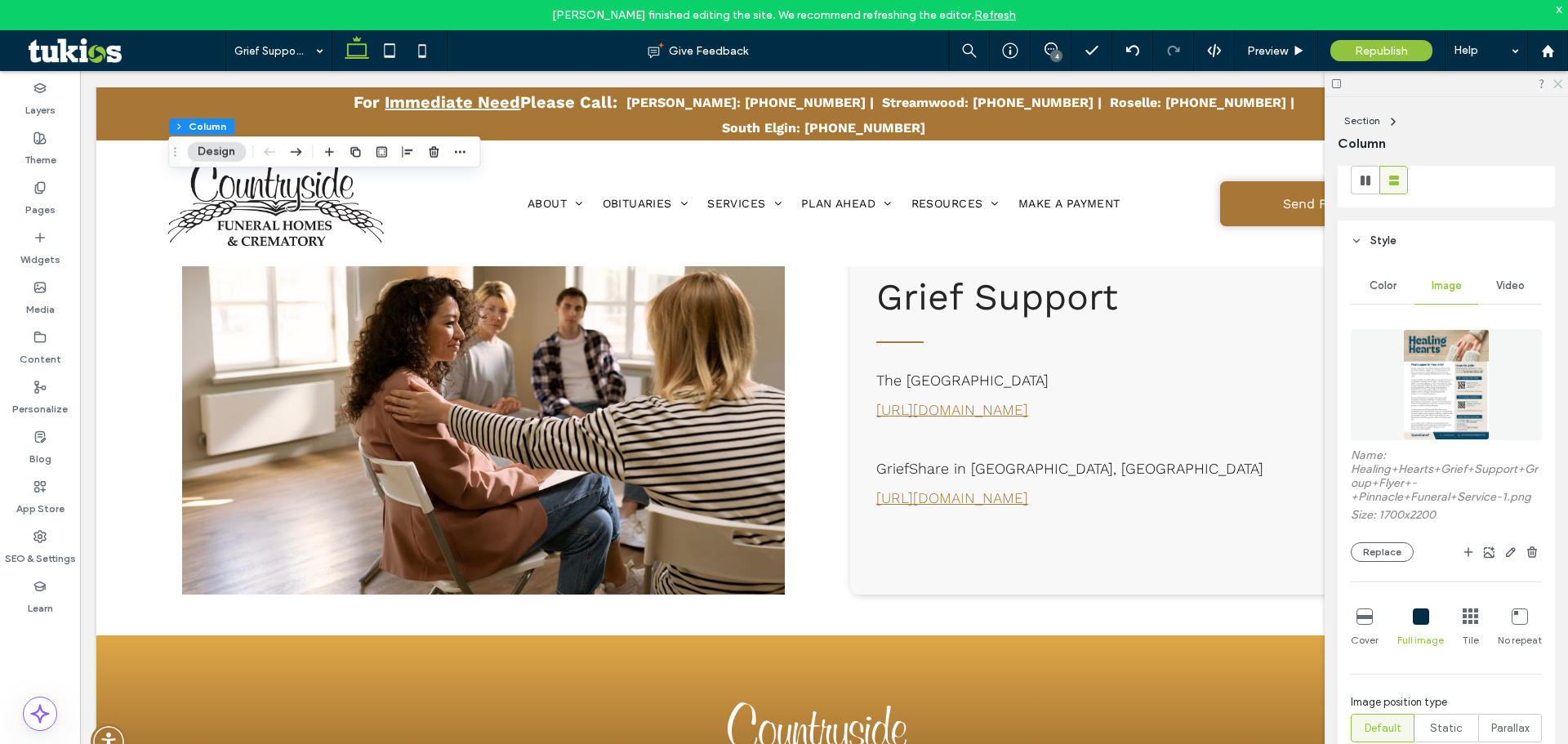
click at [1560, 86] on icon at bounding box center [1557, 82] width 11 height 11
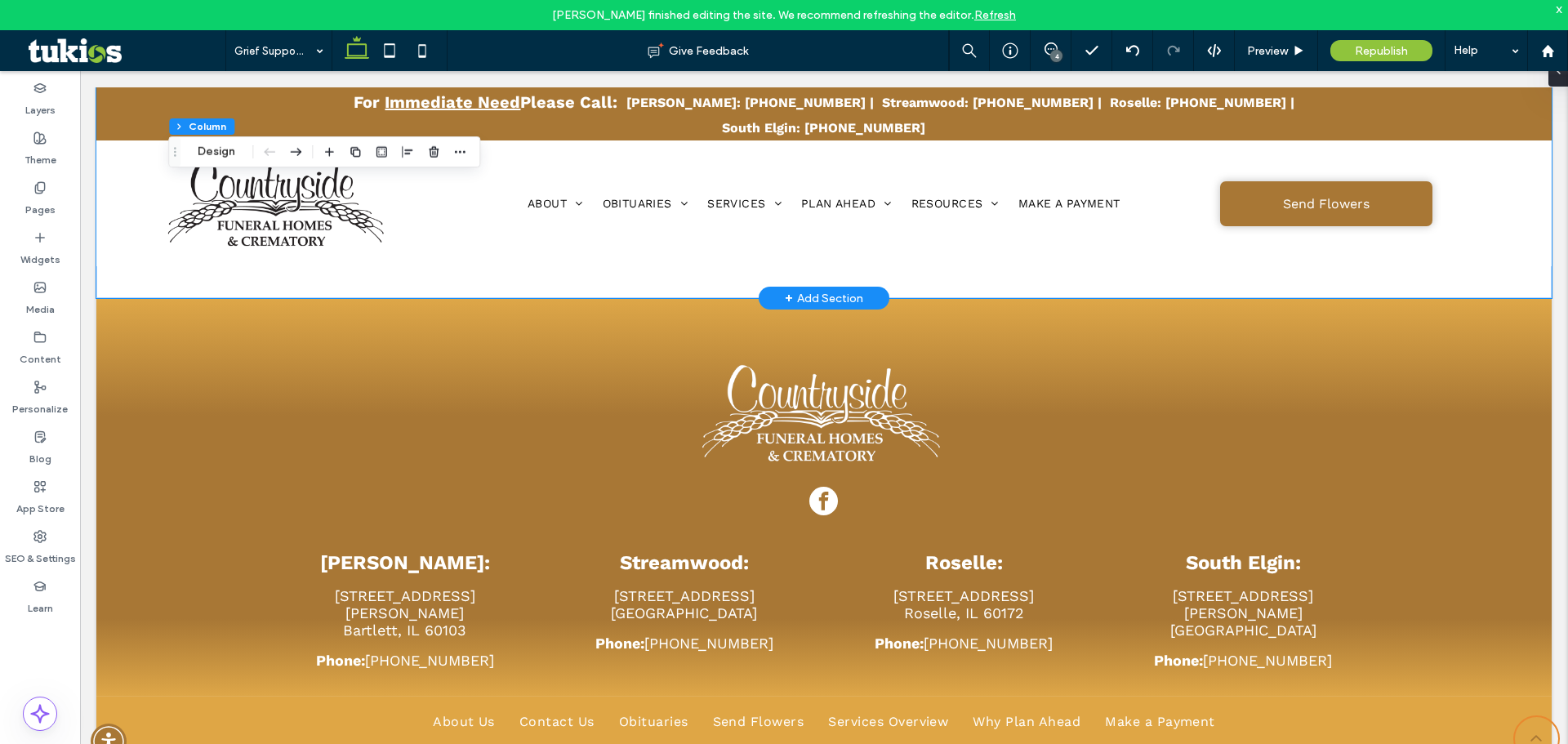
scroll to position [2556, 0]
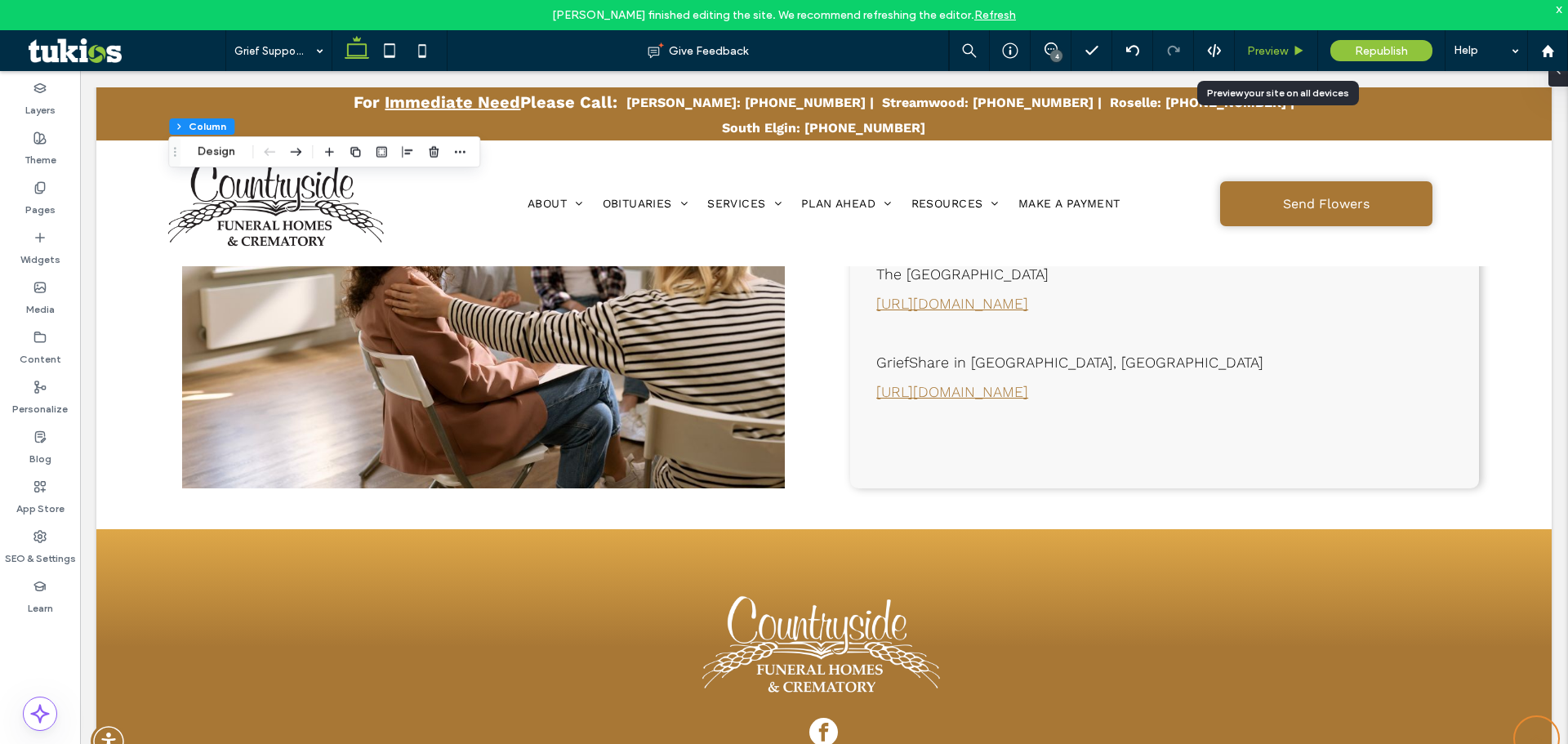
click at [1291, 50] on div "Preview" at bounding box center [1276, 51] width 82 height 14
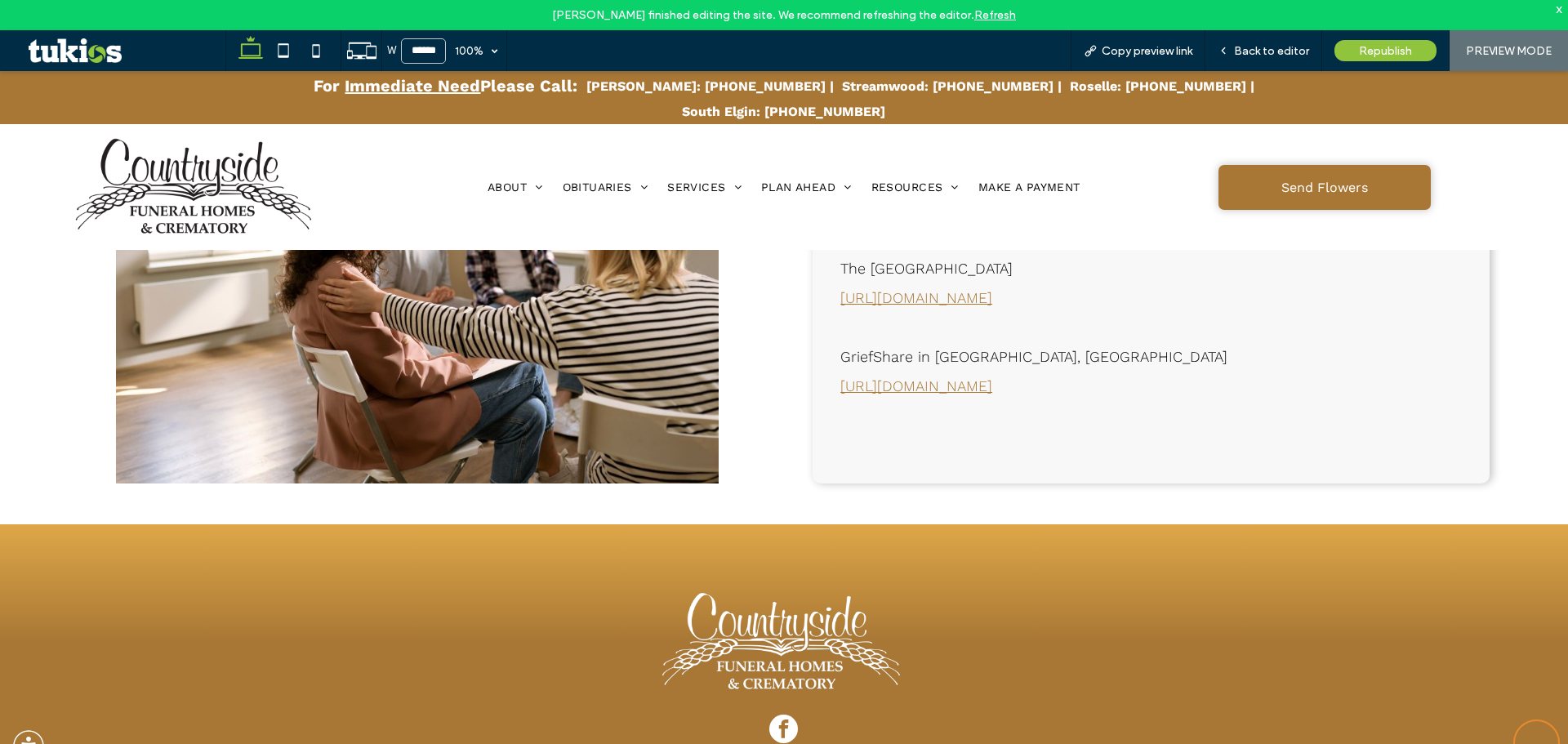
scroll to position [2521, 0]
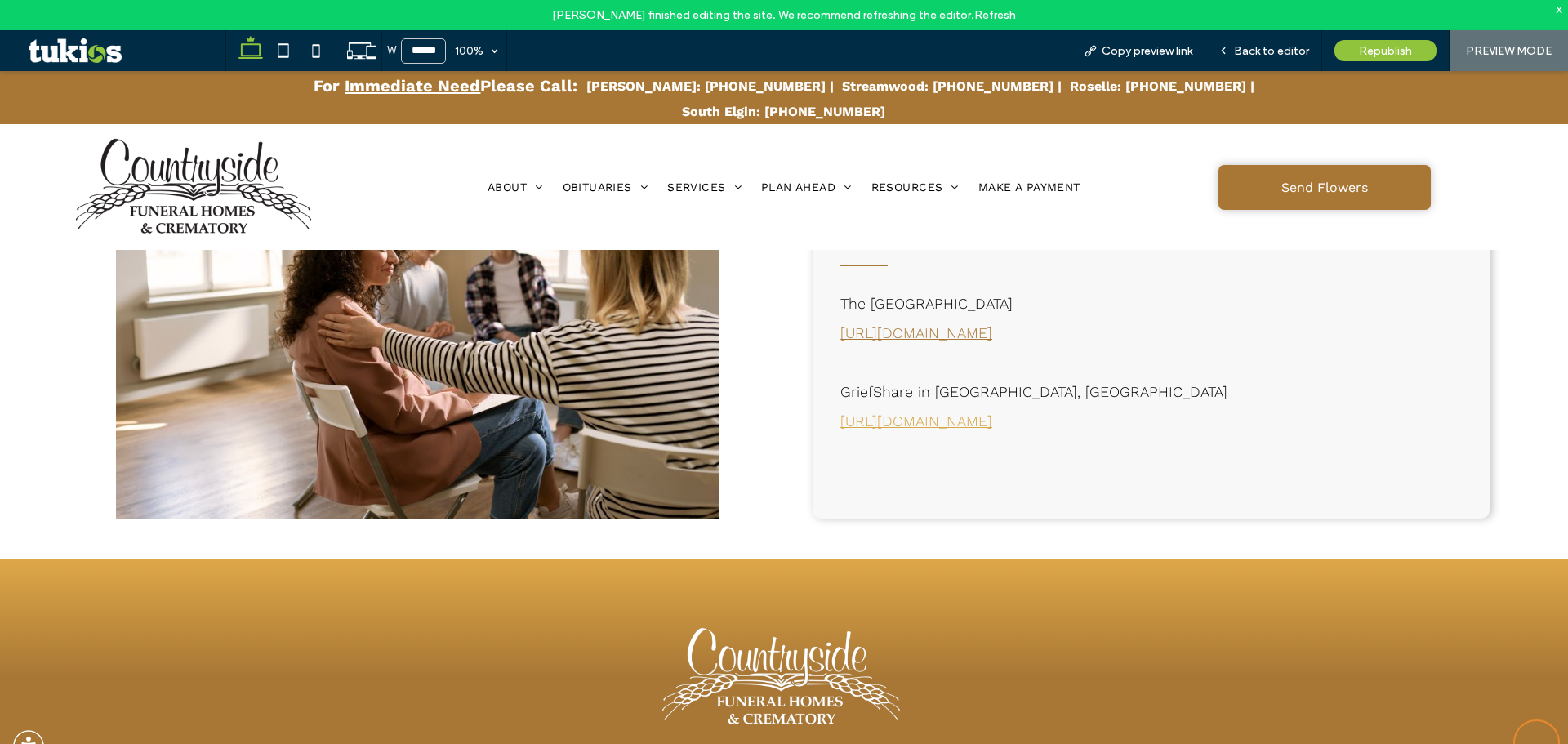
click at [992, 413] on link "https://www.griefshare.org/groups/277210" at bounding box center [916, 421] width 152 height 17
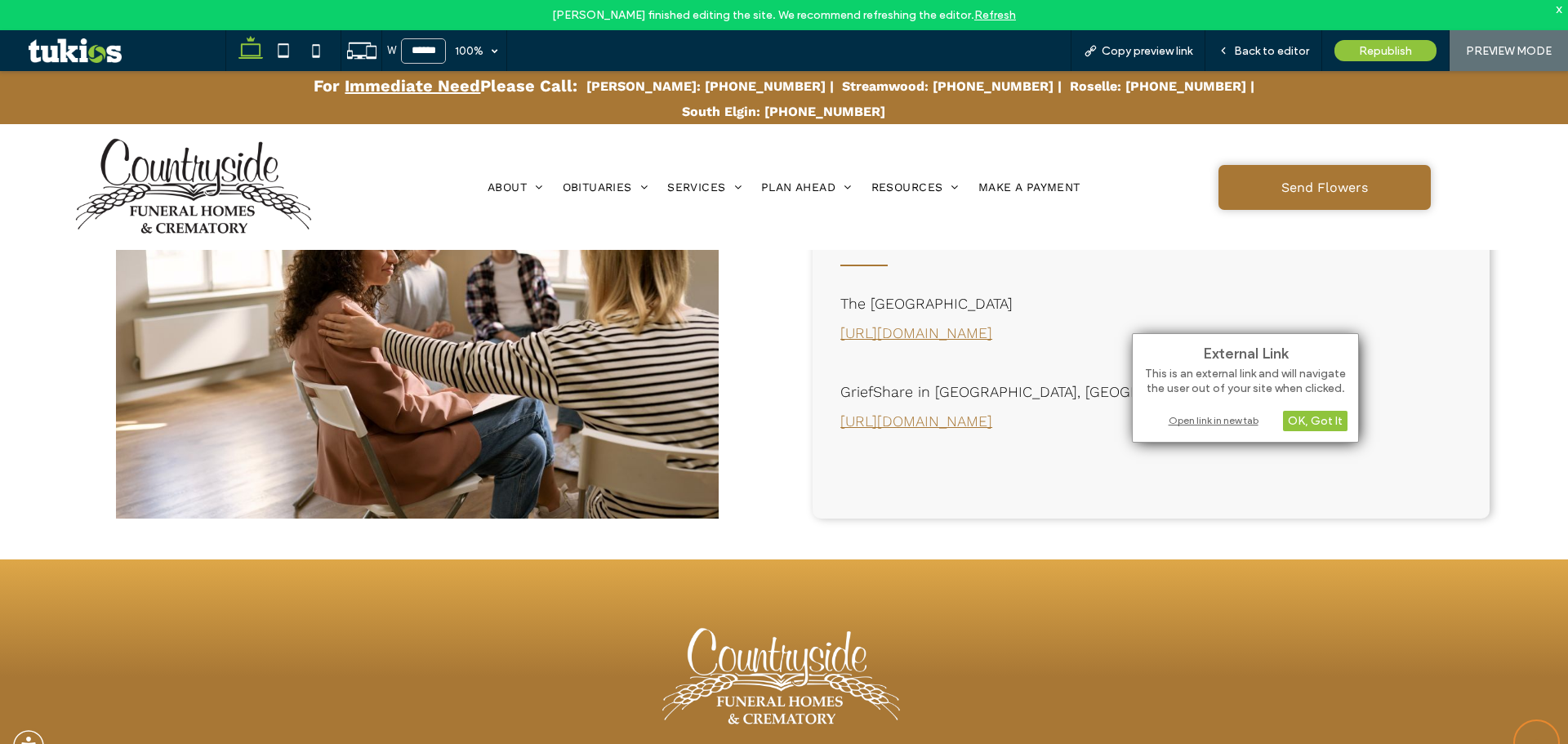
click at [1191, 419] on div "Open link in new tab" at bounding box center [1246, 420] width 204 height 17
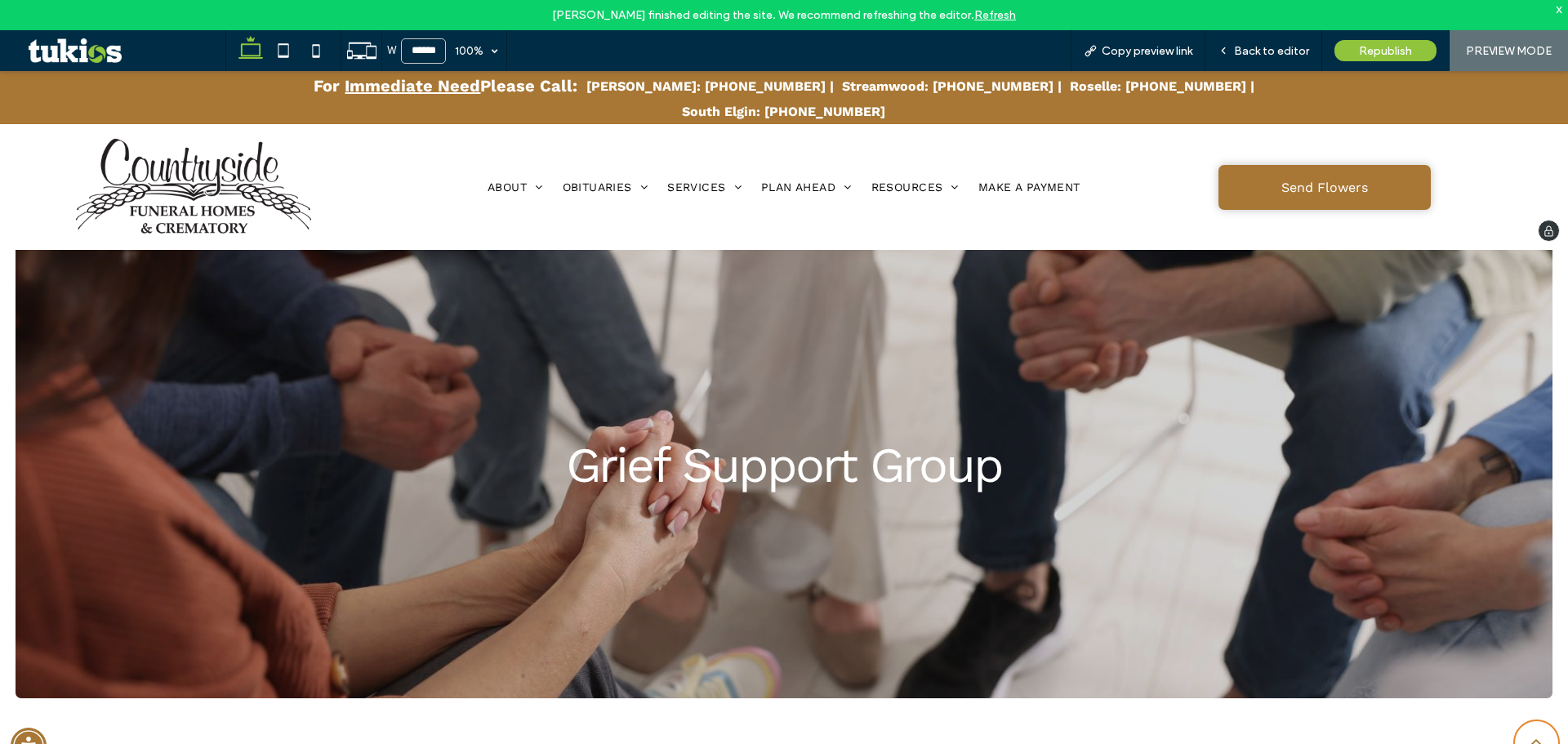
scroll to position [0, 0]
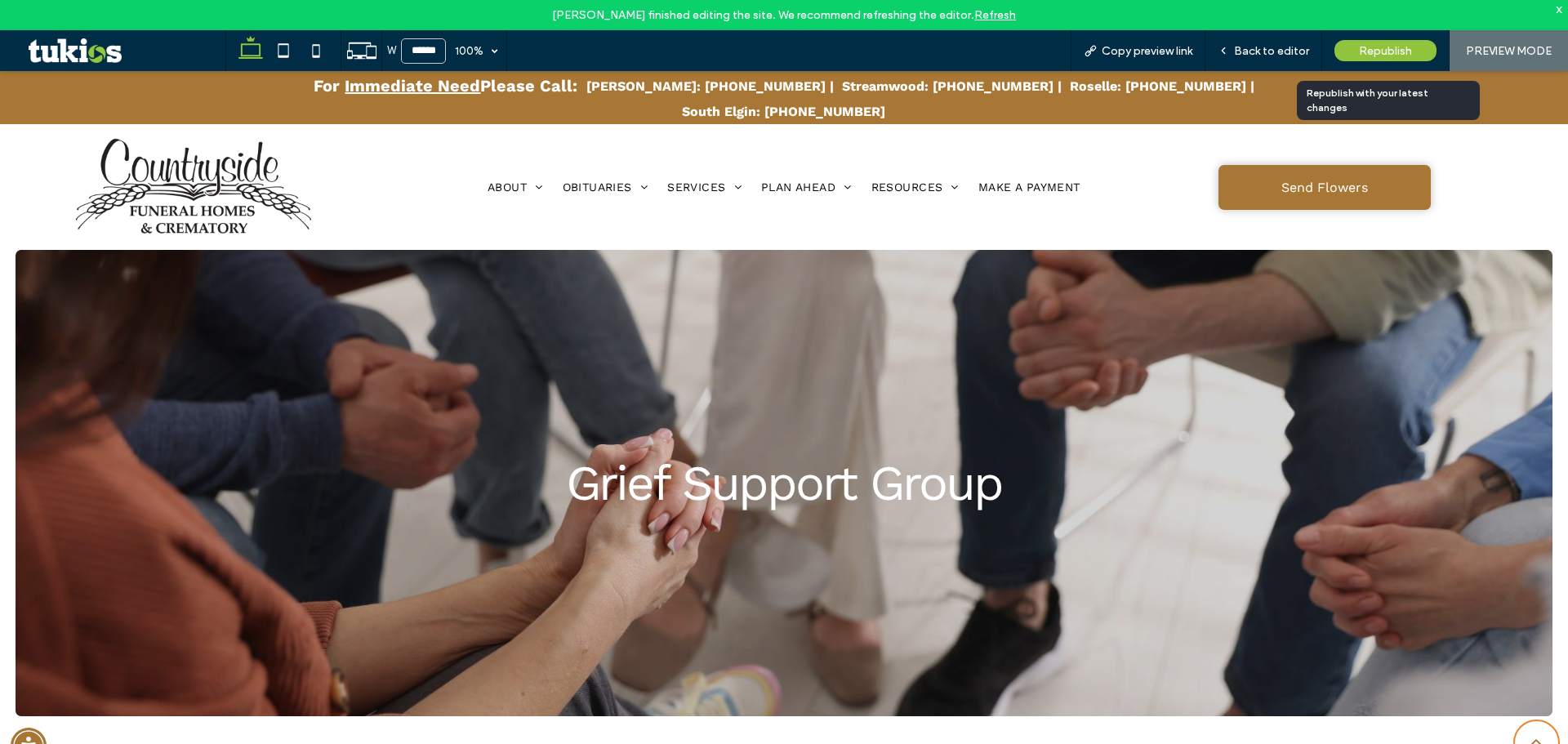
click at [1393, 53] on span "Republish" at bounding box center [1385, 51] width 53 height 14
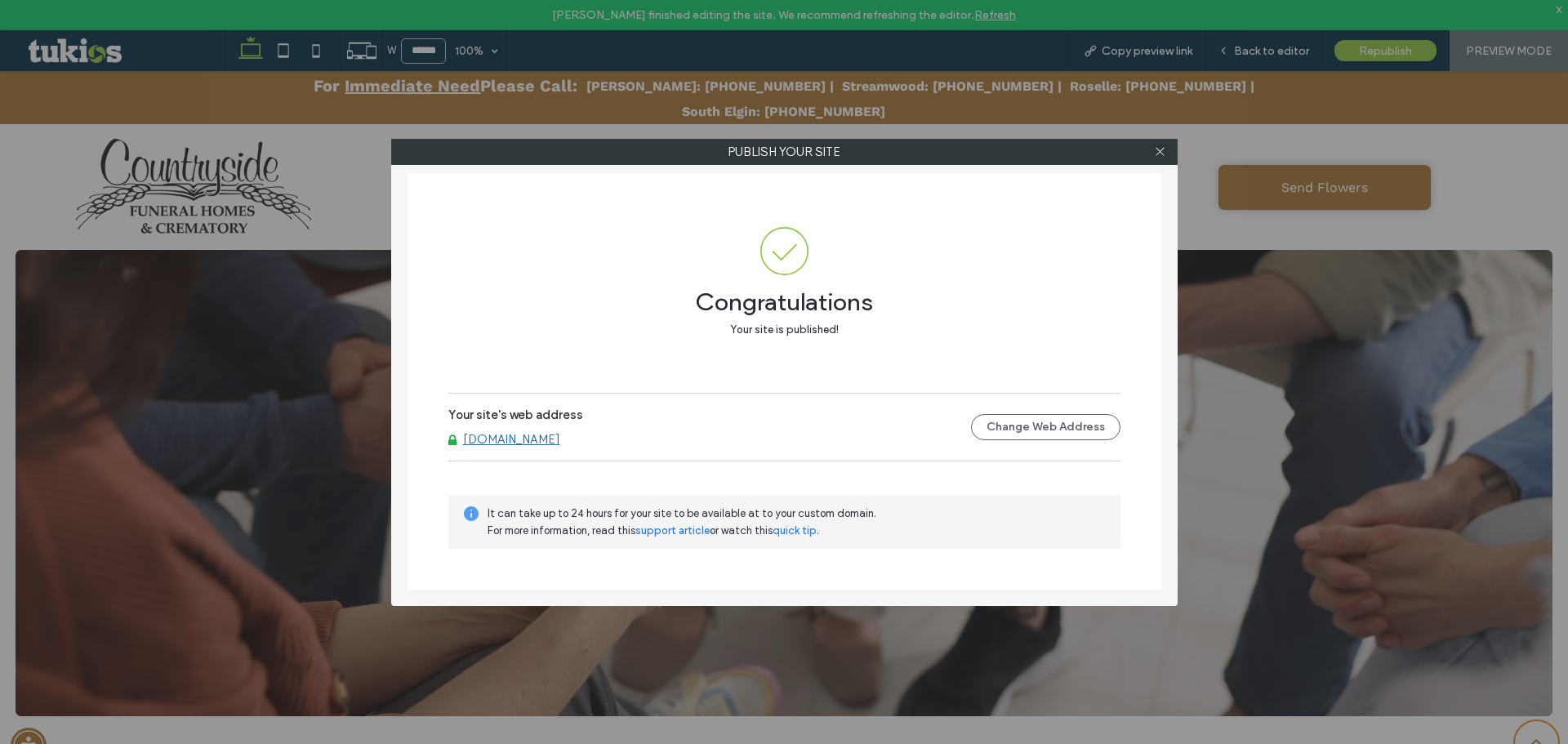
click at [523, 436] on link "www.countrysidefuneralhomes.com" at bounding box center [511, 440] width 97 height 15
